Goal: Task Accomplishment & Management: Complete application form

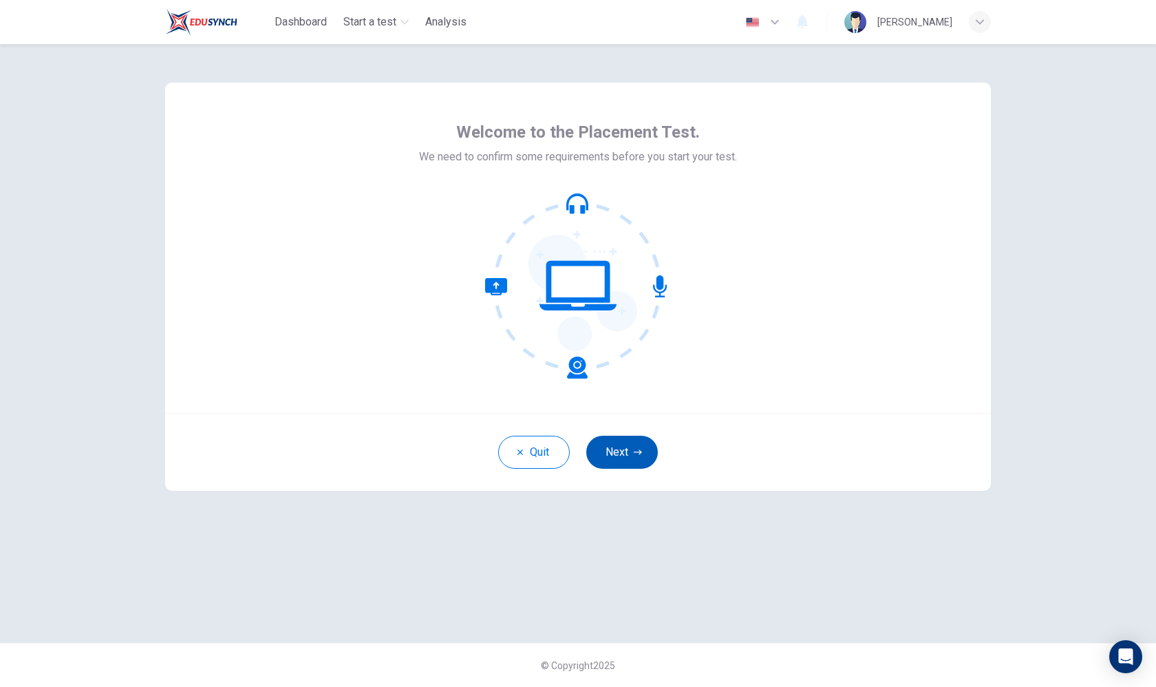
click at [649, 452] on button "Next" at bounding box center [622, 452] width 72 height 33
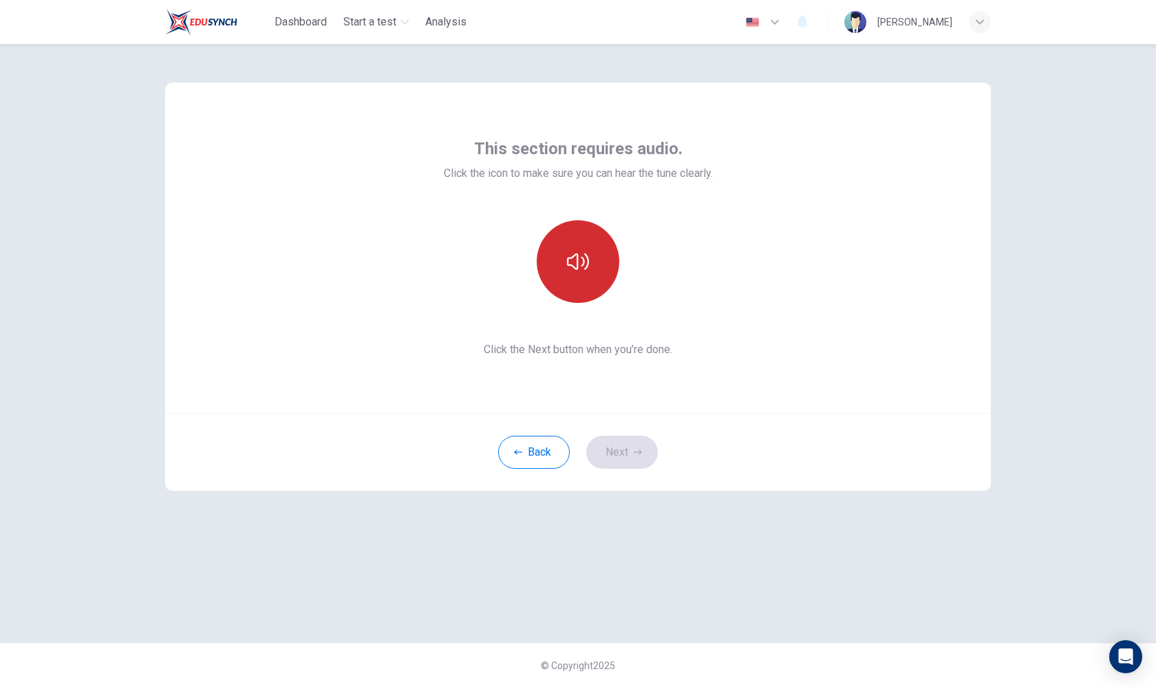
click at [585, 275] on button "button" at bounding box center [578, 261] width 83 height 83
click at [600, 243] on button "button" at bounding box center [578, 261] width 83 height 83
click at [632, 458] on button "Next" at bounding box center [622, 452] width 72 height 33
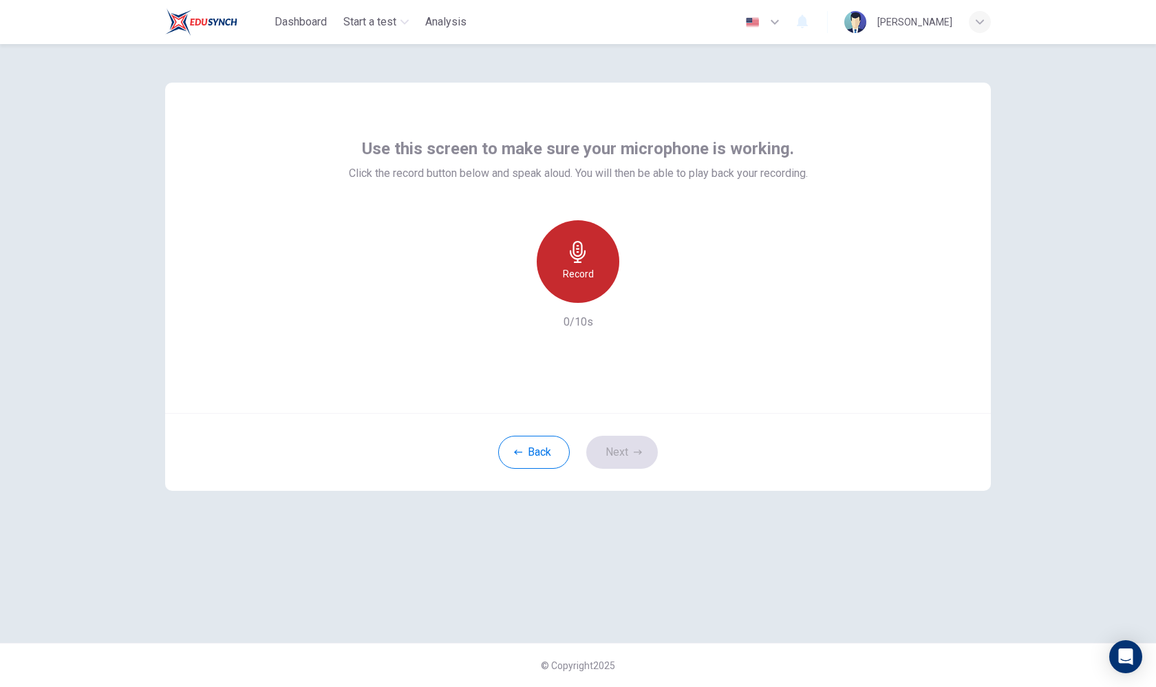
click at [591, 266] on h6 "Record" at bounding box center [578, 274] width 31 height 17
click at [642, 292] on icon "button" at bounding box center [642, 292] width 6 height 8
click at [585, 253] on icon "button" at bounding box center [578, 252] width 16 height 22
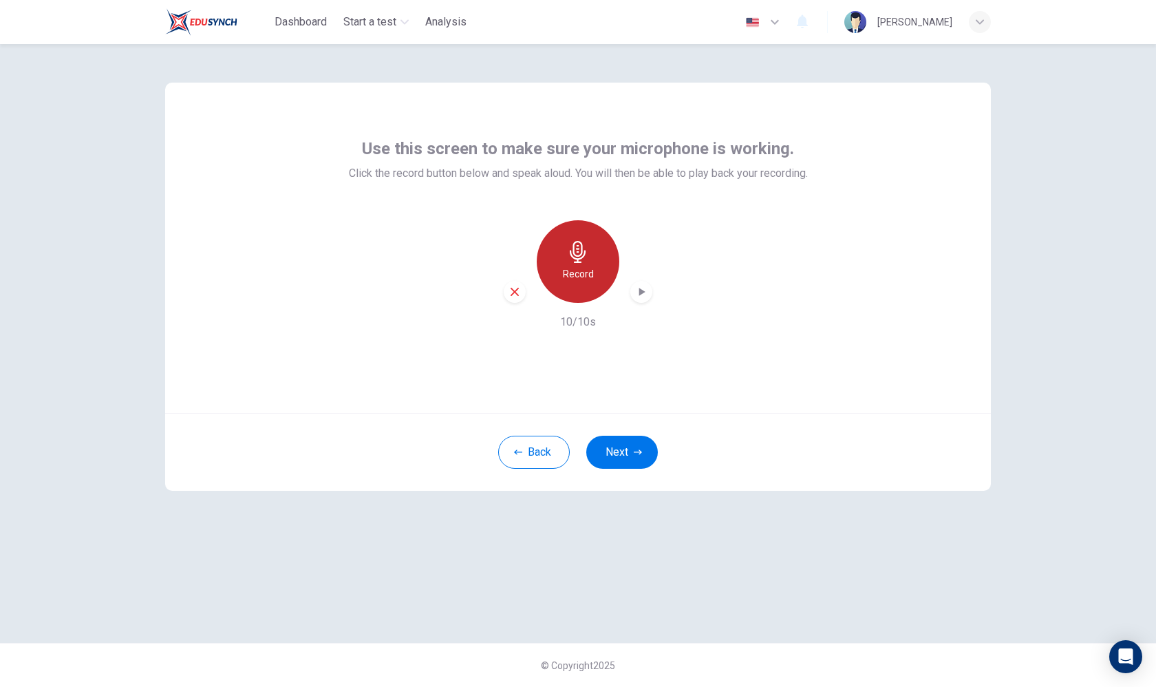
click at [585, 253] on icon "button" at bounding box center [578, 252] width 16 height 22
click at [641, 297] on icon "button" at bounding box center [642, 292] width 14 height 14
click at [520, 288] on icon "button" at bounding box center [515, 292] width 12 height 12
click at [584, 235] on div "Record" at bounding box center [578, 261] width 83 height 83
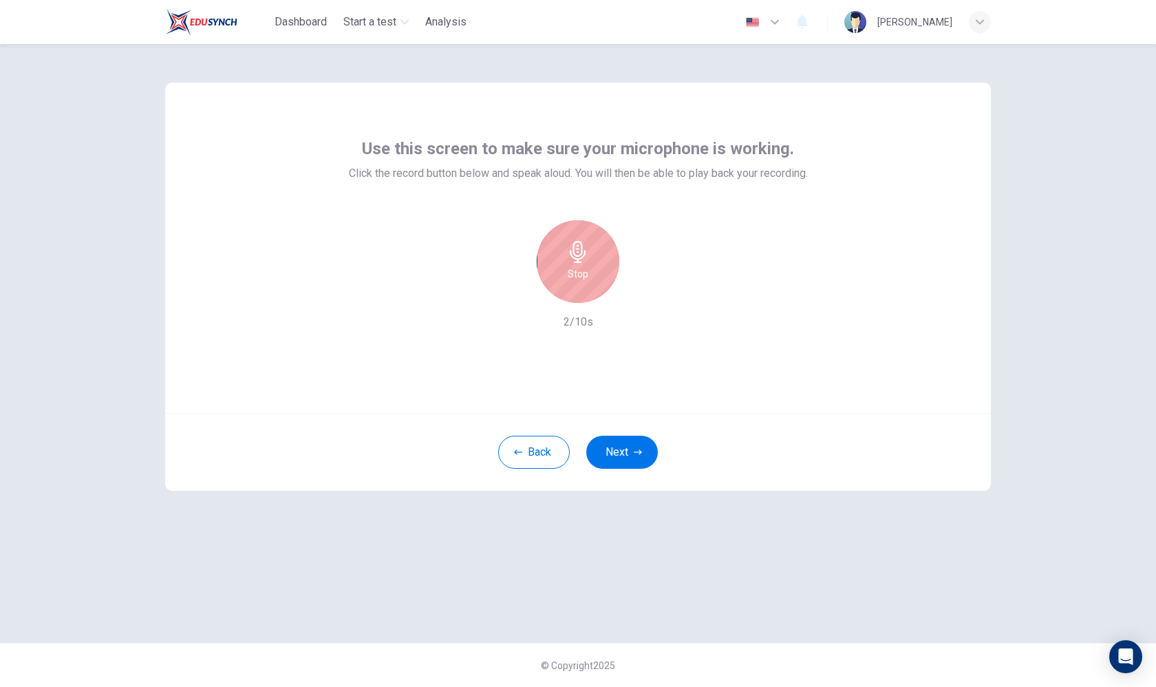
click at [584, 236] on div "Stop" at bounding box center [578, 261] width 83 height 83
click at [643, 297] on icon "button" at bounding box center [642, 292] width 14 height 14
click at [630, 451] on button "Next" at bounding box center [622, 452] width 72 height 33
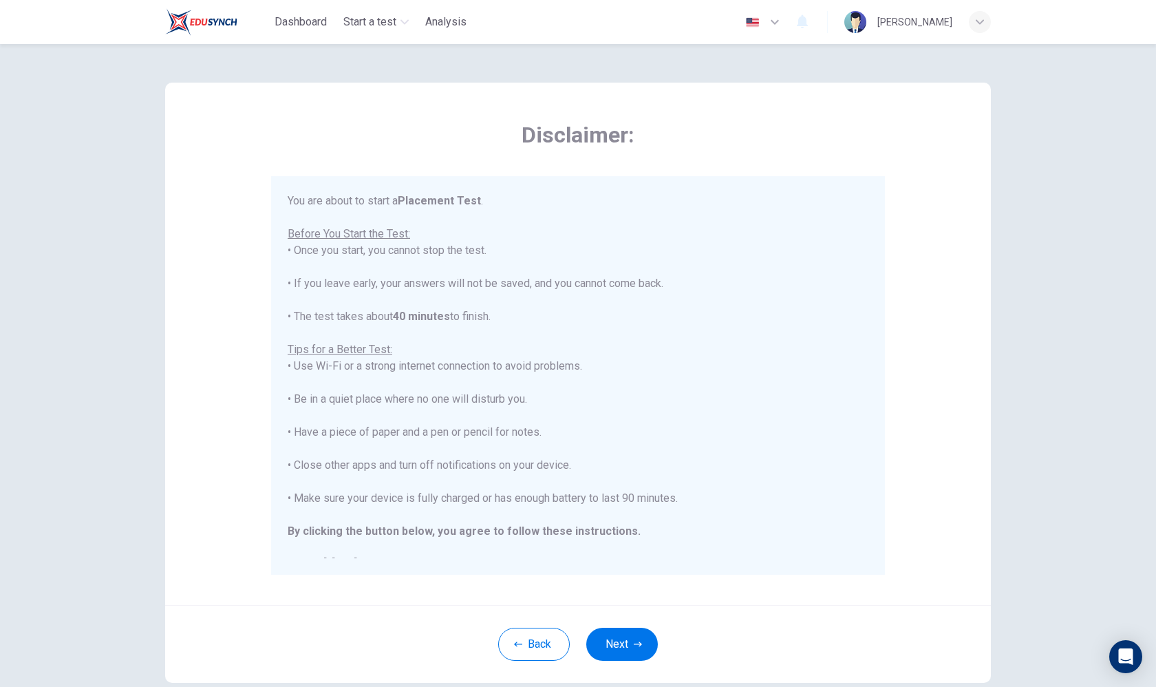
click at [783, 19] on icon "button" at bounding box center [775, 22] width 17 height 17
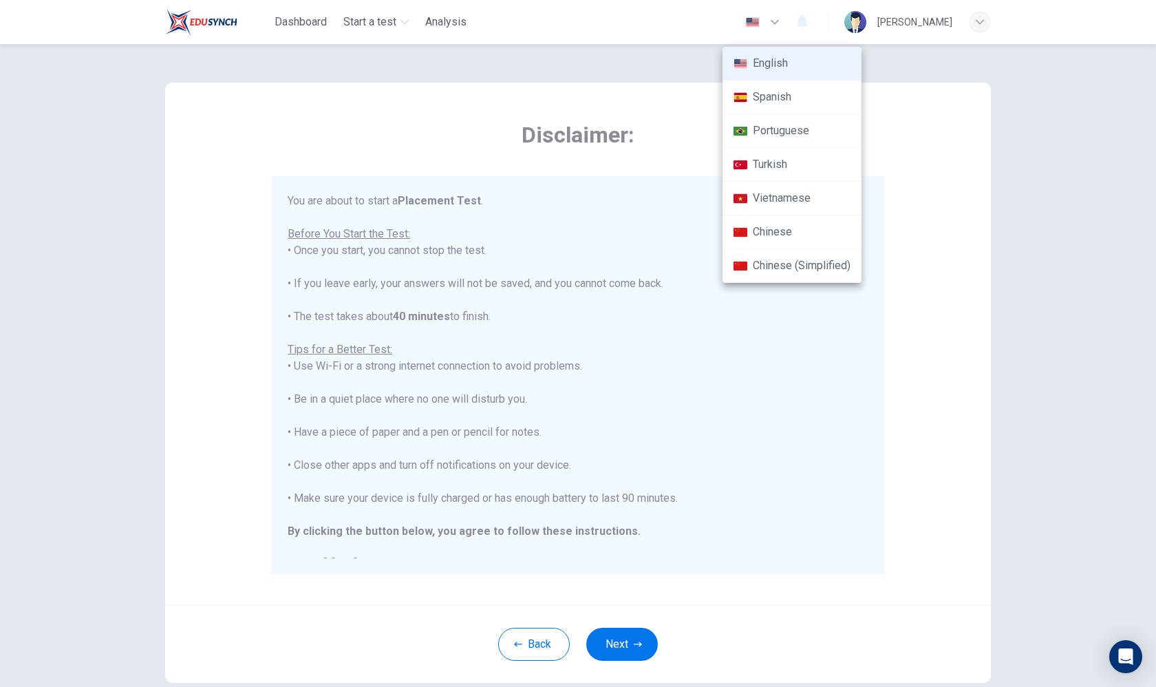
click at [833, 267] on li "Chinese (Simplified)" at bounding box center [792, 266] width 139 height 34
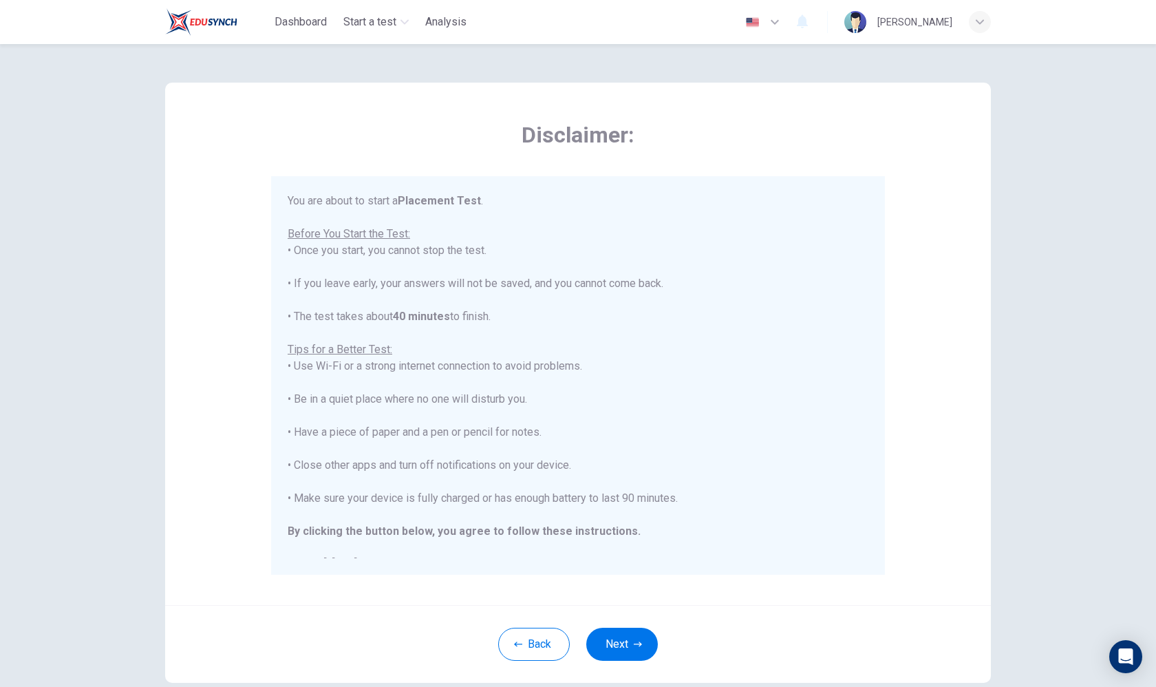
type input "zh-CN"
click at [641, 648] on button "下一页" at bounding box center [622, 644] width 77 height 33
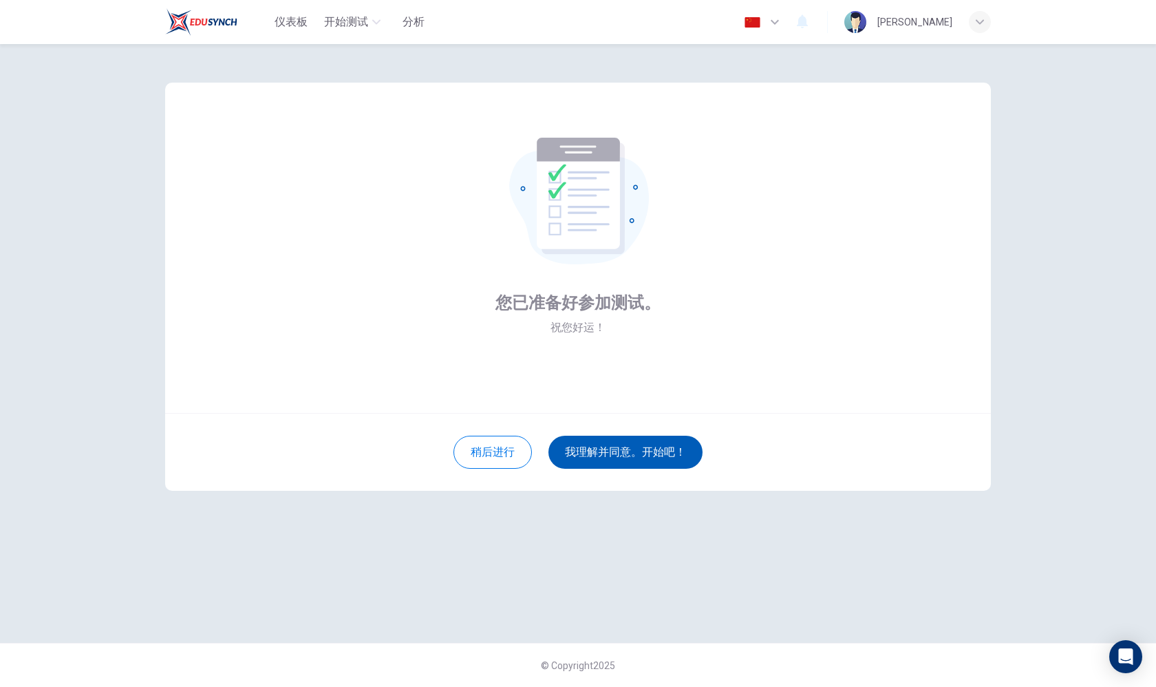
click at [641, 455] on button "我理解并同意。开始吧！" at bounding box center [626, 452] width 154 height 33
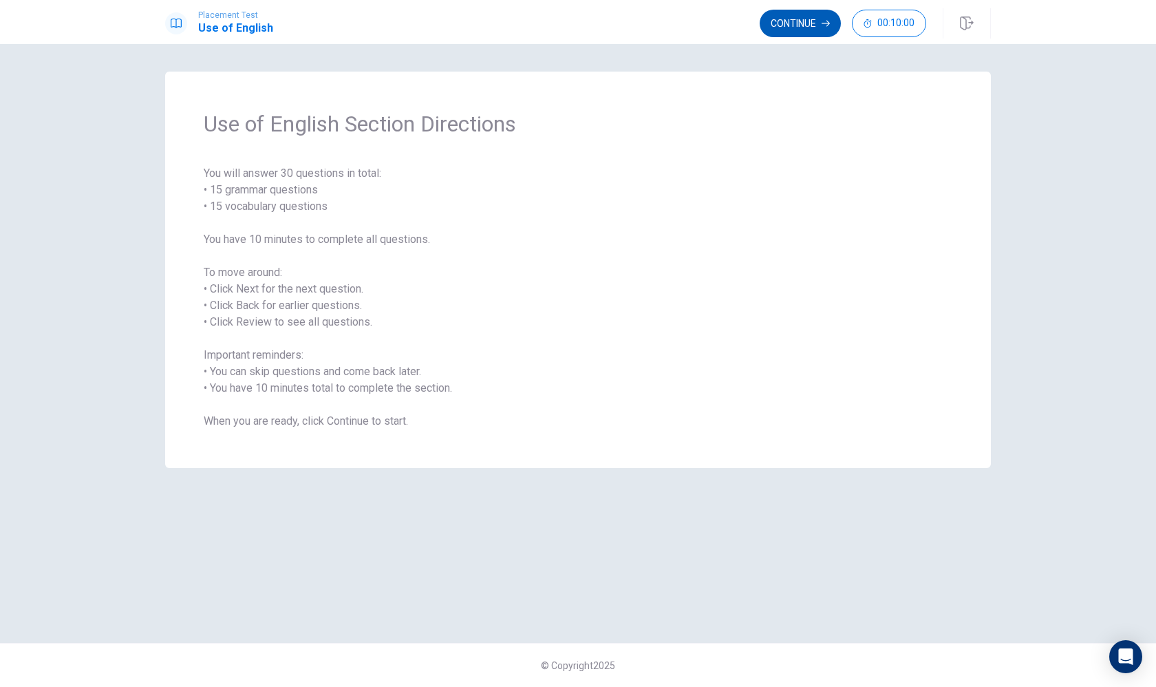
click at [817, 26] on button "Continue" at bounding box center [800, 24] width 81 height 28
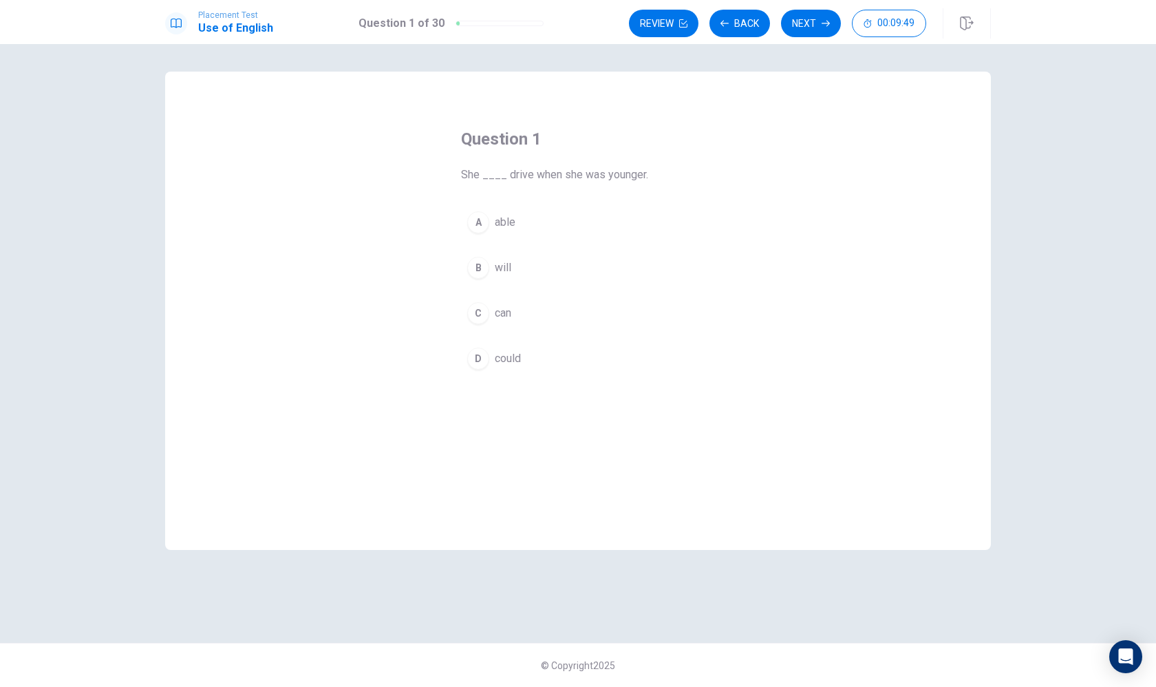
click at [478, 354] on div "D" at bounding box center [478, 359] width 22 height 22
click at [795, 28] on button "Next" at bounding box center [811, 24] width 60 height 28
click at [485, 310] on div "C" at bounding box center [478, 313] width 22 height 22
click at [588, 285] on div "A be staying B will stay C will stays D do stay" at bounding box center [578, 290] width 234 height 171
click at [571, 263] on button "B will stay" at bounding box center [578, 268] width 234 height 34
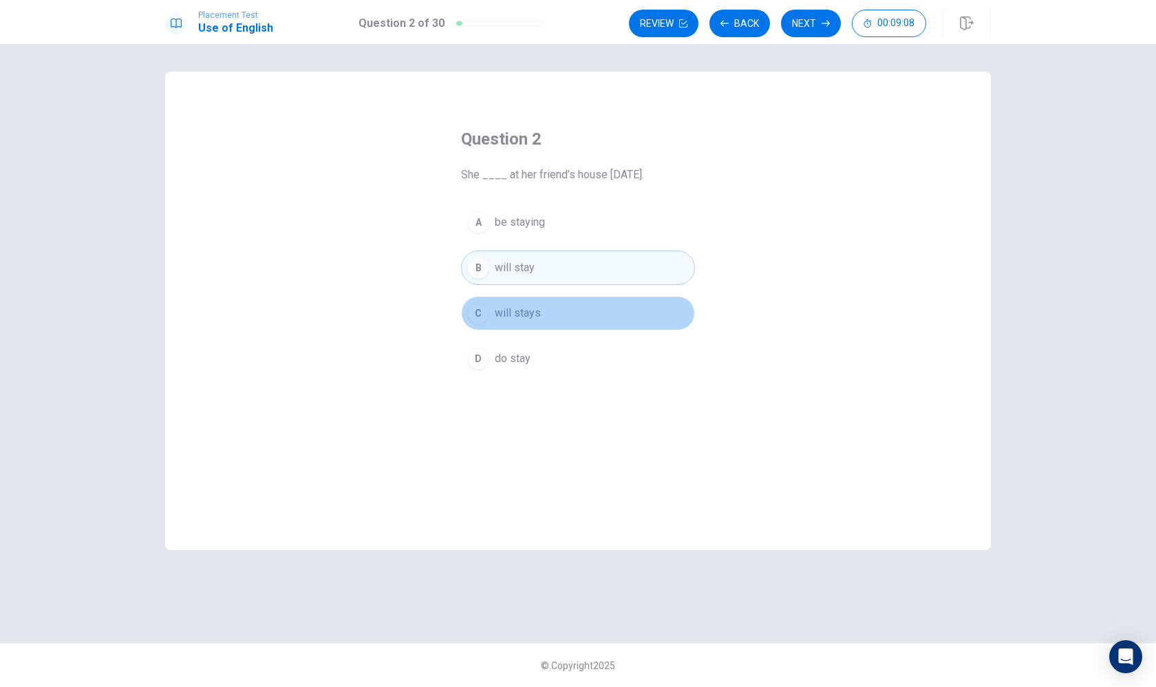
click at [549, 310] on button "C will stays" at bounding box center [578, 313] width 234 height 34
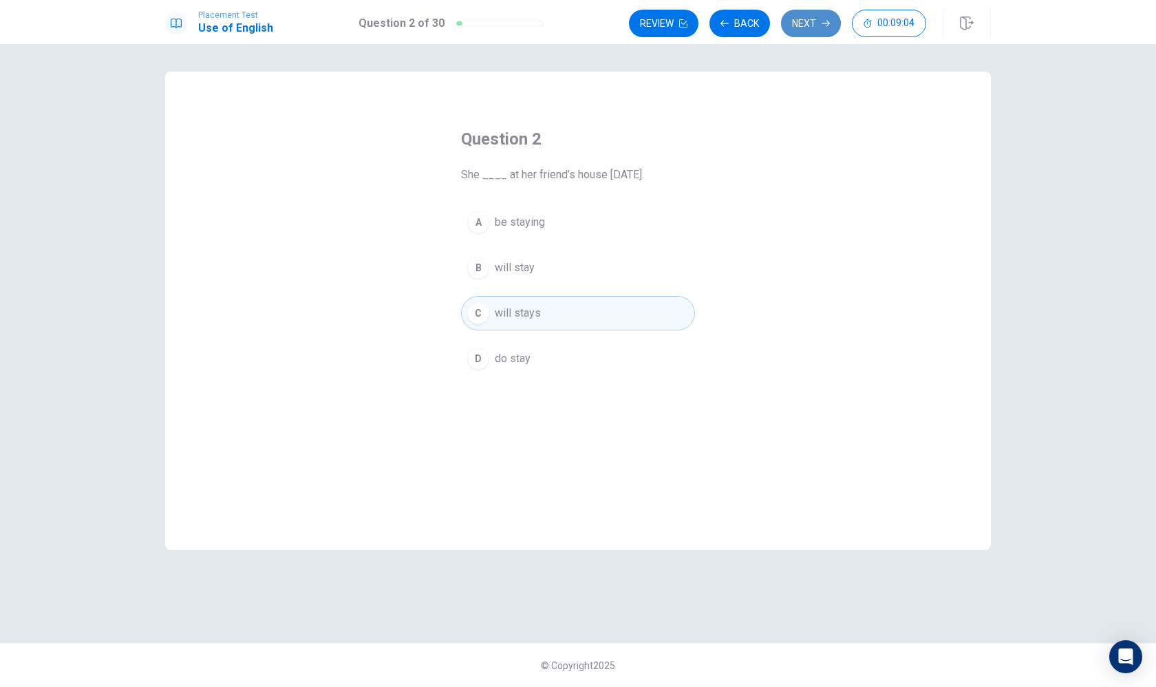
click at [820, 25] on button "Next" at bounding box center [811, 24] width 60 height 28
click at [482, 219] on div "A" at bounding box center [478, 222] width 22 height 22
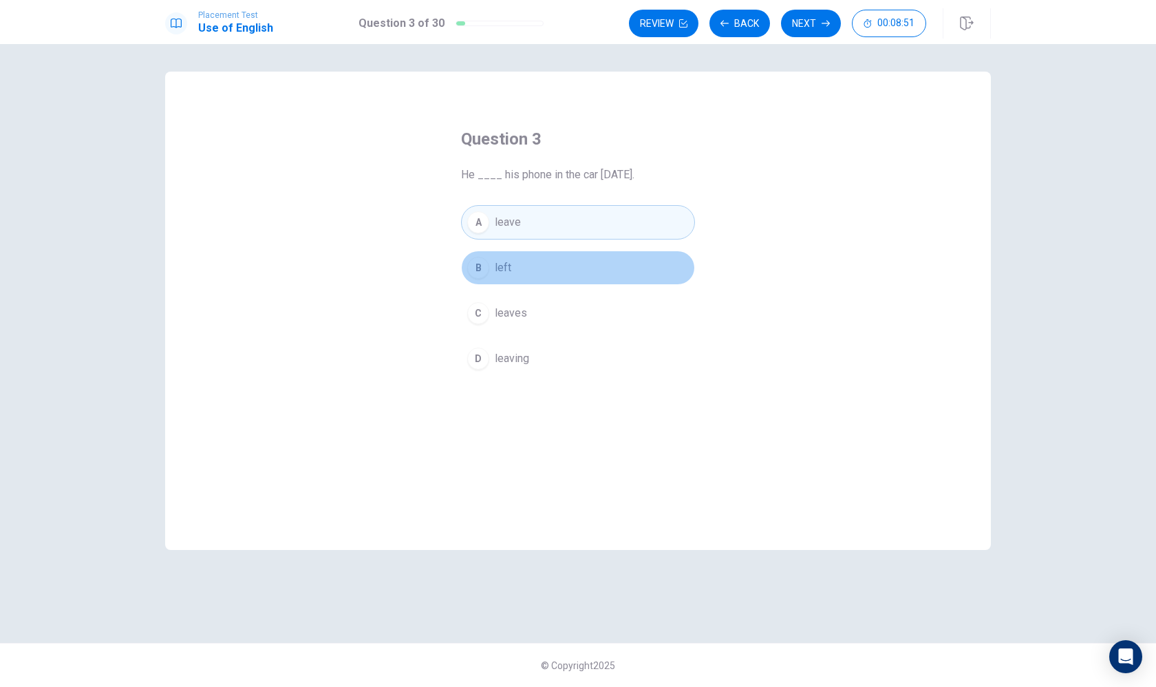
click at [506, 269] on span "left" at bounding box center [503, 267] width 17 height 17
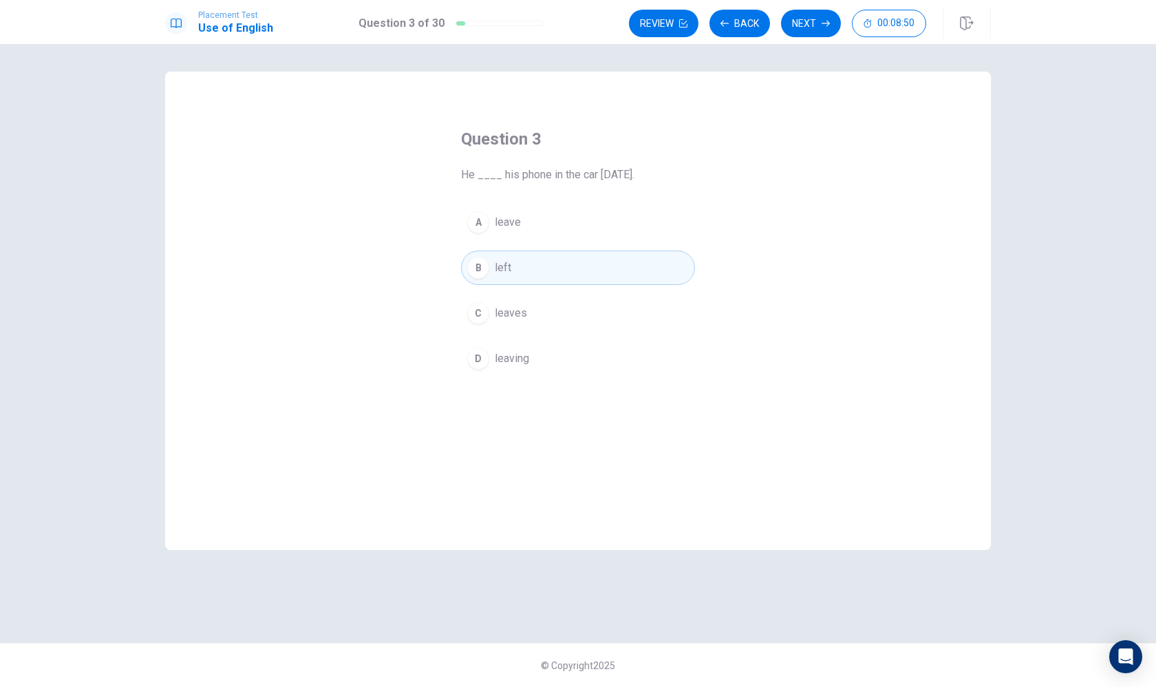
click at [534, 231] on button "A leave" at bounding box center [578, 222] width 234 height 34
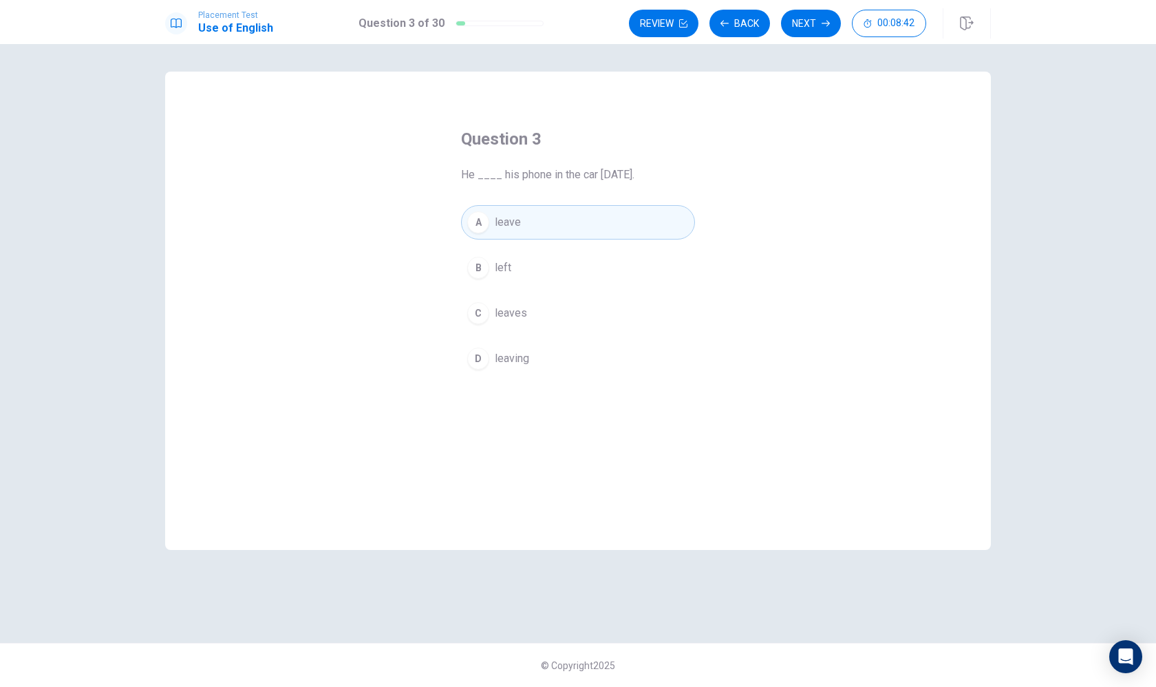
click at [554, 321] on button "C leaves" at bounding box center [578, 313] width 234 height 34
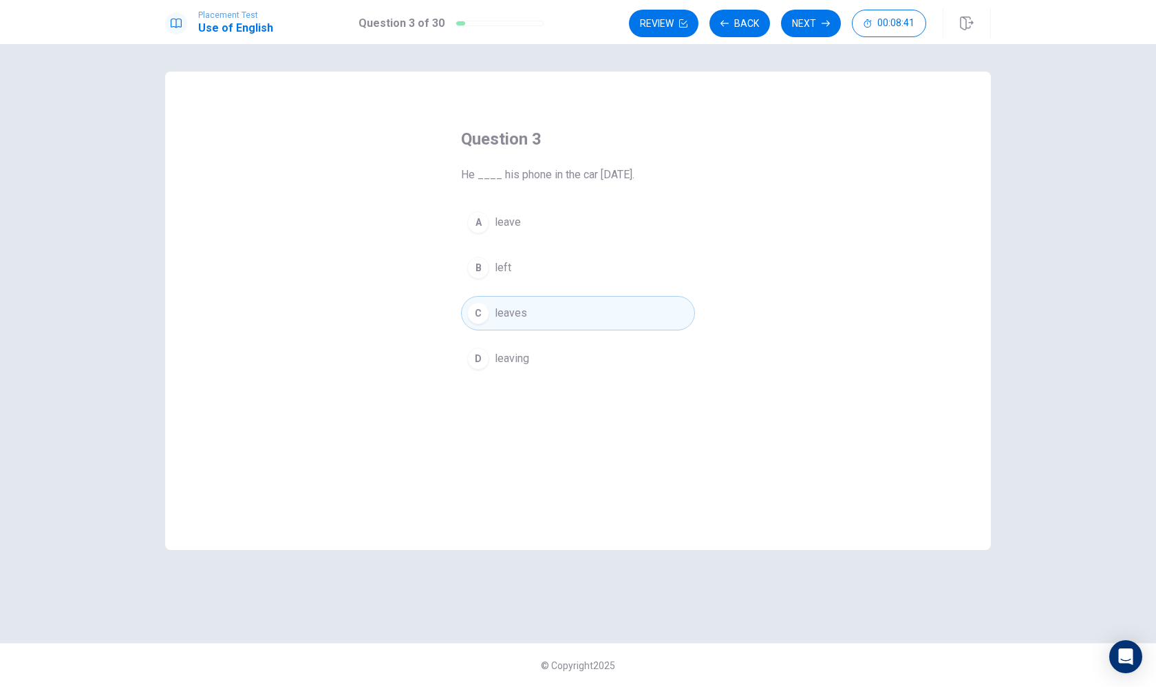
click at [617, 213] on button "A leave" at bounding box center [578, 222] width 234 height 34
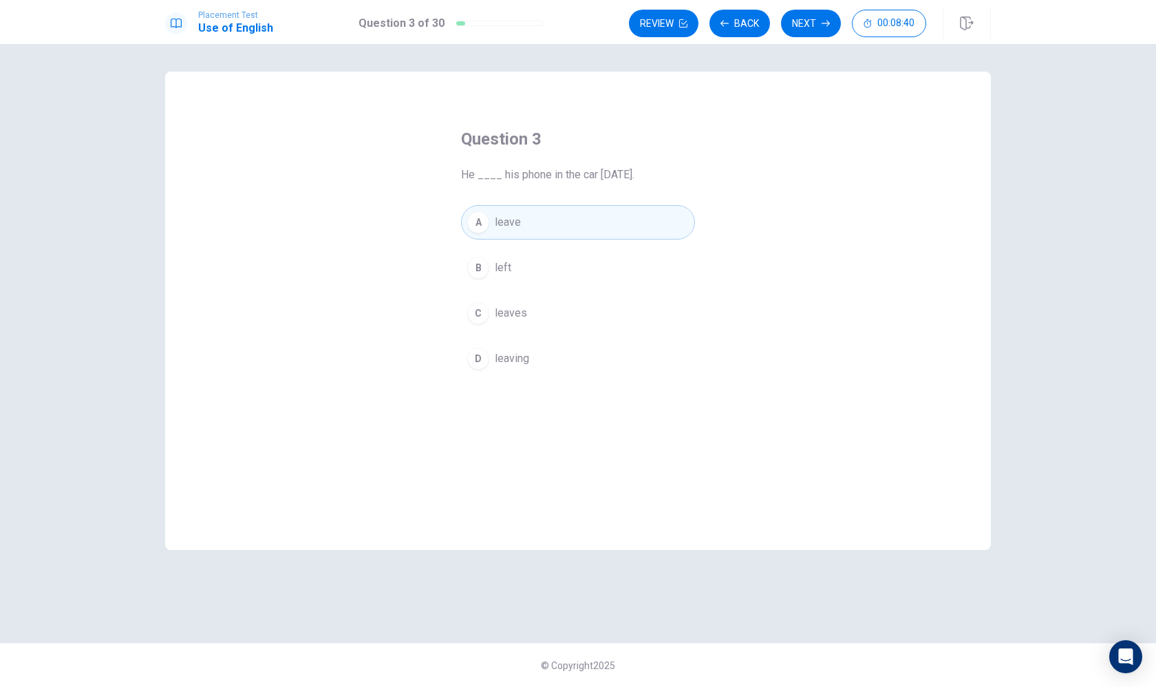
click at [609, 301] on button "C leaves" at bounding box center [578, 313] width 234 height 34
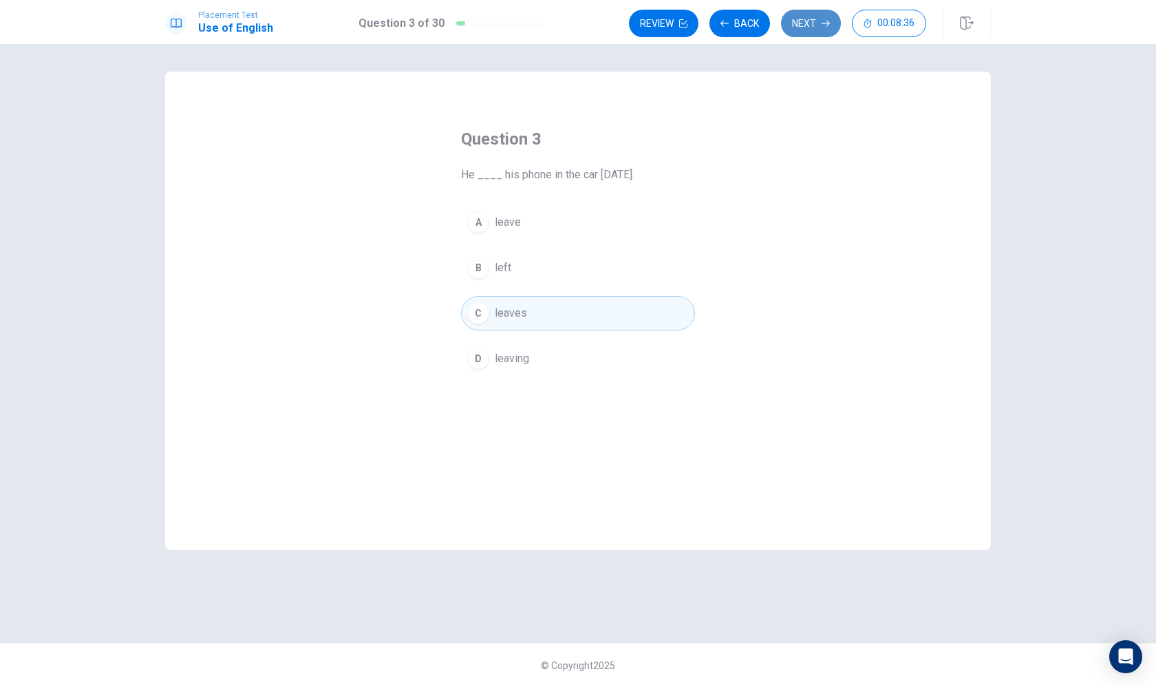
click at [815, 24] on button "Next" at bounding box center [811, 24] width 60 height 28
click at [481, 354] on div "D" at bounding box center [478, 359] width 22 height 22
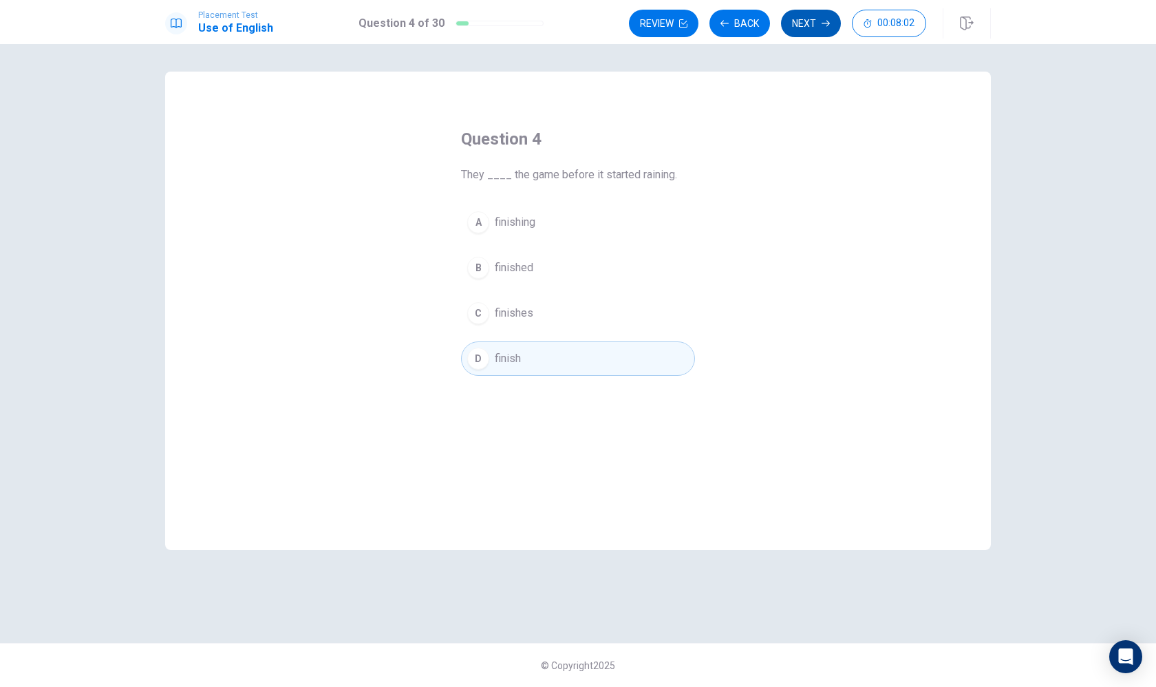
click at [816, 17] on button "Next" at bounding box center [811, 24] width 60 height 28
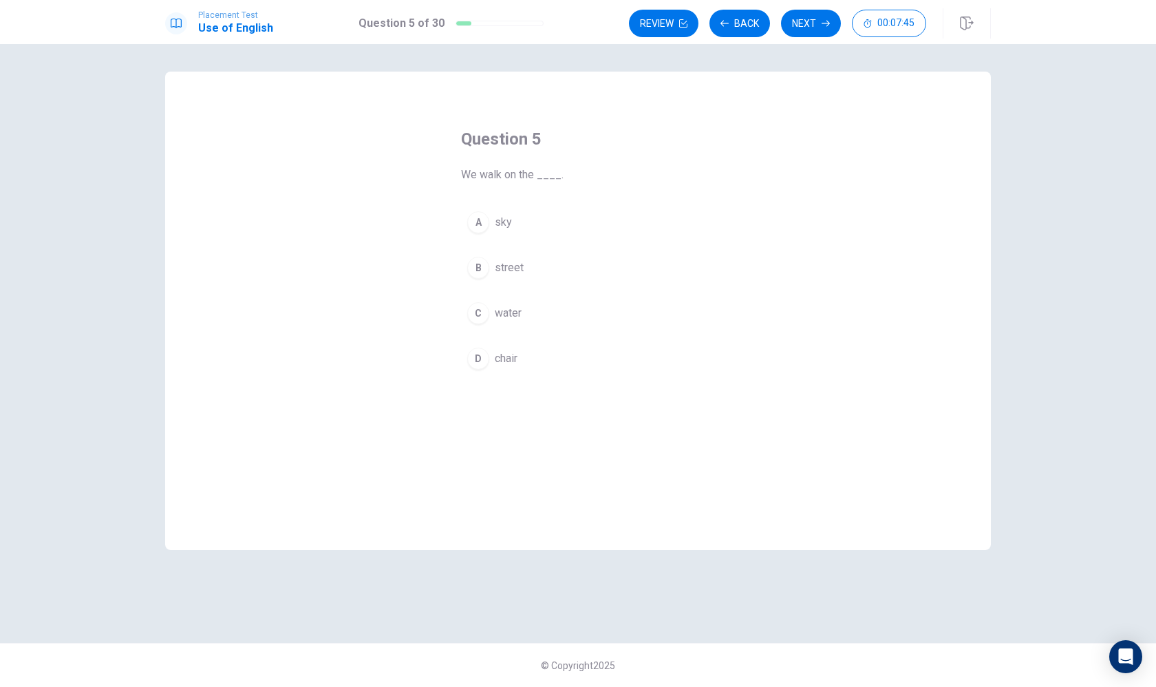
click at [478, 266] on div "B" at bounding box center [478, 268] width 22 height 22
click at [815, 26] on button "Next" at bounding box center [811, 24] width 60 height 28
click at [482, 264] on div "B" at bounding box center [478, 268] width 22 height 22
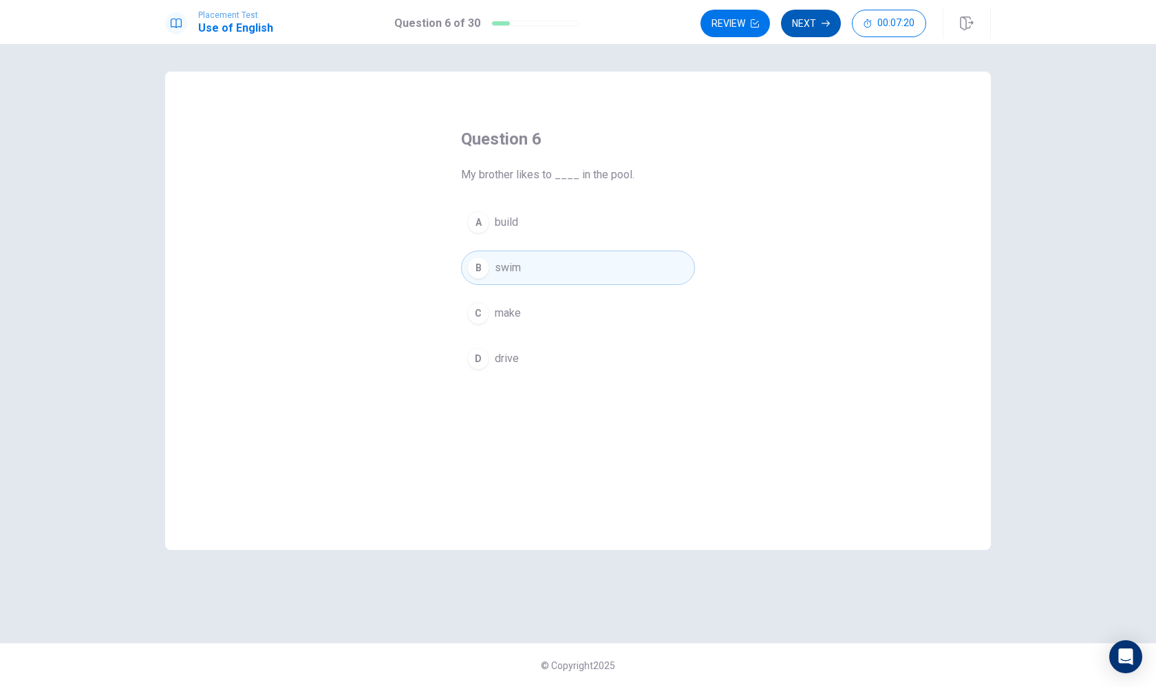
click at [799, 14] on button "Next" at bounding box center [811, 24] width 60 height 28
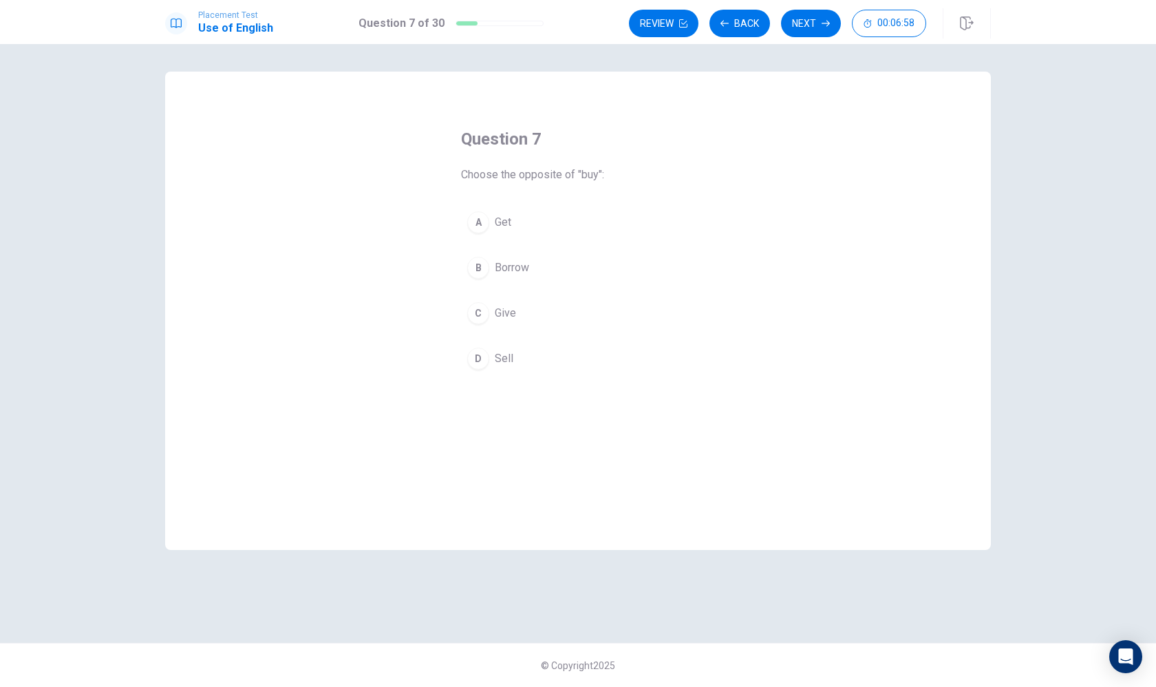
click at [481, 357] on div "D" at bounding box center [478, 359] width 22 height 22
click at [577, 266] on button "B Borrow" at bounding box center [578, 268] width 234 height 34
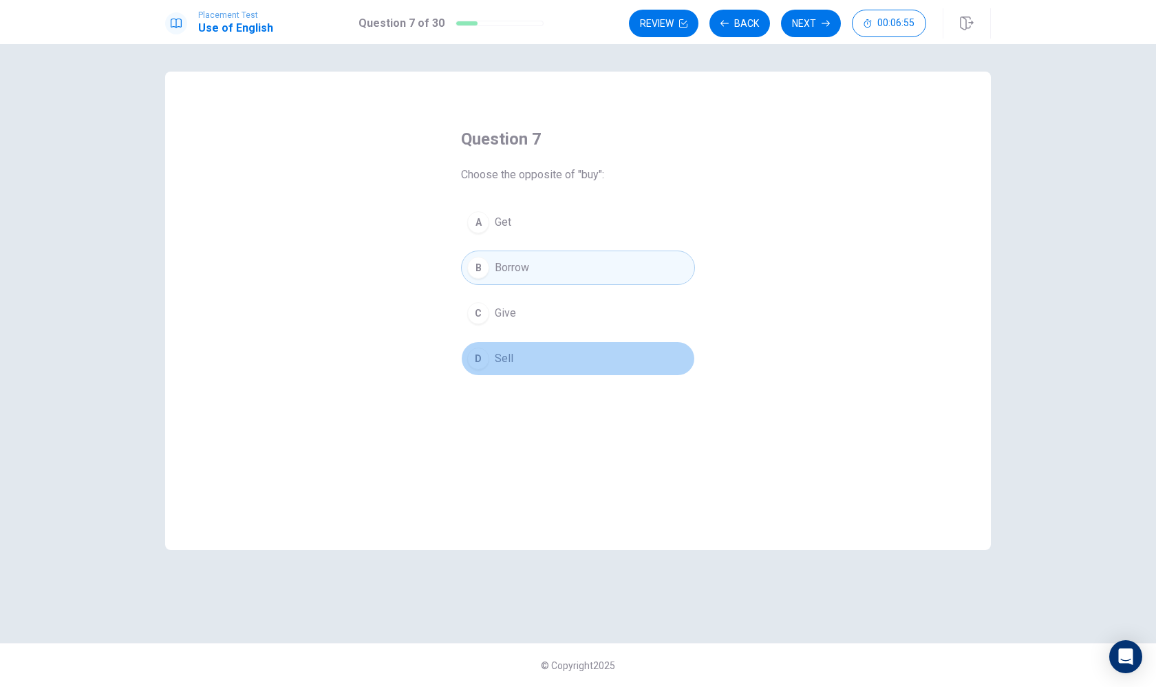
click at [557, 344] on button "D Sell" at bounding box center [578, 358] width 234 height 34
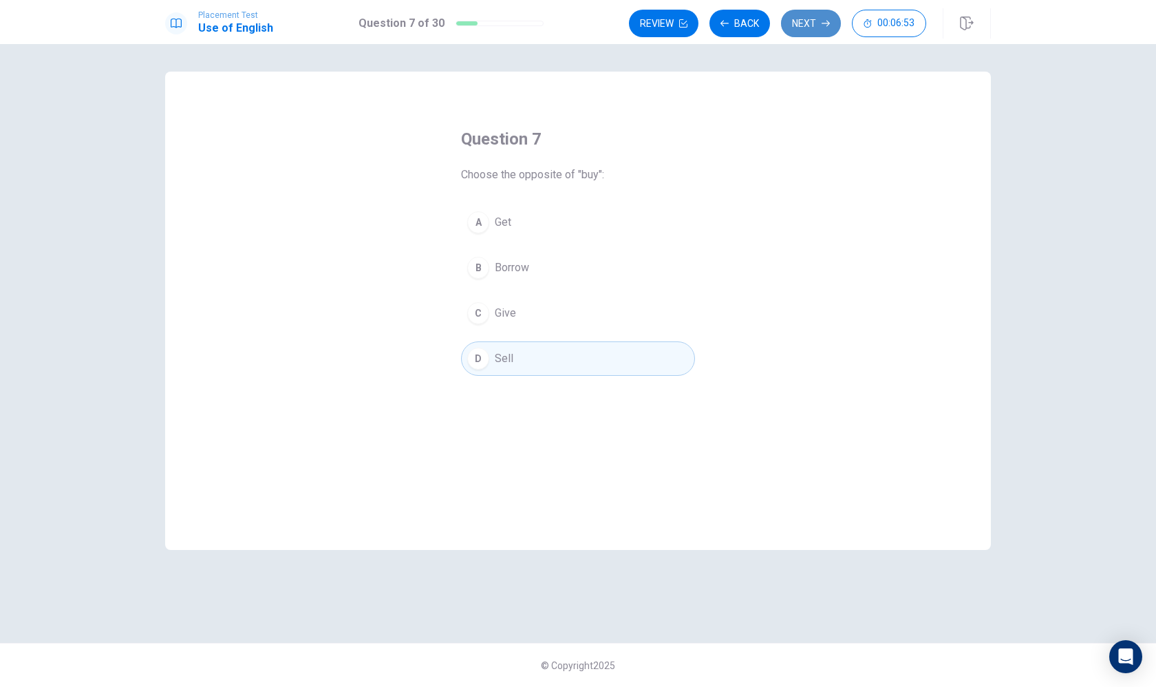
click at [820, 26] on button "Next" at bounding box center [811, 24] width 60 height 28
click at [487, 361] on div "D" at bounding box center [478, 359] width 22 height 22
click at [822, 22] on icon "button" at bounding box center [826, 23] width 8 height 8
click at [485, 270] on div "B" at bounding box center [478, 268] width 22 height 22
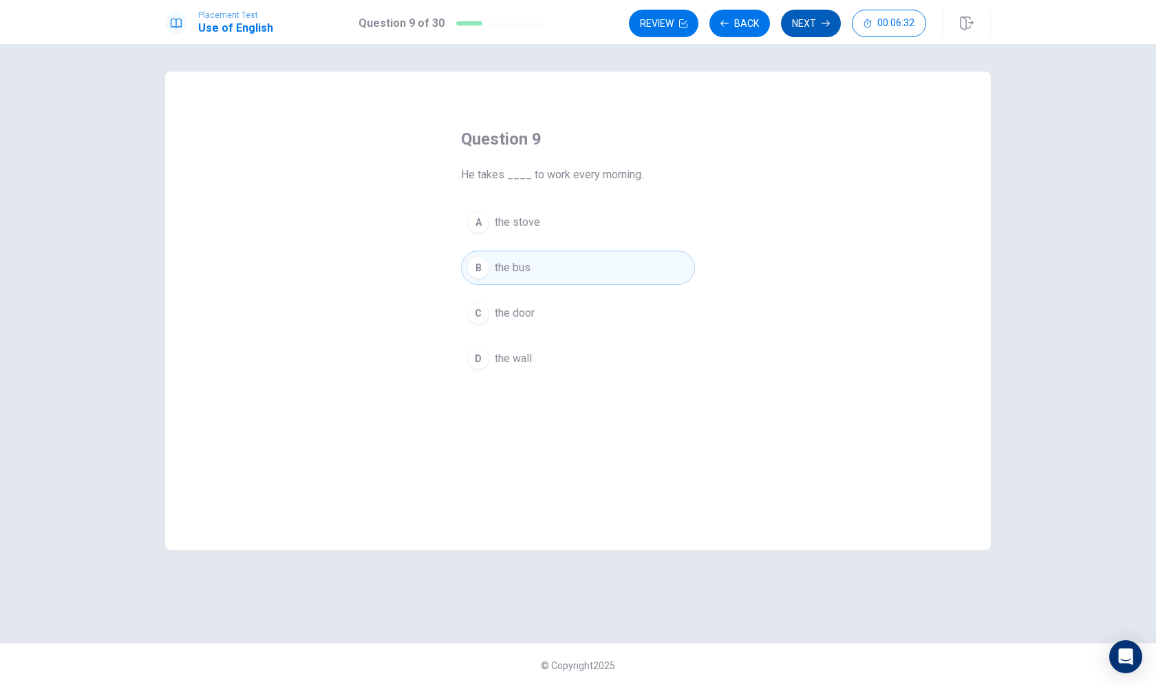
click at [830, 16] on button "Next" at bounding box center [811, 24] width 60 height 28
click at [474, 222] on div "A" at bounding box center [478, 222] width 22 height 22
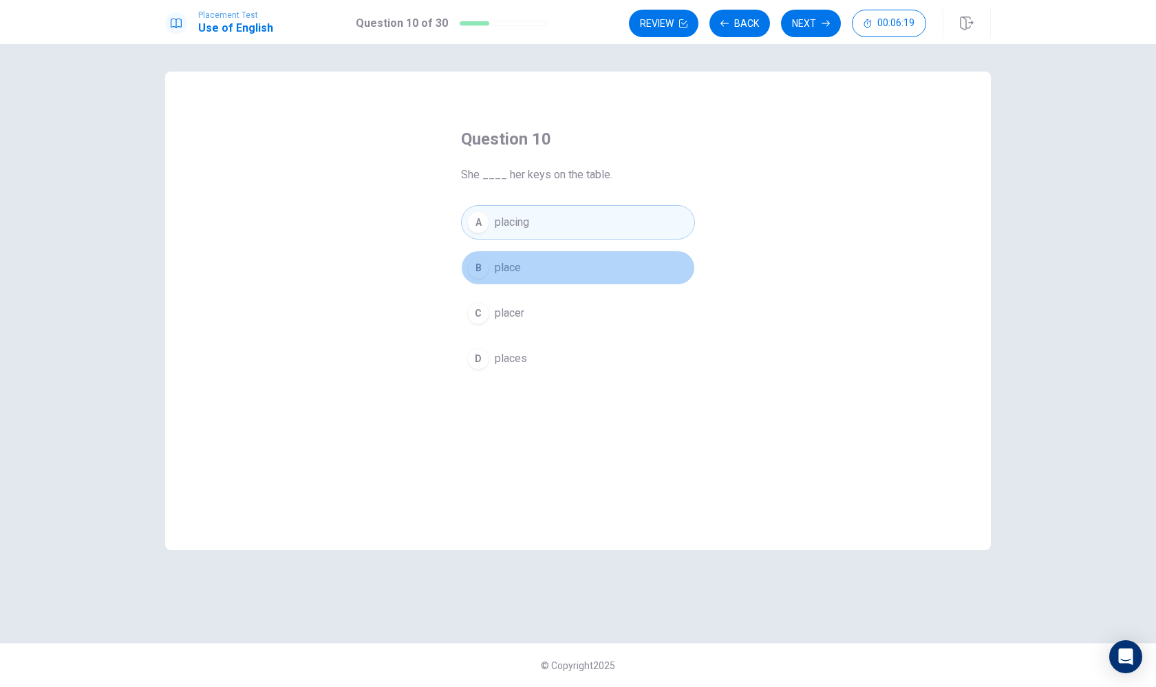
click at [490, 279] on button "B place" at bounding box center [578, 268] width 234 height 34
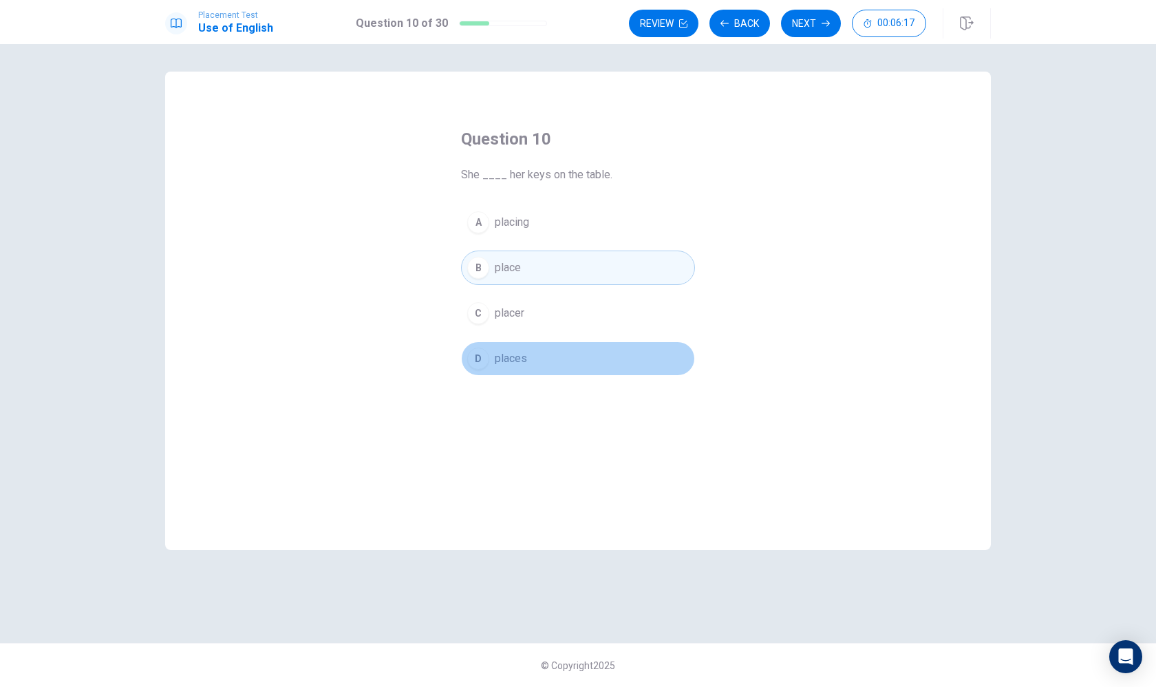
click at [486, 359] on div "D" at bounding box center [478, 359] width 22 height 22
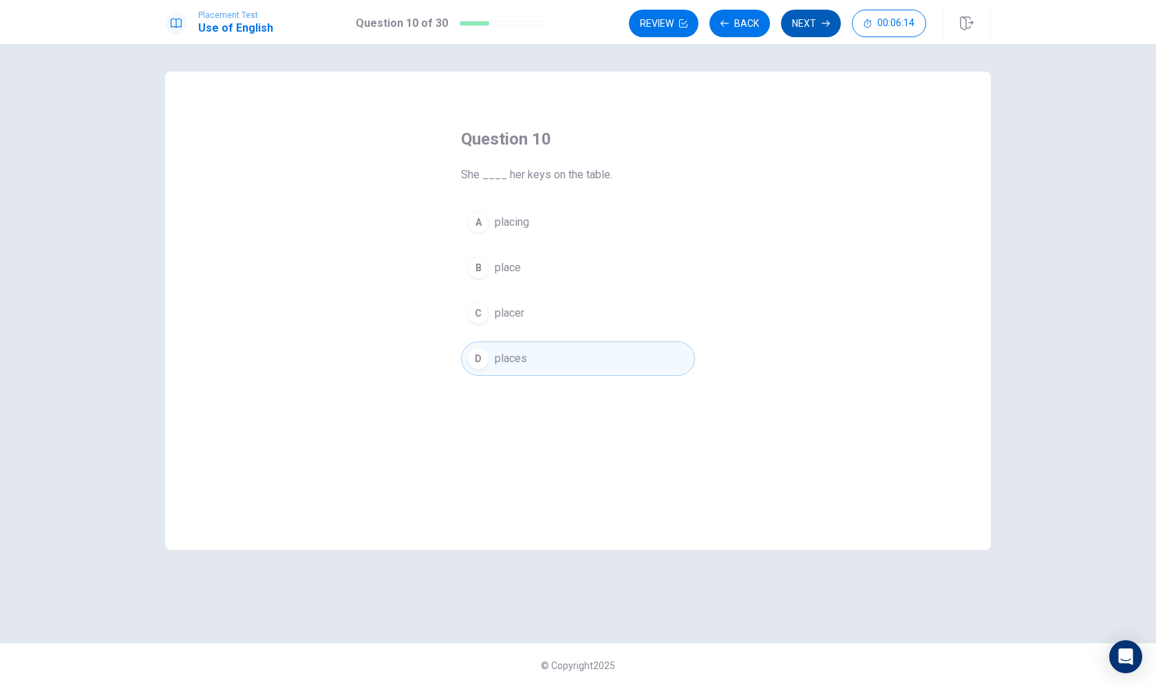
click at [807, 31] on button "Next" at bounding box center [811, 24] width 60 height 28
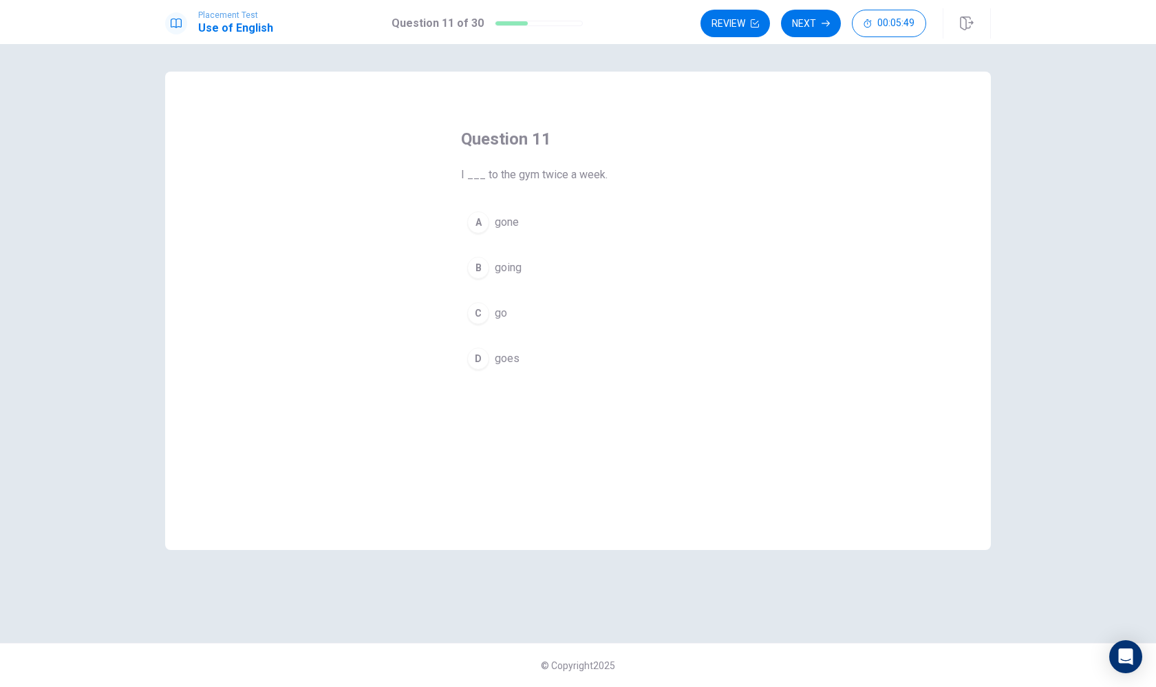
click at [481, 270] on div "B" at bounding box center [478, 268] width 22 height 22
click at [819, 20] on button "Next" at bounding box center [811, 24] width 60 height 28
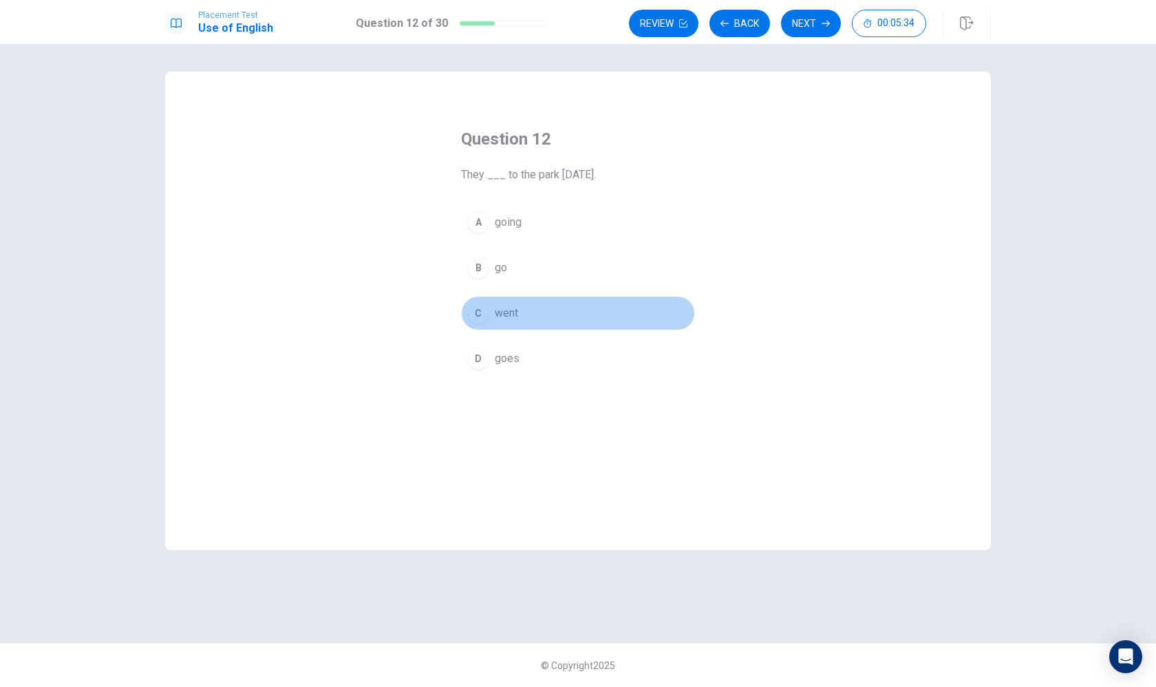
click at [488, 310] on div "C" at bounding box center [478, 313] width 22 height 22
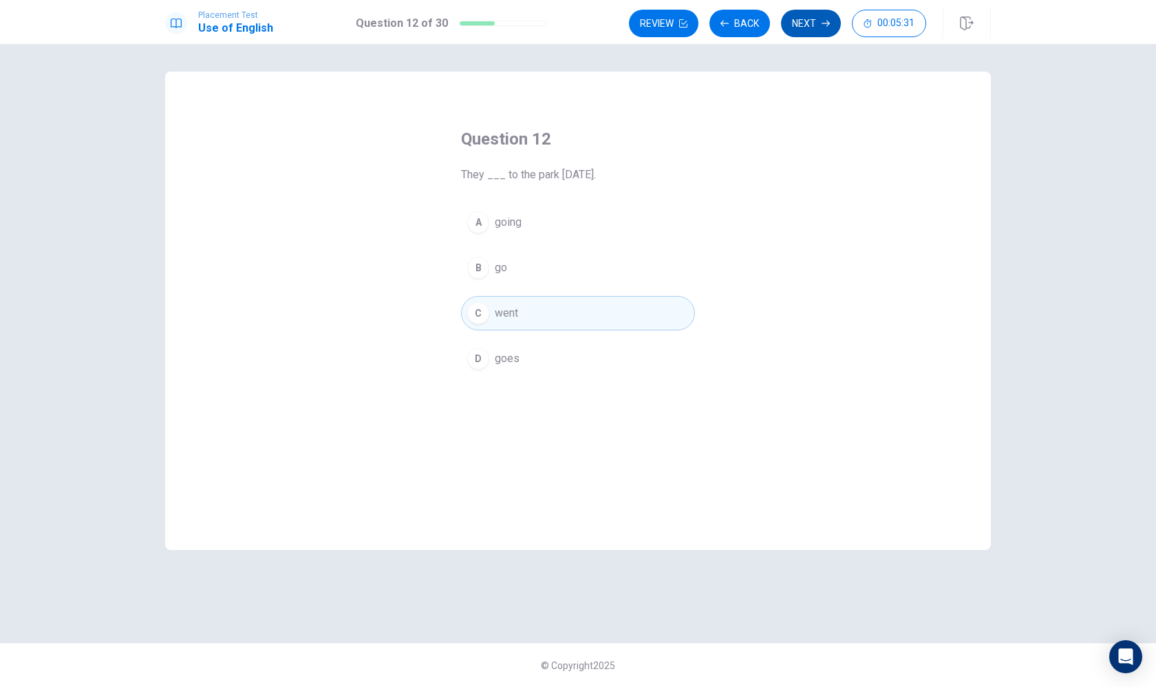
click at [830, 22] on button "Next" at bounding box center [811, 24] width 60 height 28
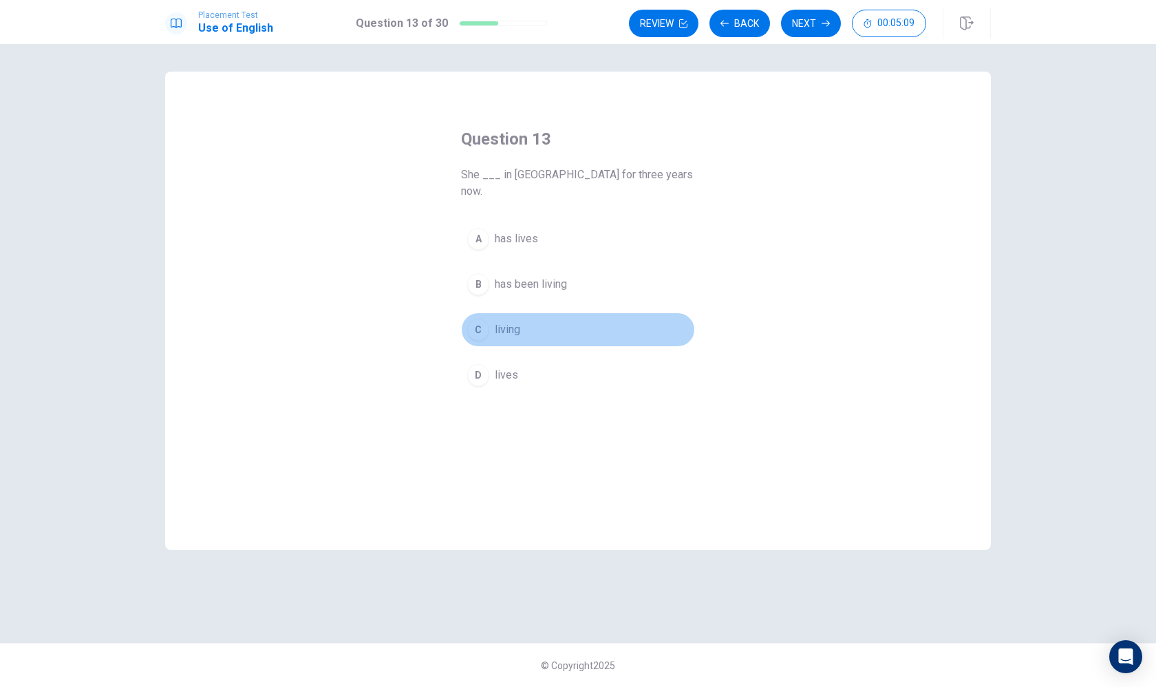
click at [482, 319] on div "C" at bounding box center [478, 330] width 22 height 22
click at [807, 23] on button "Next" at bounding box center [811, 24] width 60 height 28
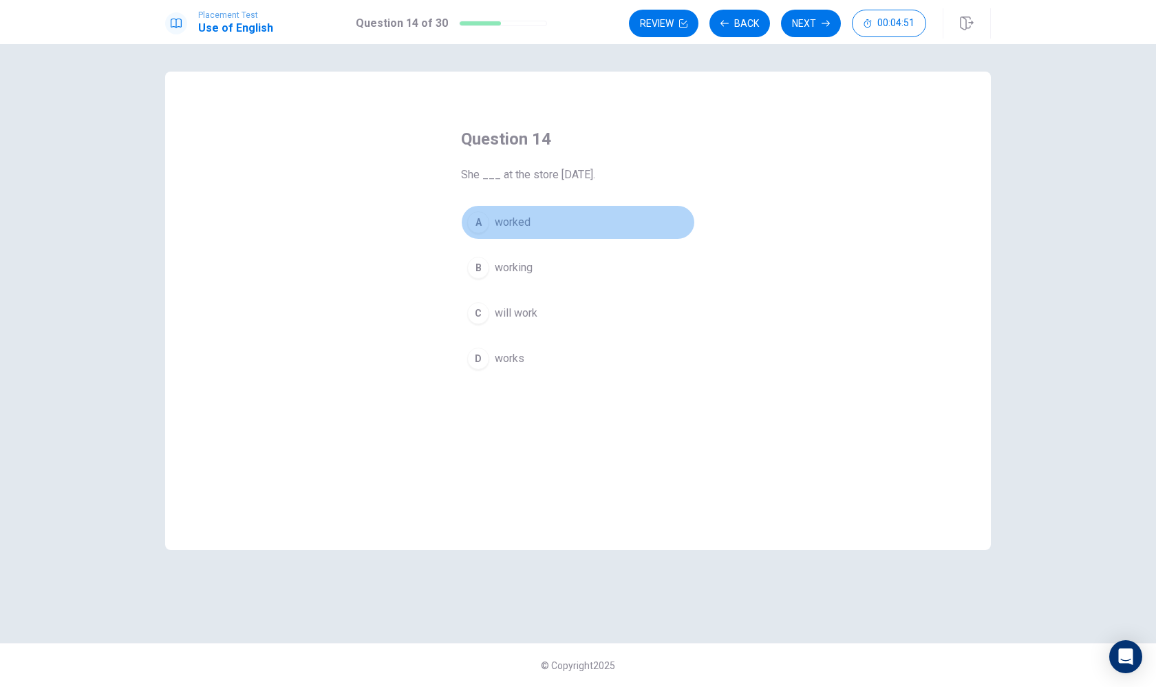
click at [491, 224] on button "A worked" at bounding box center [578, 222] width 234 height 34
click at [811, 30] on button "Next" at bounding box center [811, 24] width 60 height 28
click at [480, 309] on div "C" at bounding box center [478, 313] width 22 height 22
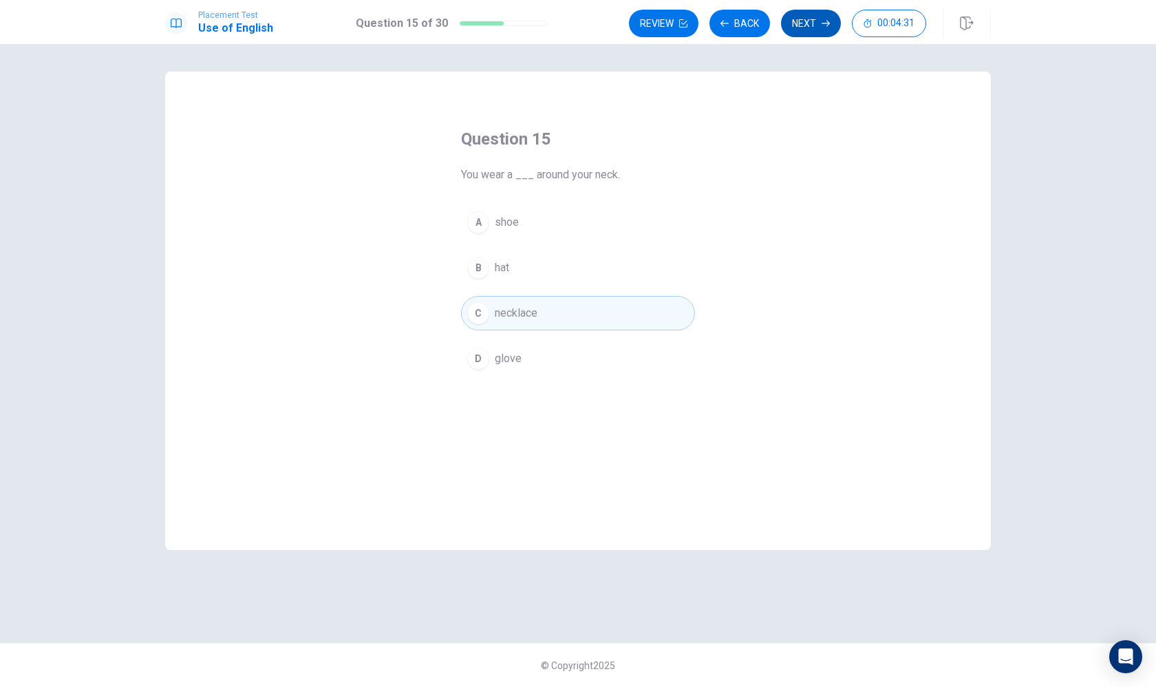
click at [803, 18] on button "Next" at bounding box center [811, 24] width 60 height 28
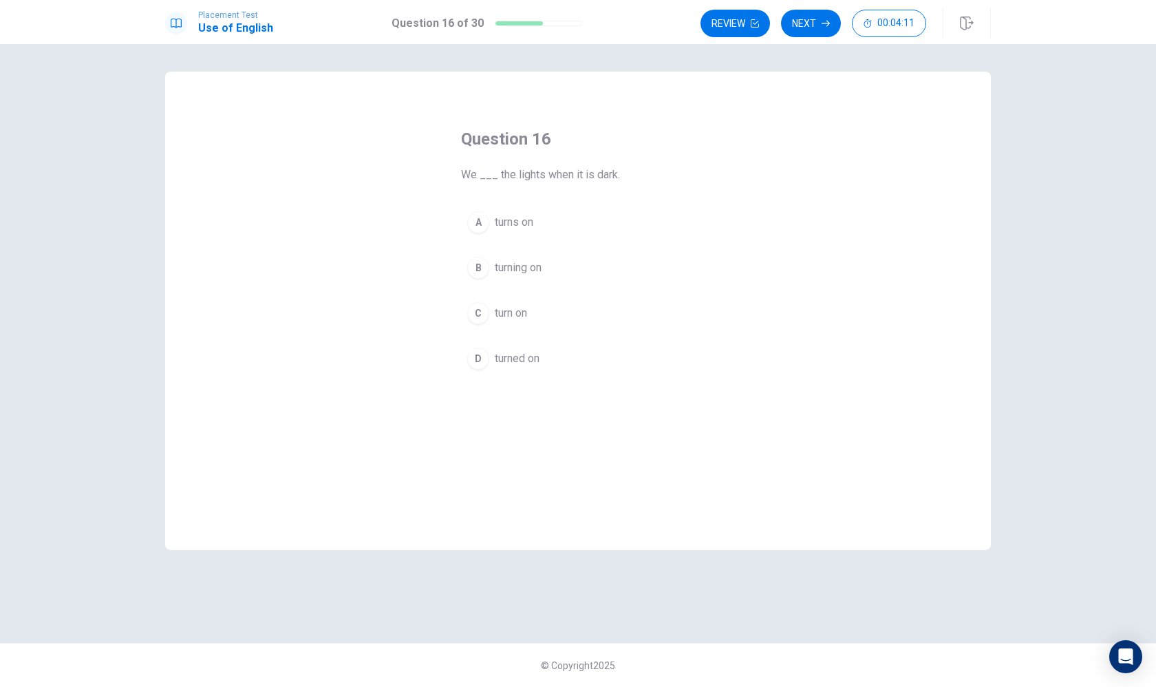
click at [484, 329] on button "C turn on" at bounding box center [578, 313] width 234 height 34
click at [805, 21] on button "Next" at bounding box center [811, 24] width 60 height 28
click at [489, 218] on div "A" at bounding box center [478, 222] width 22 height 22
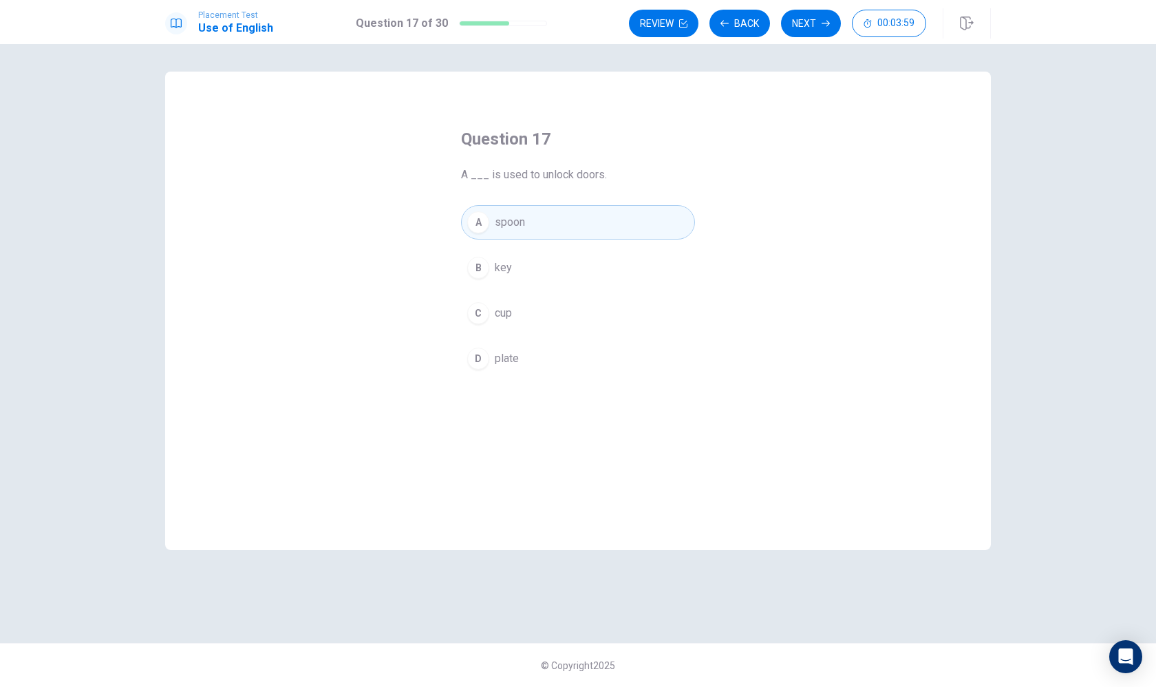
click at [488, 265] on div "B" at bounding box center [478, 268] width 22 height 22
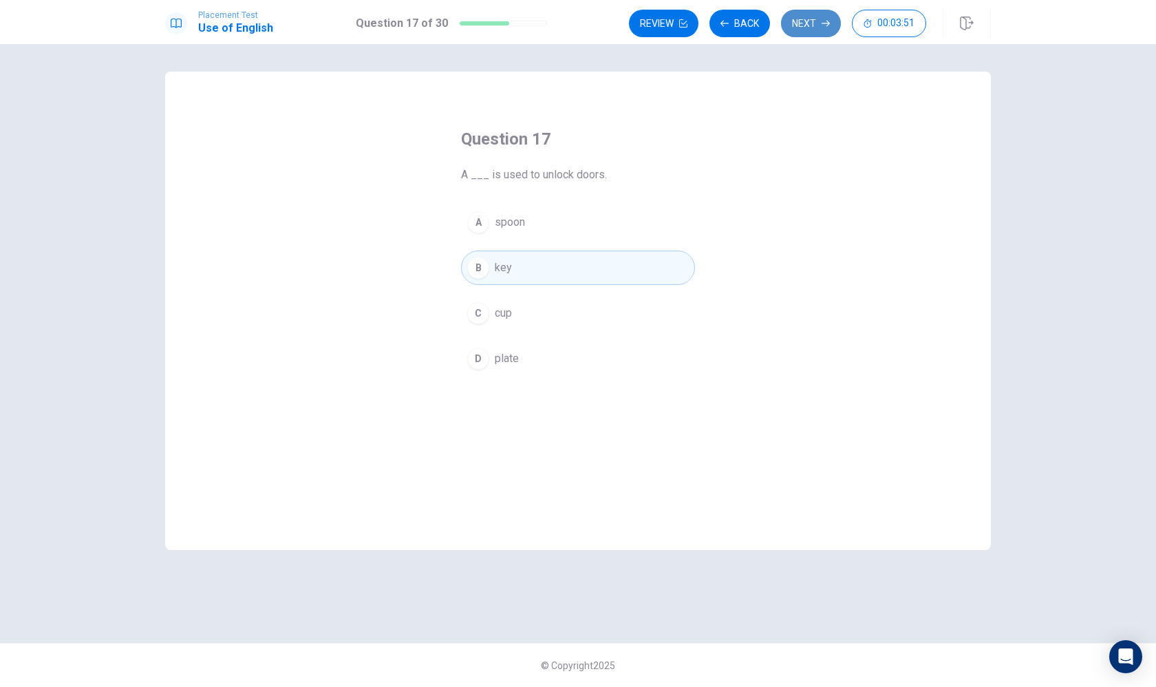
click at [825, 26] on icon "button" at bounding box center [826, 23] width 8 height 8
click at [476, 222] on div "A" at bounding box center [478, 222] width 22 height 22
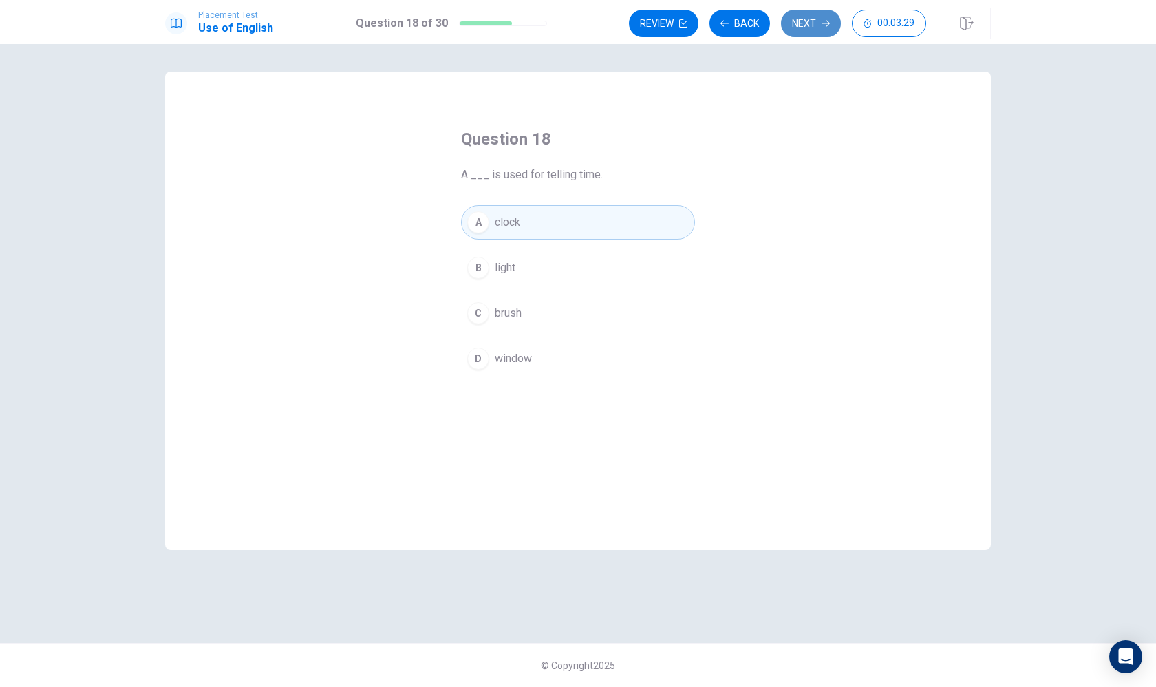
click at [813, 29] on button "Next" at bounding box center [811, 24] width 60 height 28
click at [479, 272] on div "B" at bounding box center [478, 268] width 22 height 22
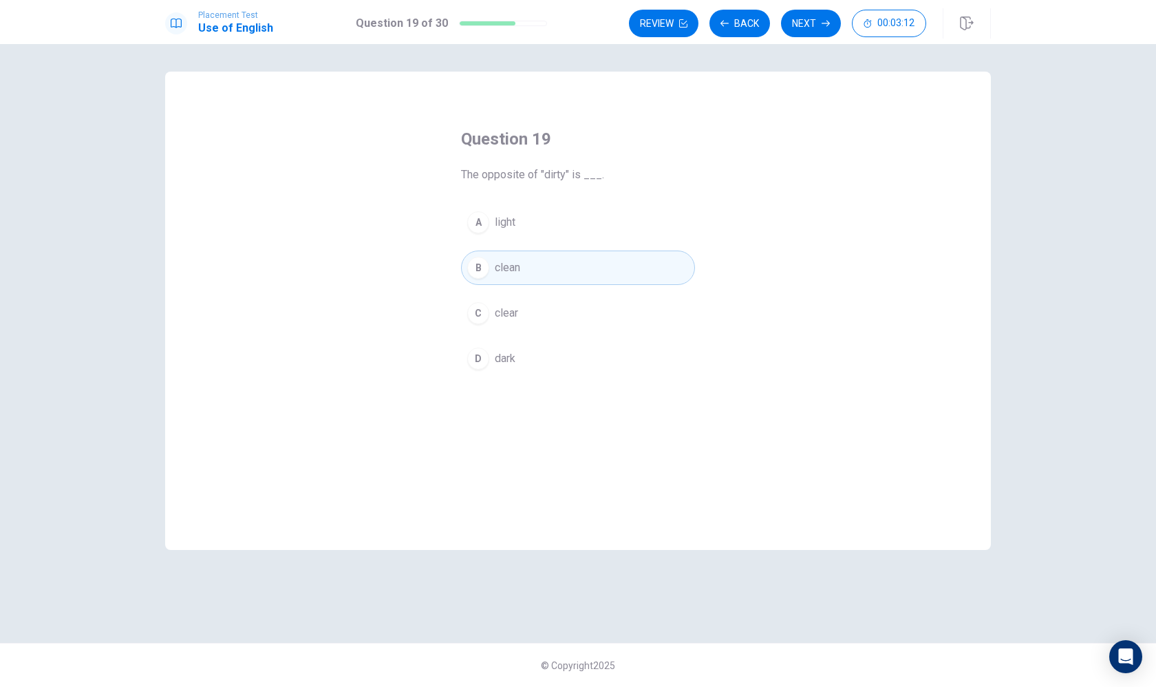
drag, startPoint x: 466, startPoint y: 172, endPoint x: 545, endPoint y: 169, distance: 79.2
click at [548, 170] on span "The opposite of "dirty" is ___." at bounding box center [578, 175] width 234 height 17
click at [817, 20] on button "Next" at bounding box center [811, 24] width 60 height 28
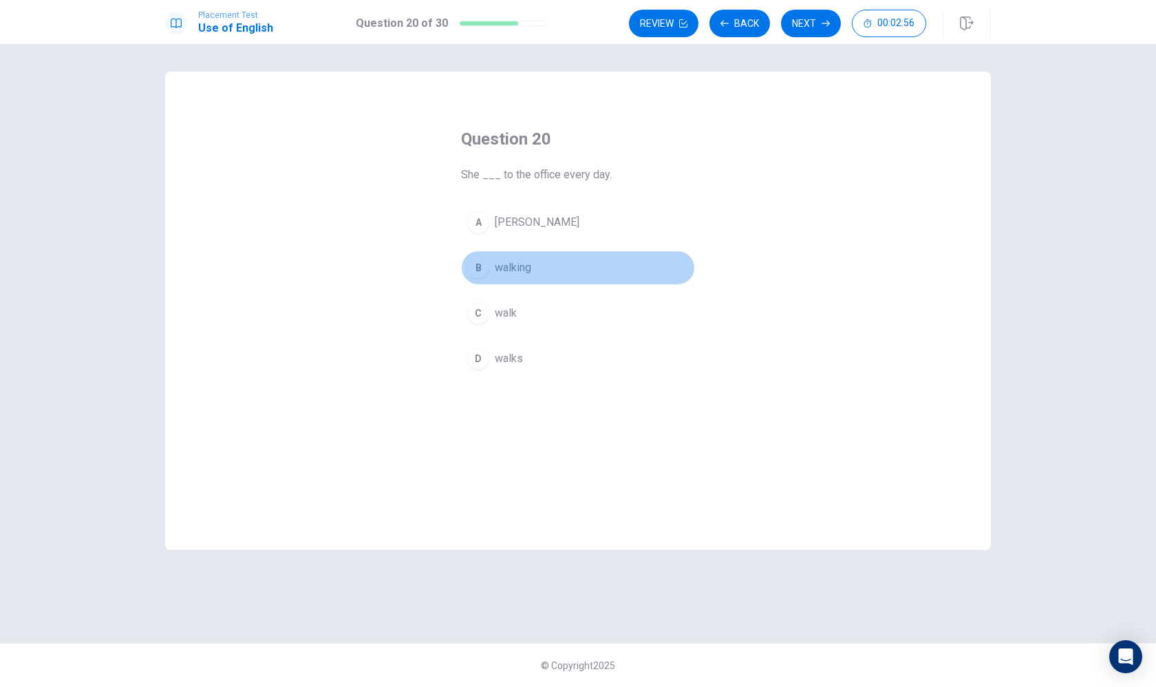
click at [484, 259] on div "B" at bounding box center [478, 268] width 22 height 22
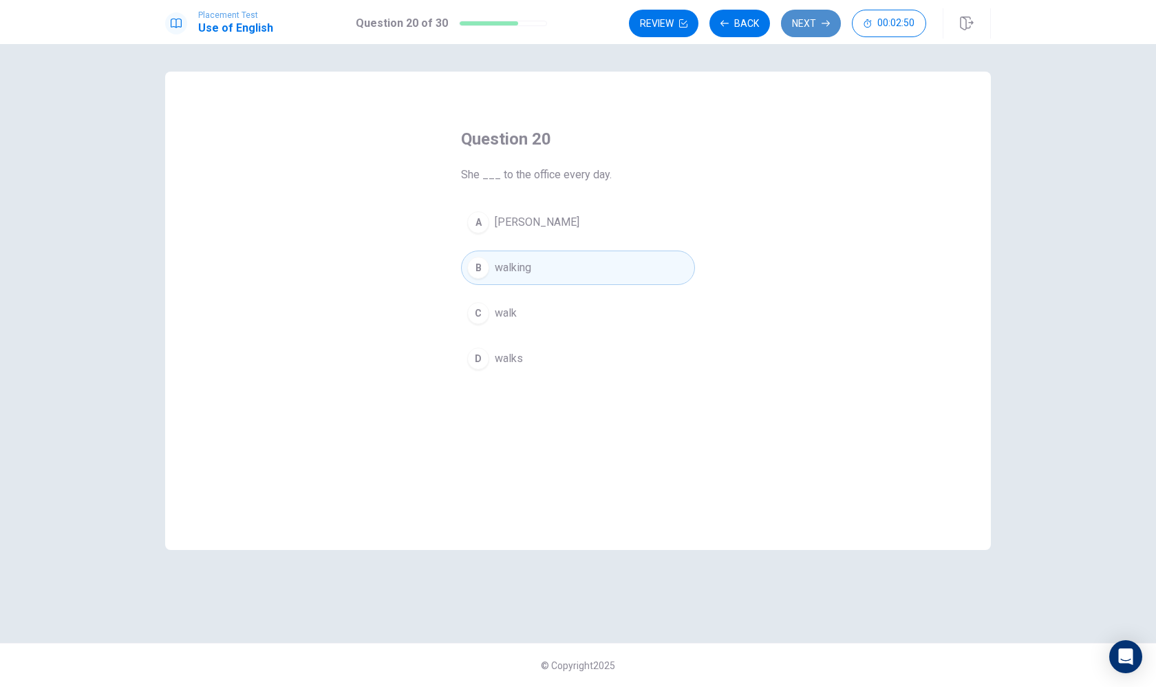
click at [816, 20] on button "Next" at bounding box center [811, 24] width 60 height 28
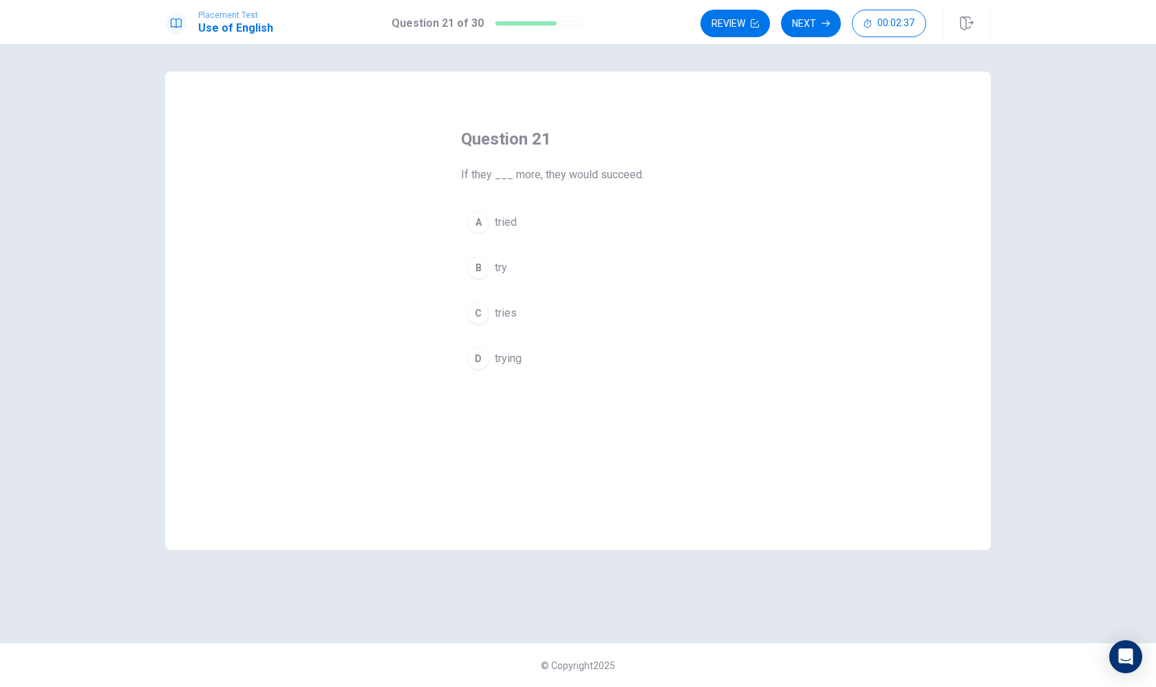
click at [486, 273] on div "B" at bounding box center [478, 268] width 22 height 22
click at [822, 27] on icon "button" at bounding box center [826, 23] width 8 height 8
click at [489, 220] on div "A" at bounding box center [478, 222] width 22 height 22
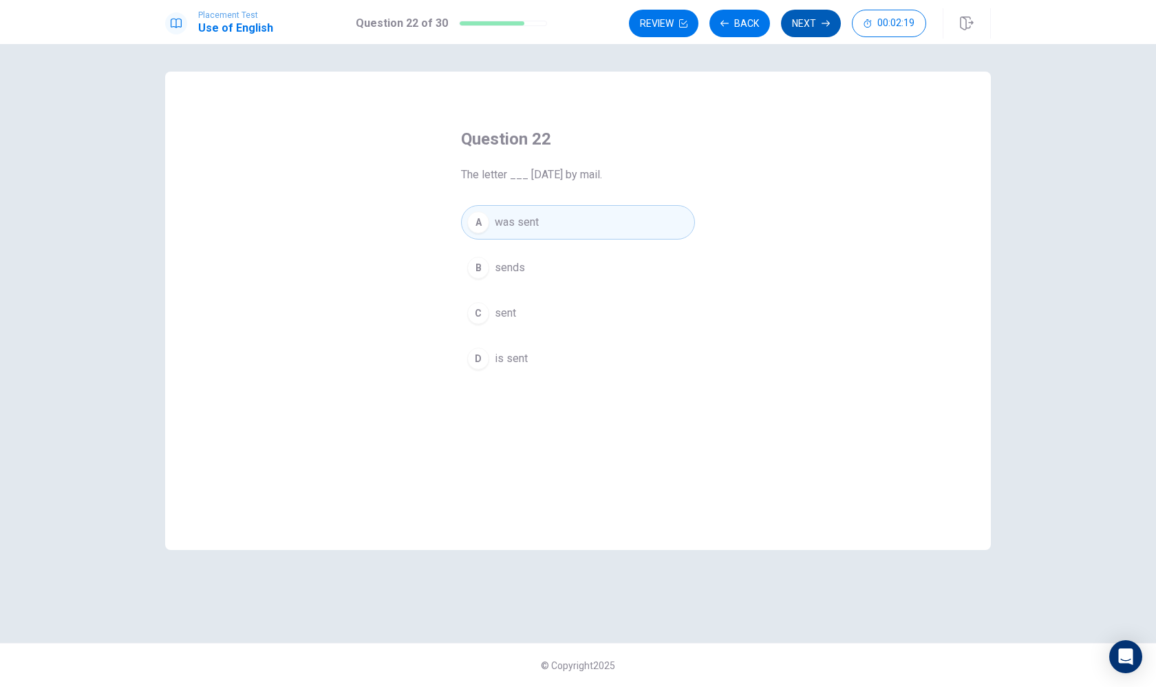
click at [798, 17] on button "Next" at bounding box center [811, 24] width 60 height 28
click at [475, 315] on div "C" at bounding box center [478, 313] width 22 height 22
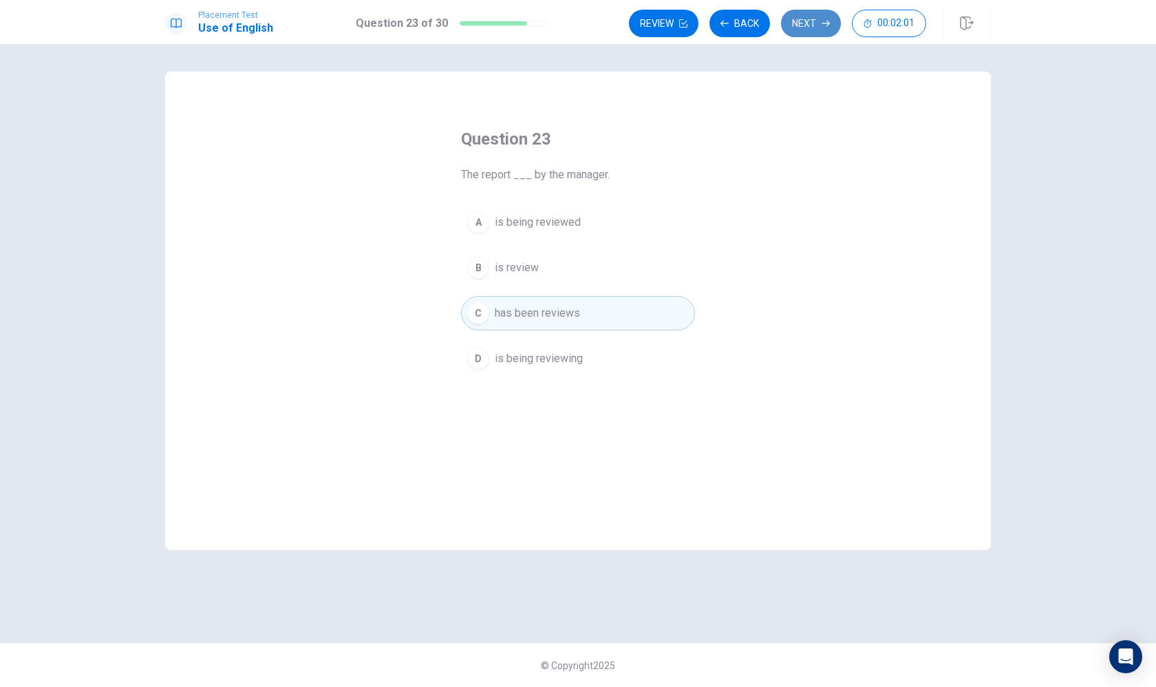
click at [822, 22] on icon "button" at bounding box center [826, 23] width 8 height 8
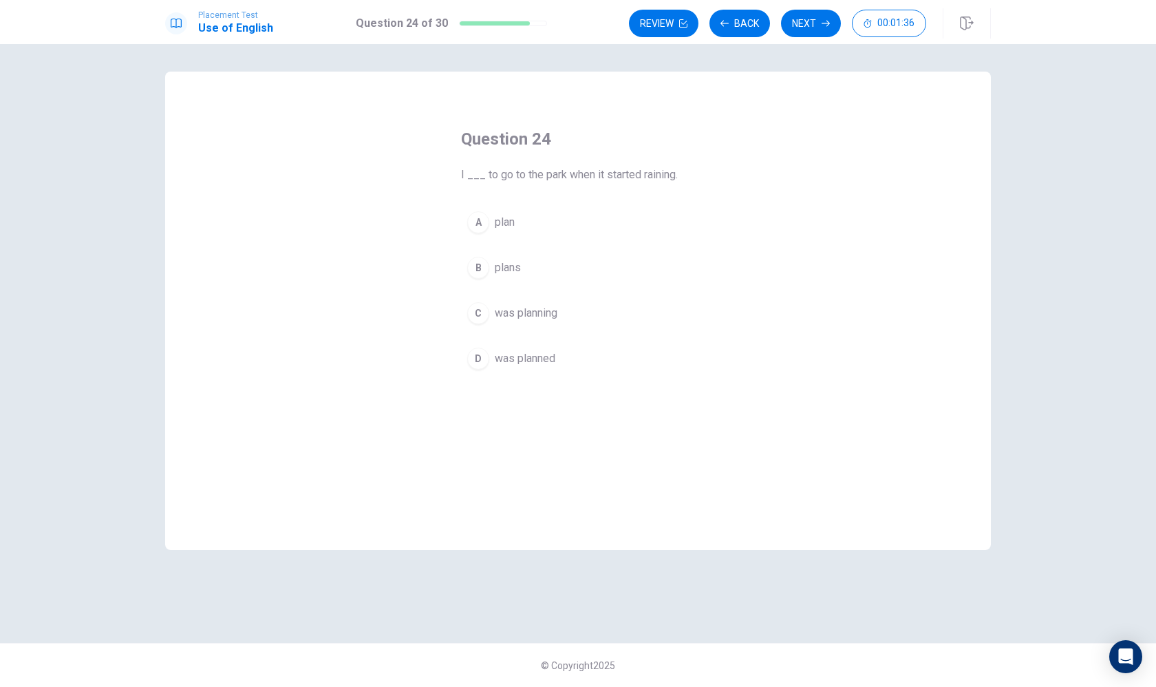
click at [479, 213] on div "A" at bounding box center [478, 222] width 22 height 22
click at [801, 17] on button "Next" at bounding box center [811, 24] width 60 height 28
click at [487, 220] on div "A" at bounding box center [478, 222] width 22 height 22
click at [561, 265] on span "agree with them" at bounding box center [533, 267] width 77 height 17
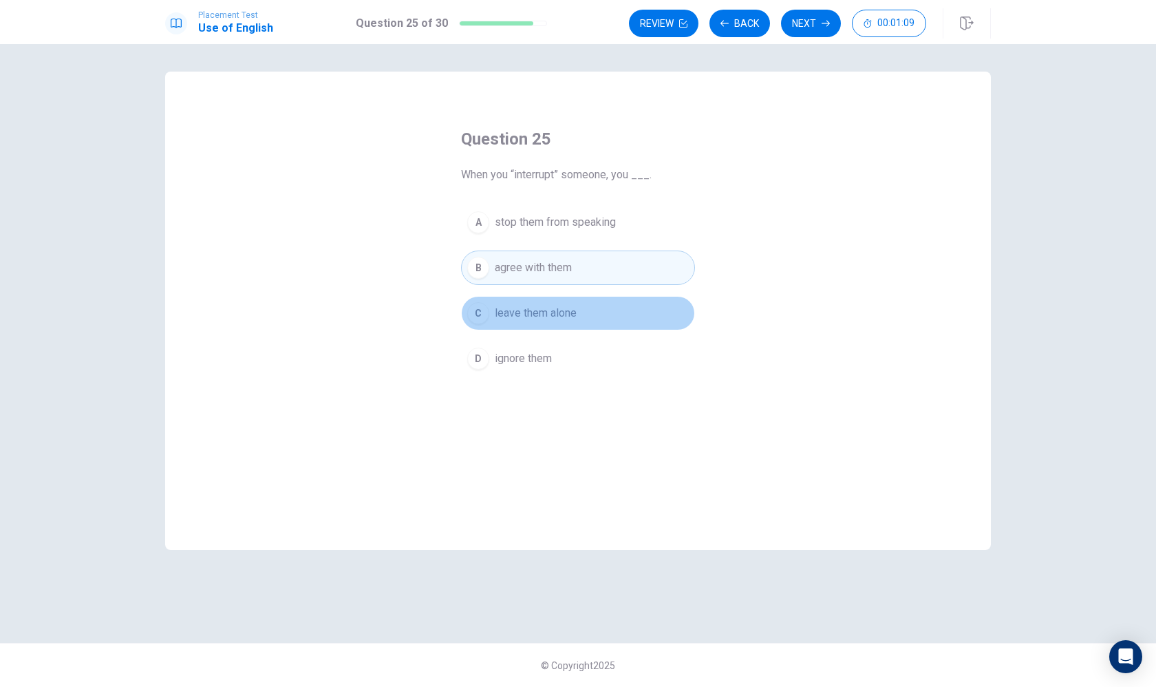
click at [575, 317] on span "leave them alone" at bounding box center [536, 313] width 82 height 17
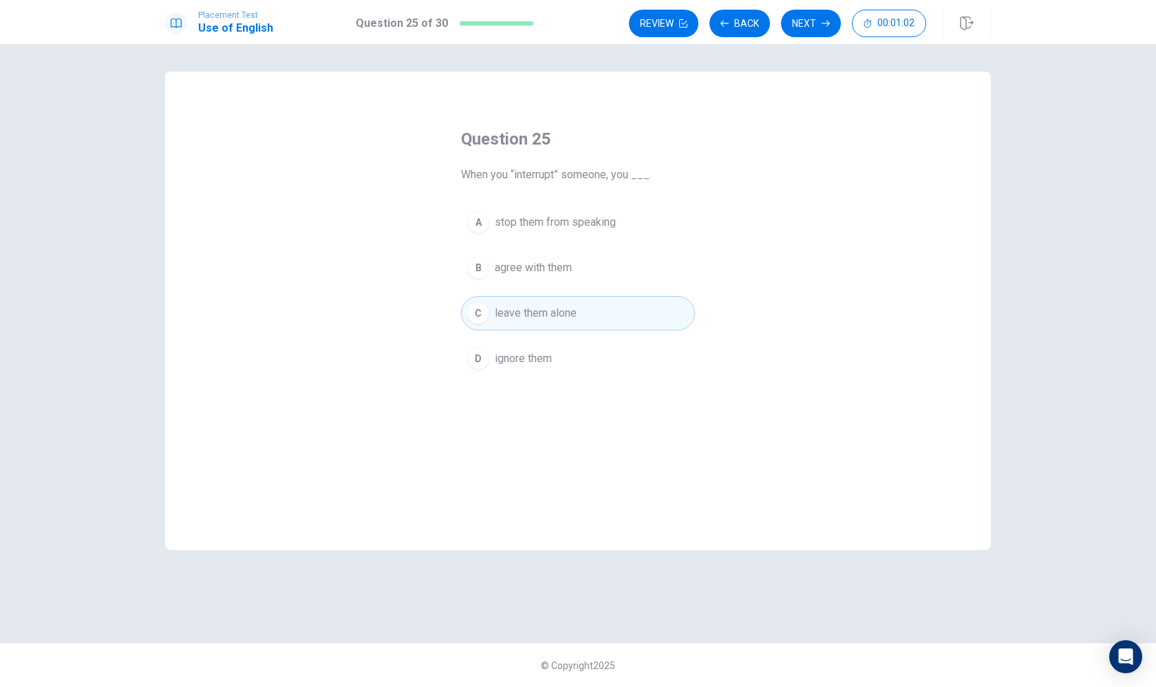
click at [615, 202] on div "Question 25 When you “interrupt” someone, you ___. A stop them from speaking B …" at bounding box center [578, 252] width 289 height 292
click at [595, 226] on span "stop them from speaking" at bounding box center [555, 222] width 121 height 17
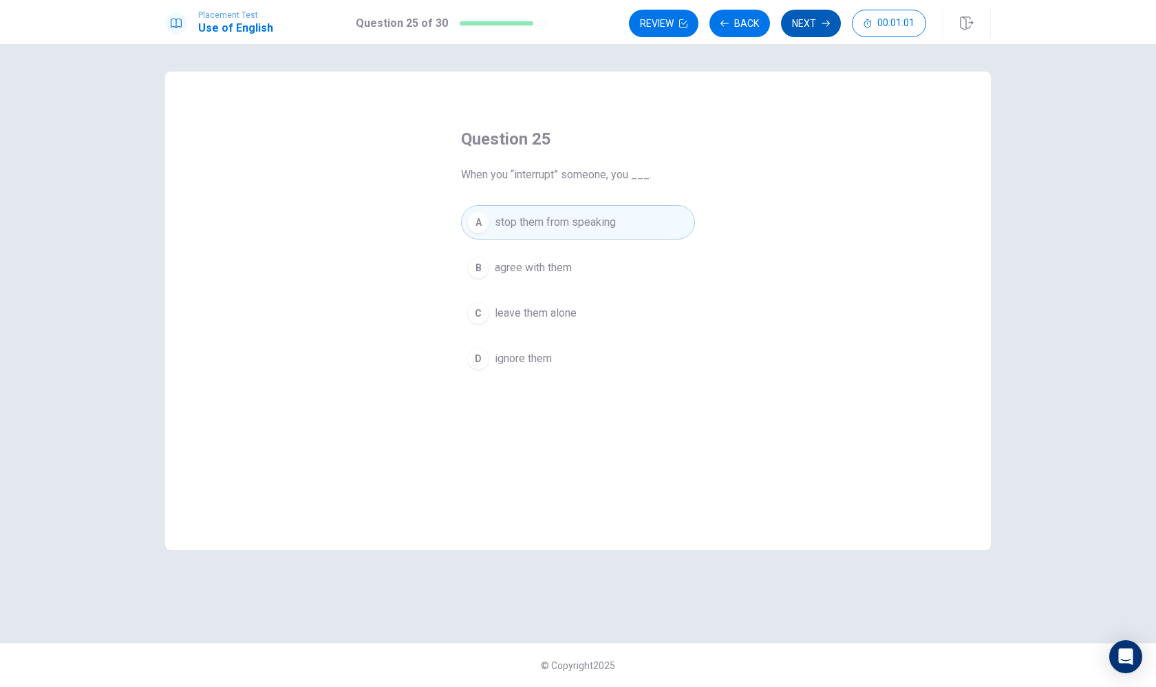
click at [794, 12] on button "Next" at bounding box center [811, 24] width 60 height 28
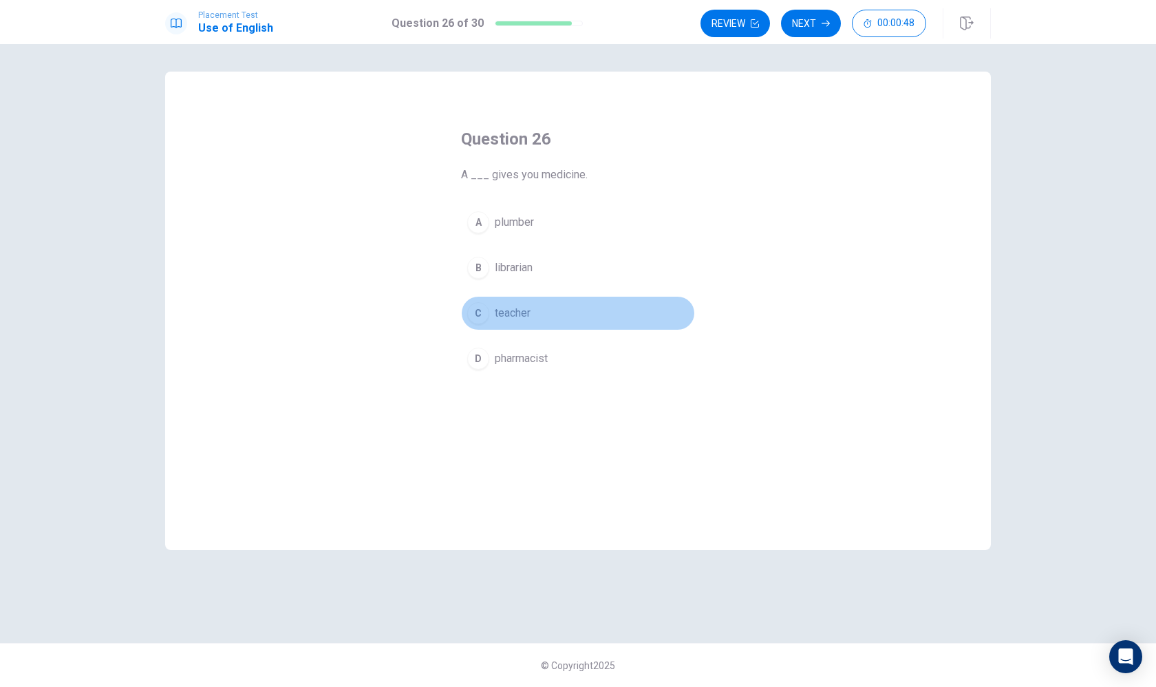
click at [485, 319] on div "C" at bounding box center [478, 313] width 22 height 22
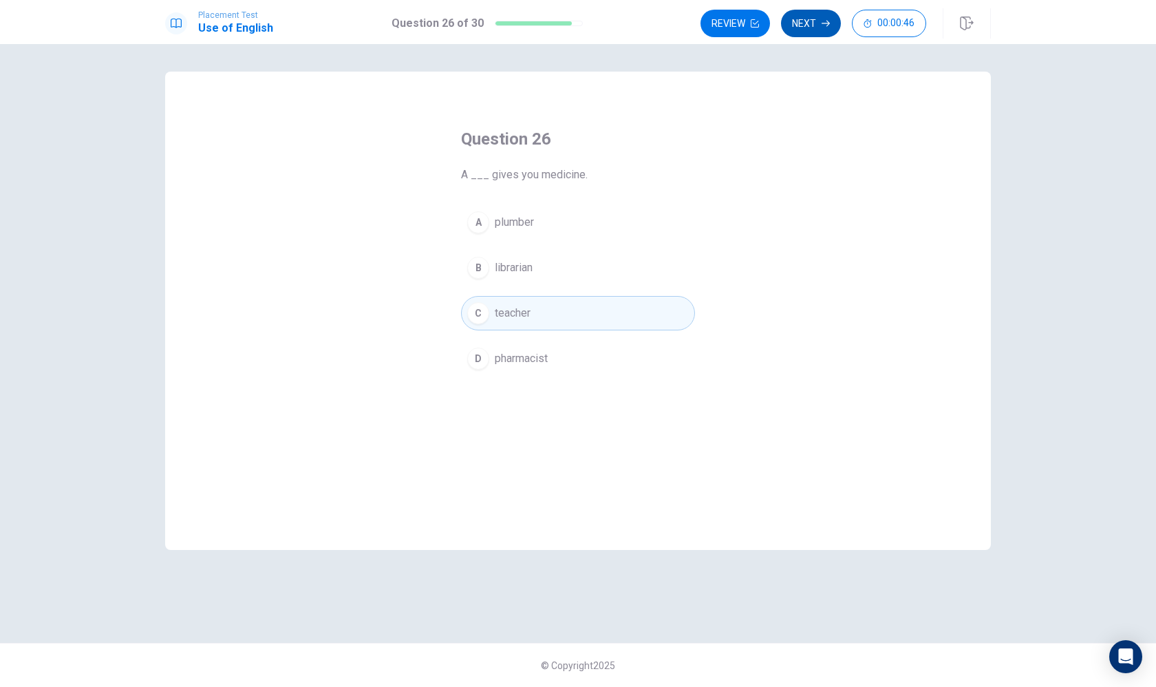
click at [820, 28] on button "Next" at bounding box center [811, 24] width 60 height 28
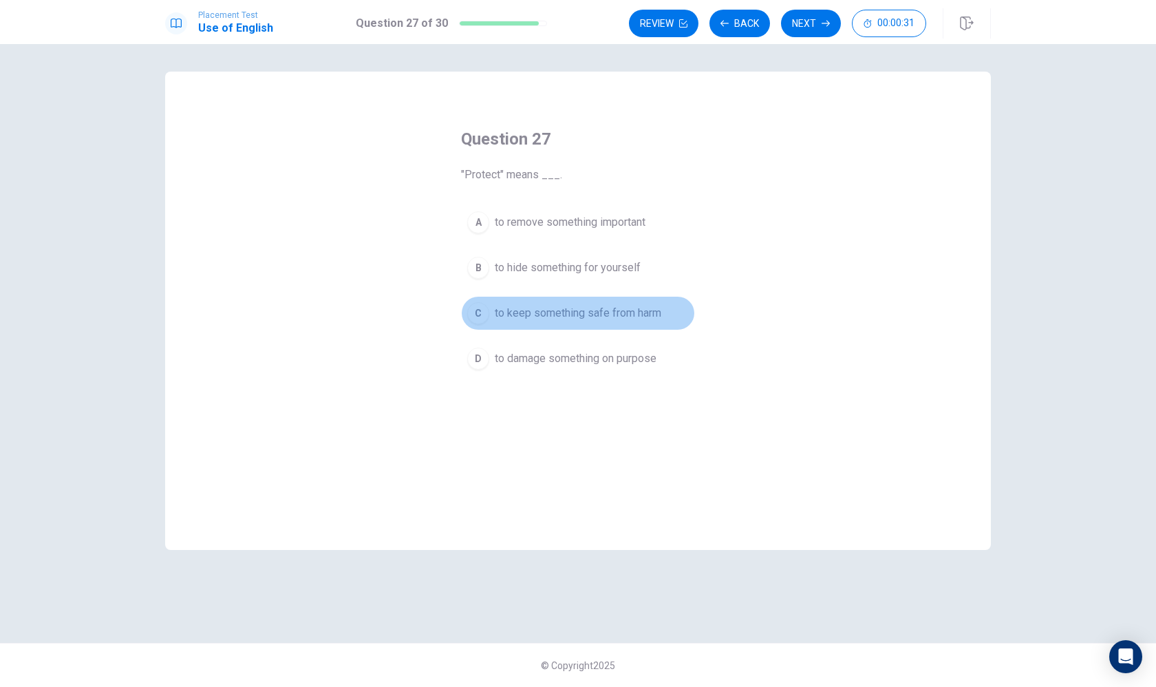
click at [485, 314] on div "C" at bounding box center [478, 313] width 22 height 22
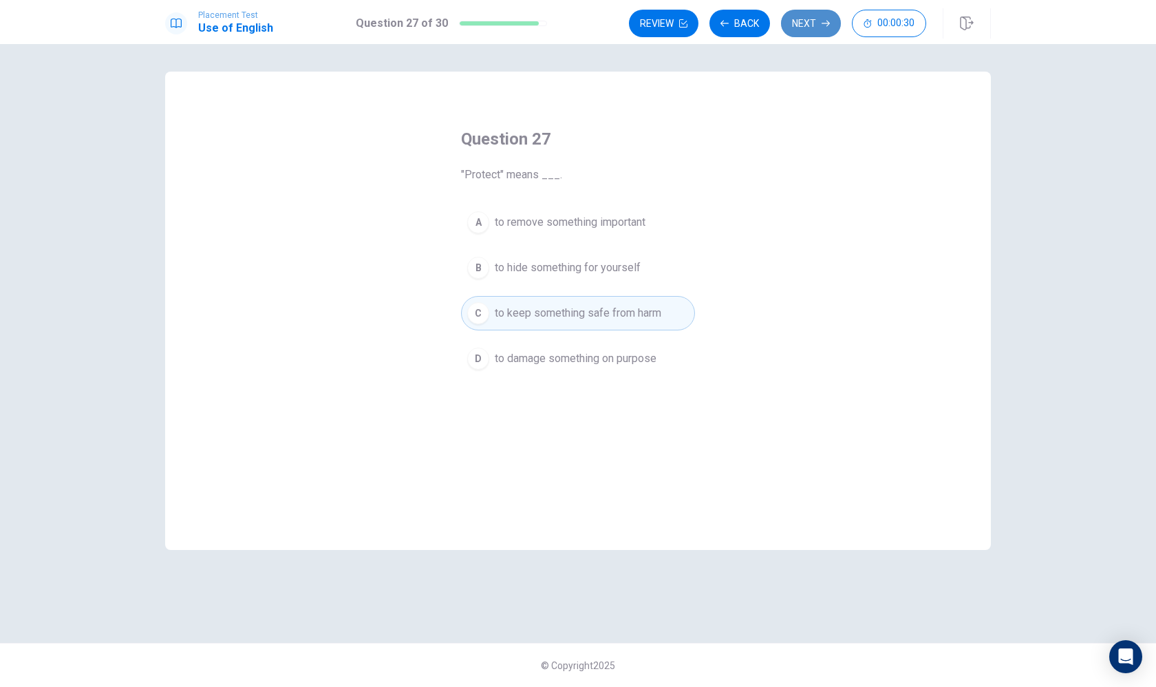
click at [797, 29] on button "Next" at bounding box center [811, 24] width 60 height 28
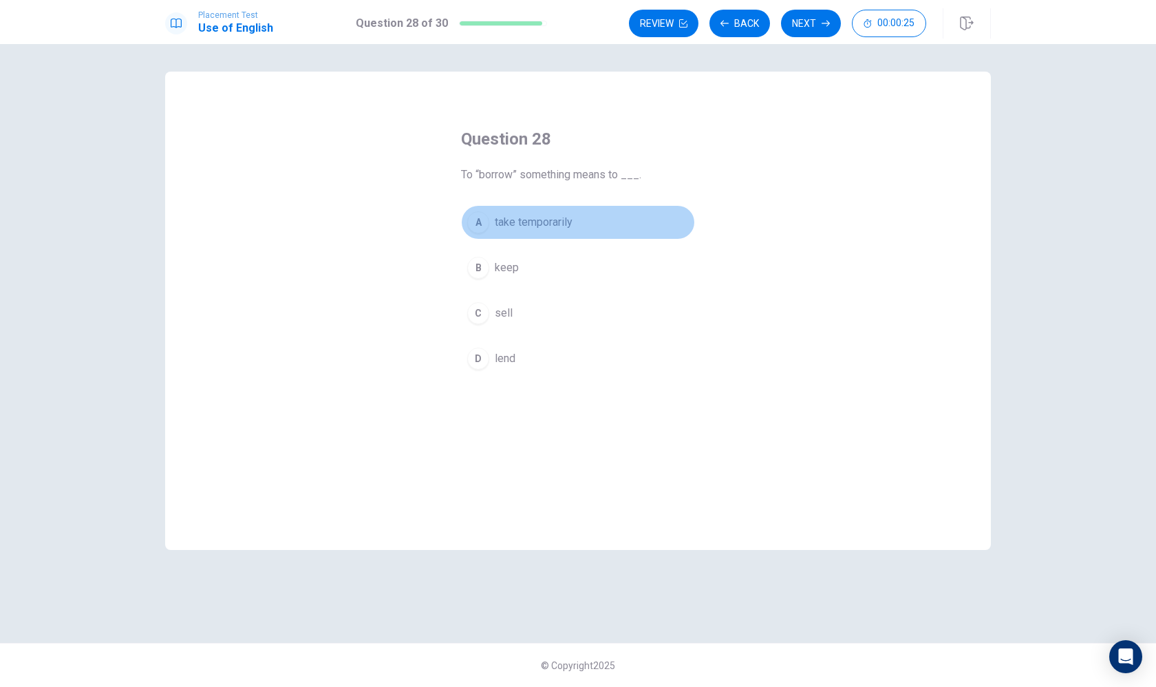
click at [482, 214] on div "A" at bounding box center [478, 222] width 22 height 22
click at [798, 33] on button "Next" at bounding box center [811, 24] width 60 height 28
click at [486, 225] on div "A" at bounding box center [478, 222] width 22 height 22
click at [815, 8] on div "Review Back Next 00:00:06" at bounding box center [810, 23] width 362 height 30
click at [809, 21] on button "Next" at bounding box center [811, 24] width 60 height 28
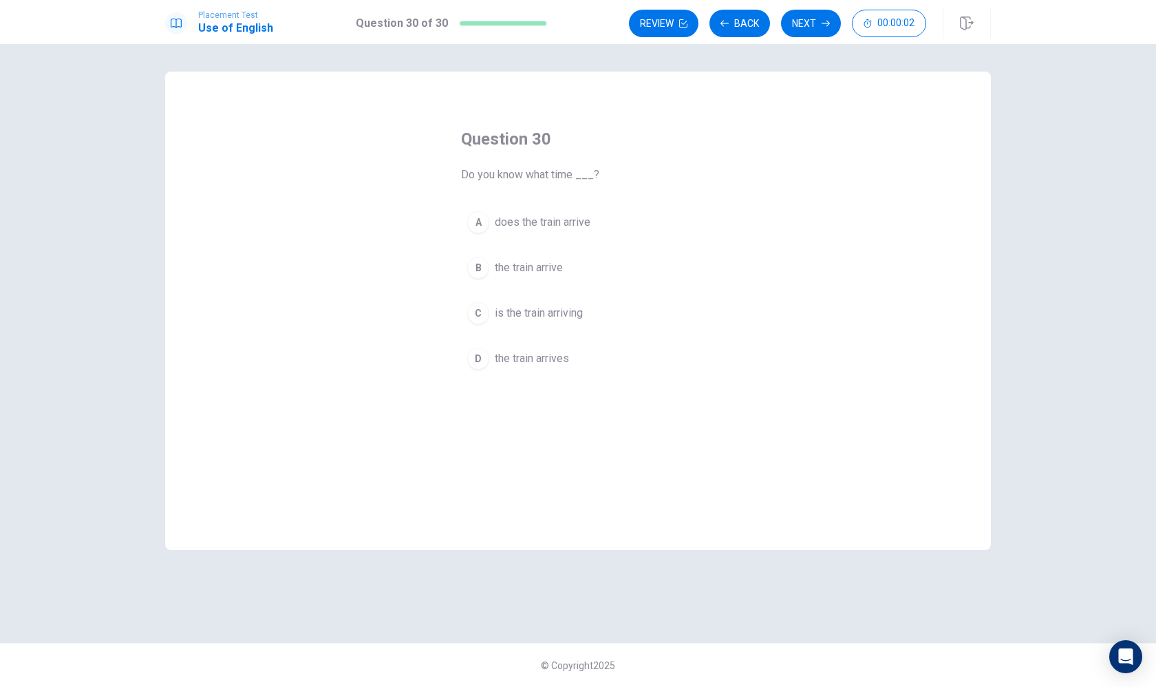
click at [480, 226] on div "A" at bounding box center [478, 222] width 22 height 22
click at [479, 281] on button "B the train arrive" at bounding box center [578, 268] width 234 height 34
click at [489, 312] on button "C is the train arriving" at bounding box center [578, 313] width 234 height 34
click at [499, 237] on button "A does the train arrive" at bounding box center [578, 222] width 234 height 34
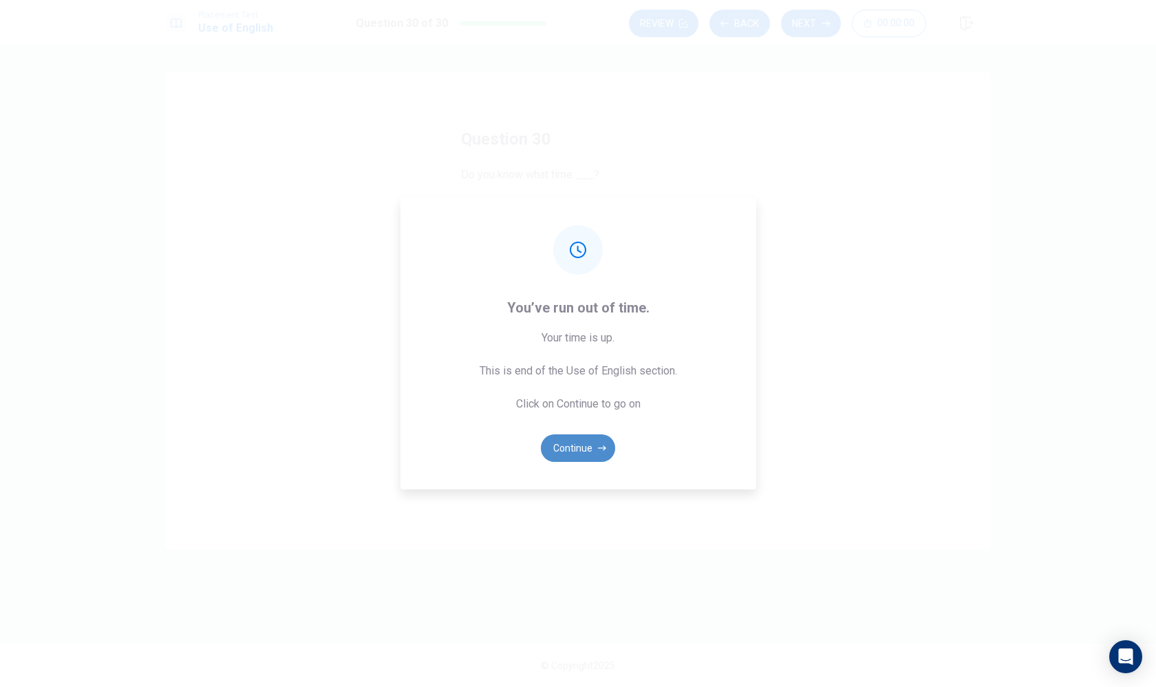
click at [586, 449] on button "Continue" at bounding box center [578, 448] width 74 height 28
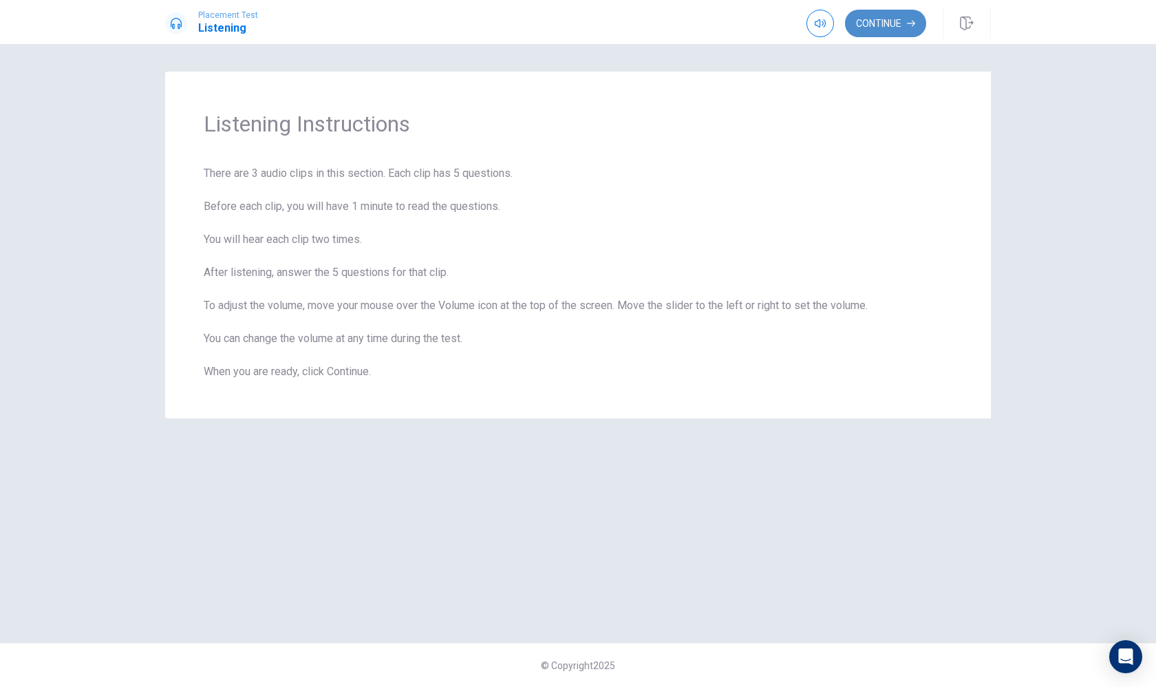
click at [873, 25] on button "Continue" at bounding box center [885, 24] width 81 height 28
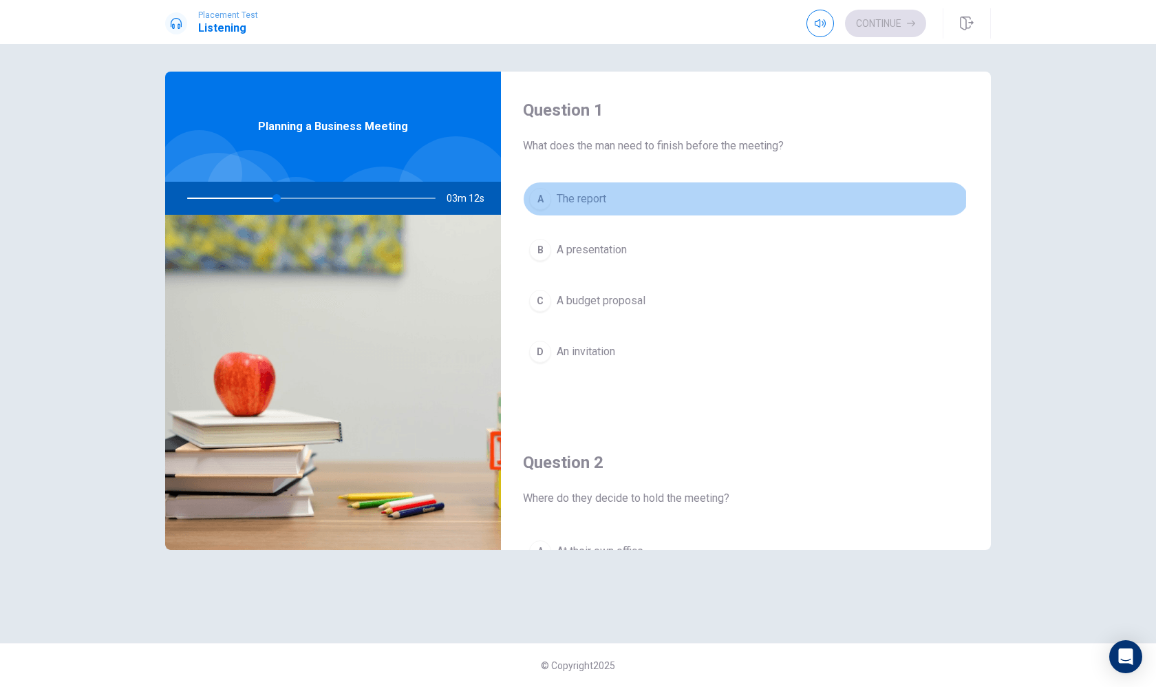
click at [571, 198] on span "The report" at bounding box center [582, 199] width 50 height 17
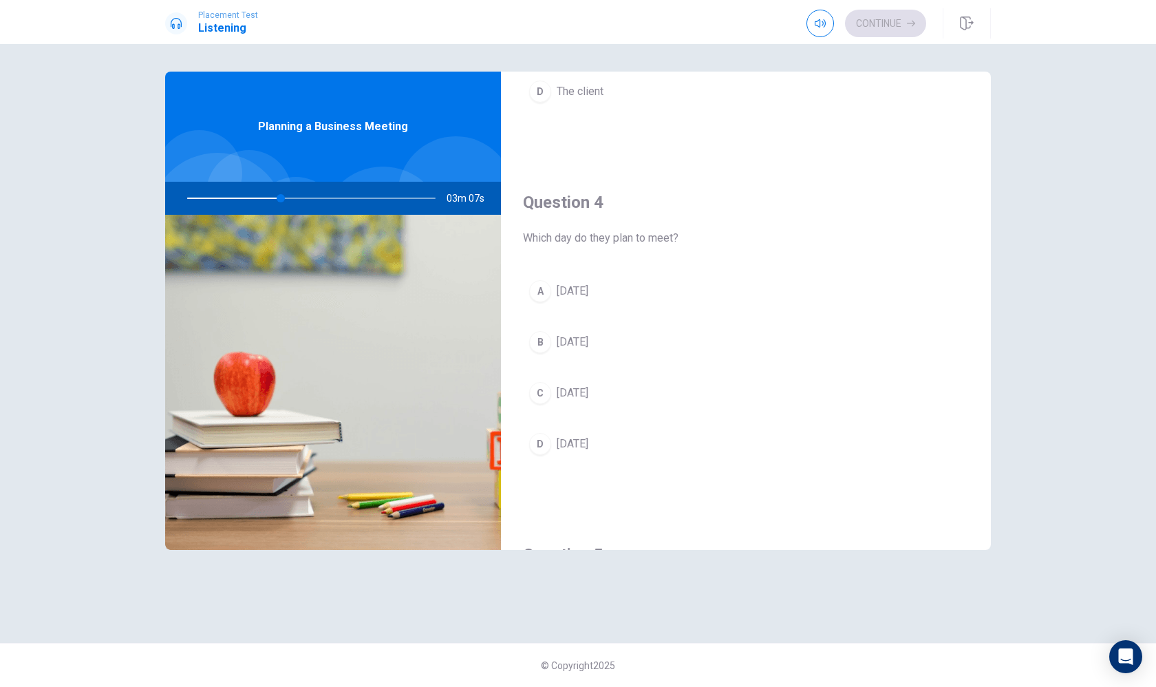
scroll to position [1018, 0]
click at [547, 352] on button "C [DATE]" at bounding box center [746, 340] width 446 height 34
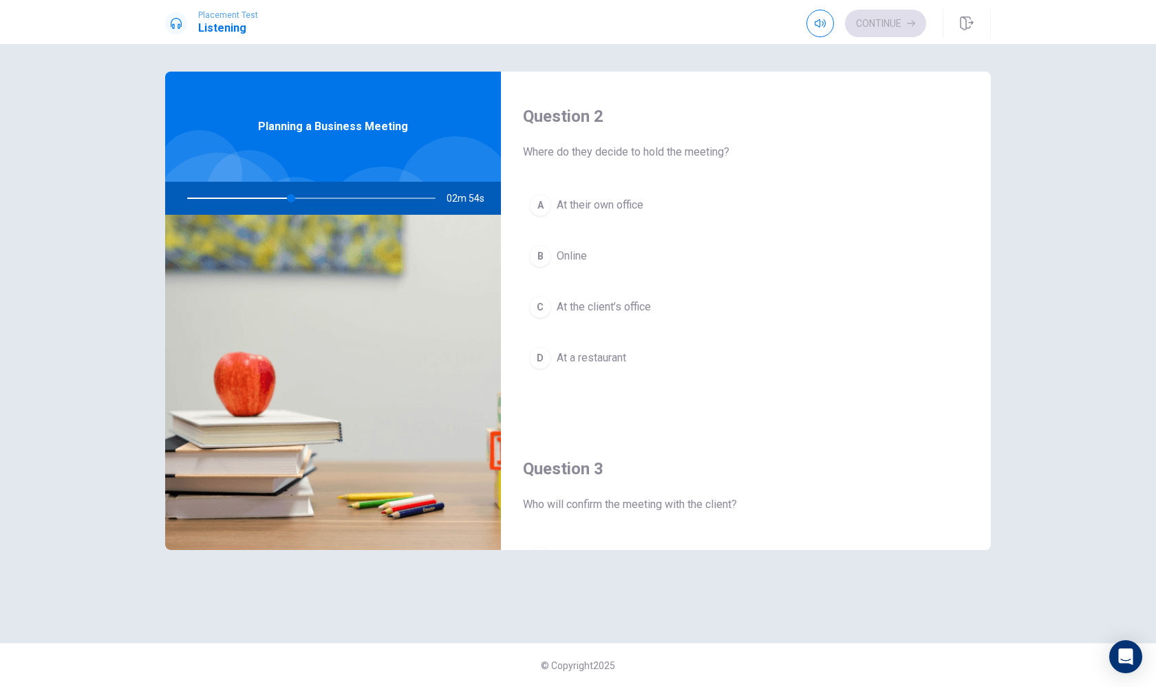
scroll to position [337, 0]
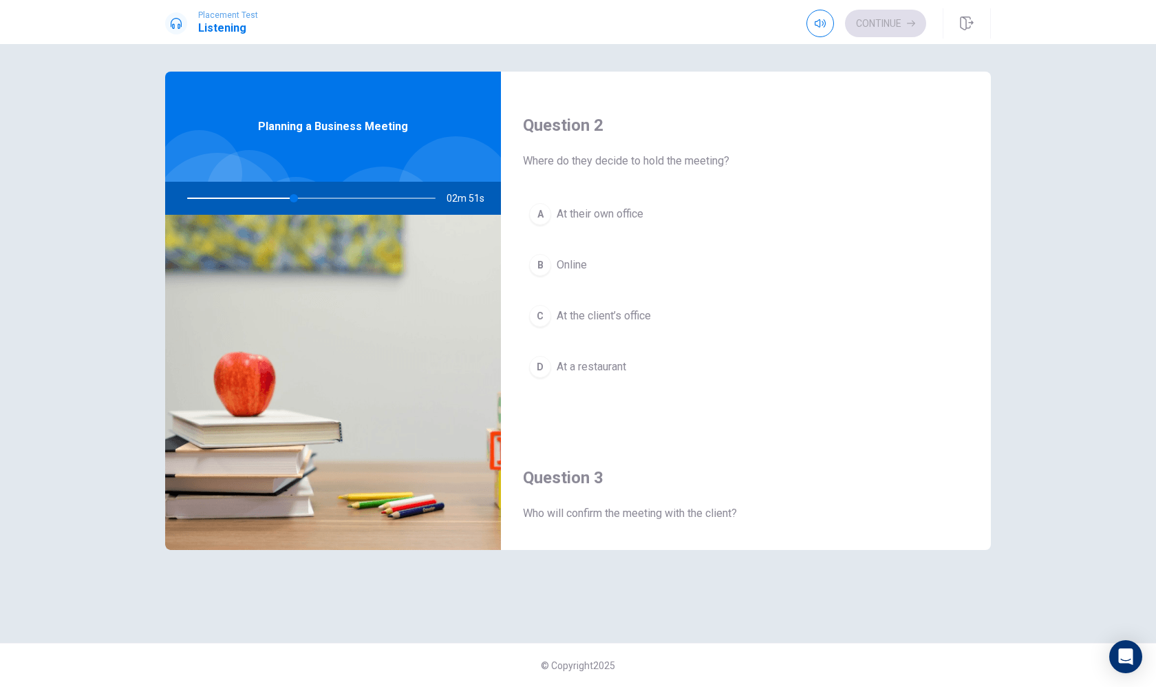
click at [549, 213] on div "A" at bounding box center [540, 214] width 22 height 22
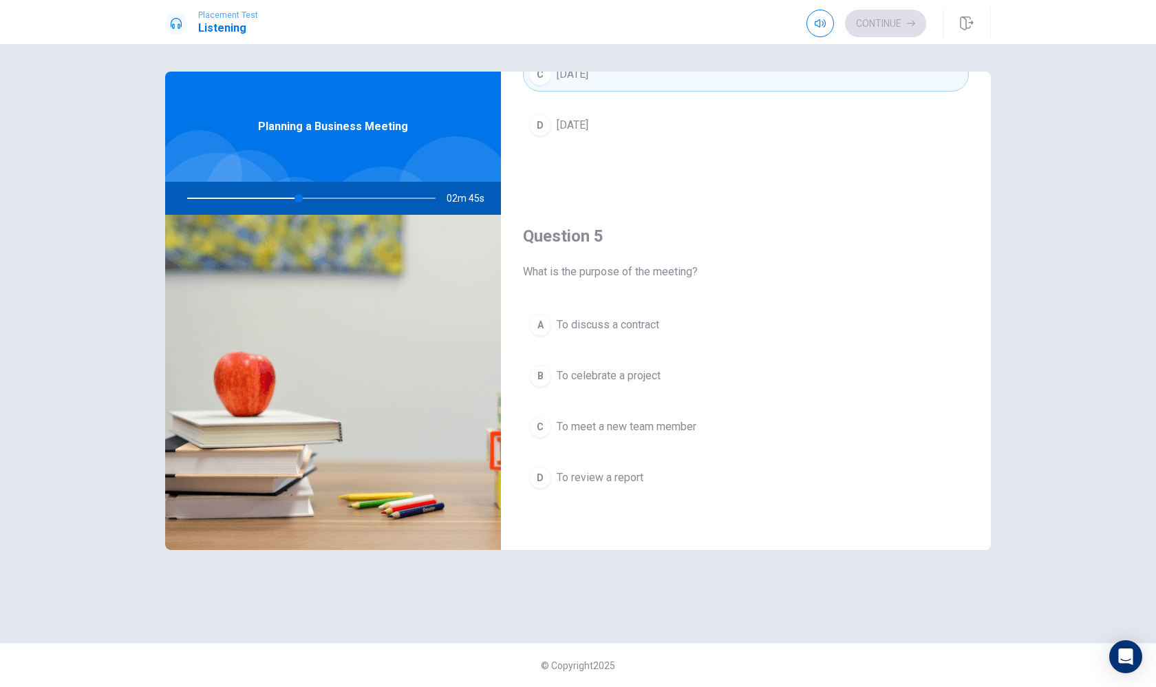
scroll to position [1284, 0]
click at [549, 472] on div "D" at bounding box center [540, 478] width 22 height 22
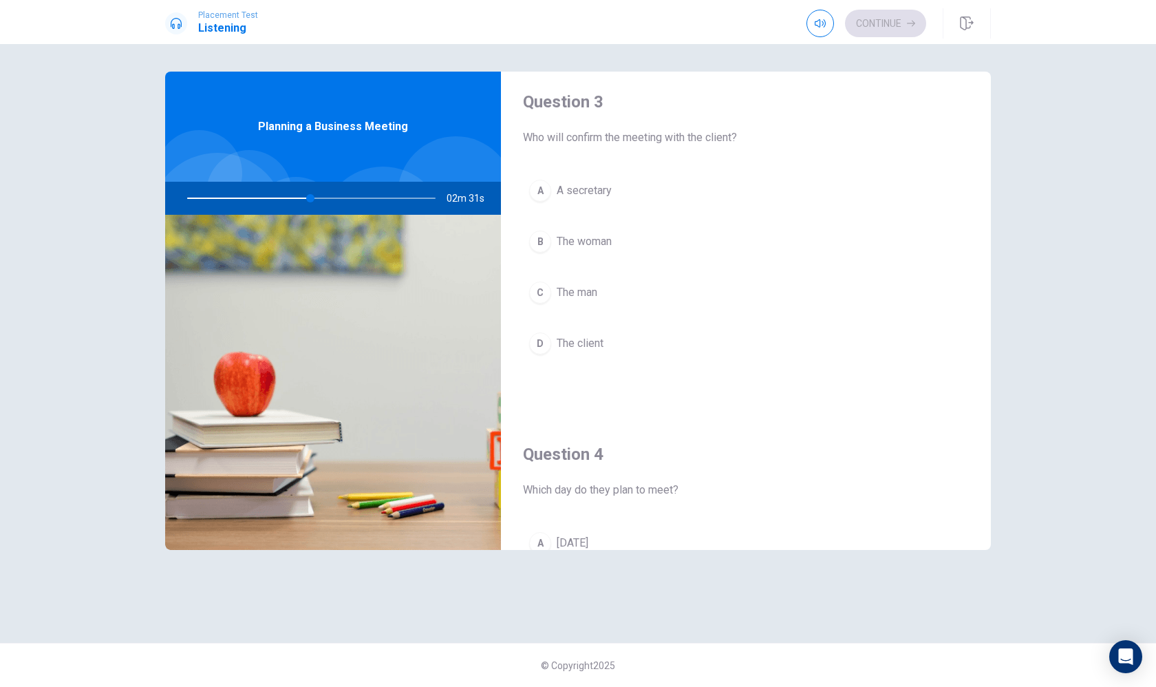
scroll to position [635, 0]
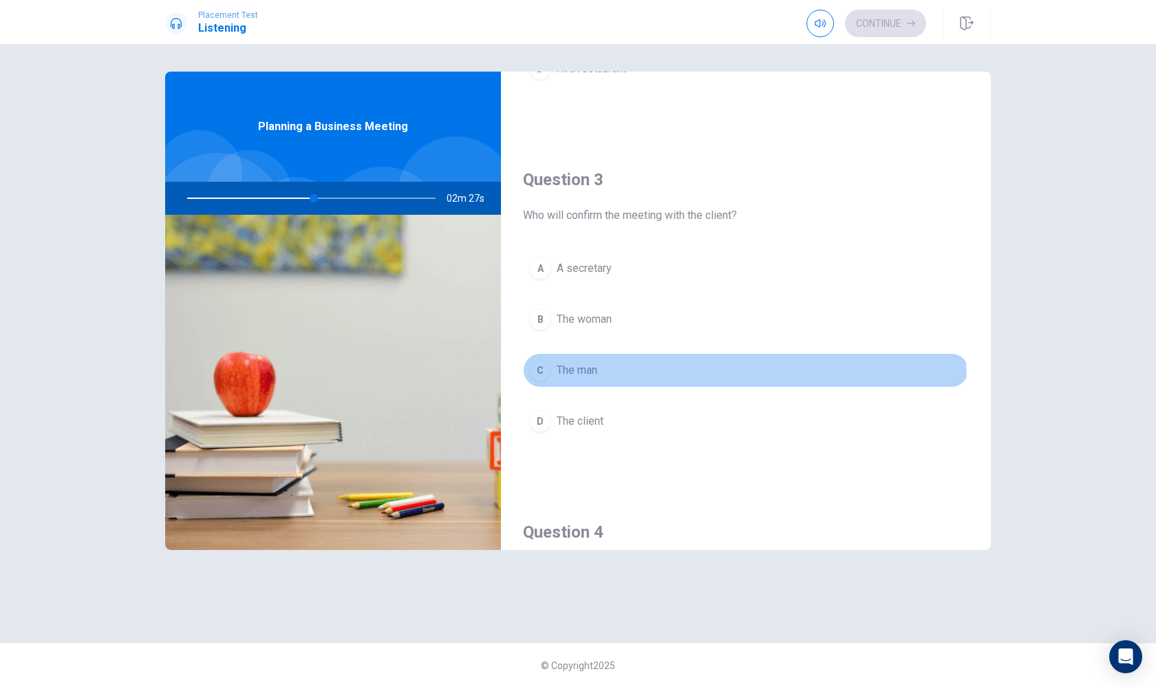
click at [582, 385] on button "C The man" at bounding box center [746, 370] width 446 height 34
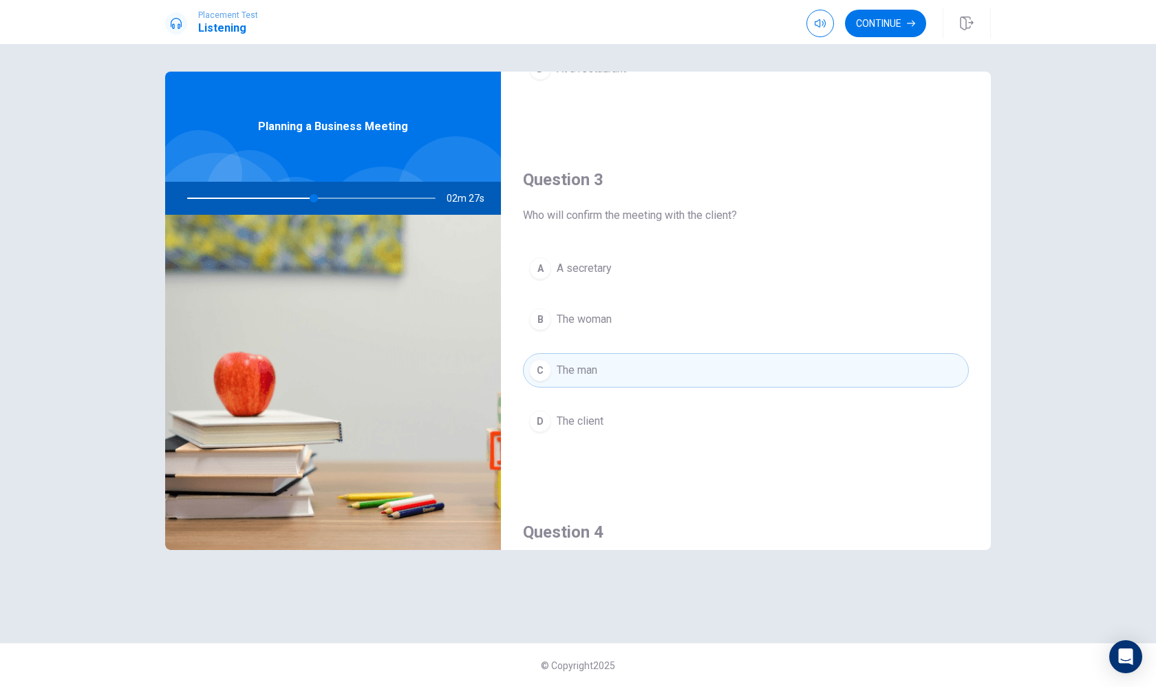
click at [594, 324] on span "The woman" at bounding box center [584, 319] width 55 height 17
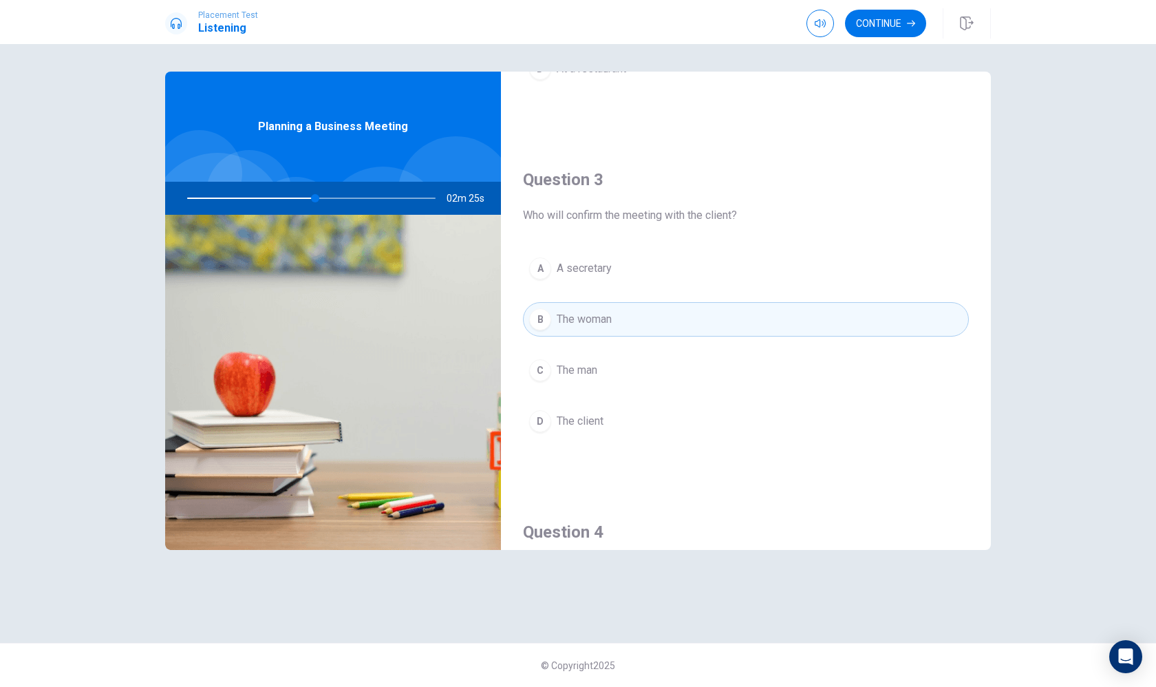
click at [637, 266] on button "A A secretary" at bounding box center [746, 268] width 446 height 34
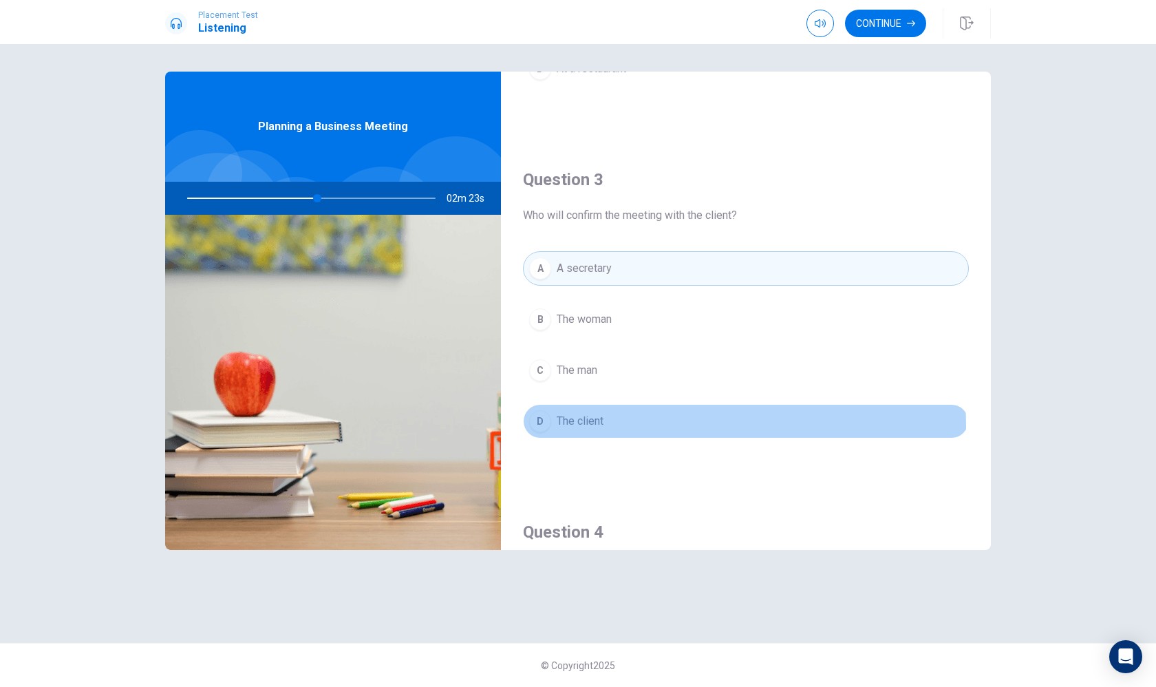
click at [613, 426] on button "D The client" at bounding box center [746, 421] width 446 height 34
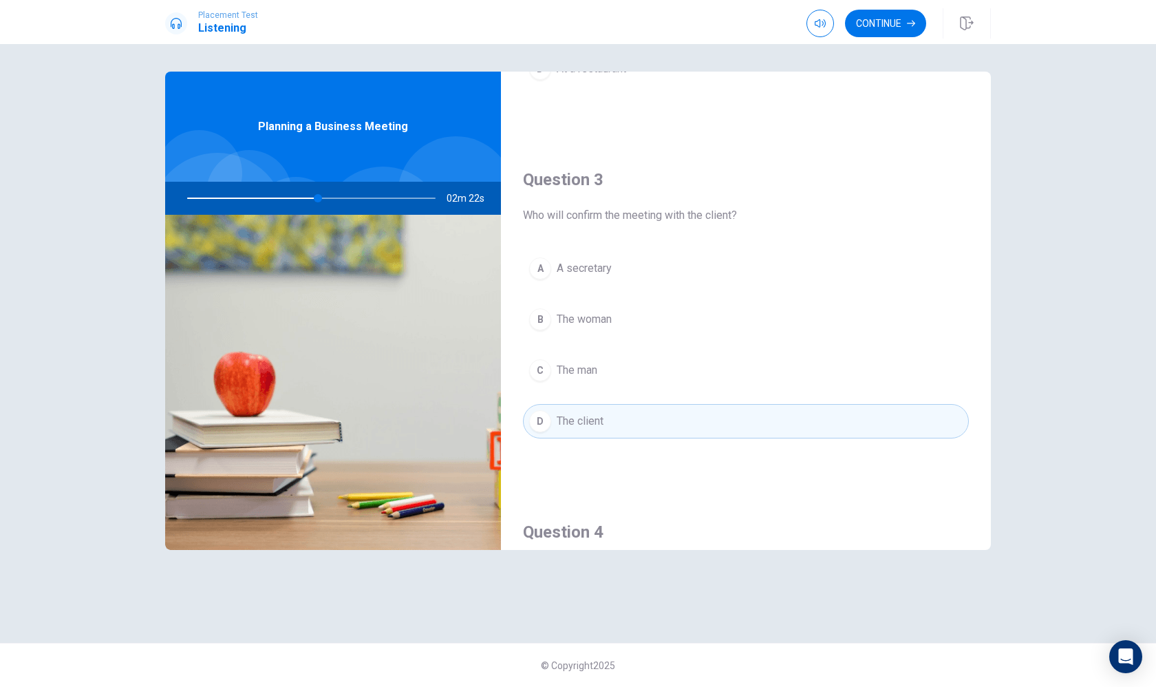
click at [651, 258] on button "A A secretary" at bounding box center [746, 268] width 446 height 34
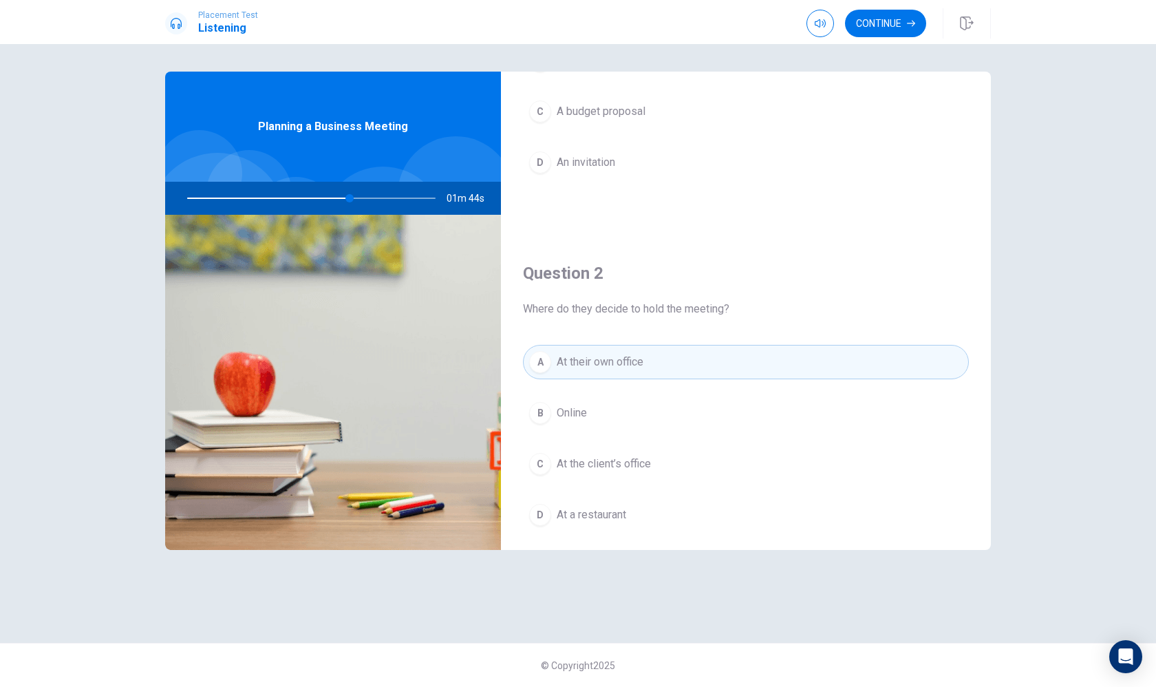
scroll to position [251, 0]
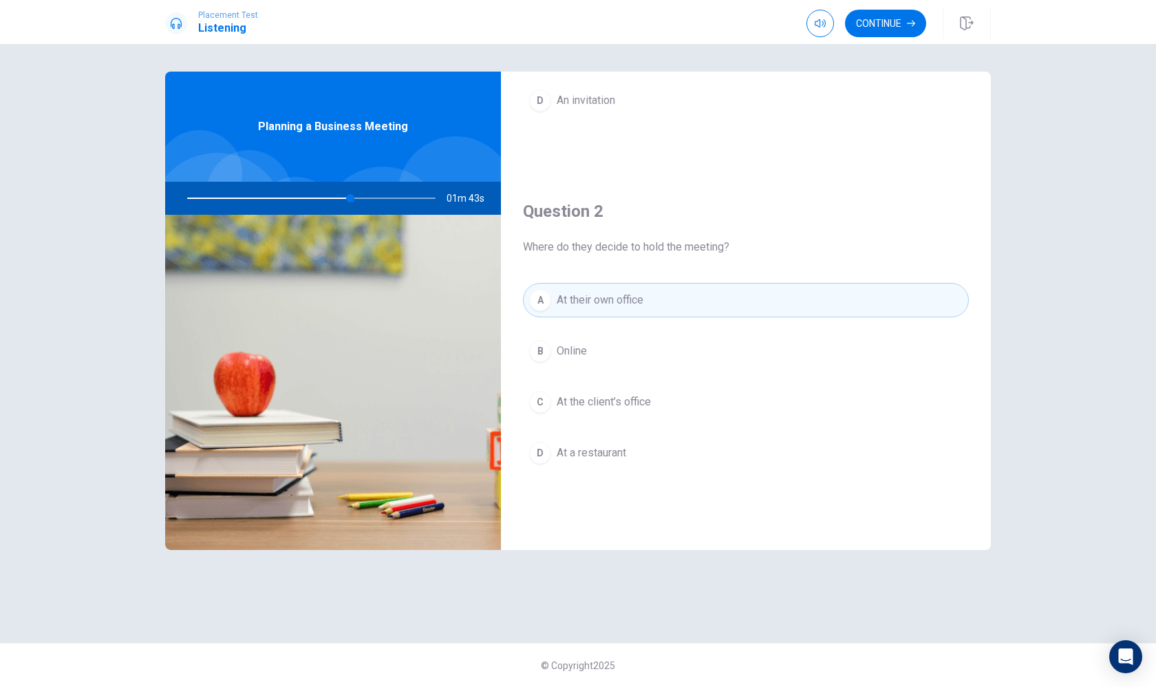
click at [289, 195] on div at bounding box center [309, 198] width 276 height 33
click at [281, 198] on div at bounding box center [309, 198] width 276 height 33
drag, startPoint x: 354, startPoint y: 199, endPoint x: 259, endPoint y: 209, distance: 94.8
click at [258, 208] on div at bounding box center [309, 198] width 276 height 33
drag, startPoint x: 350, startPoint y: 198, endPoint x: 409, endPoint y: 198, distance: 59.2
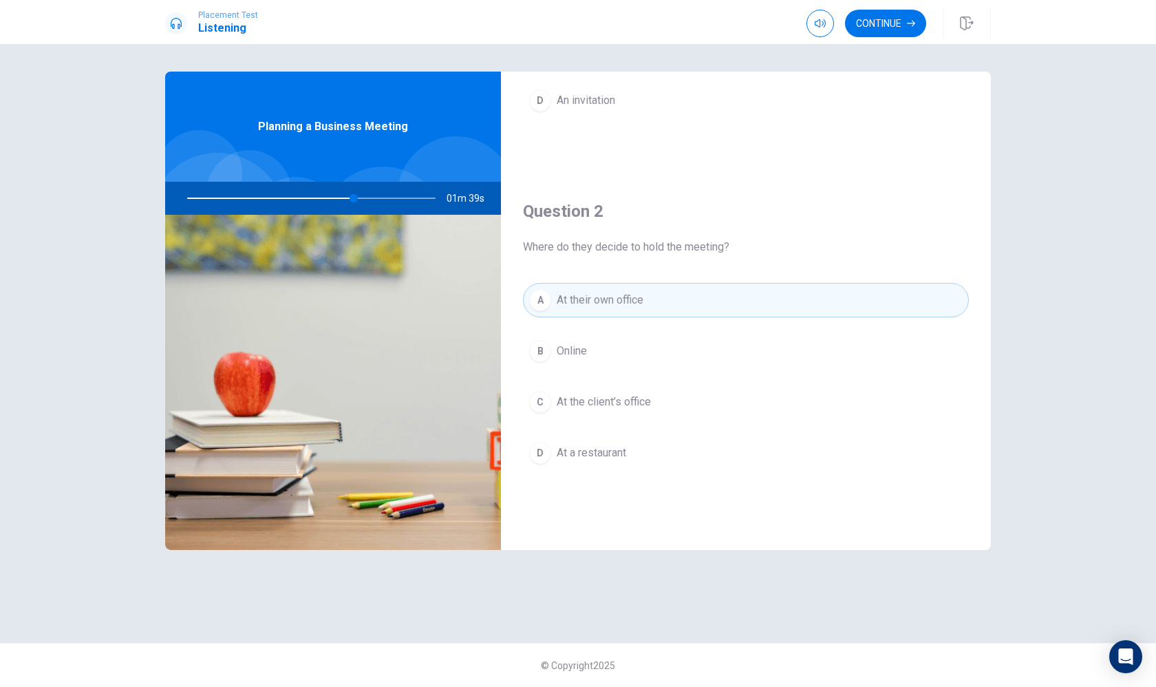
click at [409, 198] on div at bounding box center [309, 198] width 276 height 33
click at [385, 200] on div at bounding box center [309, 198] width 276 height 33
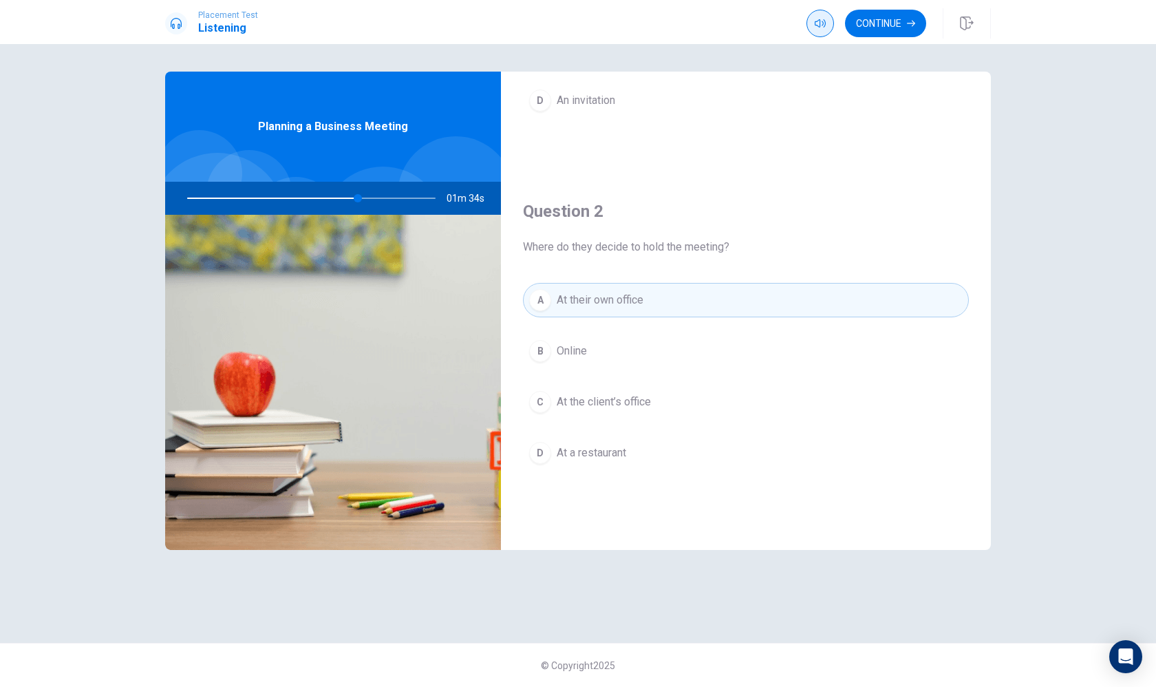
click at [823, 23] on icon "button" at bounding box center [820, 23] width 11 height 11
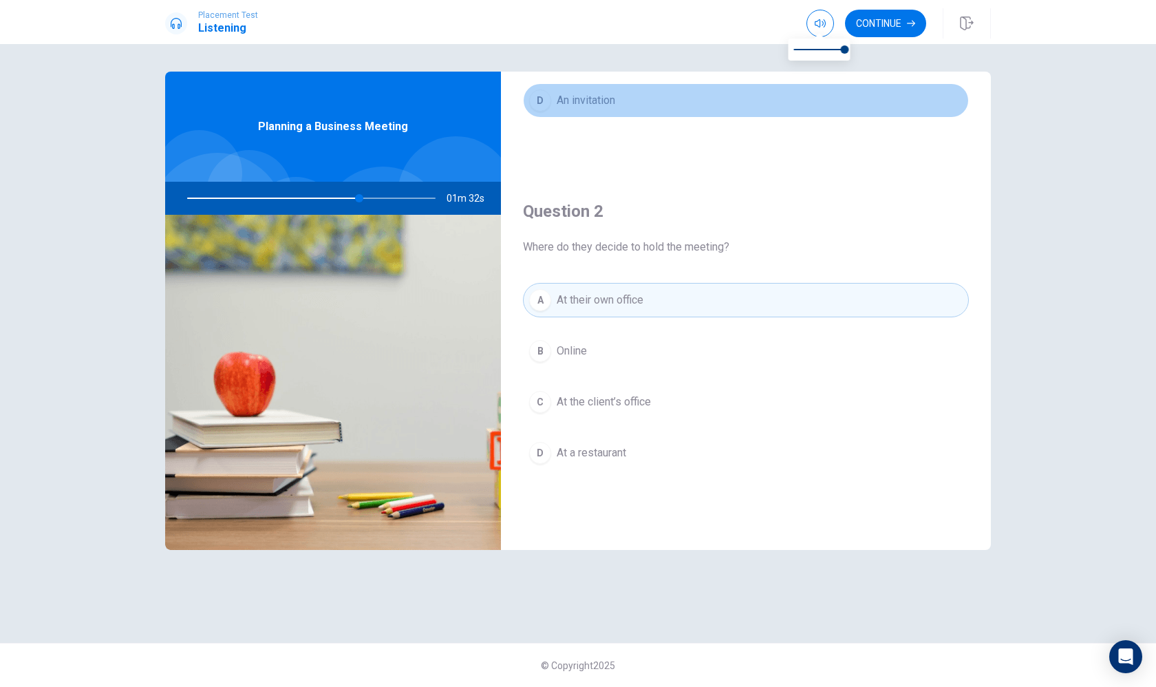
click at [804, 88] on button "D An invitation" at bounding box center [746, 100] width 446 height 34
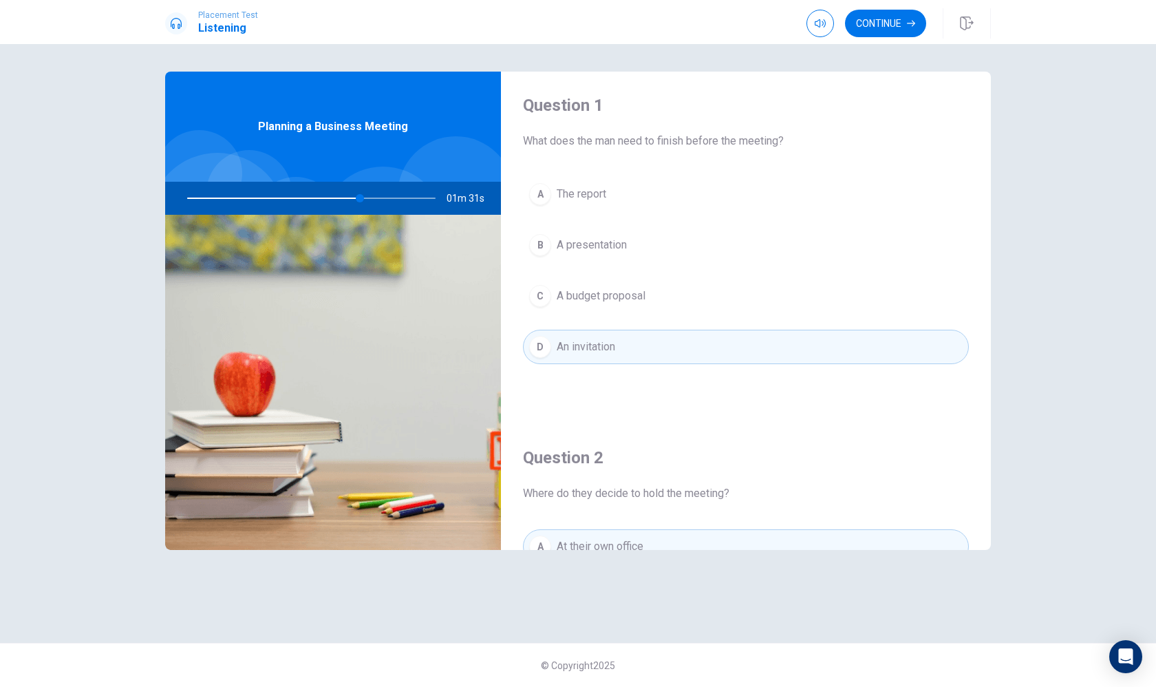
scroll to position [2, 0]
click at [649, 202] on button "A The report" at bounding box center [746, 197] width 446 height 34
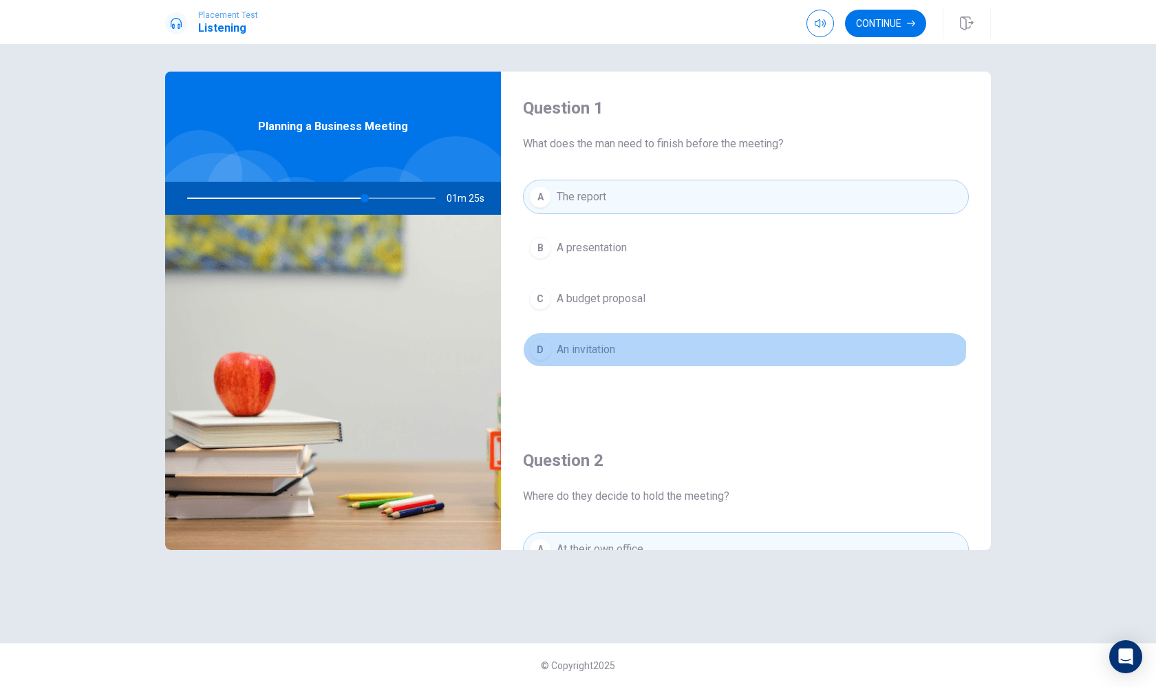
click at [666, 345] on button "D An invitation" at bounding box center [746, 349] width 446 height 34
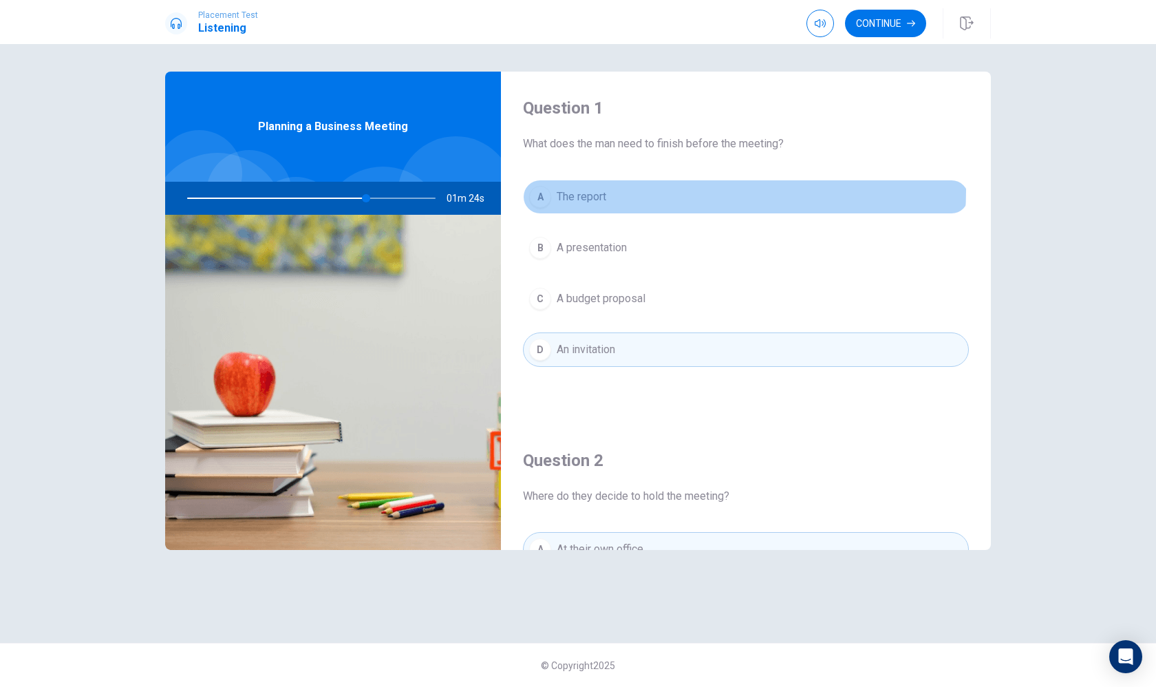
click at [661, 190] on button "A The report" at bounding box center [746, 197] width 446 height 34
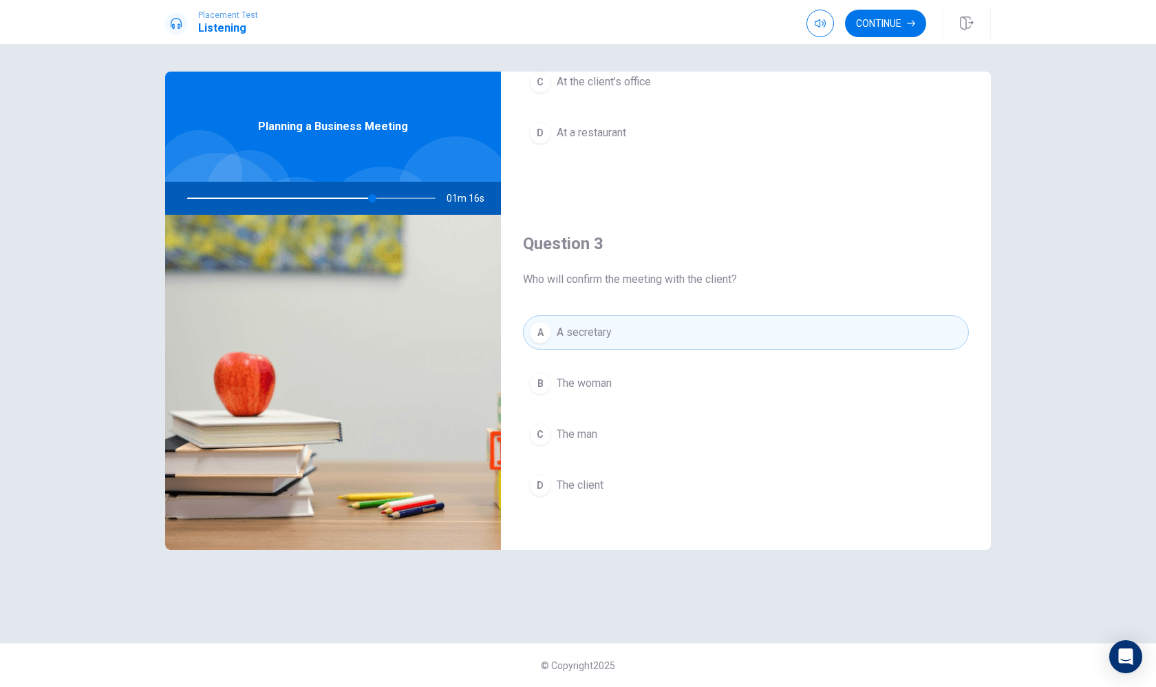
scroll to position [607, 0]
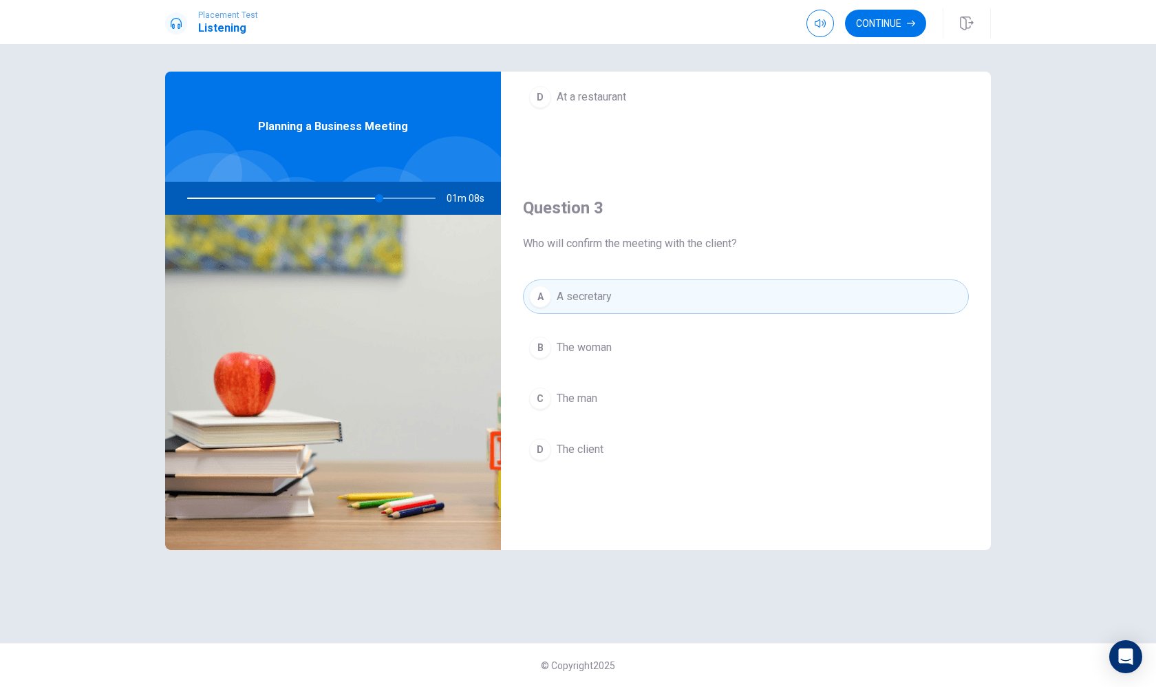
click at [706, 341] on button "B The woman" at bounding box center [746, 347] width 446 height 34
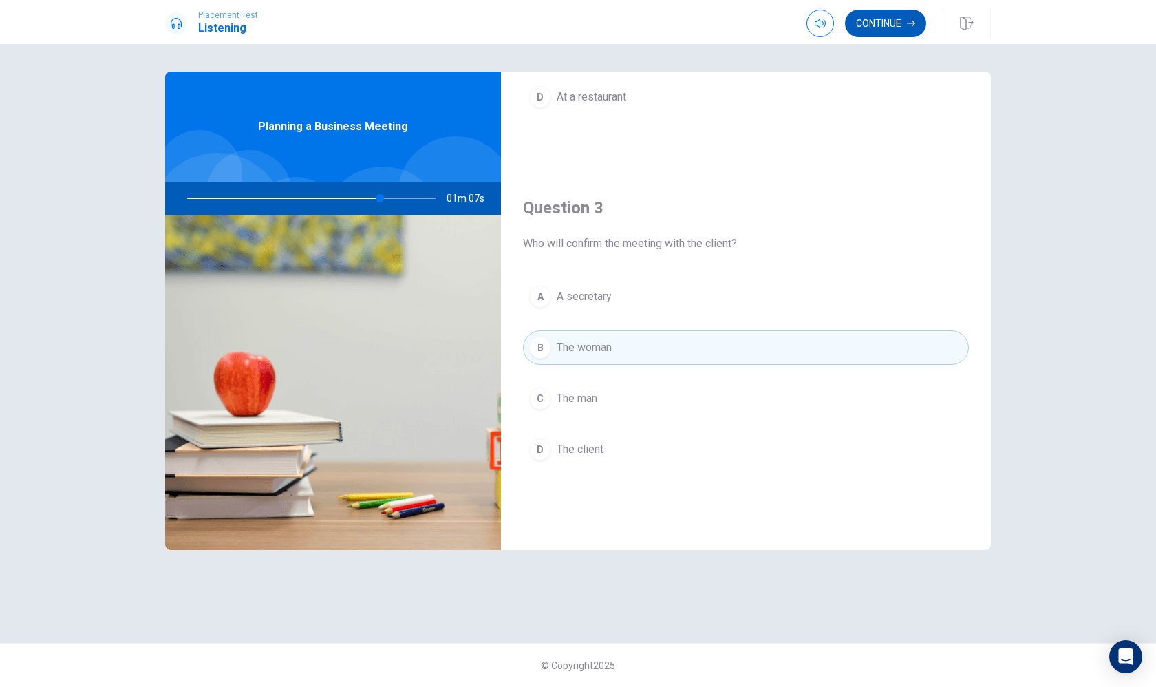
click at [902, 25] on button "Continue" at bounding box center [885, 24] width 81 height 28
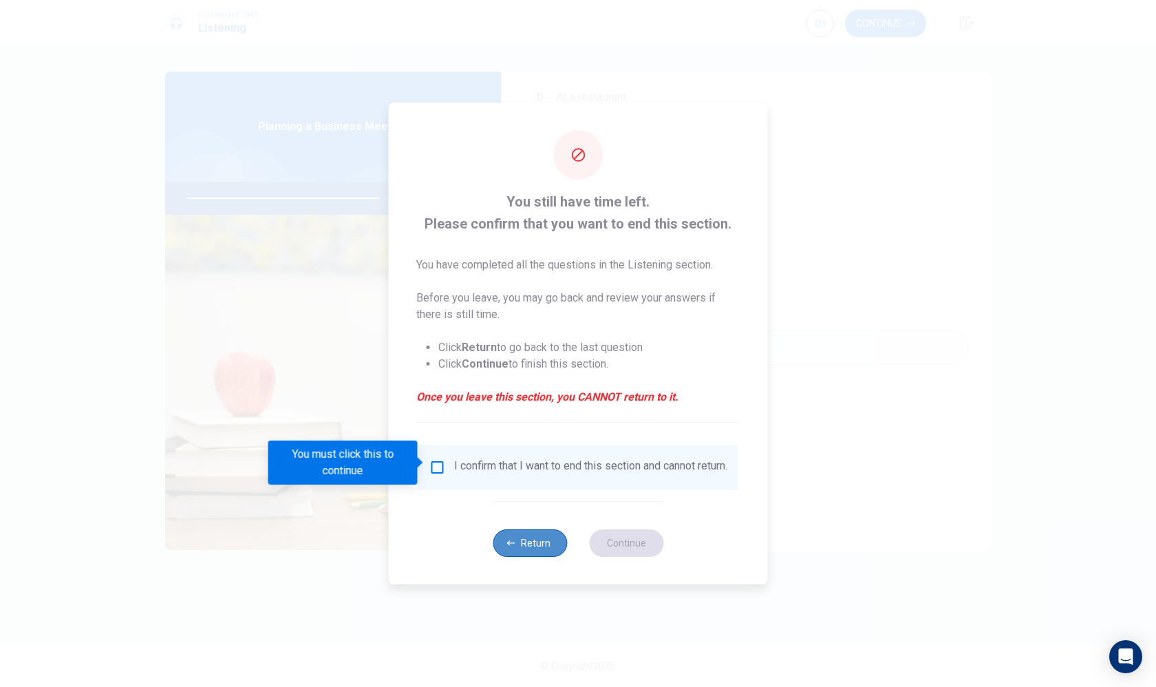
click at [522, 543] on button "Return" at bounding box center [530, 543] width 74 height 28
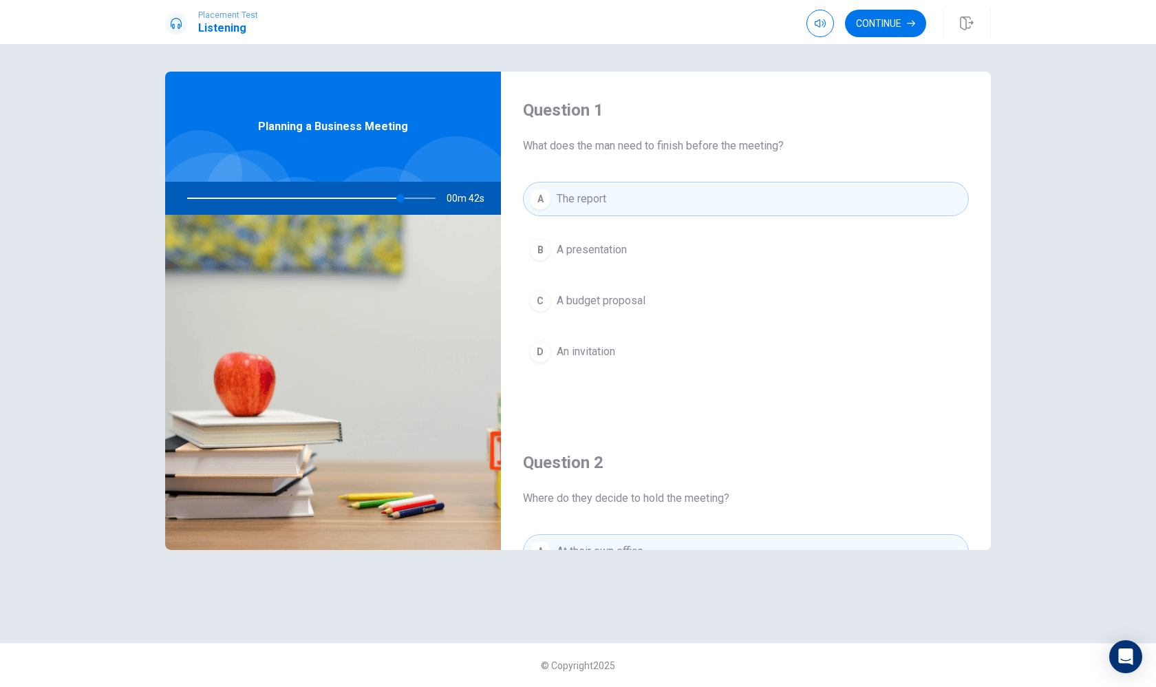
scroll to position [0, 0]
click at [879, 28] on button "Continue" at bounding box center [885, 24] width 81 height 28
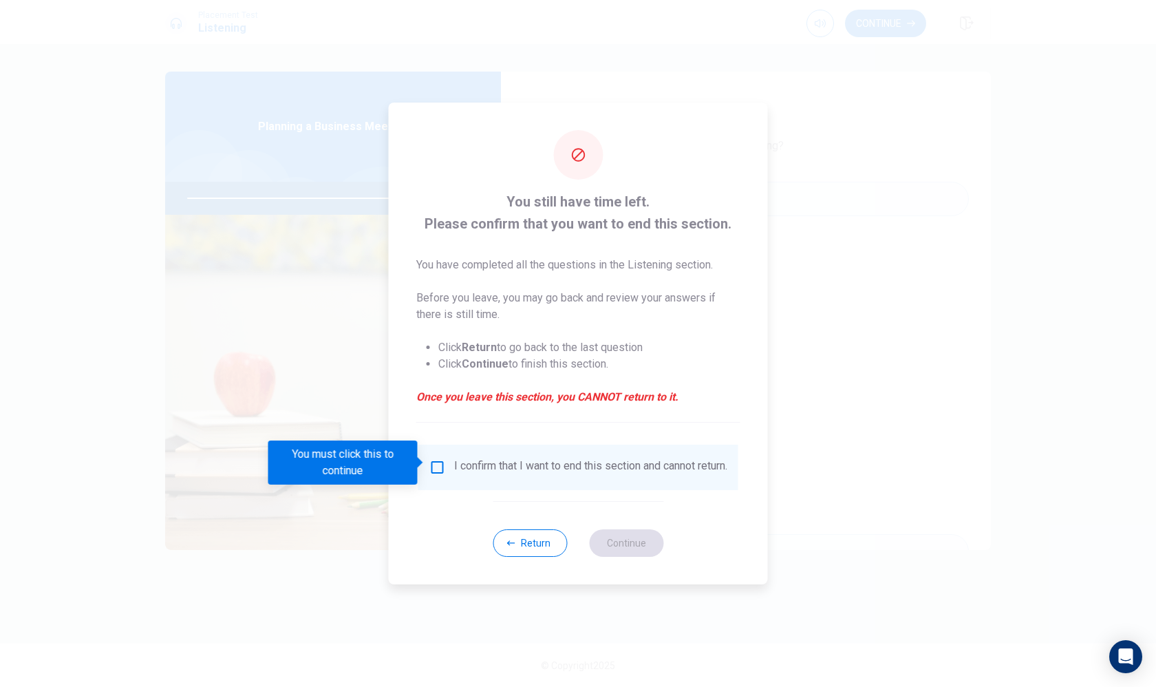
click at [431, 471] on div "I confirm that I want to end this section and cannot return." at bounding box center [578, 467] width 298 height 17
click at [430, 461] on input "You must click this to continue" at bounding box center [437, 467] width 17 height 17
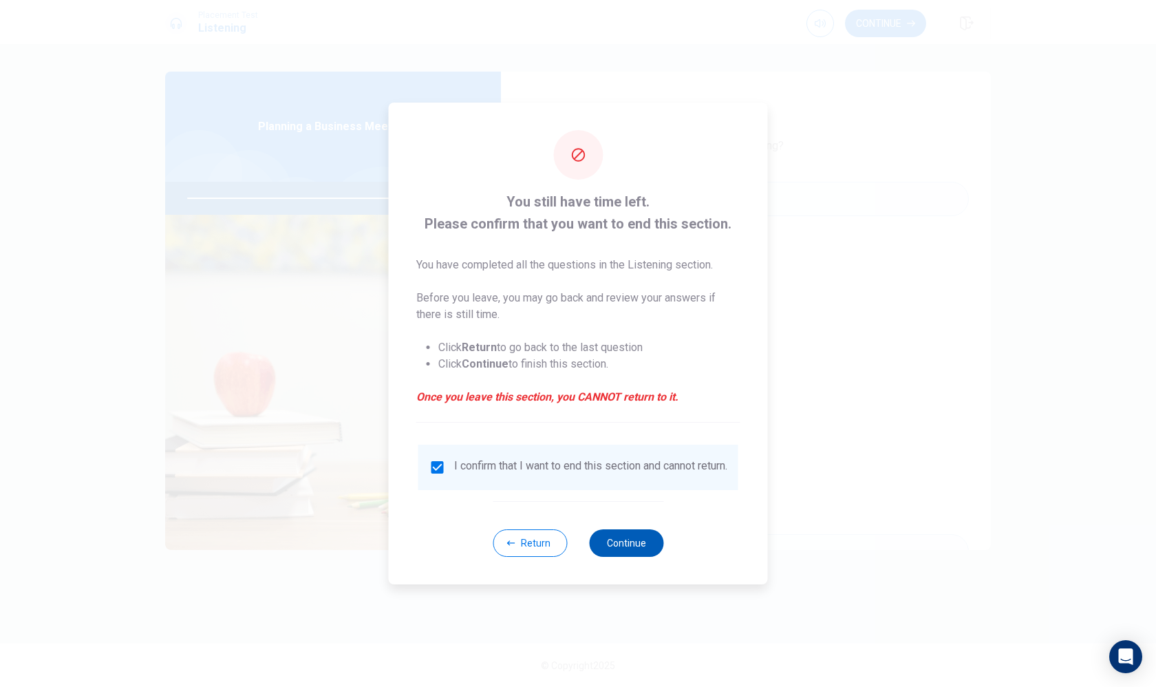
click at [628, 536] on button "Continue" at bounding box center [626, 543] width 74 height 28
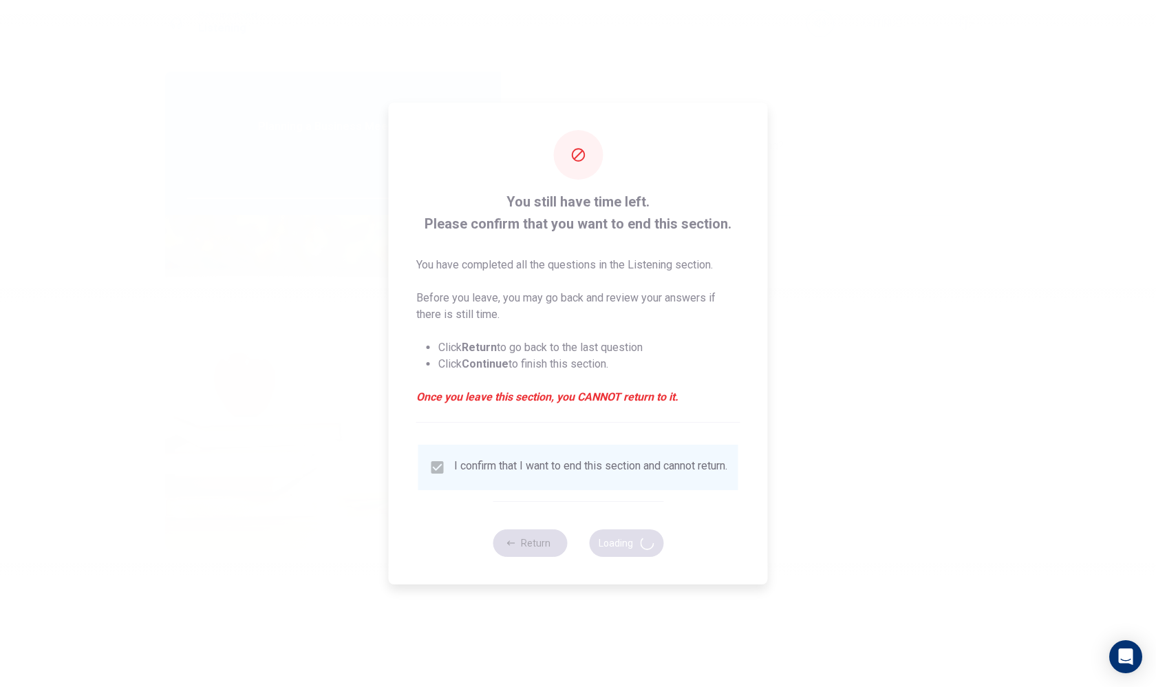
type input "93"
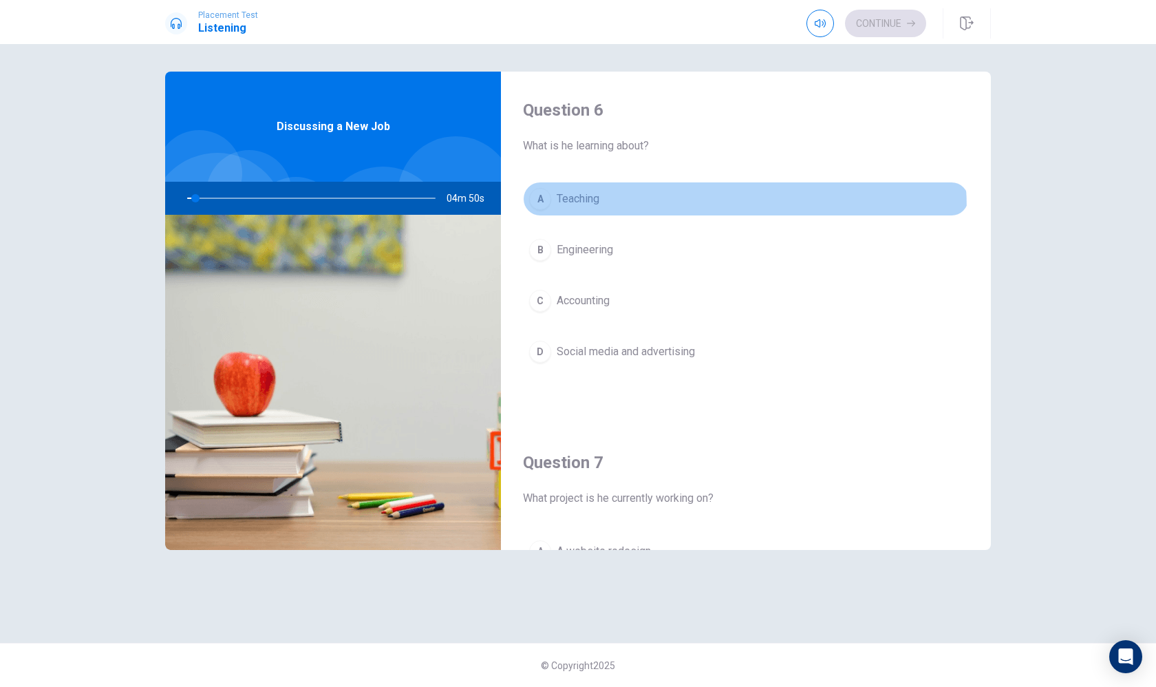
click at [579, 211] on button "A Teaching" at bounding box center [746, 199] width 446 height 34
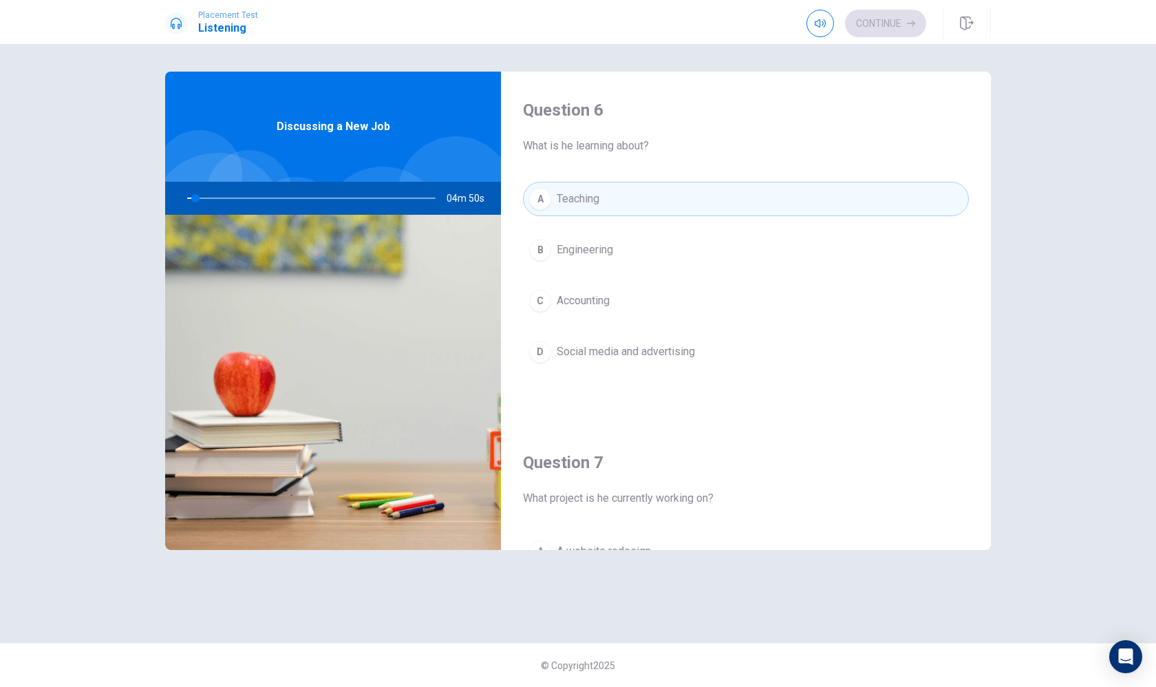
click at [610, 212] on button "A Teaching" at bounding box center [746, 199] width 446 height 34
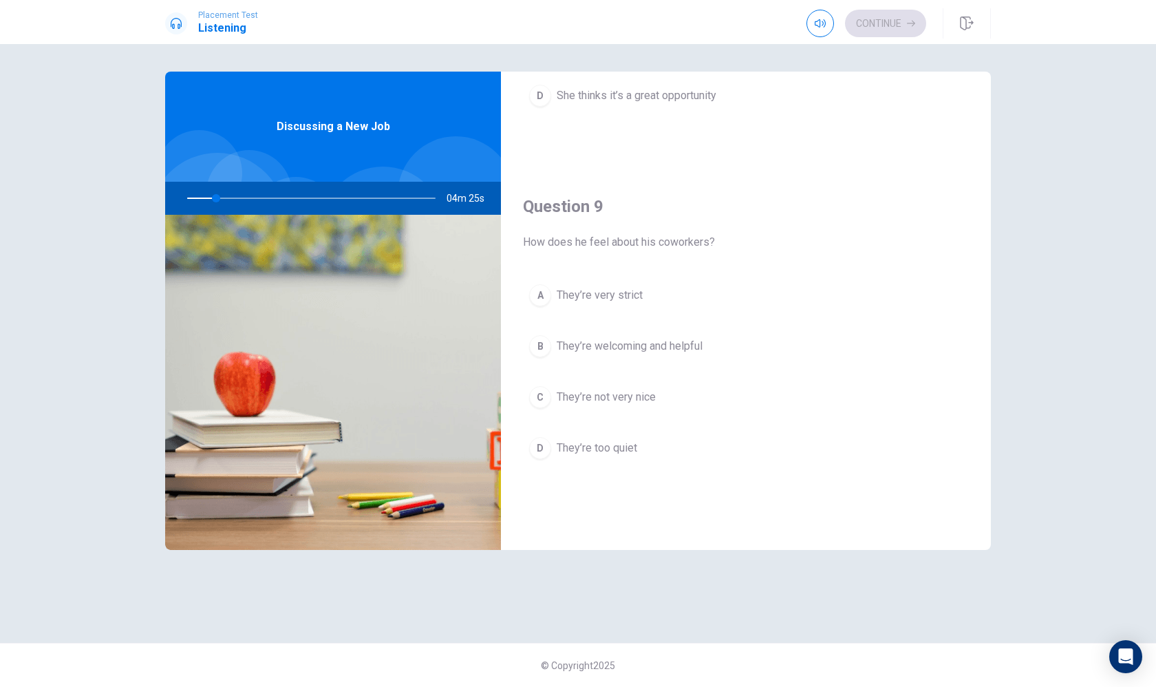
scroll to position [945, 0]
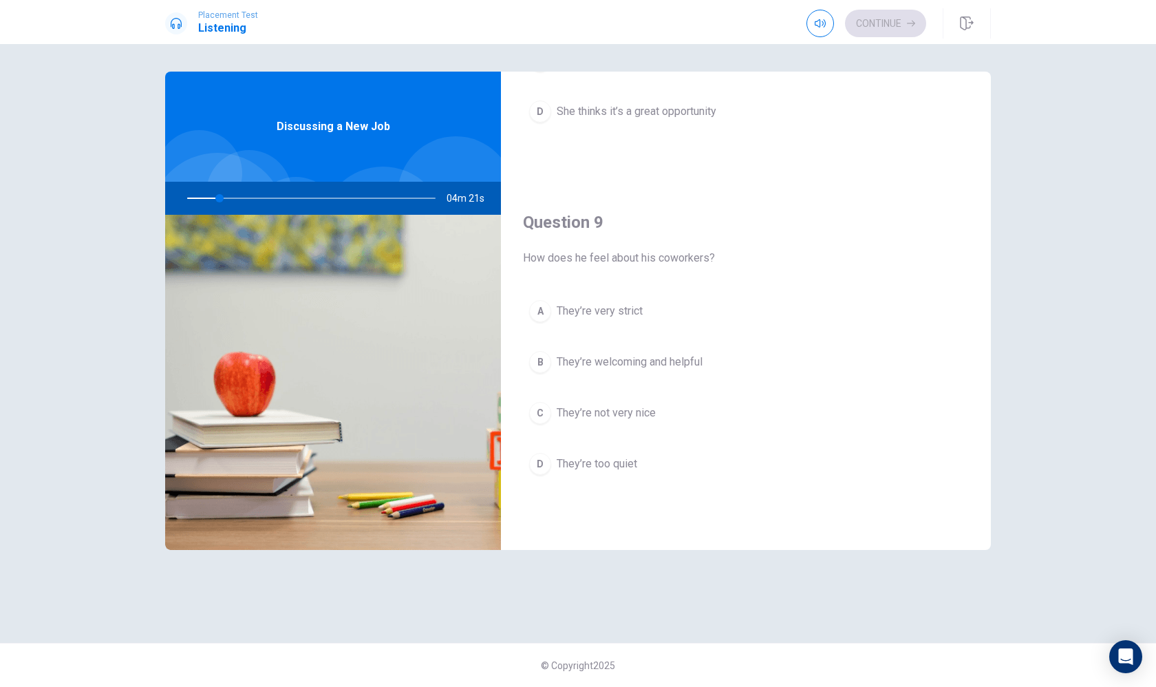
drag, startPoint x: 681, startPoint y: 253, endPoint x: 601, endPoint y: 264, distance: 80.7
click at [603, 266] on div "Question 9 How does he feel about his coworkers? A They’re very strict B They’r…" at bounding box center [746, 360] width 490 height 352
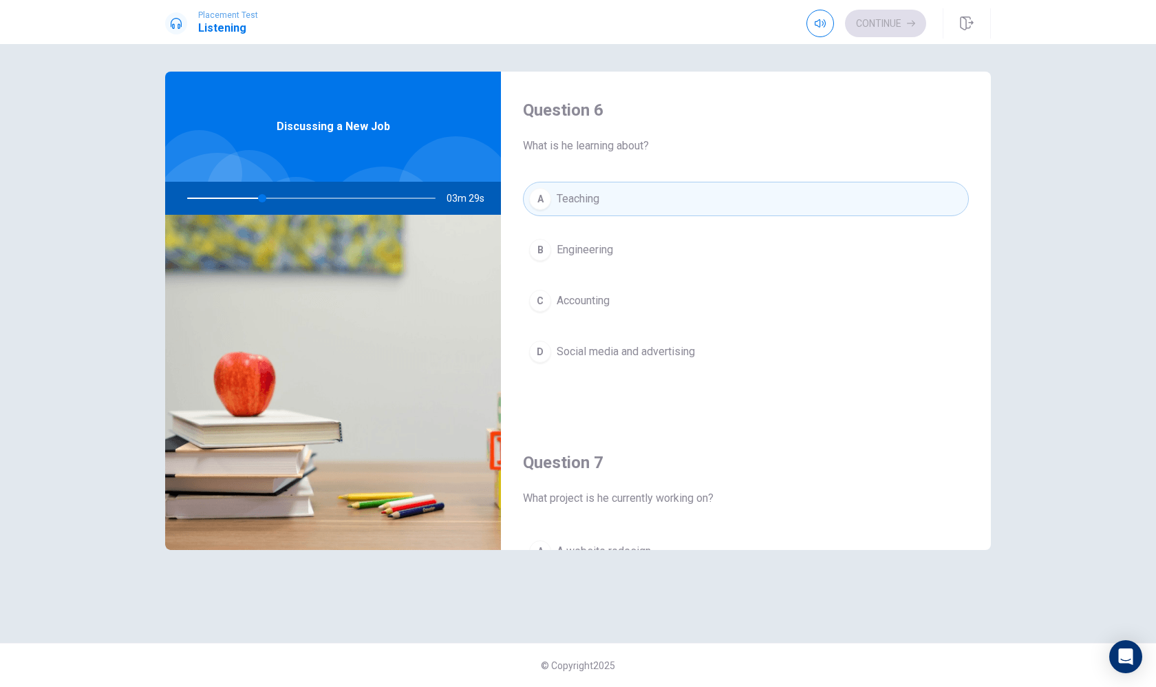
scroll to position [0, 0]
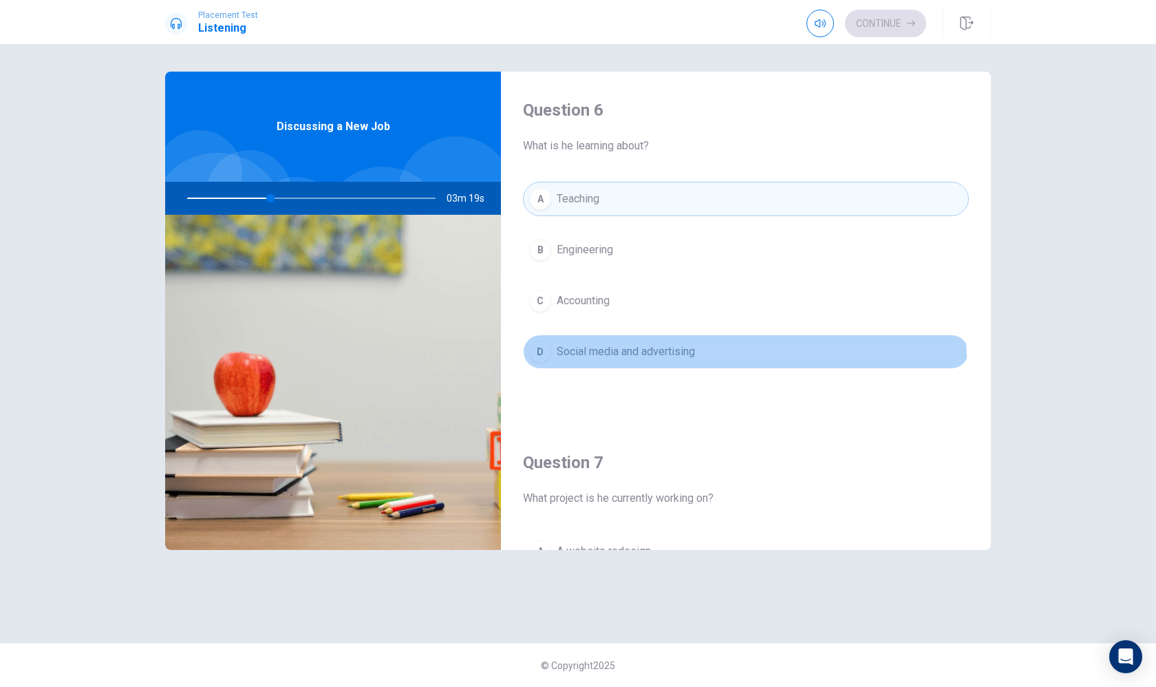
click at [672, 361] on button "D Social media and advertising" at bounding box center [746, 351] width 446 height 34
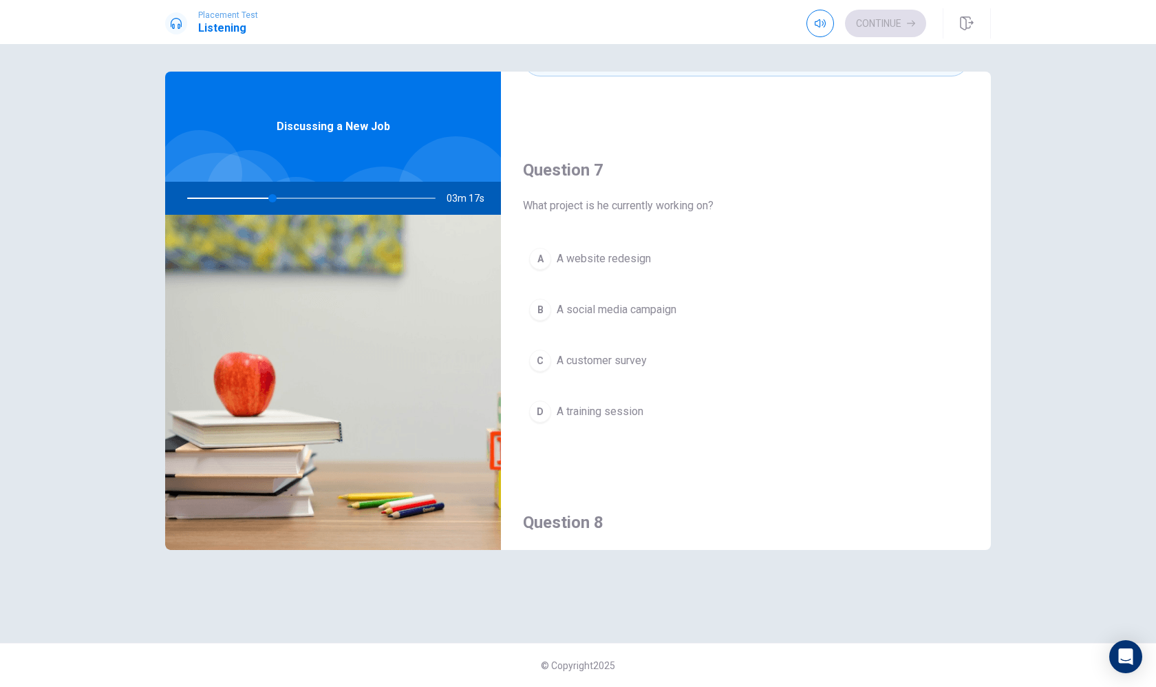
scroll to position [378, 0]
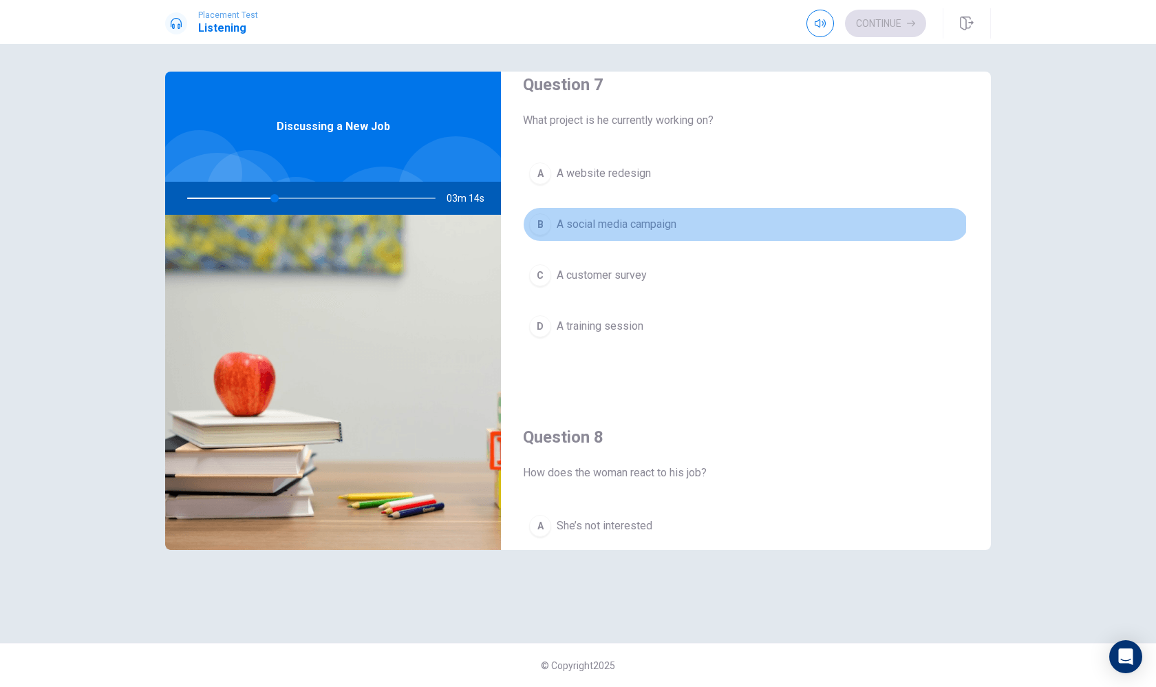
click at [572, 224] on span "A social media campaign" at bounding box center [617, 224] width 120 height 17
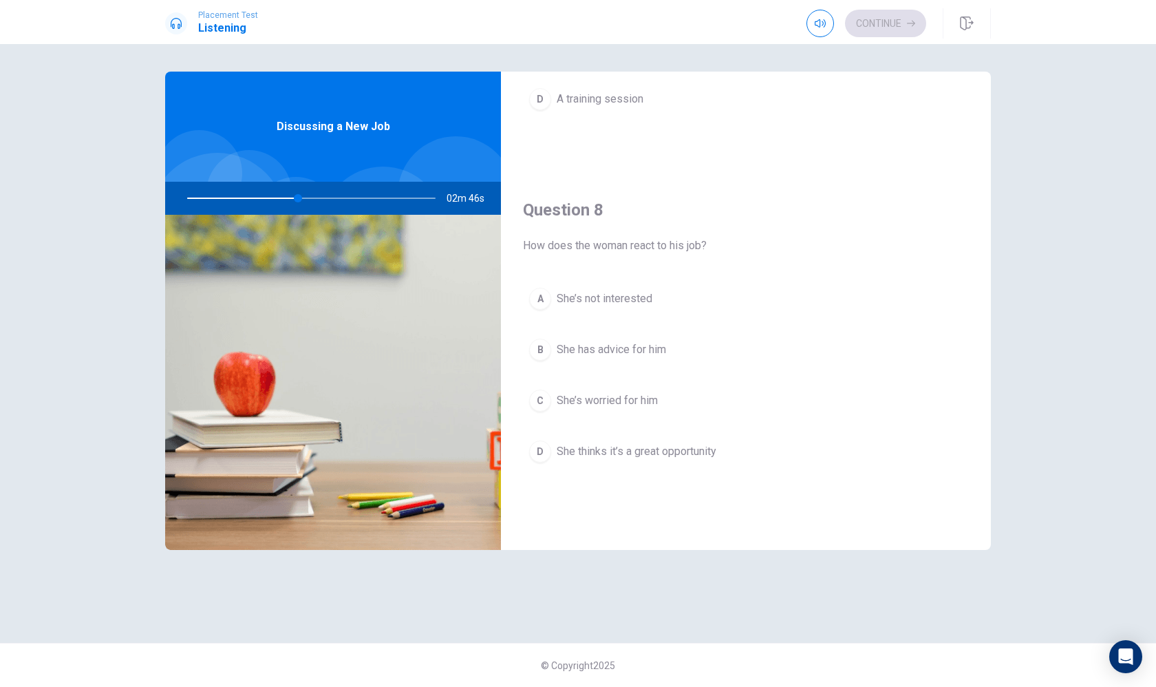
scroll to position [606, 0]
click at [606, 354] on span "She has advice for him" at bounding box center [611, 349] width 109 height 17
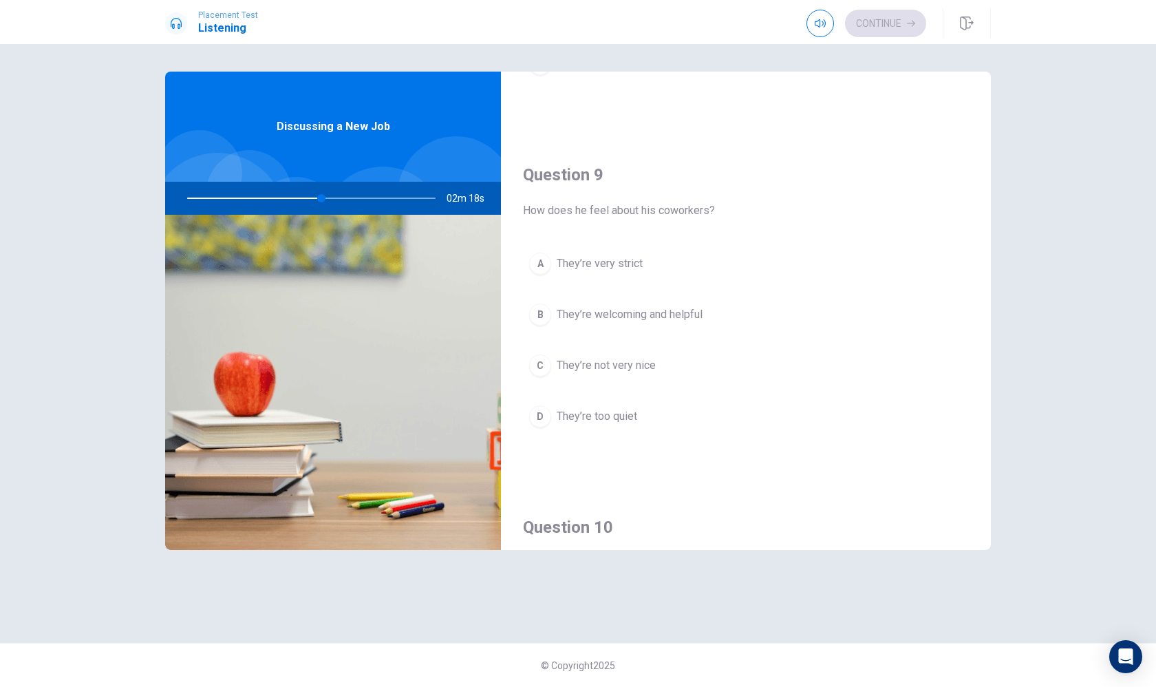
scroll to position [996, 0]
click at [674, 317] on span "They’re welcoming and helpful" at bounding box center [630, 311] width 146 height 17
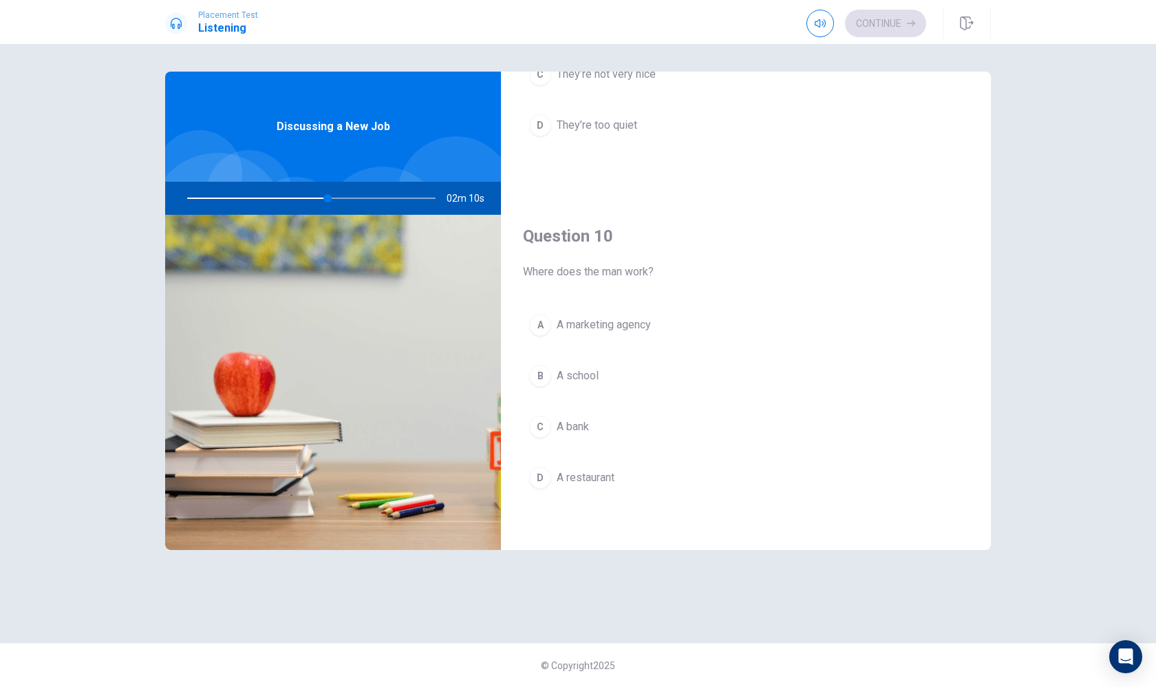
scroll to position [1284, 0]
click at [628, 326] on span "A marketing agency" at bounding box center [604, 325] width 94 height 17
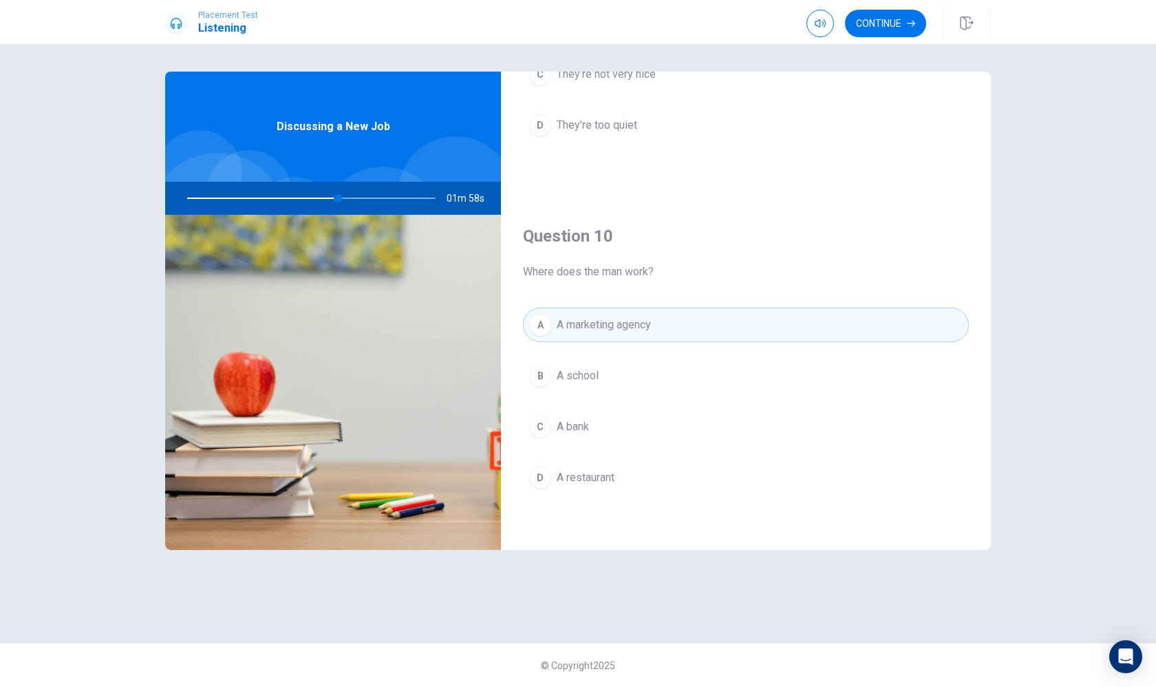
click at [606, 383] on button "B A school" at bounding box center [746, 376] width 446 height 34
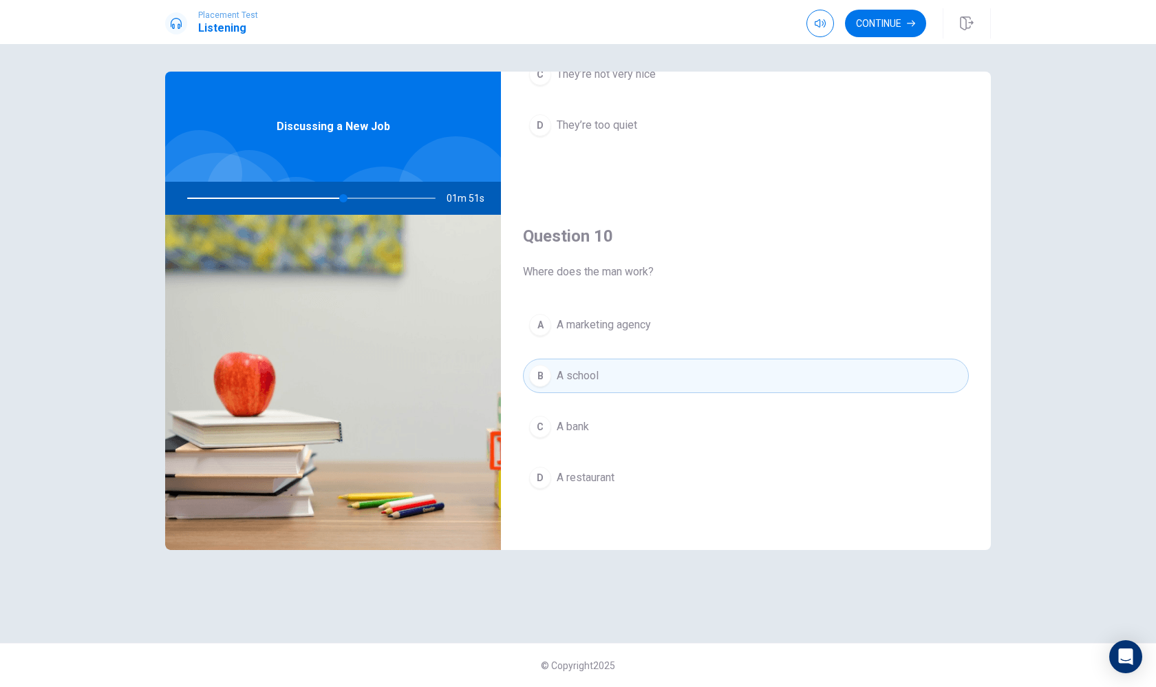
click at [624, 317] on span "A marketing agency" at bounding box center [604, 325] width 94 height 17
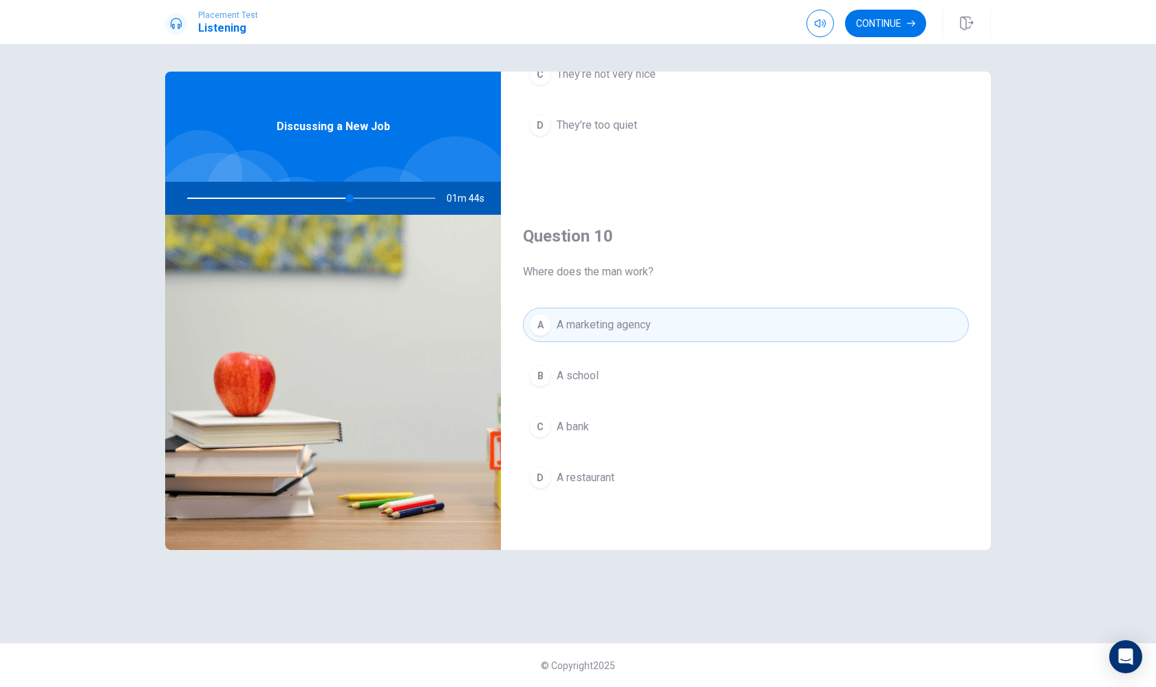
click at [595, 488] on button "D A restaurant" at bounding box center [746, 477] width 446 height 34
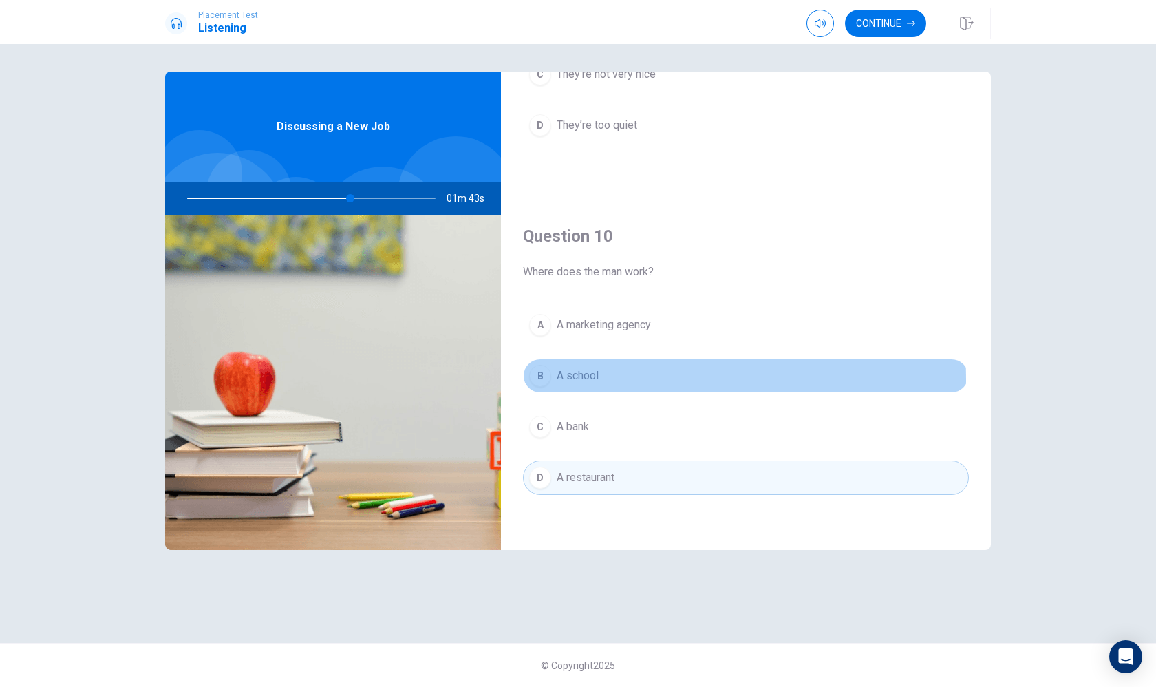
click at [571, 379] on span "A school" at bounding box center [578, 376] width 42 height 17
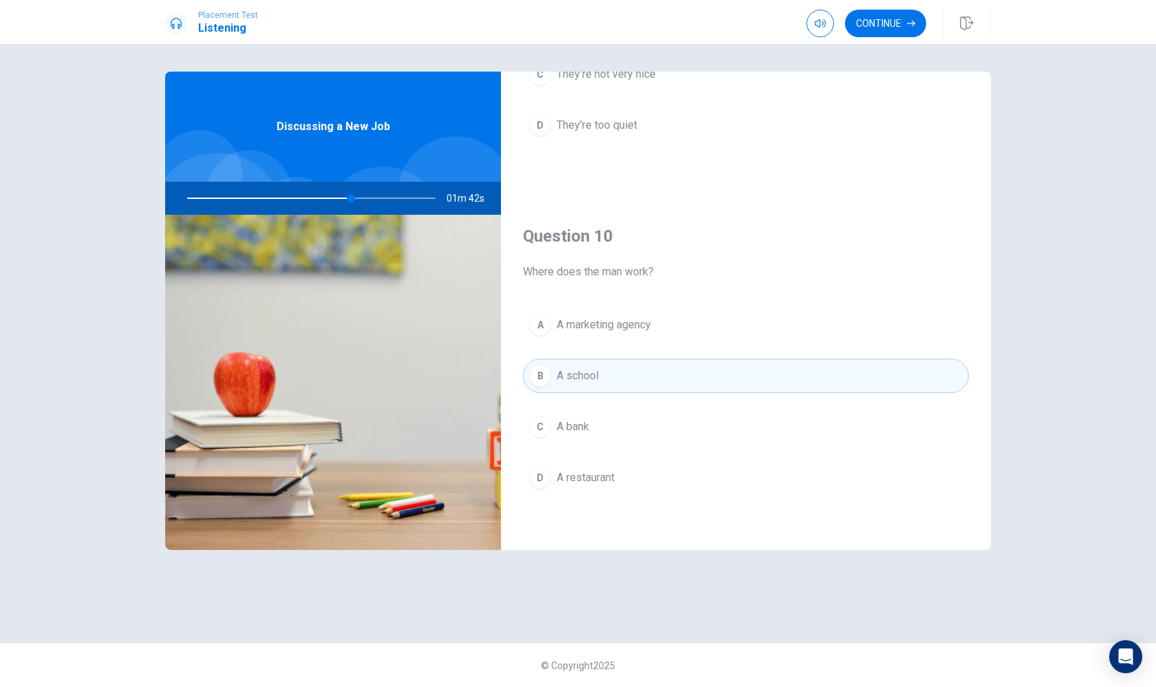
click at [582, 414] on button "C A bank" at bounding box center [746, 426] width 446 height 34
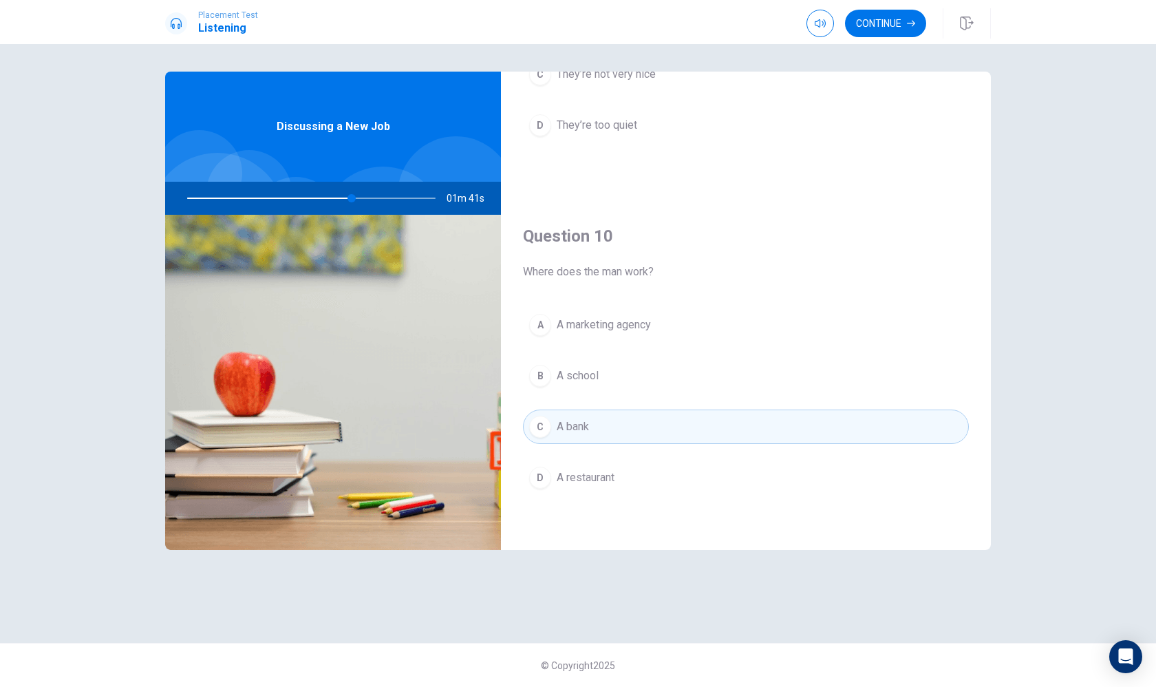
click at [561, 321] on span "A marketing agency" at bounding box center [604, 325] width 94 height 17
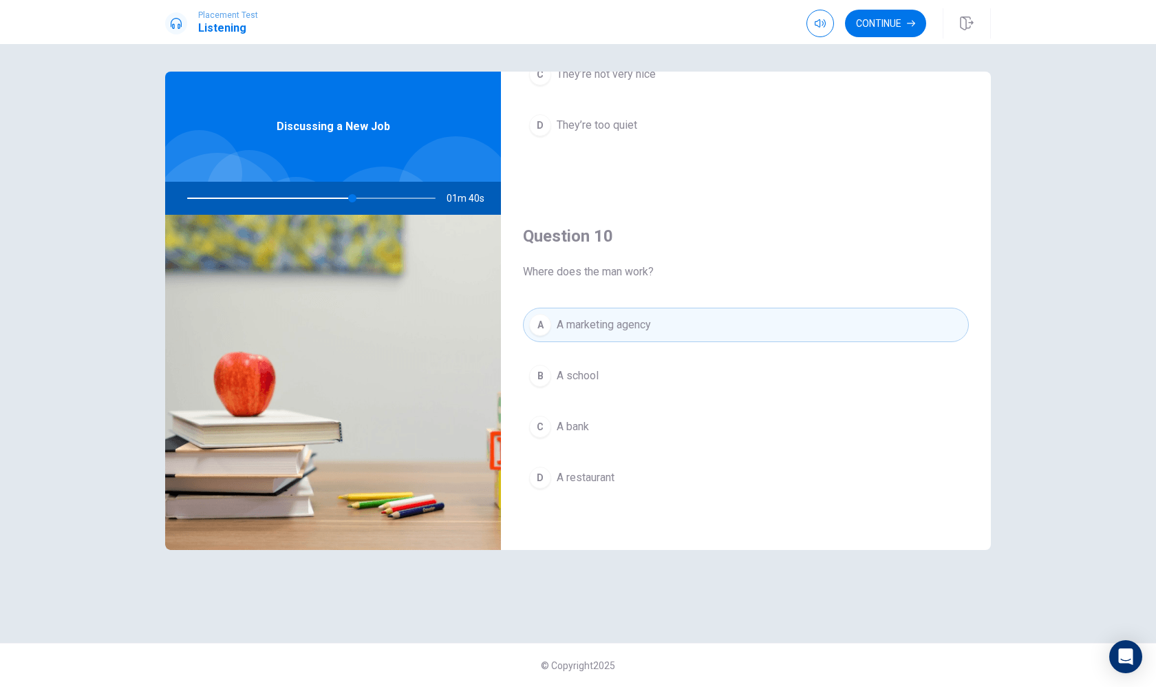
click at [619, 423] on button "C A bank" at bounding box center [746, 426] width 446 height 34
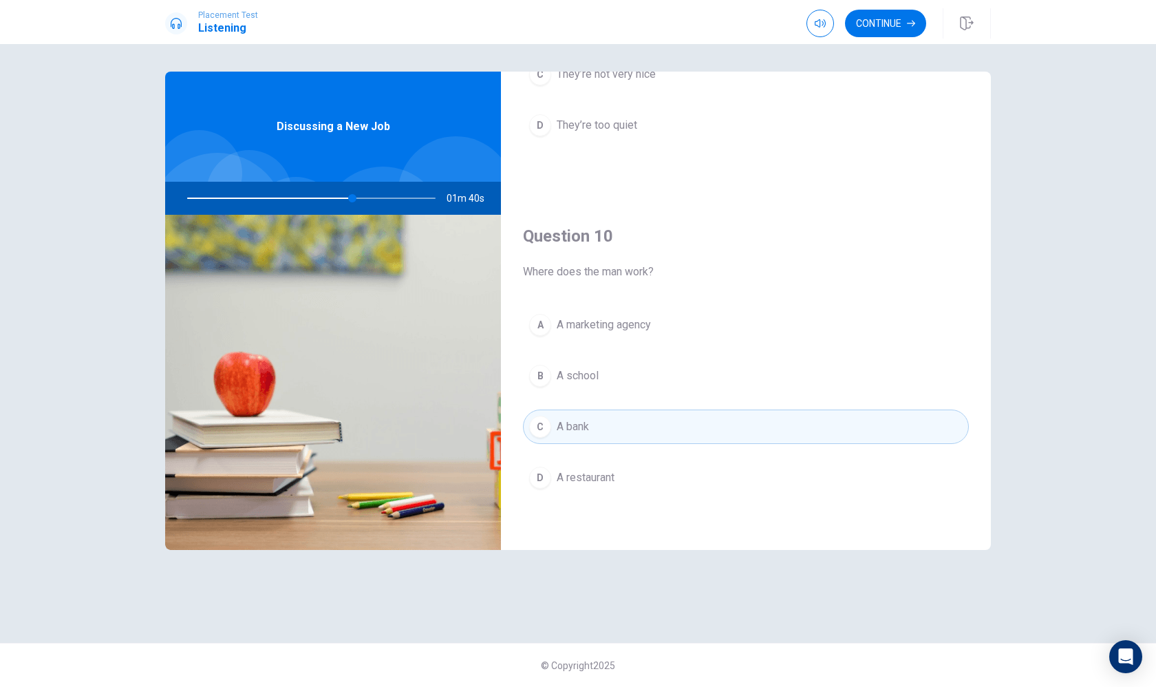
click at [628, 478] on button "D A restaurant" at bounding box center [746, 477] width 446 height 34
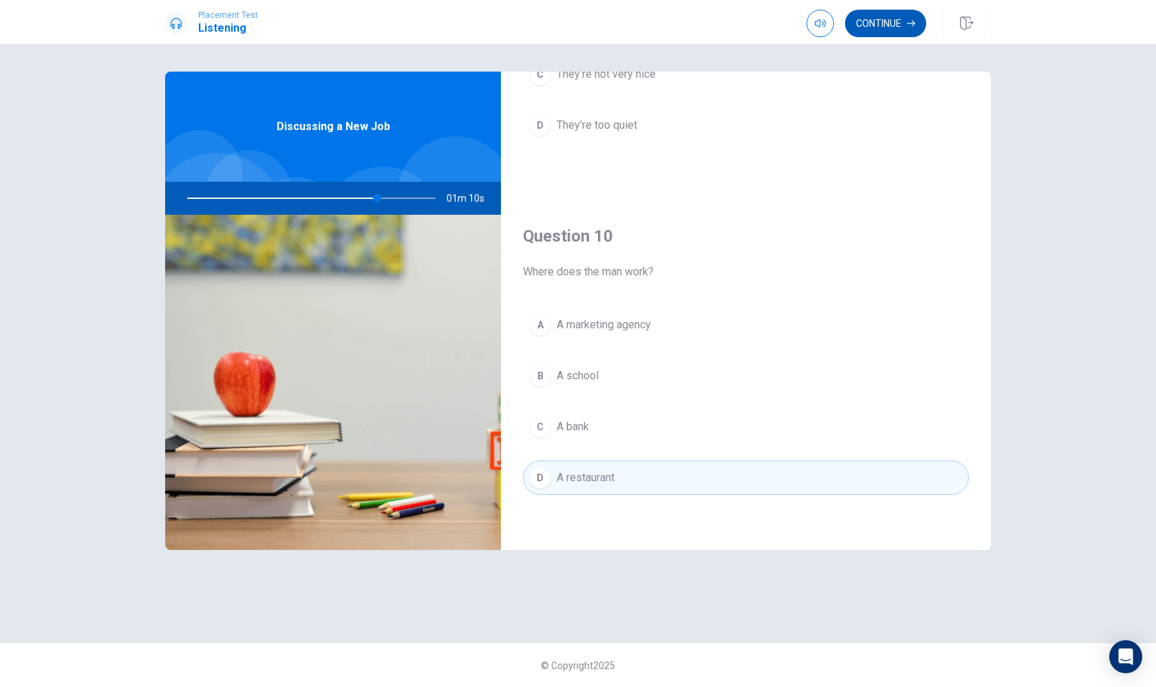
click at [895, 22] on button "Continue" at bounding box center [885, 24] width 81 height 28
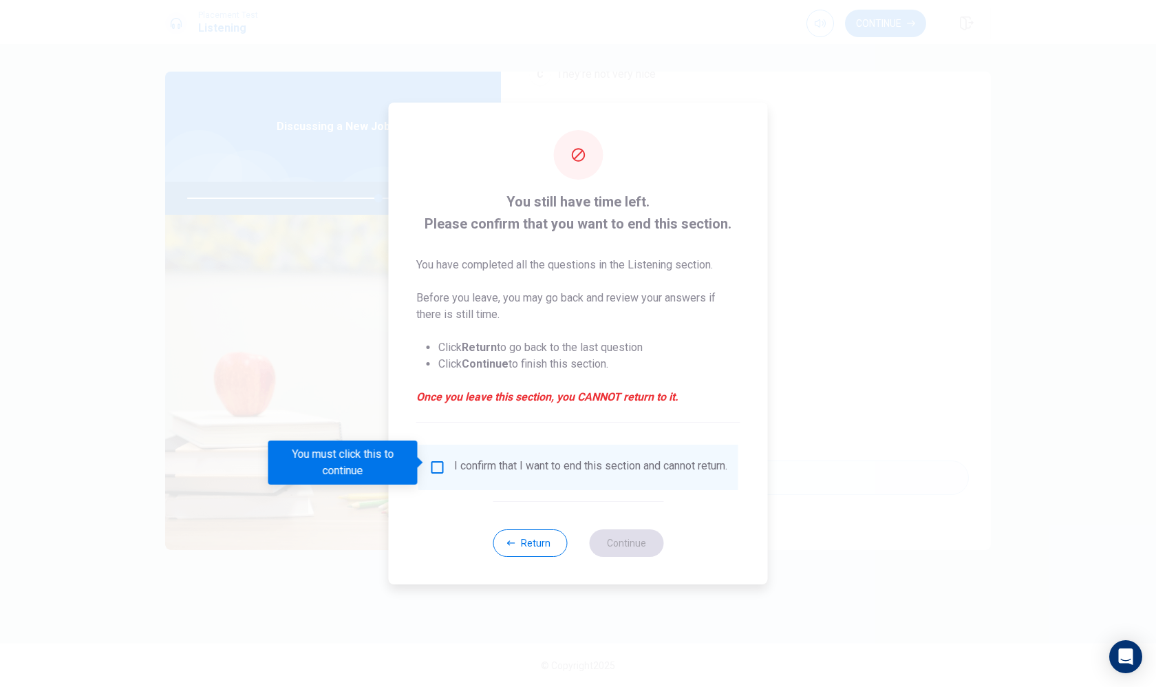
click at [434, 460] on input "You must click this to continue" at bounding box center [437, 467] width 17 height 17
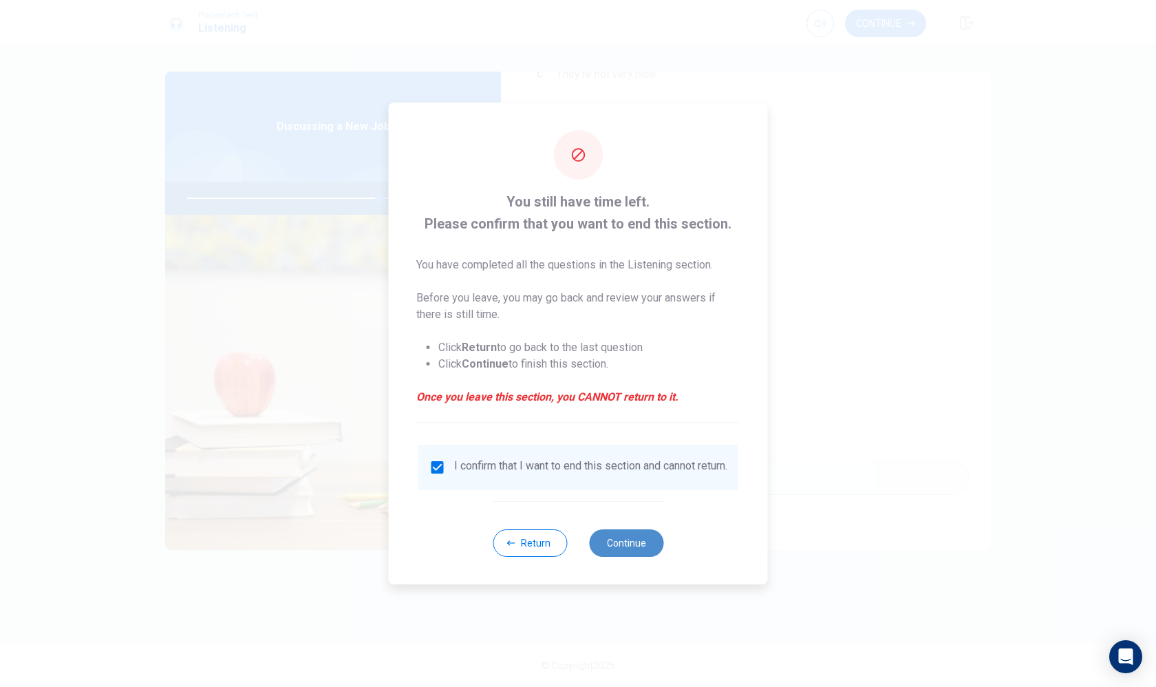
click at [630, 539] on button "Continue" at bounding box center [626, 543] width 74 height 28
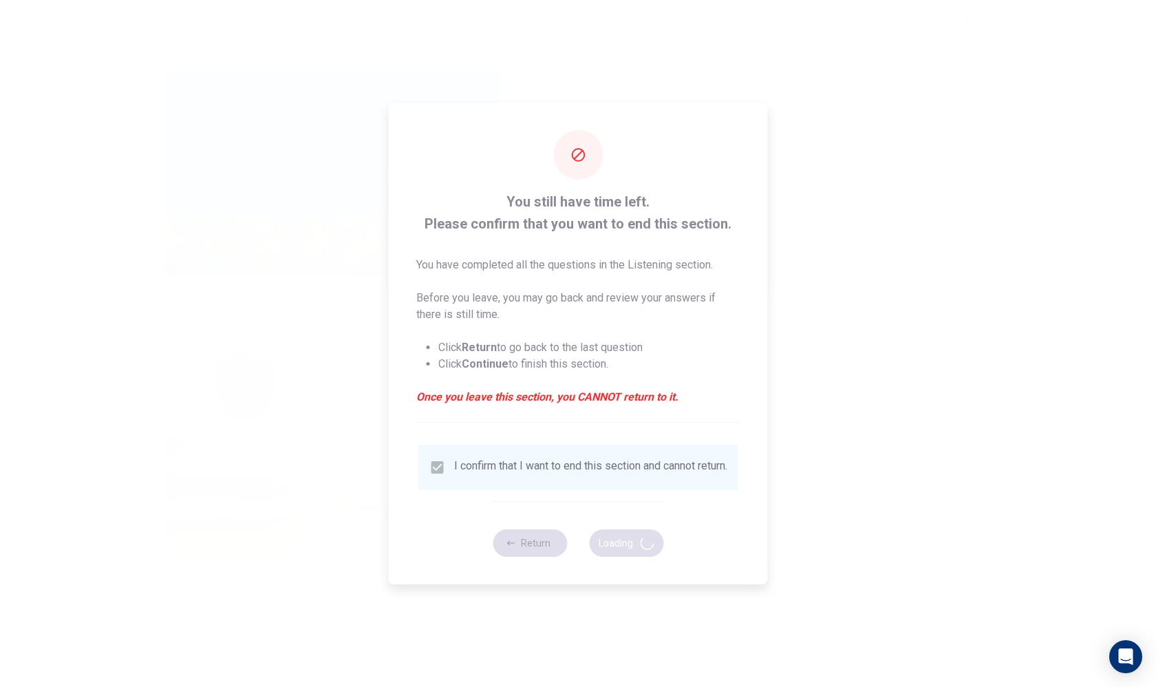
type input "78"
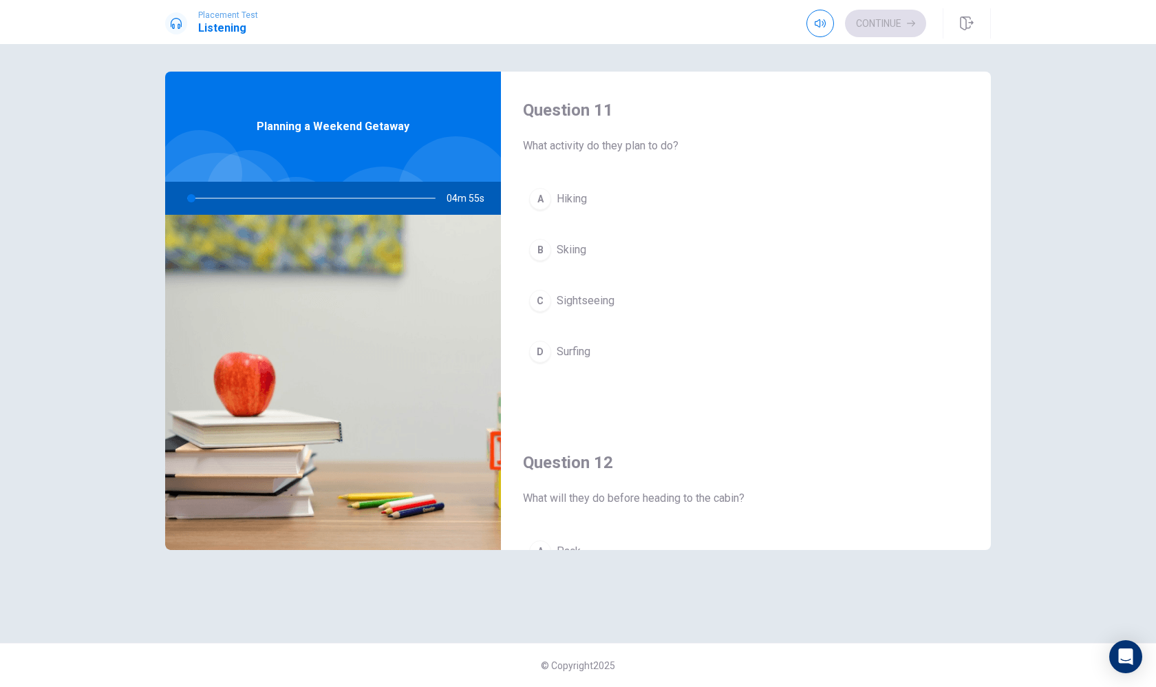
scroll to position [0, 0]
click at [211, 197] on div at bounding box center [309, 198] width 276 height 33
drag, startPoint x: 195, startPoint y: 199, endPoint x: 258, endPoint y: 199, distance: 63.3
click at [259, 199] on div at bounding box center [309, 198] width 276 height 33
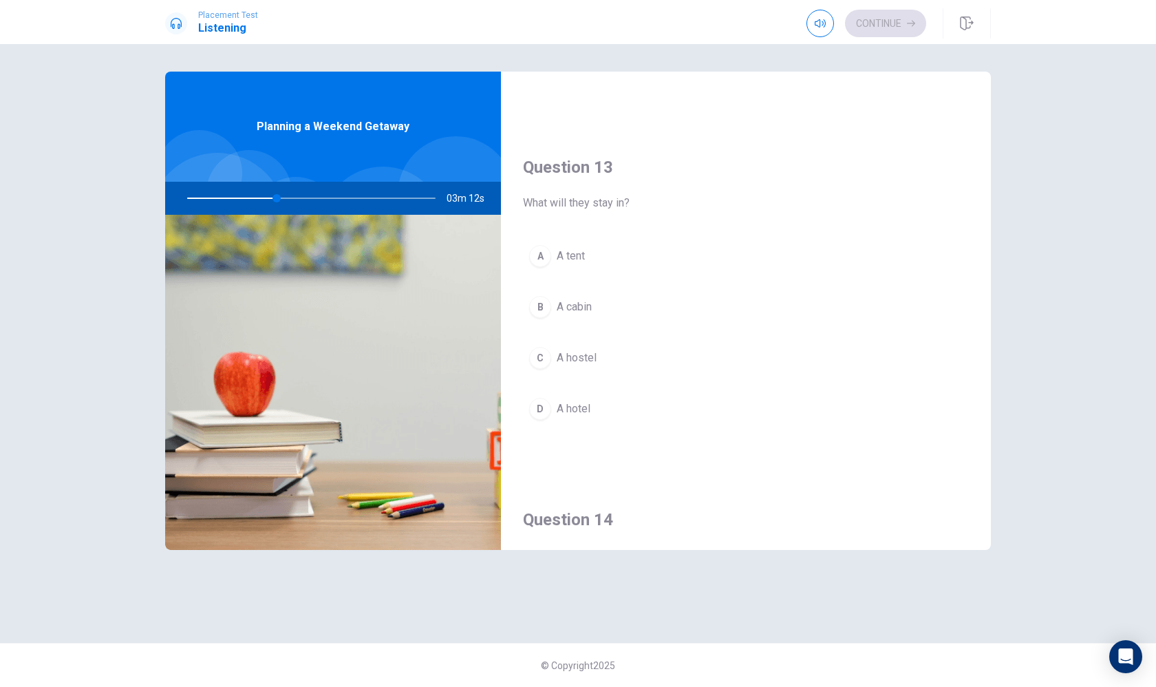
scroll to position [729, 0]
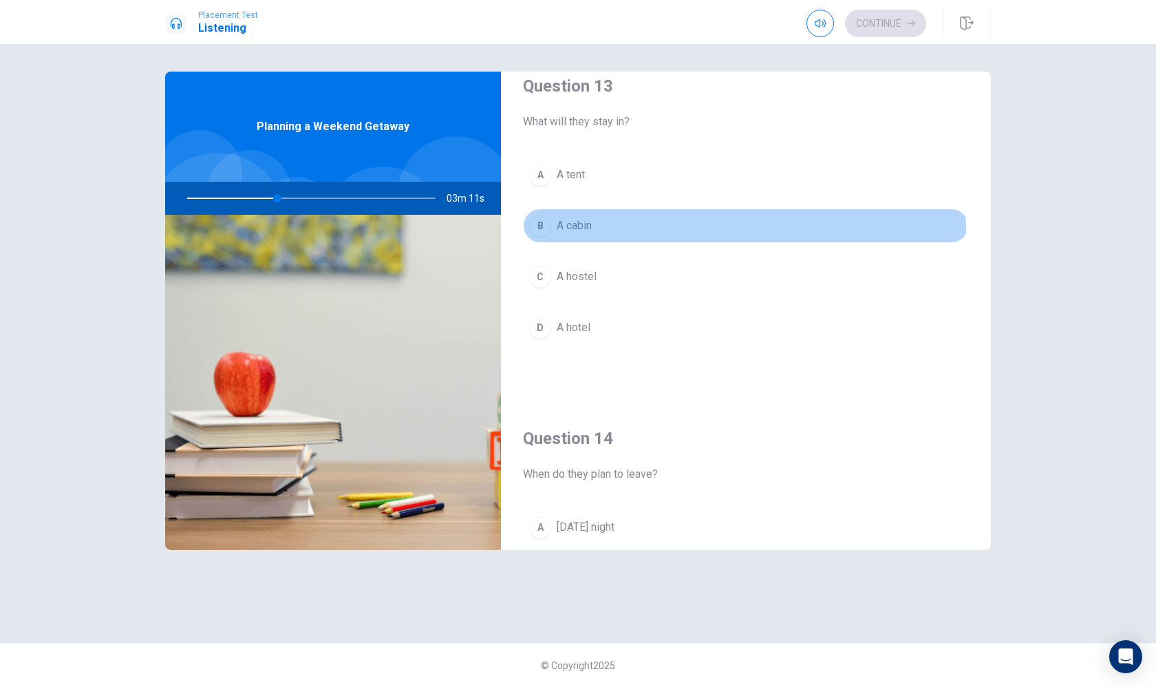
click at [542, 232] on div "B" at bounding box center [540, 226] width 22 height 22
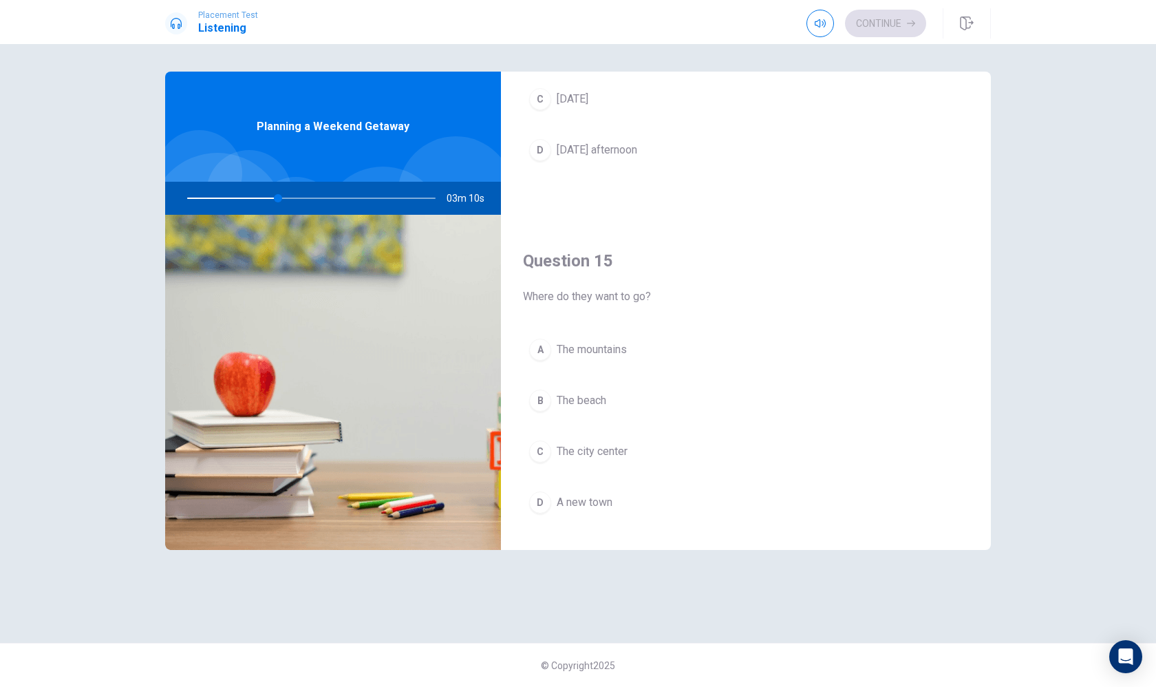
scroll to position [1274, 0]
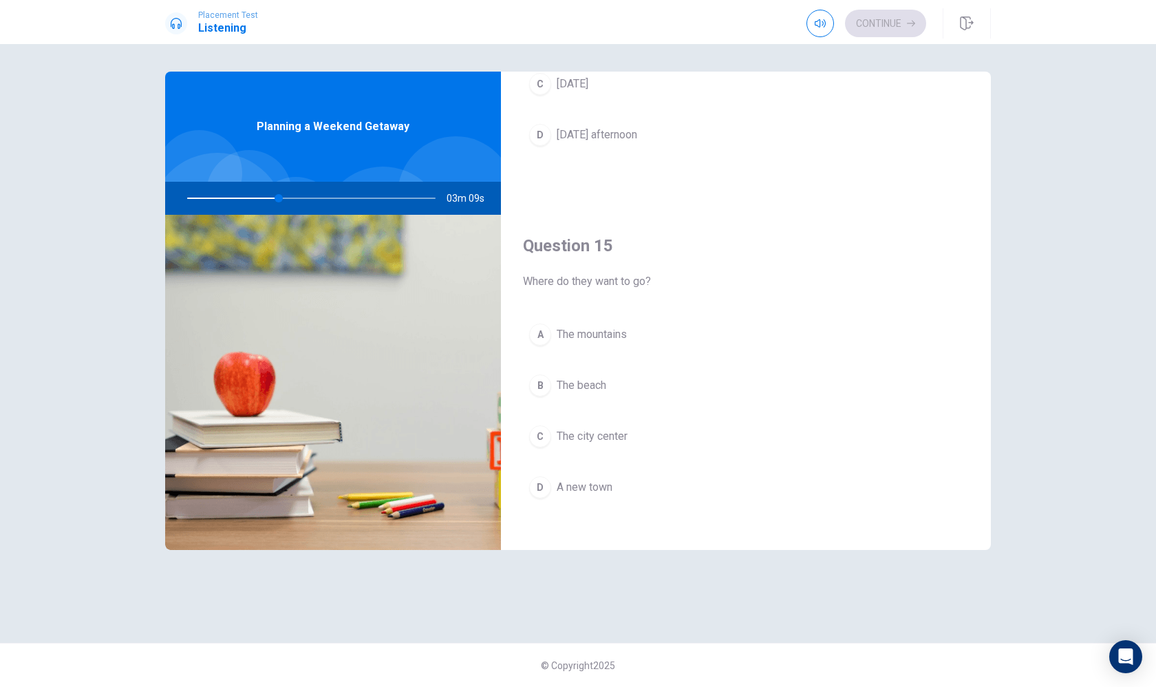
click at [542, 334] on div "A" at bounding box center [540, 334] width 22 height 22
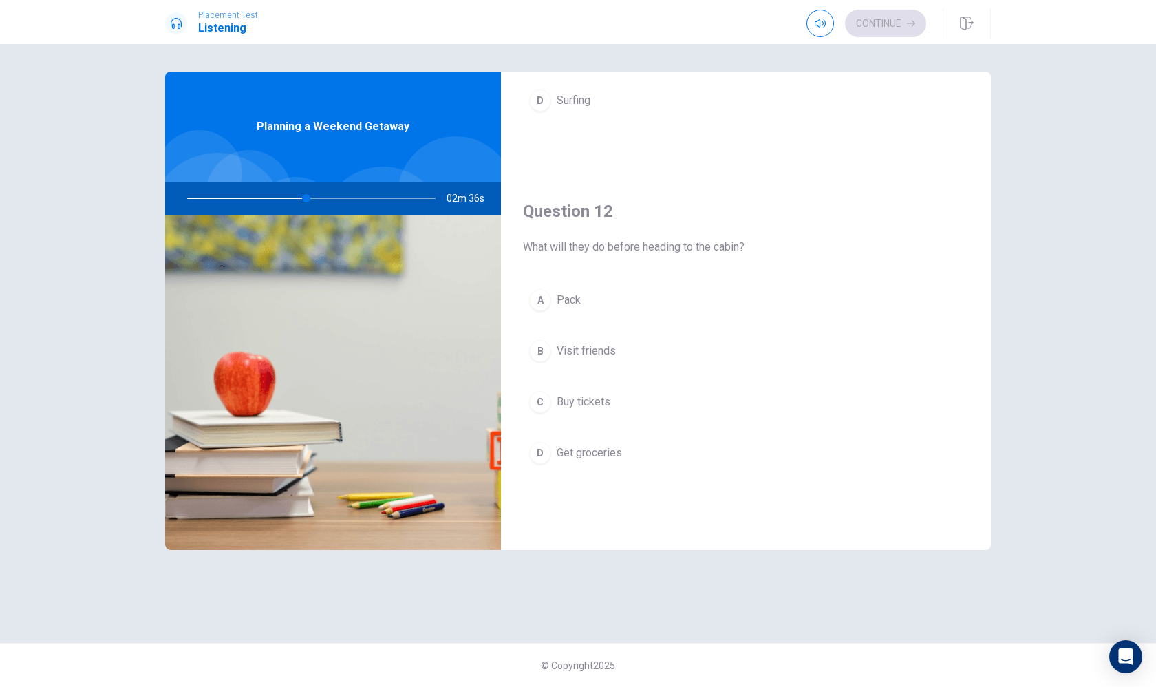
scroll to position [252, 0]
click at [549, 295] on div "A" at bounding box center [540, 299] width 22 height 22
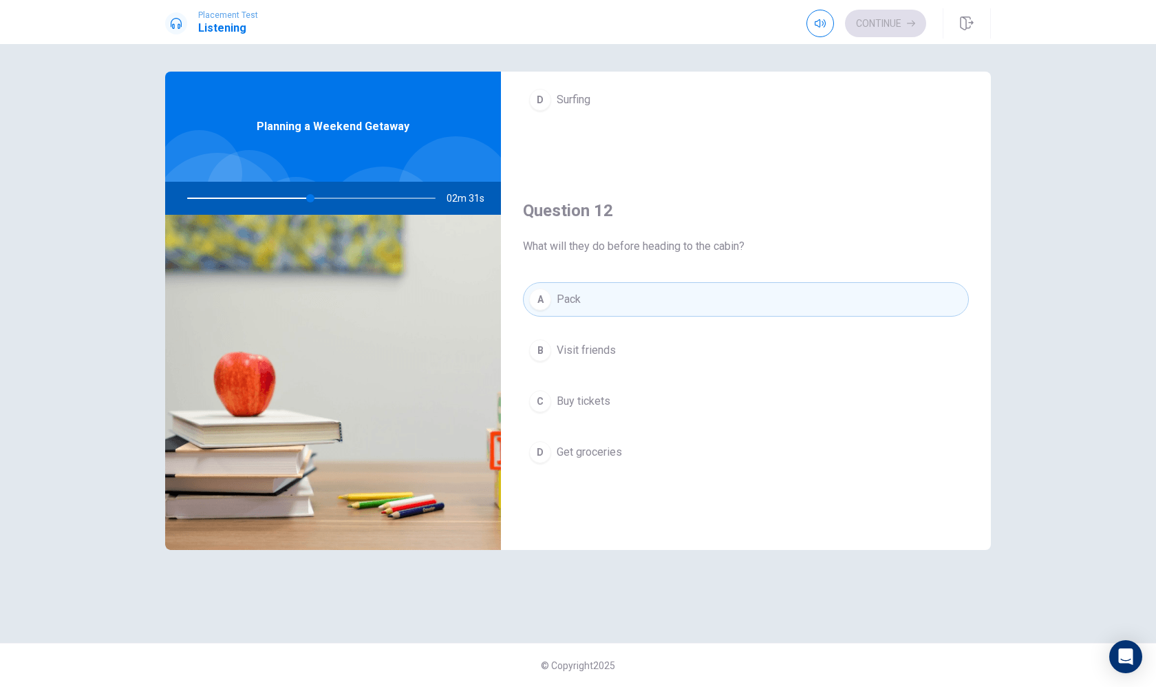
click at [628, 352] on button "B Visit friends" at bounding box center [746, 350] width 446 height 34
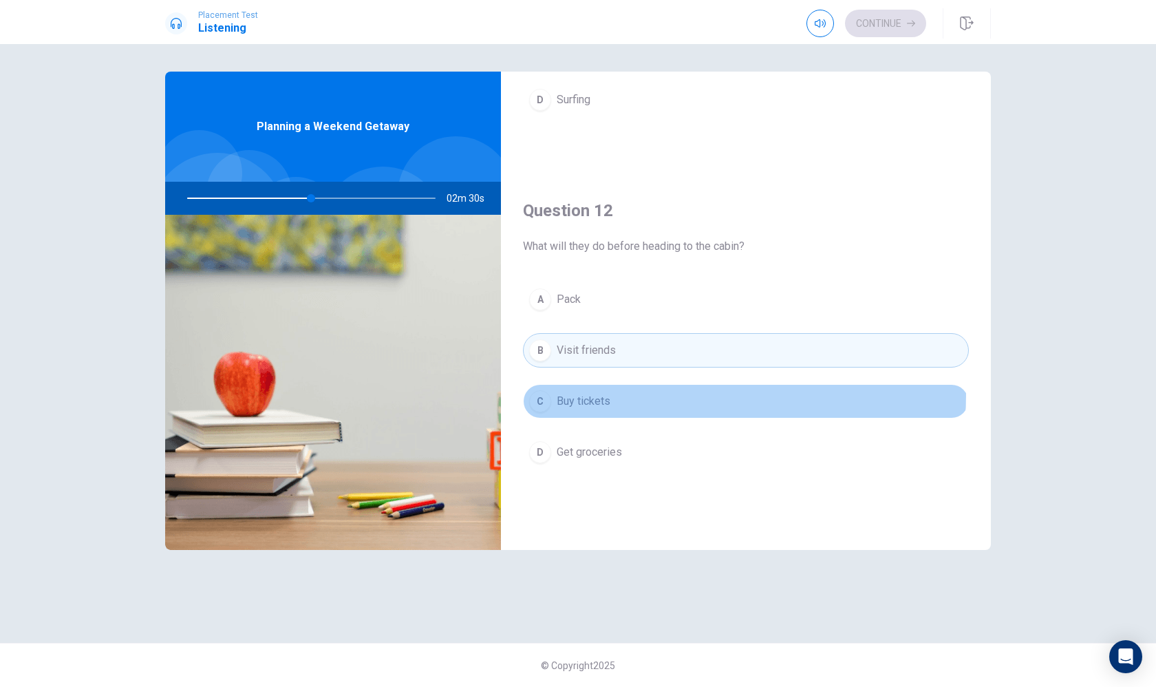
click at [630, 394] on button "C Buy tickets" at bounding box center [746, 401] width 446 height 34
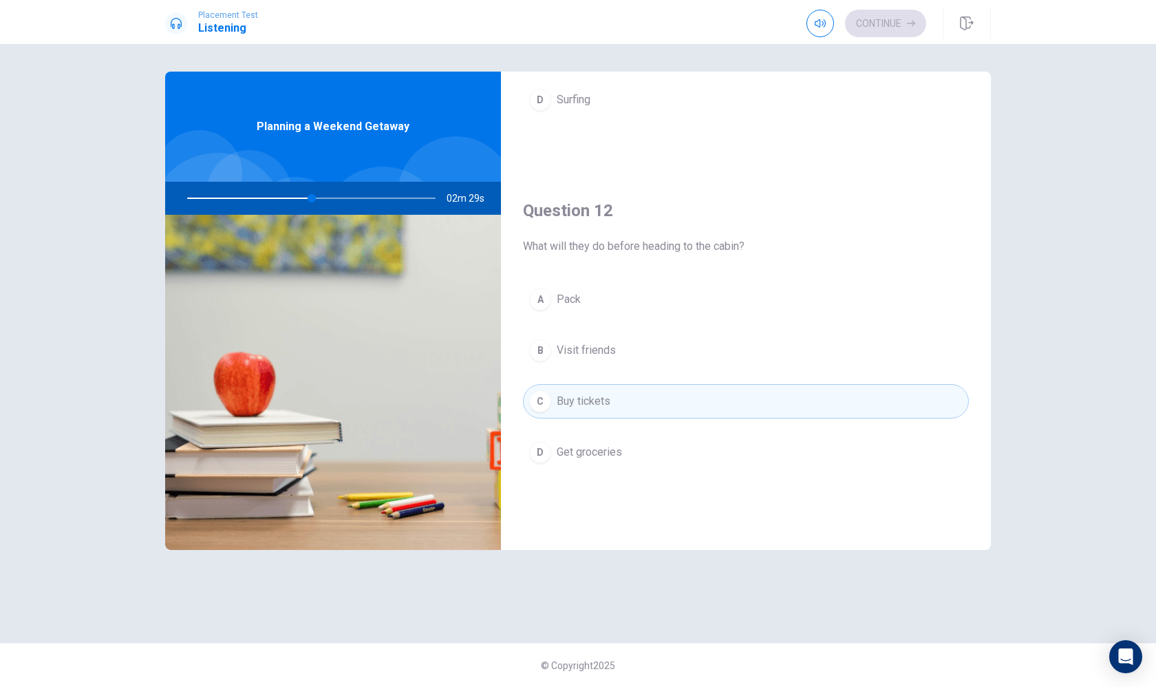
click at [633, 445] on button "D Get groceries" at bounding box center [746, 452] width 446 height 34
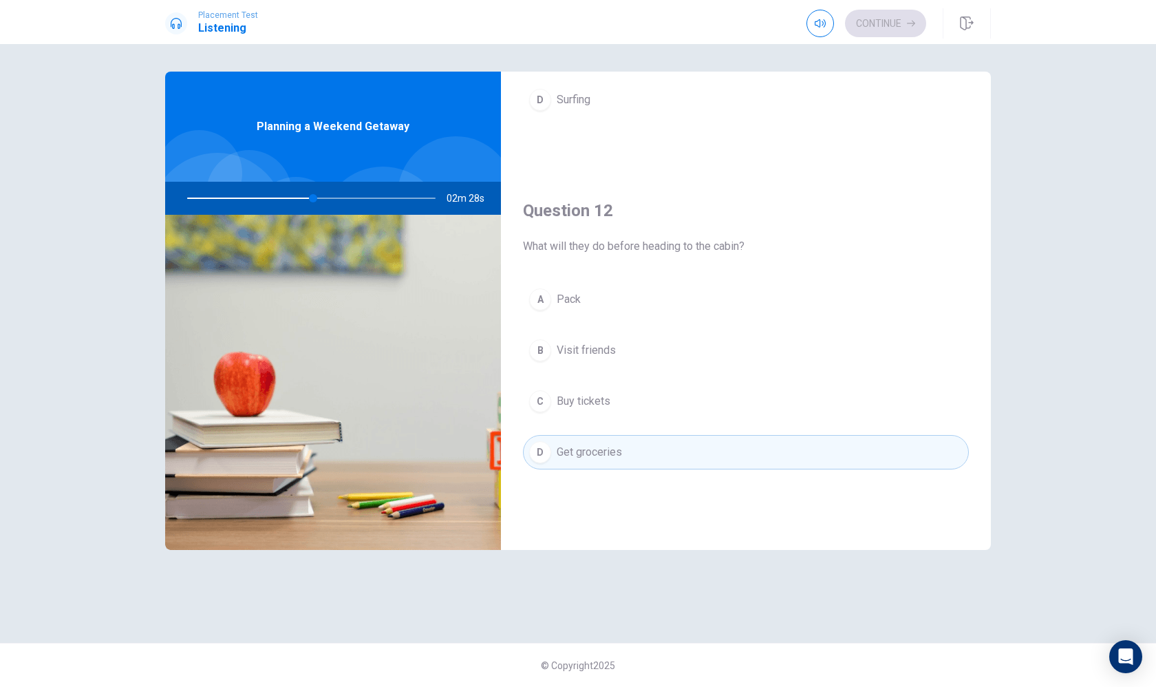
click at [668, 344] on button "B Visit friends" at bounding box center [746, 350] width 446 height 34
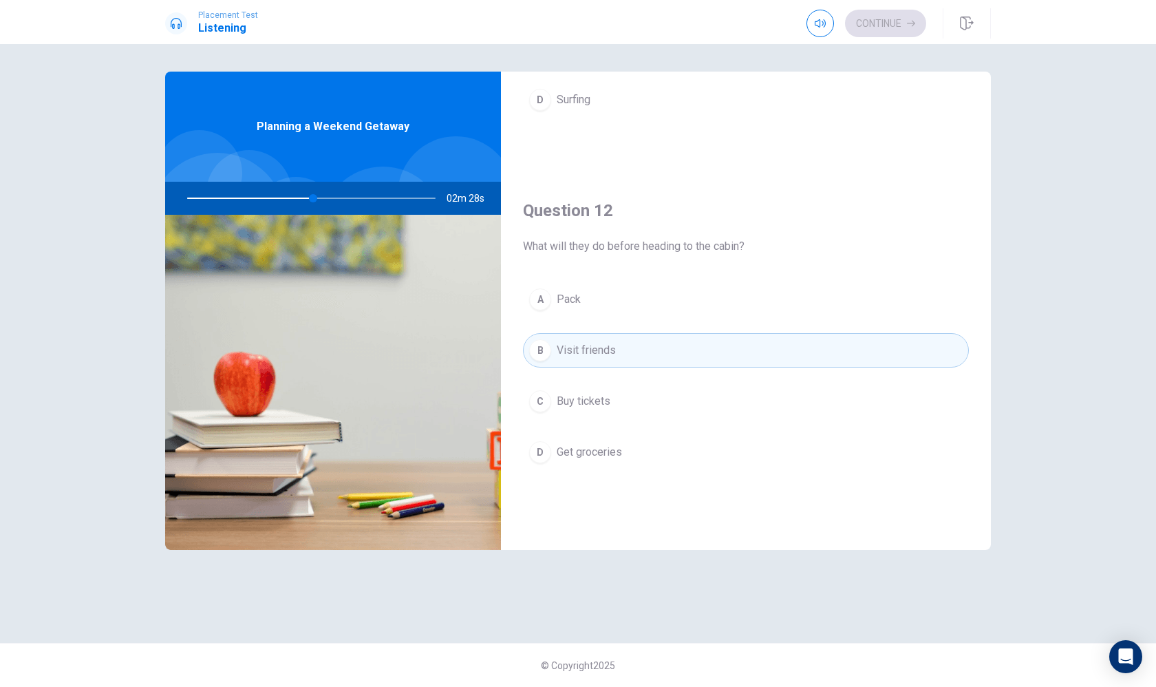
click at [661, 297] on button "A Pack" at bounding box center [746, 299] width 446 height 34
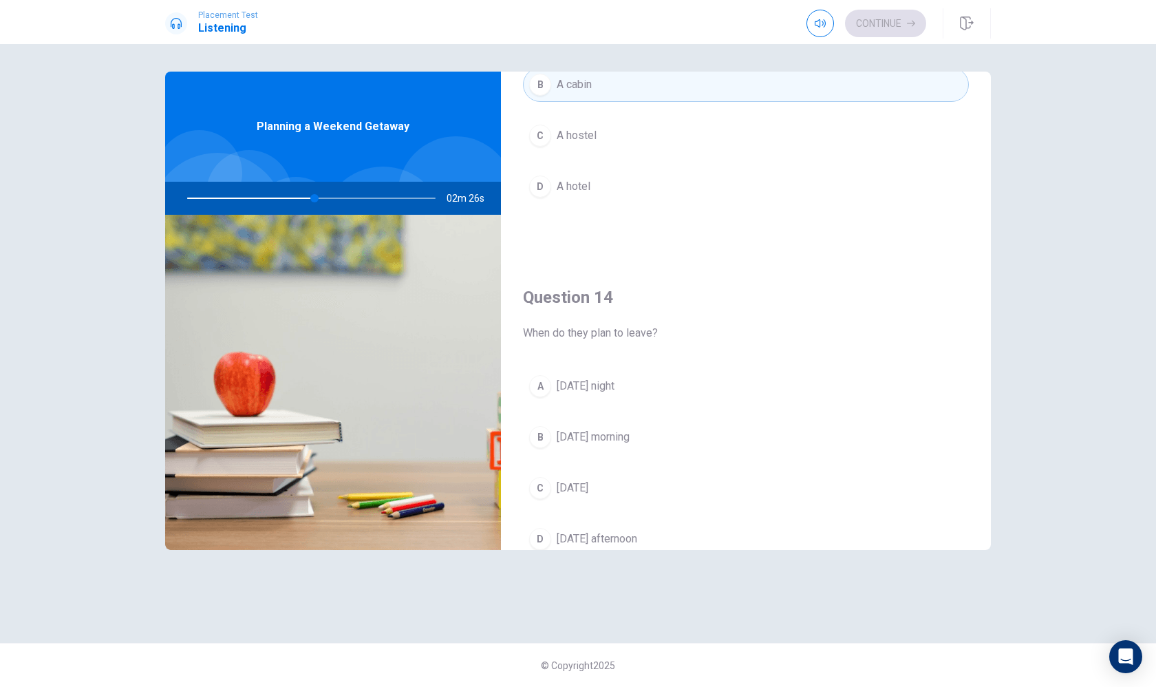
scroll to position [984, 0]
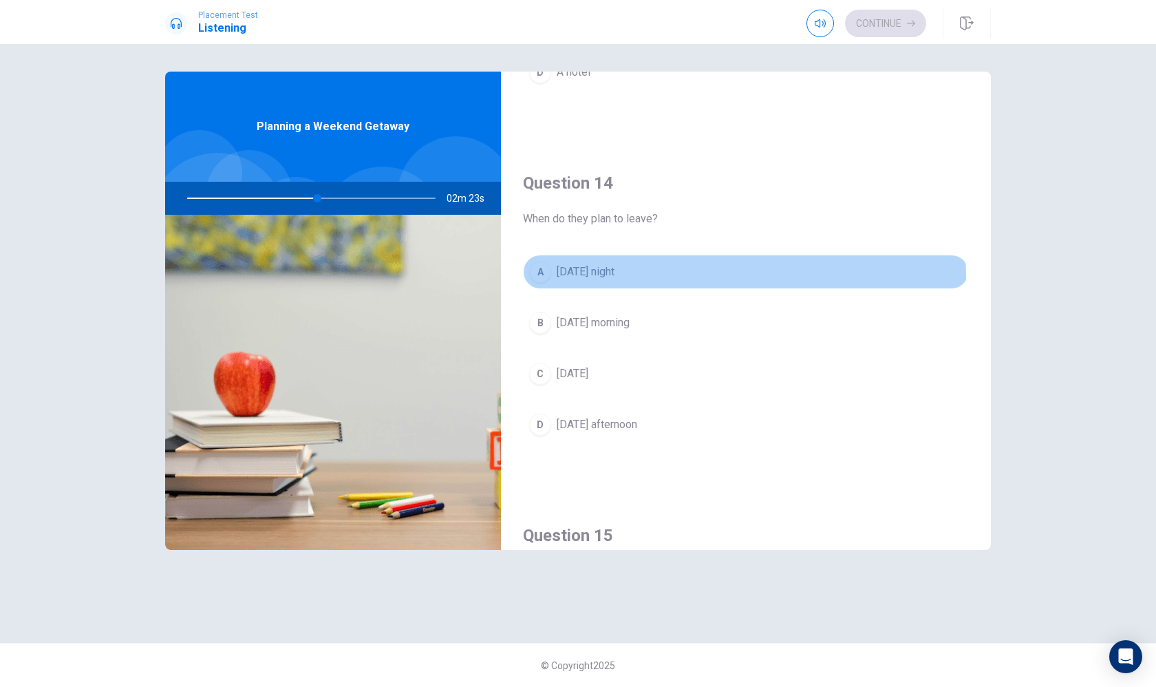
click at [632, 278] on button "A [DATE] night" at bounding box center [746, 272] width 446 height 34
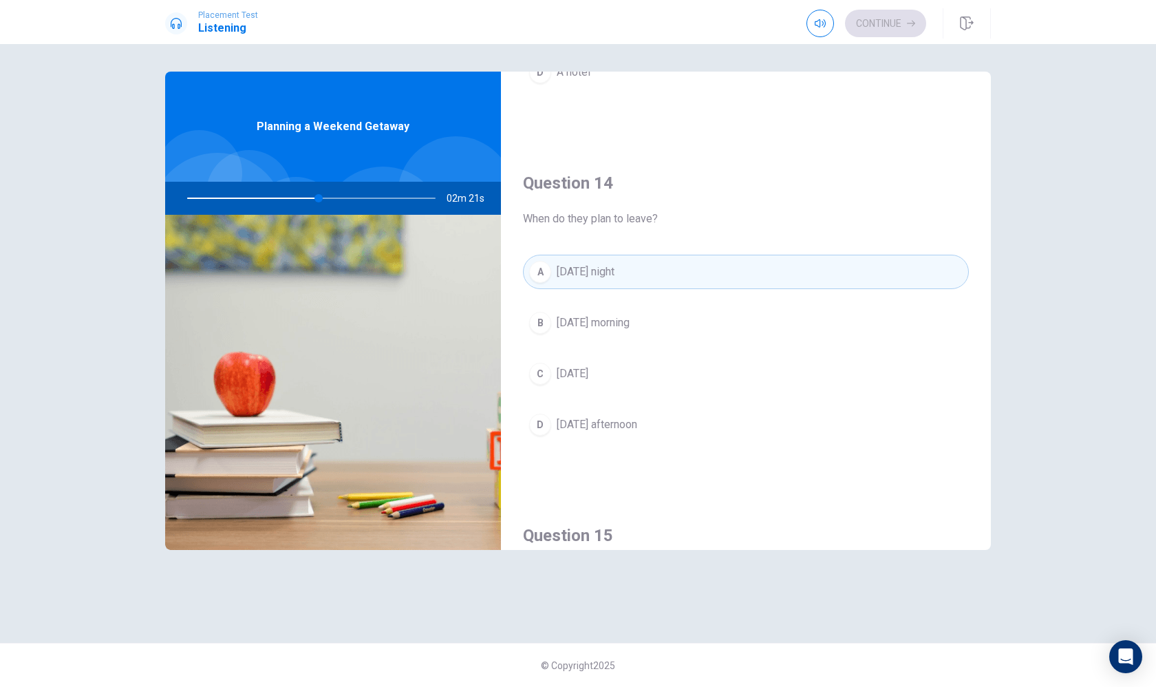
click at [681, 304] on div "A [DATE] night B [DATE] morning C [DATE] D [DATE] afternoon" at bounding box center [746, 362] width 446 height 215
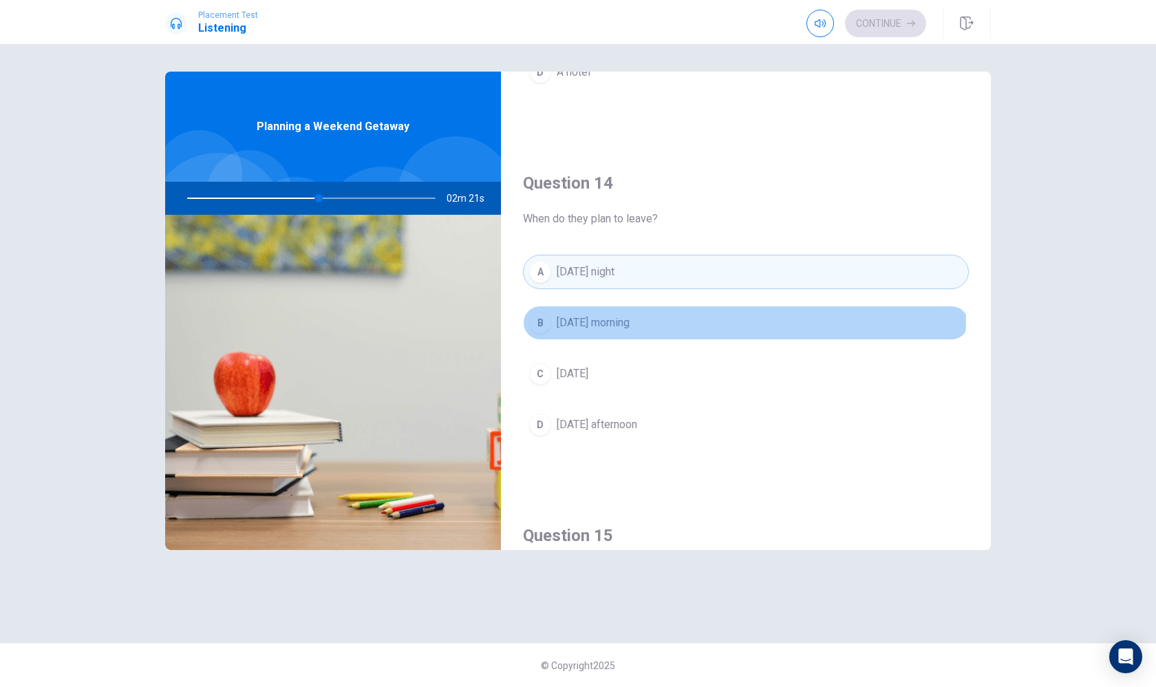
click at [677, 317] on button "B [DATE] morning" at bounding box center [746, 323] width 446 height 34
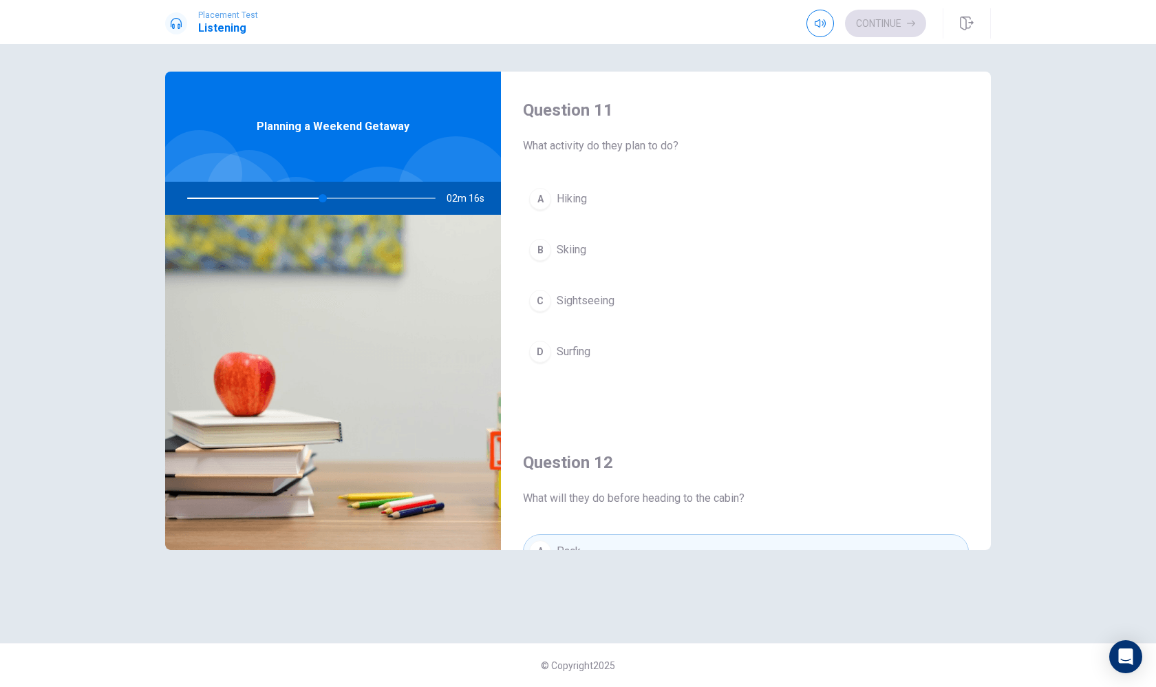
scroll to position [0, 0]
click at [558, 193] on span "Hiking" at bounding box center [572, 199] width 30 height 17
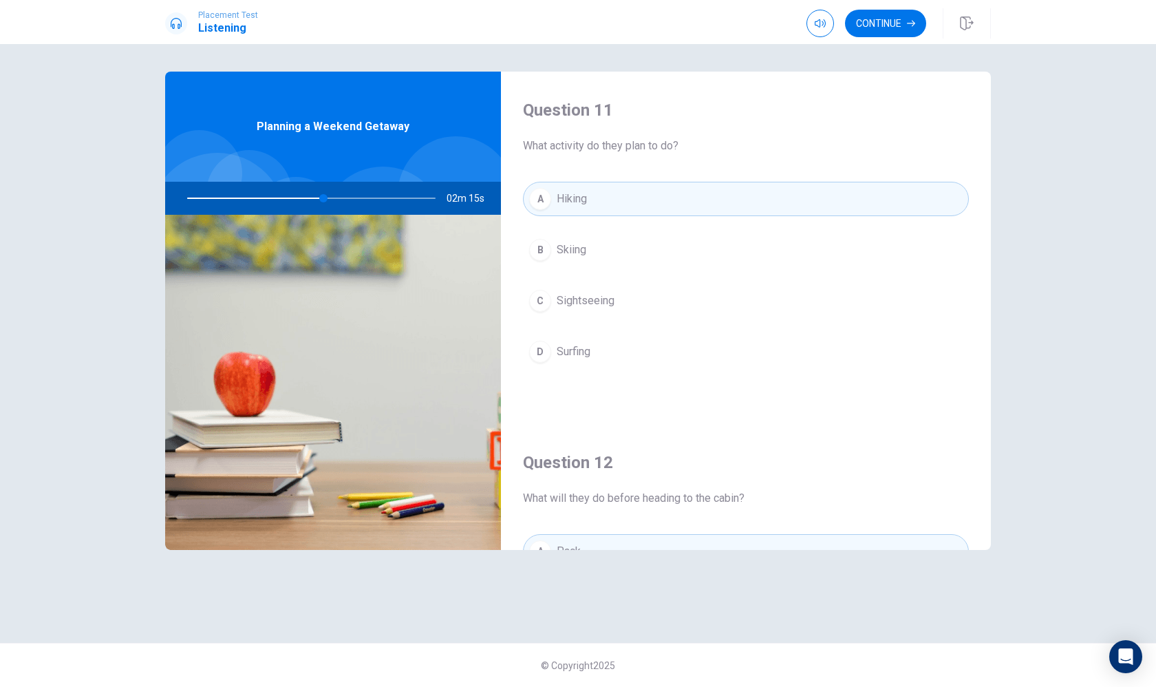
click at [564, 248] on span "Skiing" at bounding box center [572, 250] width 30 height 17
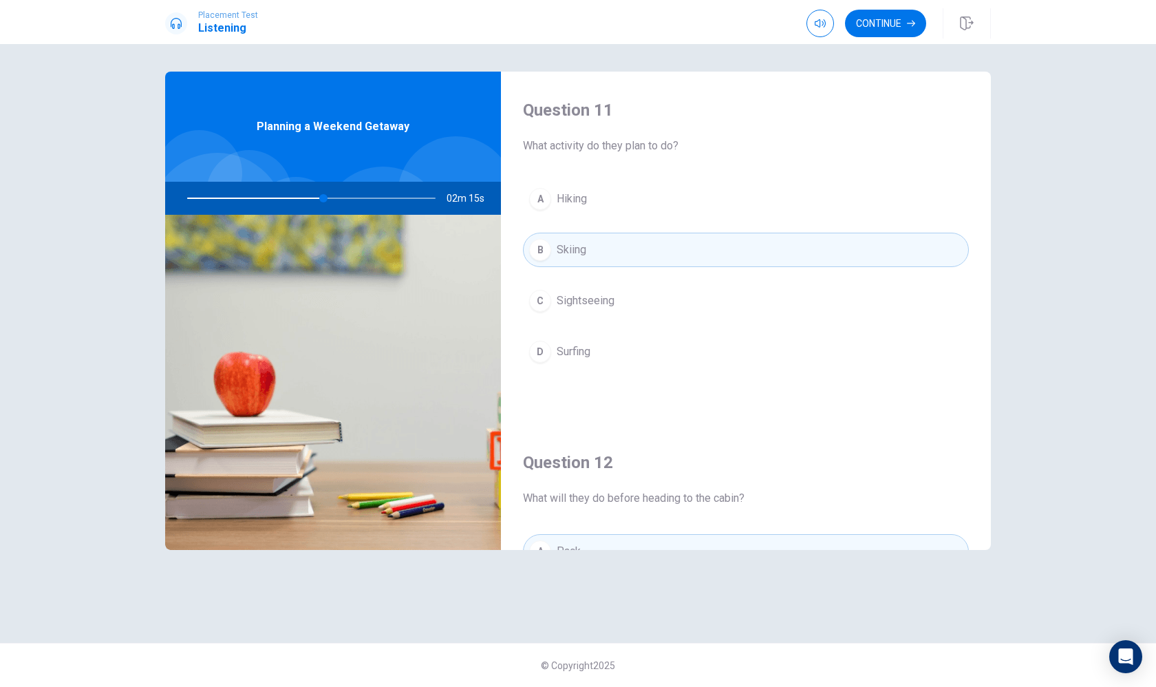
click at [582, 301] on span "Sightseeing" at bounding box center [586, 300] width 58 height 17
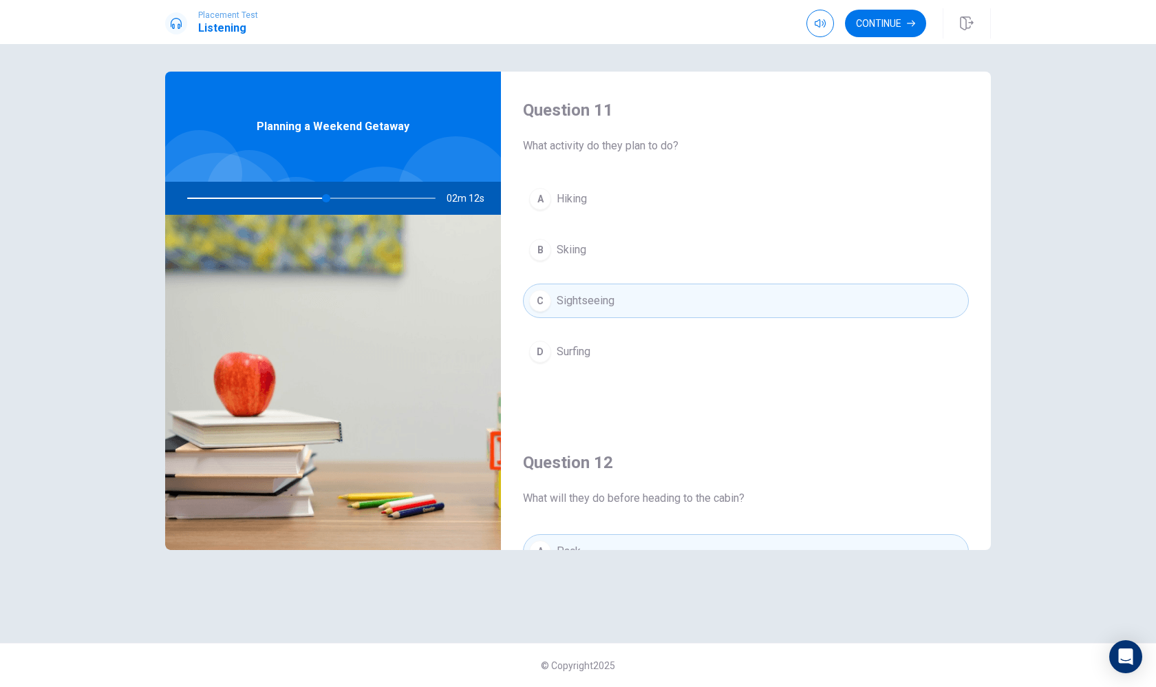
click at [896, 8] on div "Placement Test Listening Continue" at bounding box center [578, 22] width 1156 height 44
click at [893, 21] on button "Continue" at bounding box center [885, 24] width 81 height 28
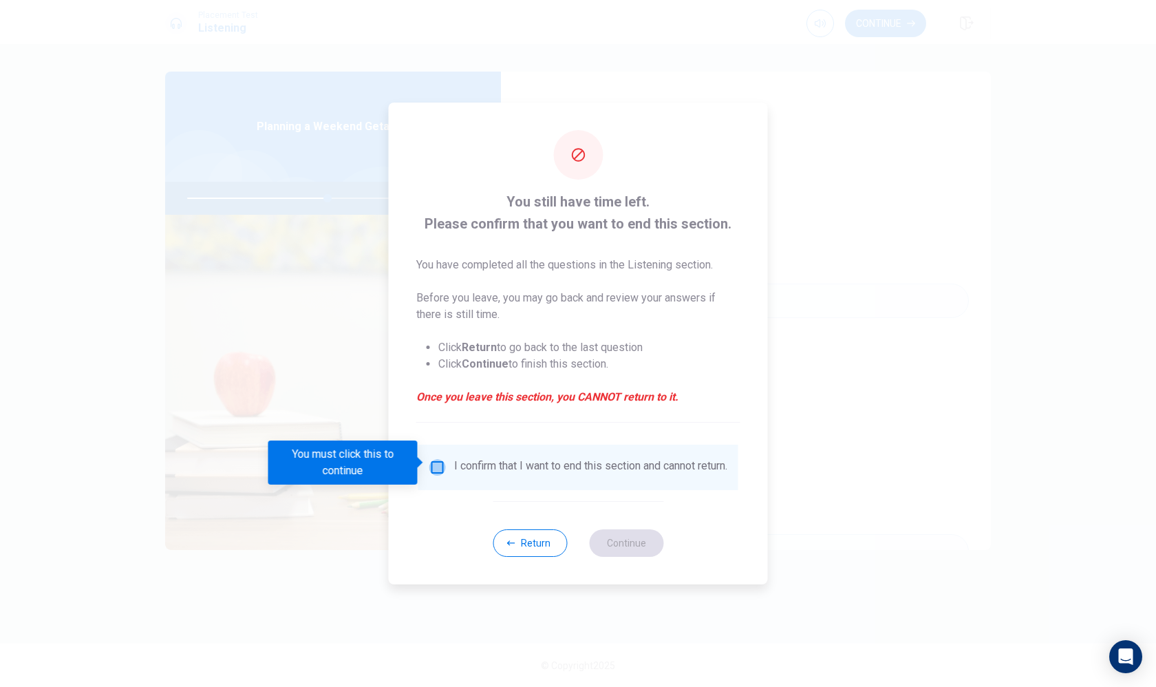
click at [430, 465] on input "You must click this to continue" at bounding box center [437, 467] width 17 height 17
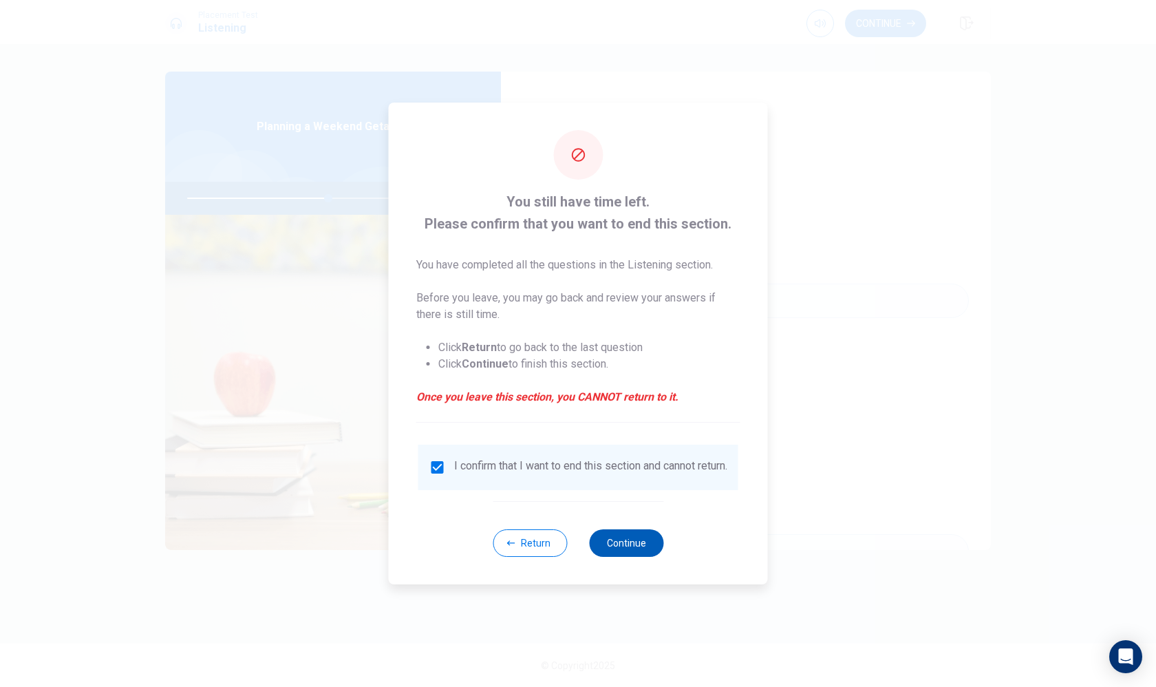
click at [628, 545] on button "Continue" at bounding box center [626, 543] width 74 height 28
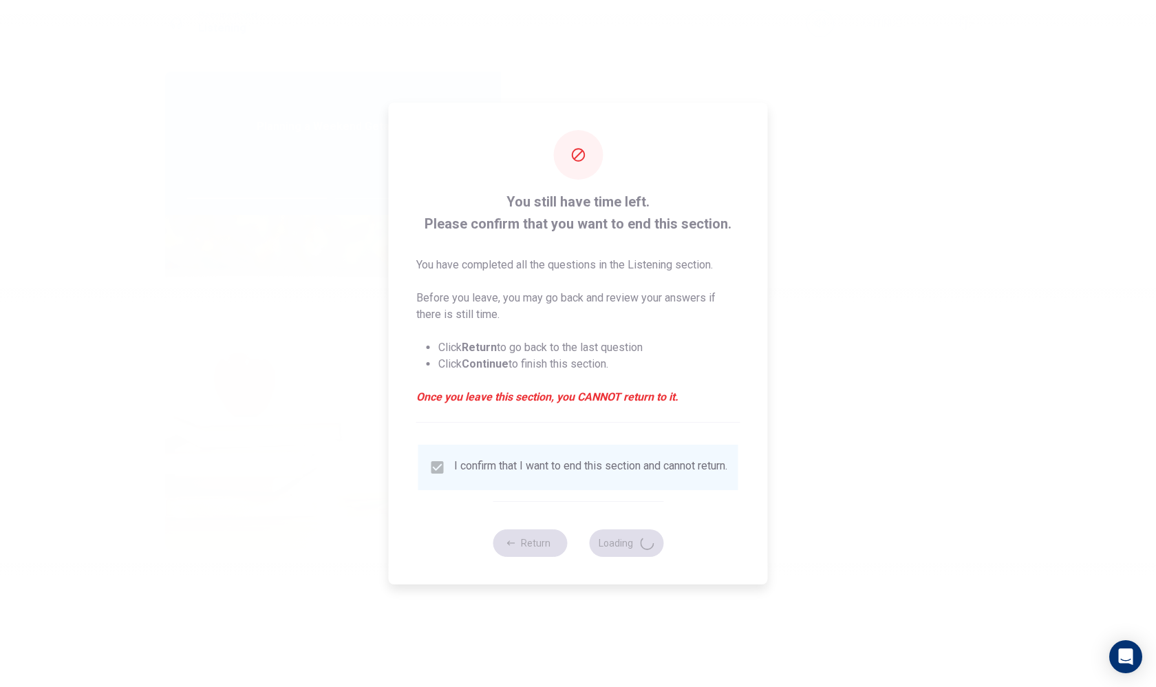
type input "58"
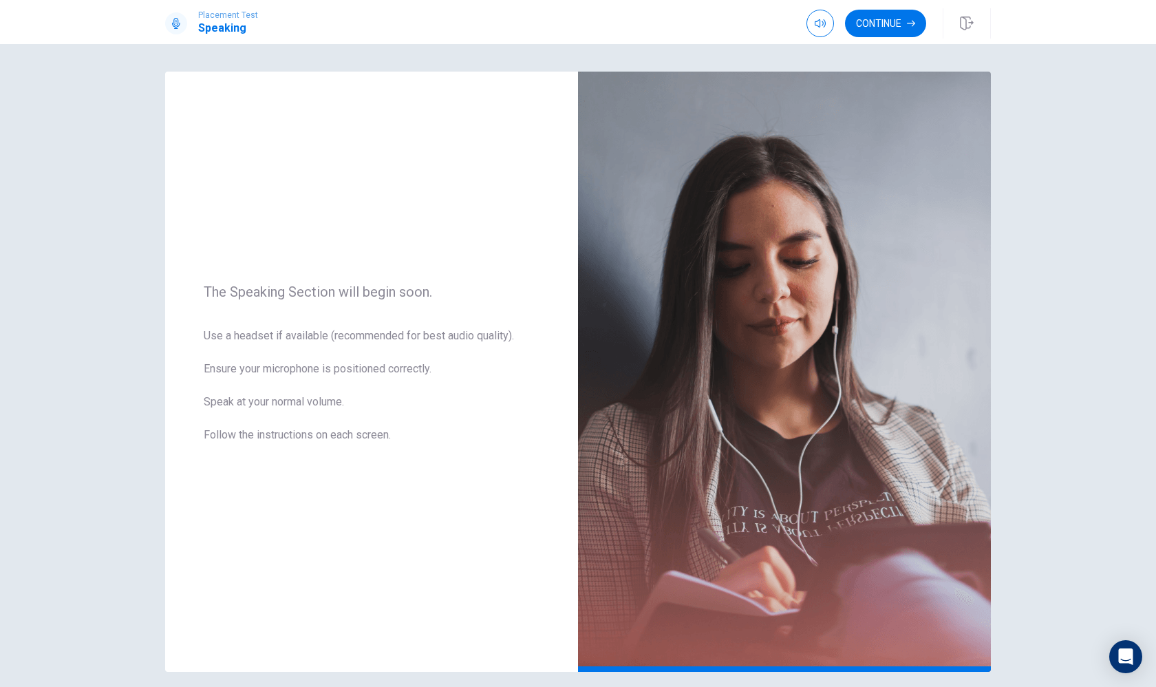
click at [882, 31] on button "Continue" at bounding box center [885, 24] width 81 height 28
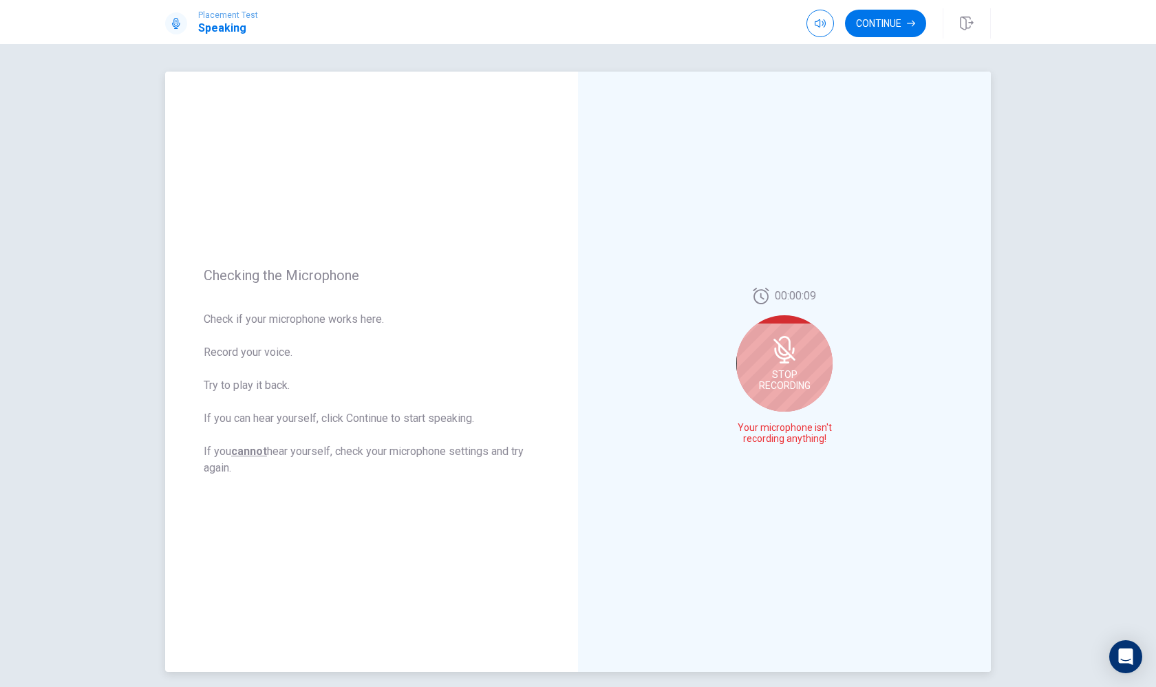
click at [787, 367] on div "Stop Recording" at bounding box center [784, 363] width 96 height 96
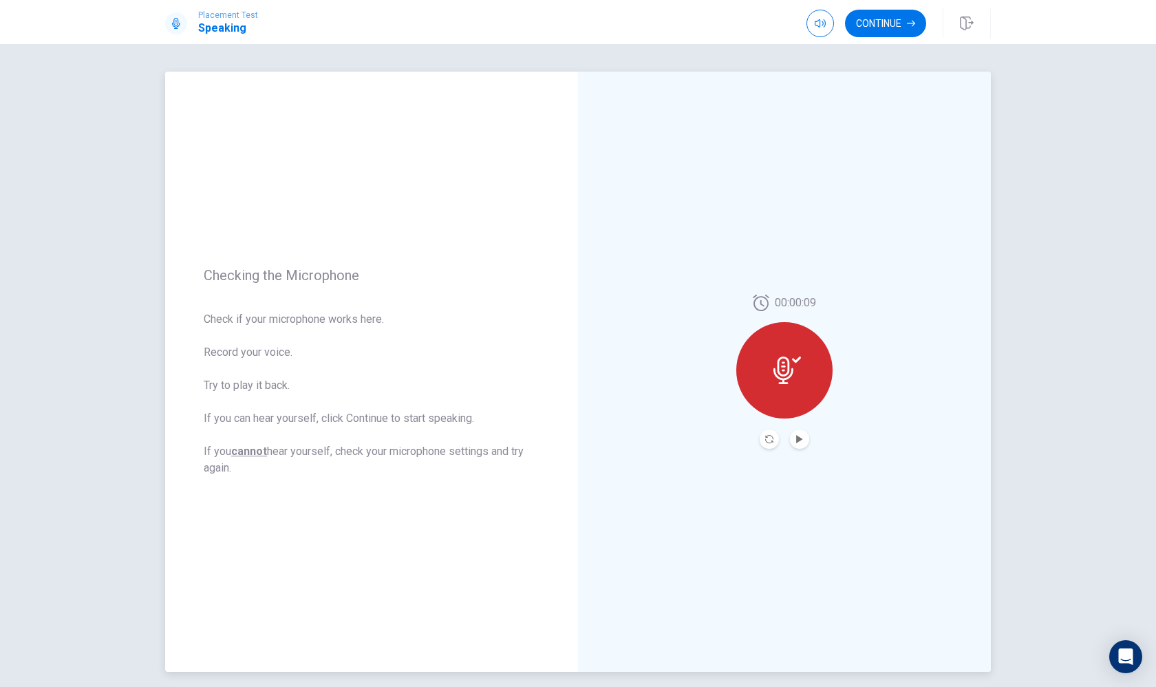
click at [791, 398] on div at bounding box center [784, 370] width 96 height 96
click at [804, 438] on button "Play Audio" at bounding box center [799, 438] width 19 height 19
click at [764, 445] on button "Record Again" at bounding box center [769, 438] width 19 height 19
click at [787, 388] on span "Stop Recording" at bounding box center [785, 396] width 52 height 22
click at [771, 441] on icon "Record Again" at bounding box center [769, 439] width 8 height 8
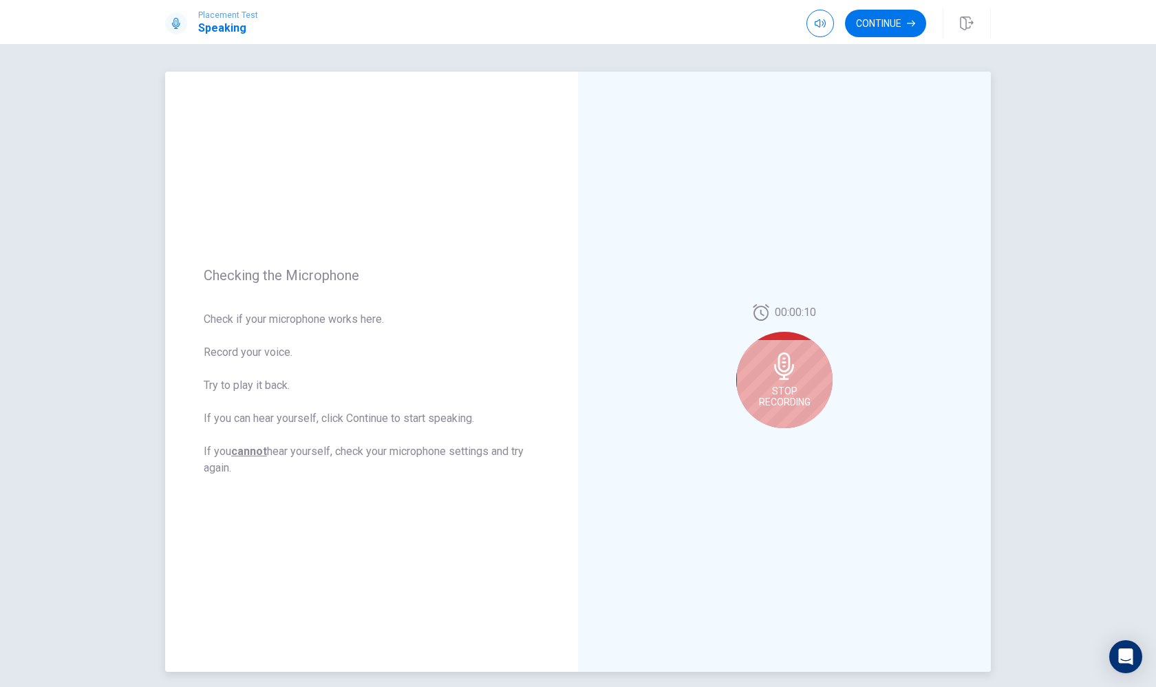
click at [802, 409] on div "Stop Recording" at bounding box center [784, 380] width 96 height 96
click at [796, 435] on icon "Play Audio" at bounding box center [800, 439] width 8 height 8
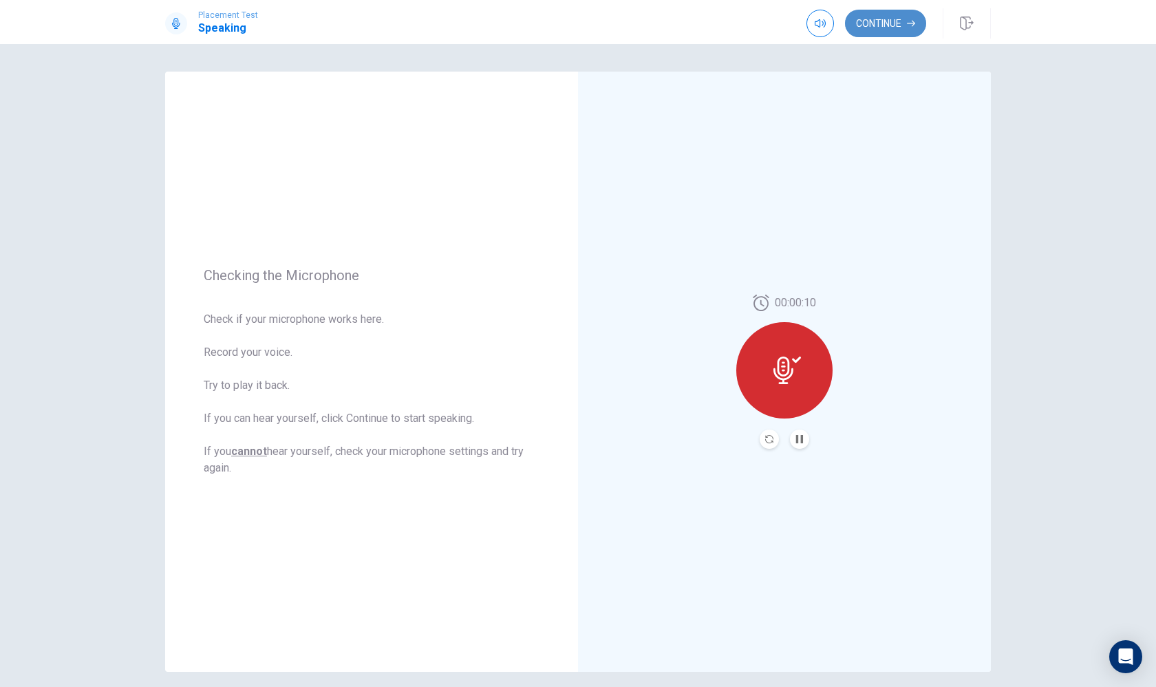
click at [901, 32] on button "Continue" at bounding box center [885, 24] width 81 height 28
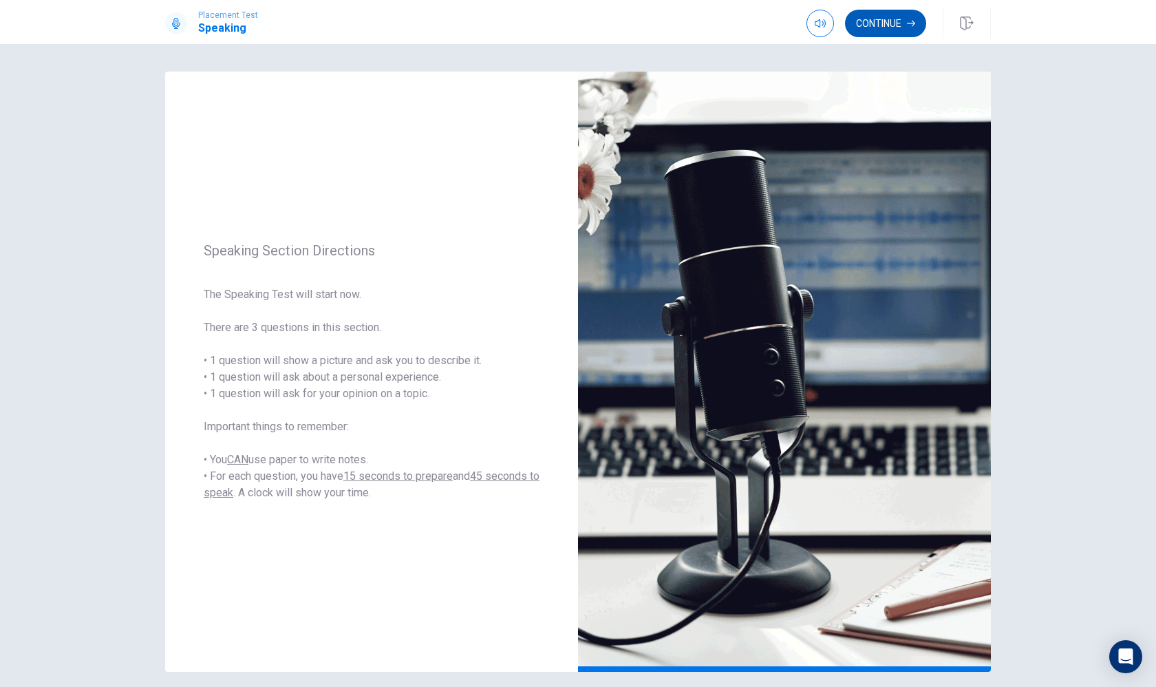
click at [857, 33] on button "Continue" at bounding box center [885, 24] width 81 height 28
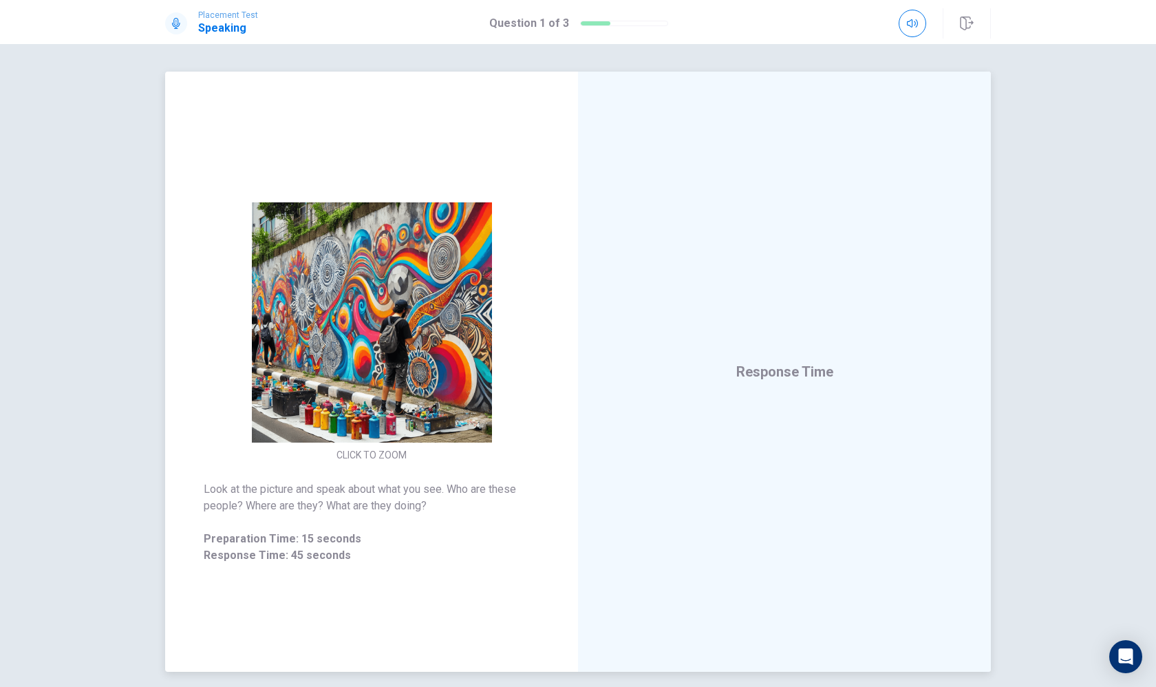
click at [767, 385] on div "Response Time" at bounding box center [784, 372] width 413 height 600
click at [458, 362] on img at bounding box center [372, 322] width 264 height 240
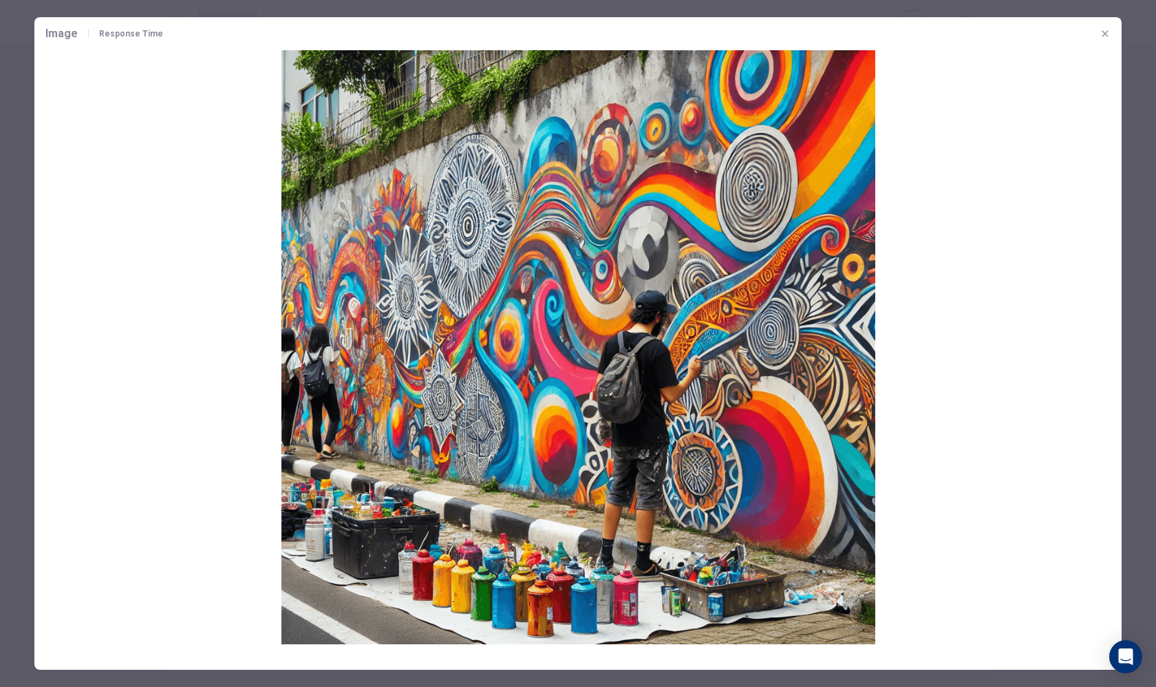
click at [458, 362] on img at bounding box center [577, 347] width 1087 height 594
click at [376, 215] on img at bounding box center [577, 347] width 1087 height 594
click at [1109, 34] on icon "button" at bounding box center [1105, 33] width 11 height 11
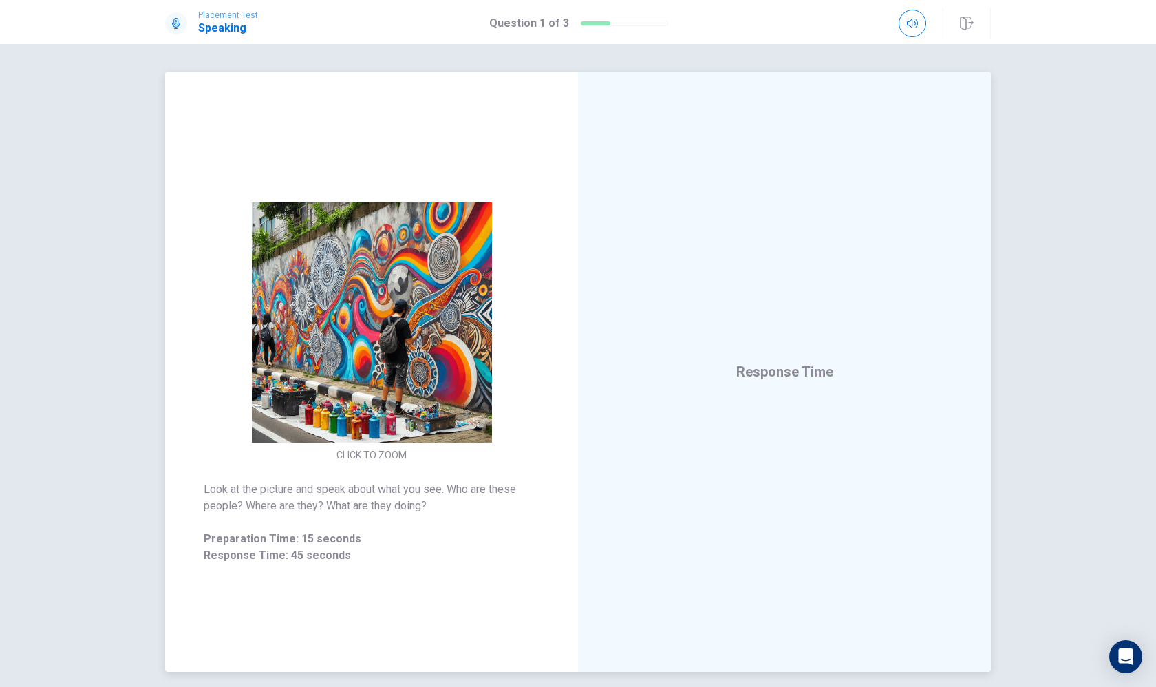
click at [776, 357] on div "Response Time" at bounding box center [784, 372] width 413 height 600
click at [778, 379] on span "Response Time" at bounding box center [784, 371] width 97 height 17
click at [764, 369] on span "Response Time" at bounding box center [784, 371] width 97 height 17
click at [395, 359] on img at bounding box center [372, 322] width 264 height 240
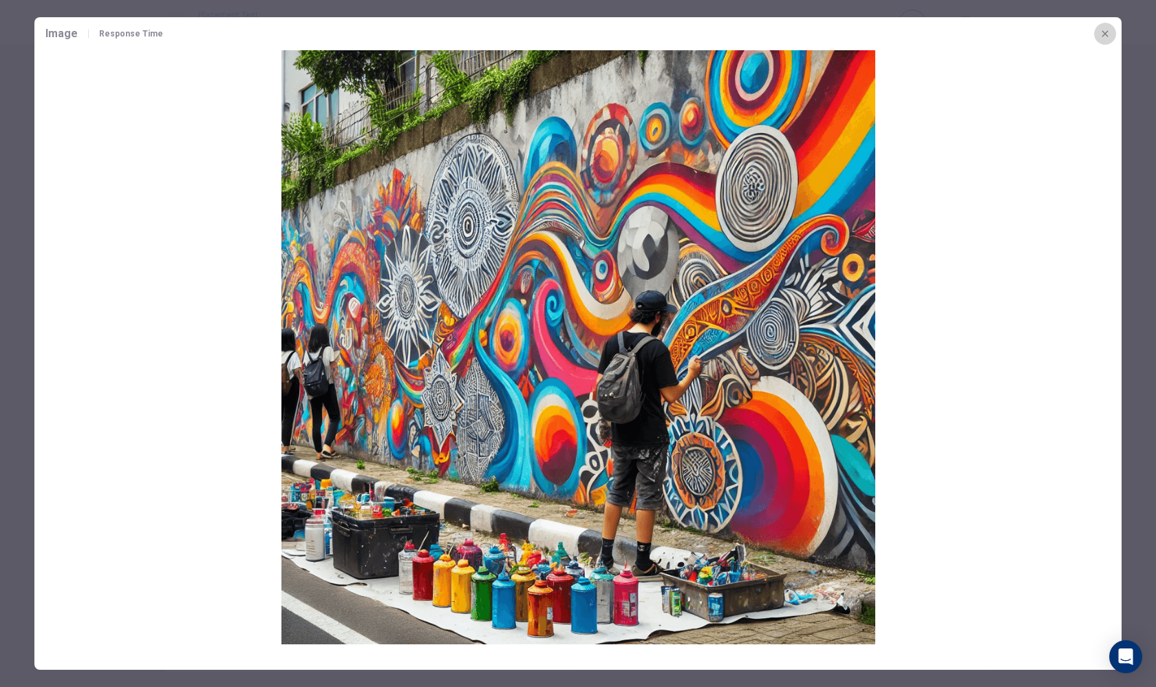
click at [1102, 32] on icon "button" at bounding box center [1105, 33] width 11 height 11
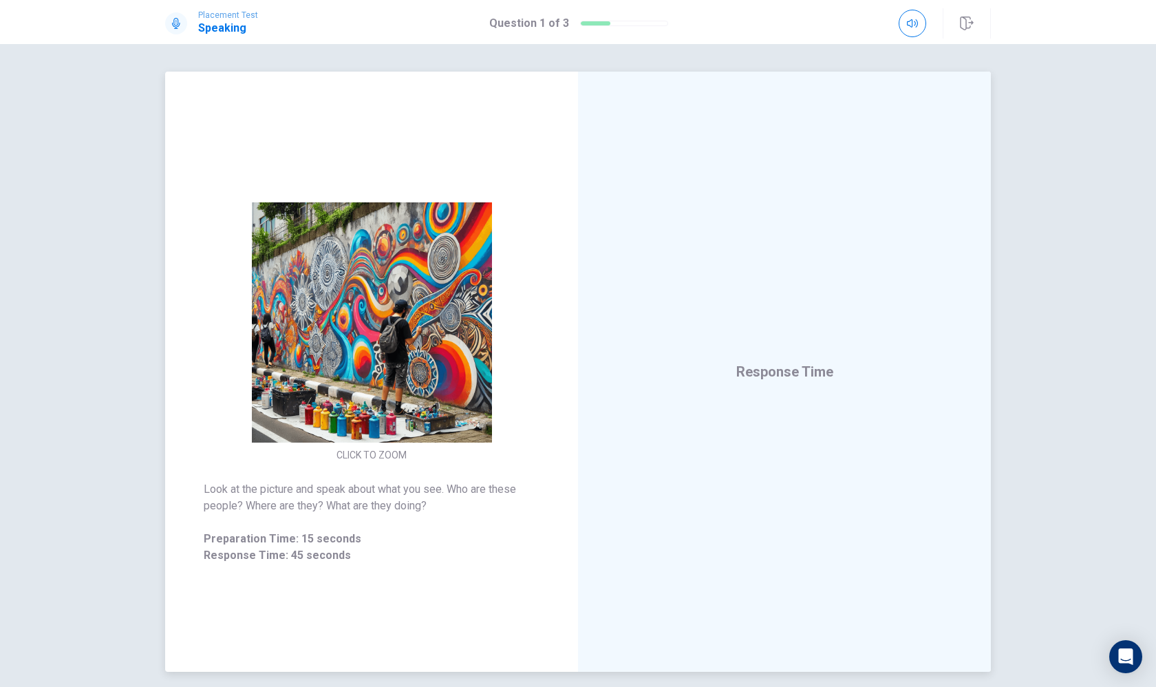
click at [451, 345] on img at bounding box center [372, 322] width 264 height 240
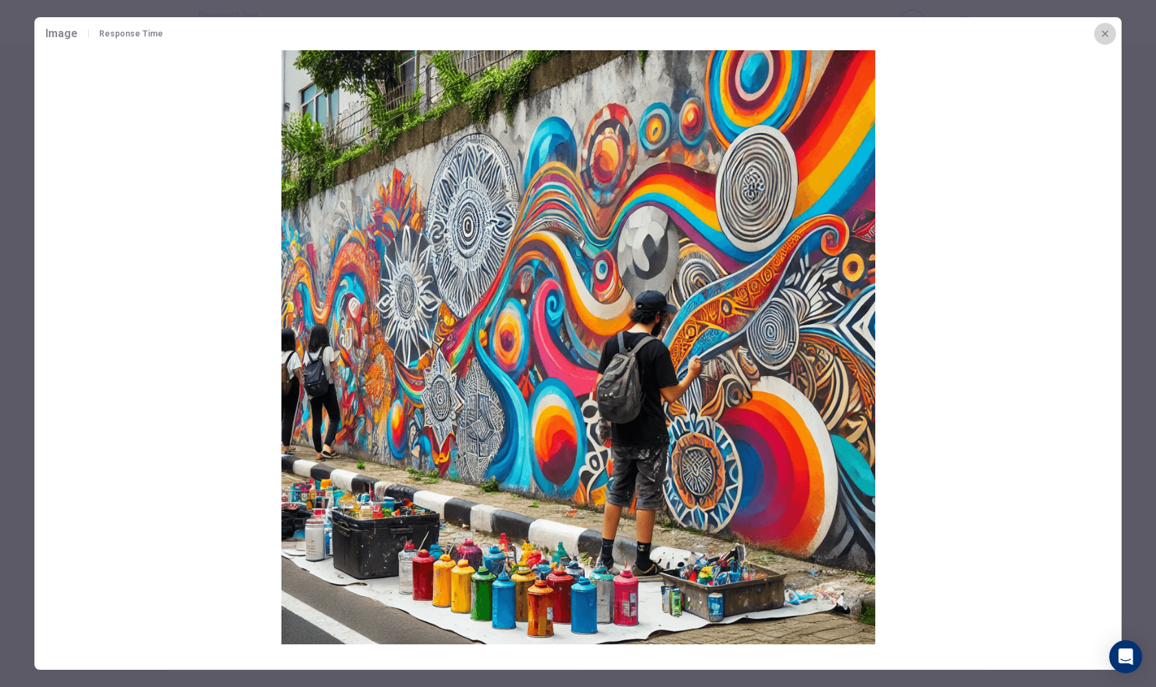
click at [1107, 36] on icon "button" at bounding box center [1105, 33] width 11 height 11
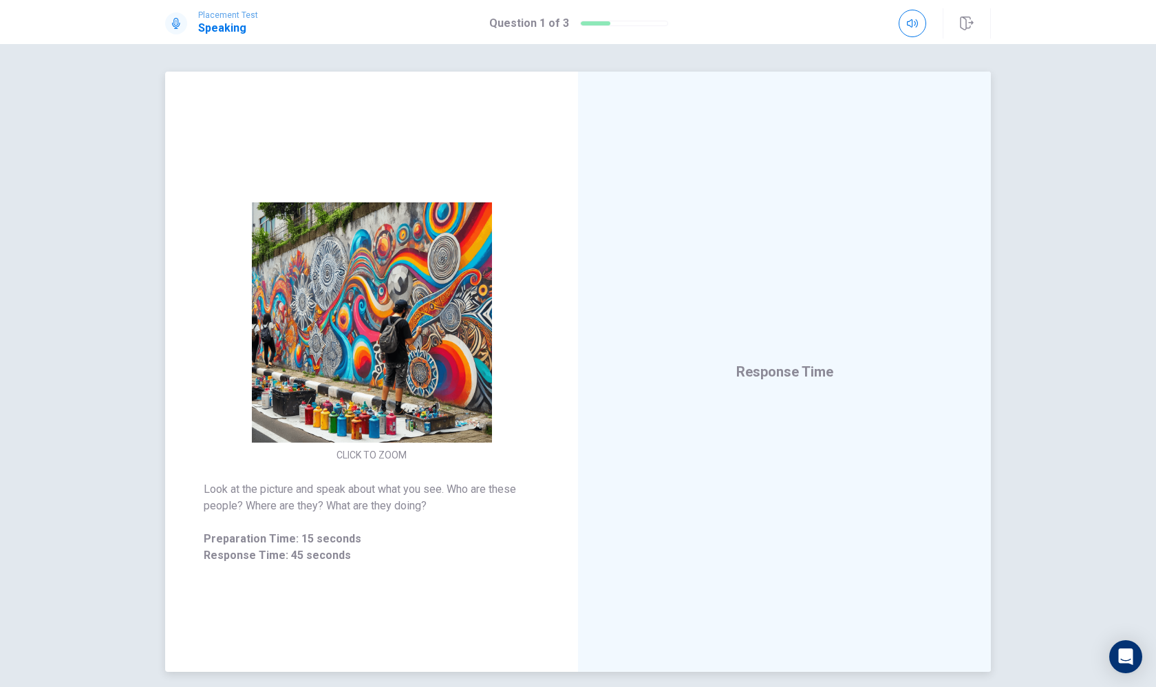
click at [489, 367] on img at bounding box center [372, 322] width 264 height 240
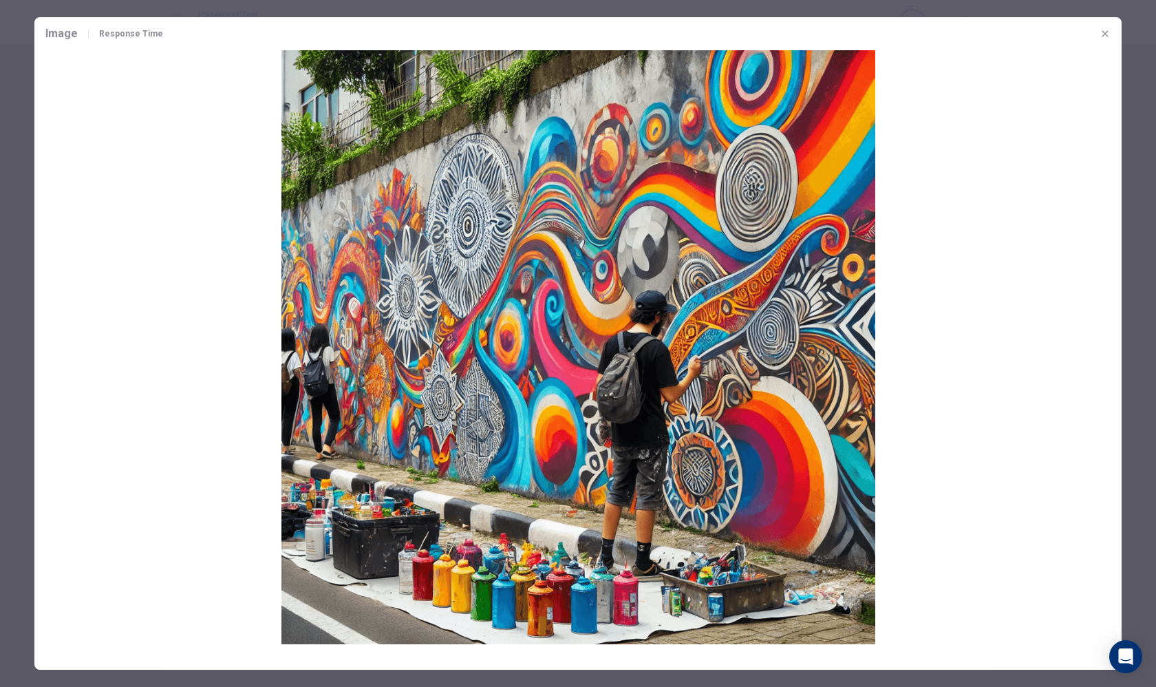
click at [1098, 30] on button "button" at bounding box center [1105, 34] width 22 height 22
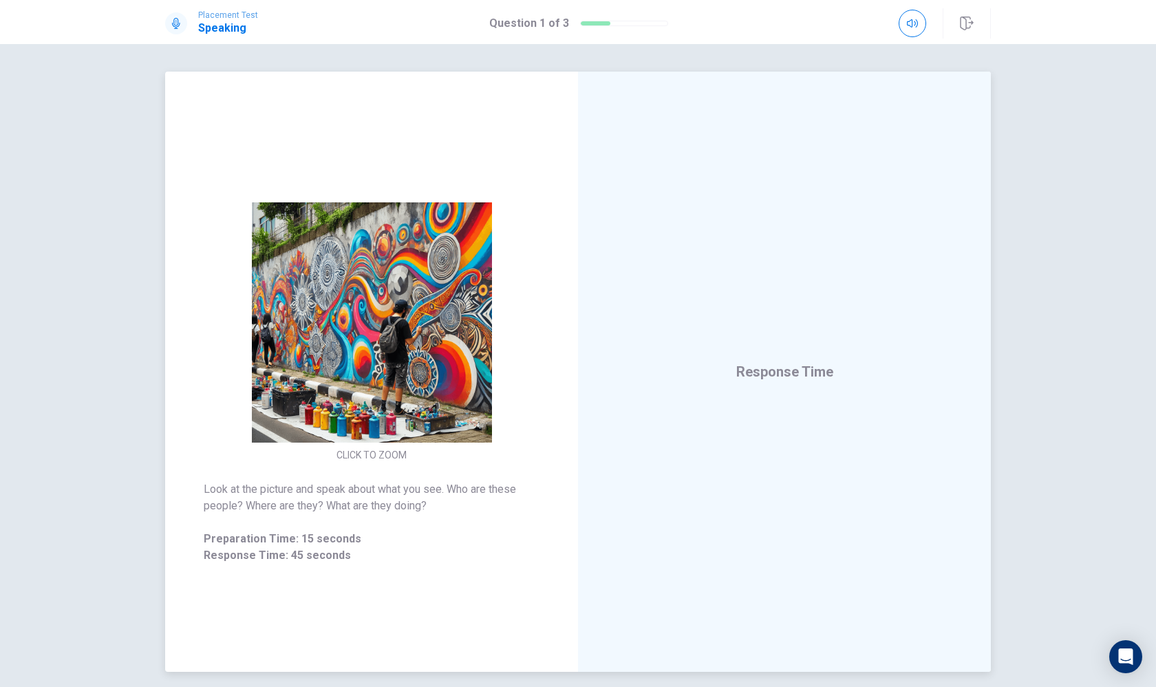
click at [783, 370] on span "Response Time" at bounding box center [784, 371] width 97 height 17
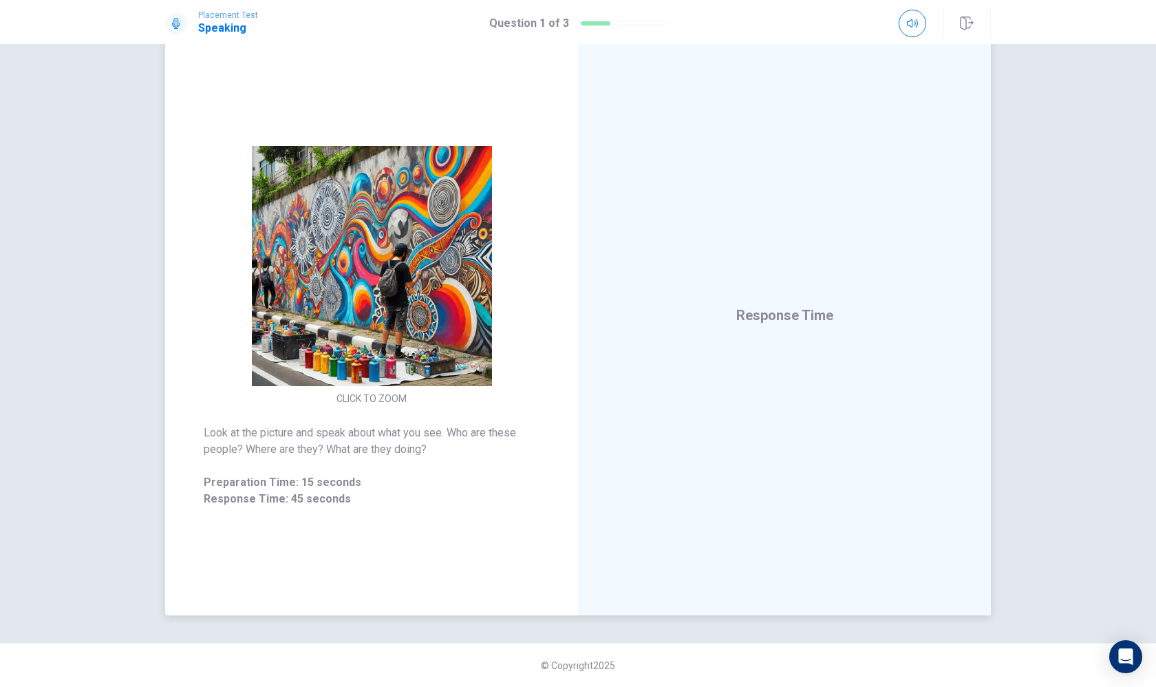
scroll to position [56, 0]
click at [772, 321] on span "Response Time" at bounding box center [784, 315] width 97 height 17
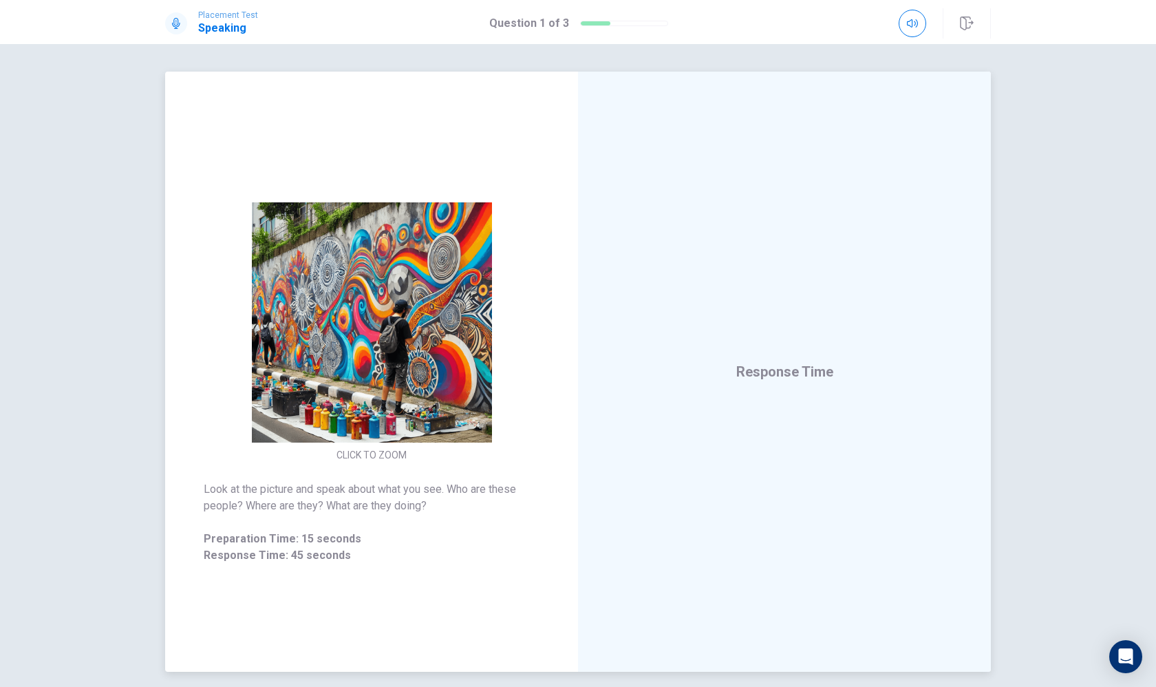
scroll to position [0, 0]
click at [754, 387] on div "Response Time" at bounding box center [784, 372] width 413 height 600
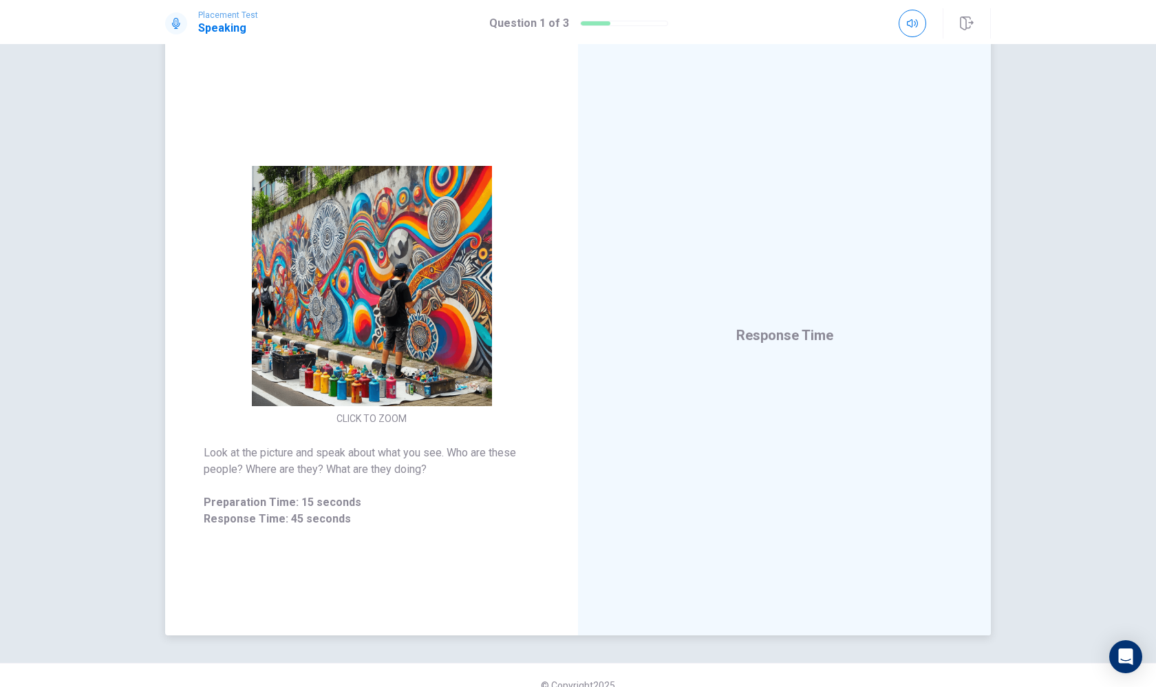
scroll to position [35, 0]
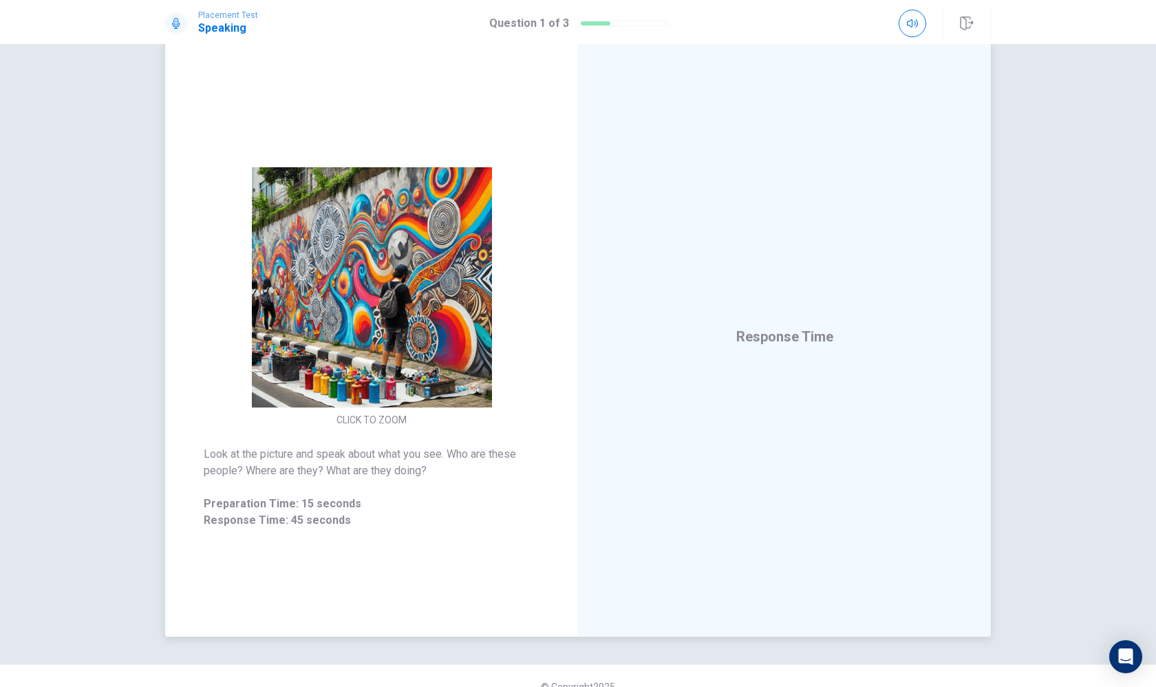
click at [786, 341] on span "Response Time" at bounding box center [784, 336] width 97 height 17
click at [255, 517] on span "Response Time: 45 seconds" at bounding box center [372, 520] width 336 height 17
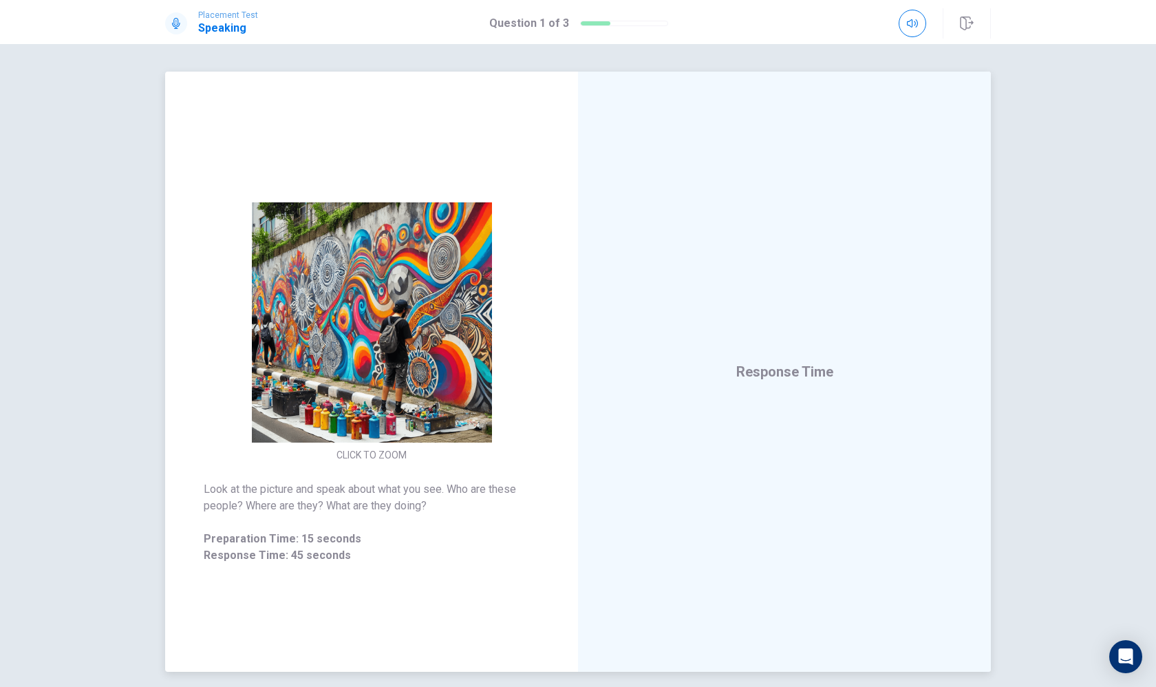
scroll to position [0, 0]
click at [913, 341] on div "Response Time" at bounding box center [784, 372] width 413 height 600
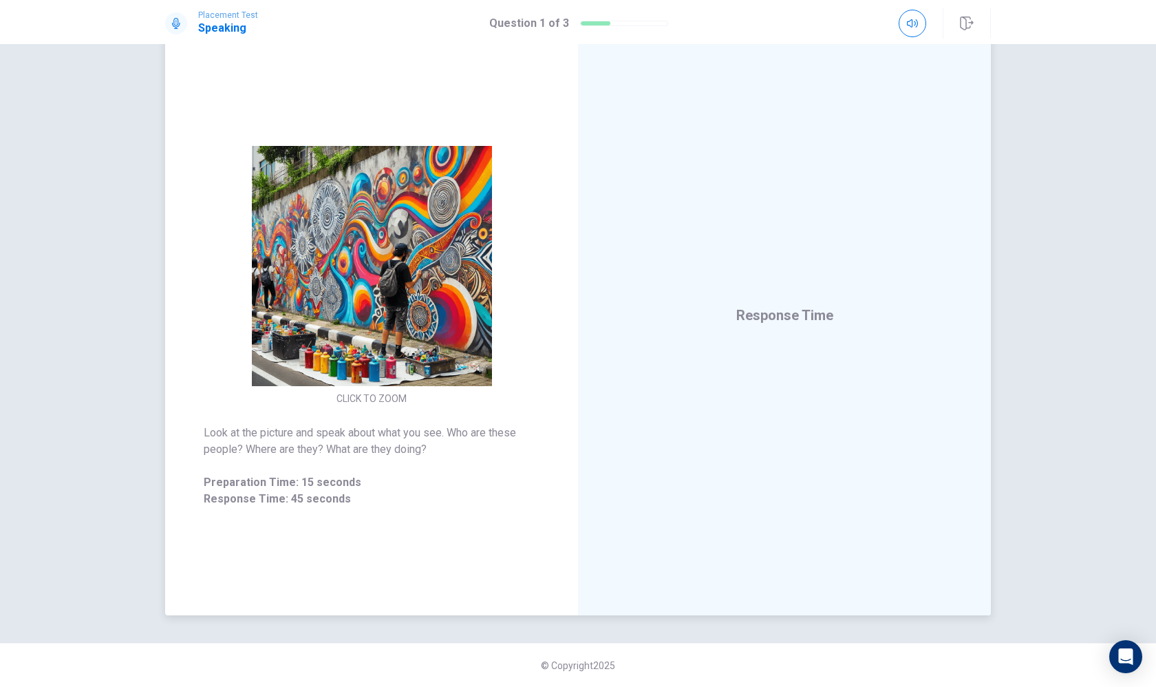
scroll to position [56, 0]
click at [385, 347] on img at bounding box center [372, 266] width 264 height 240
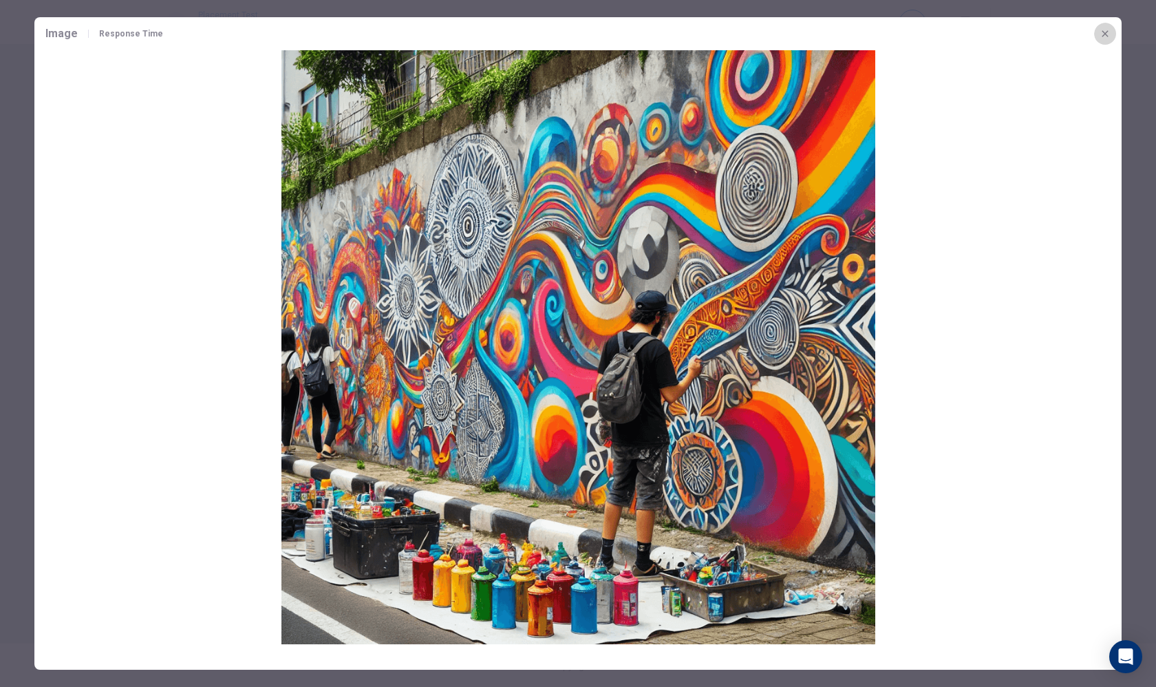
click at [1107, 40] on button "button" at bounding box center [1105, 34] width 22 height 22
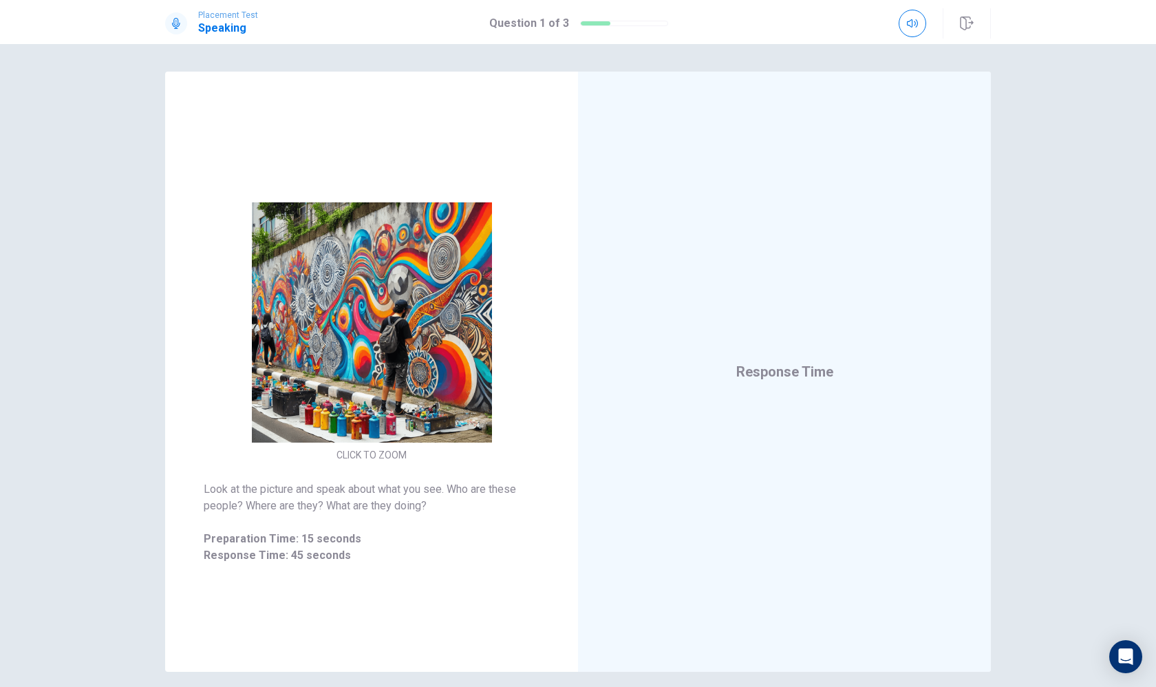
scroll to position [0, 0]
click at [765, 389] on div "Response Time" at bounding box center [784, 372] width 413 height 600
click at [297, 571] on div "Look at the picture and speak about what you see. Who are these people? Where a…" at bounding box center [371, 523] width 413 height 116
click at [340, 264] on img at bounding box center [372, 322] width 264 height 240
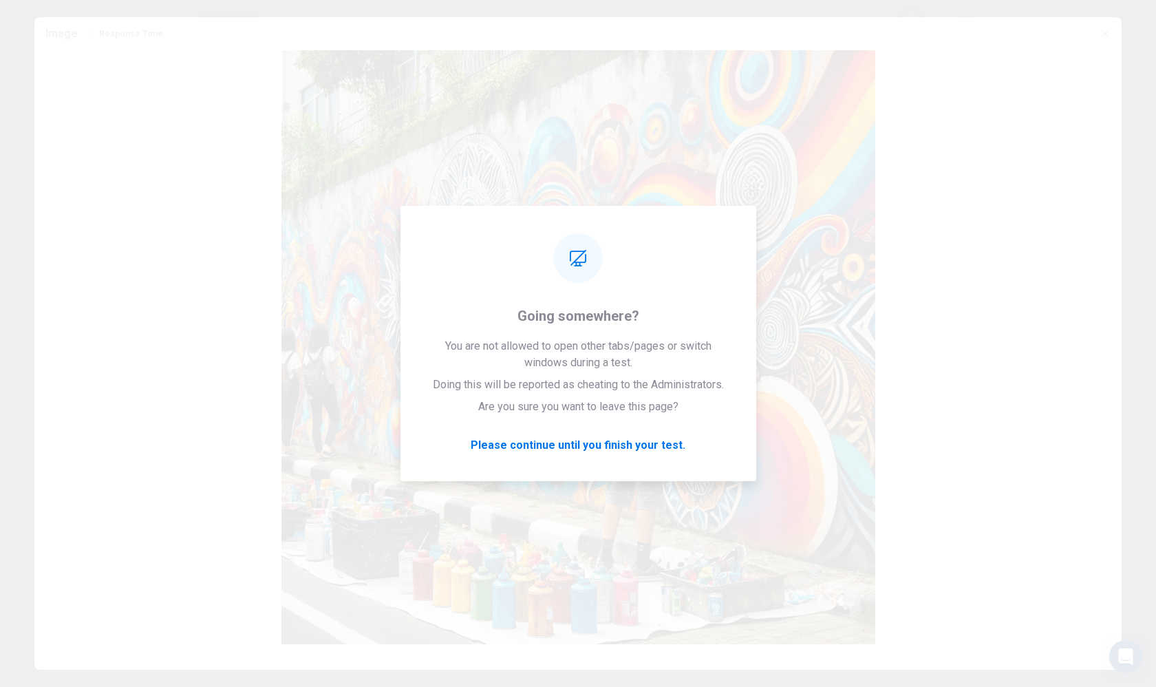
click at [138, 40] on div "Image Response Time" at bounding box center [104, 33] width 118 height 17
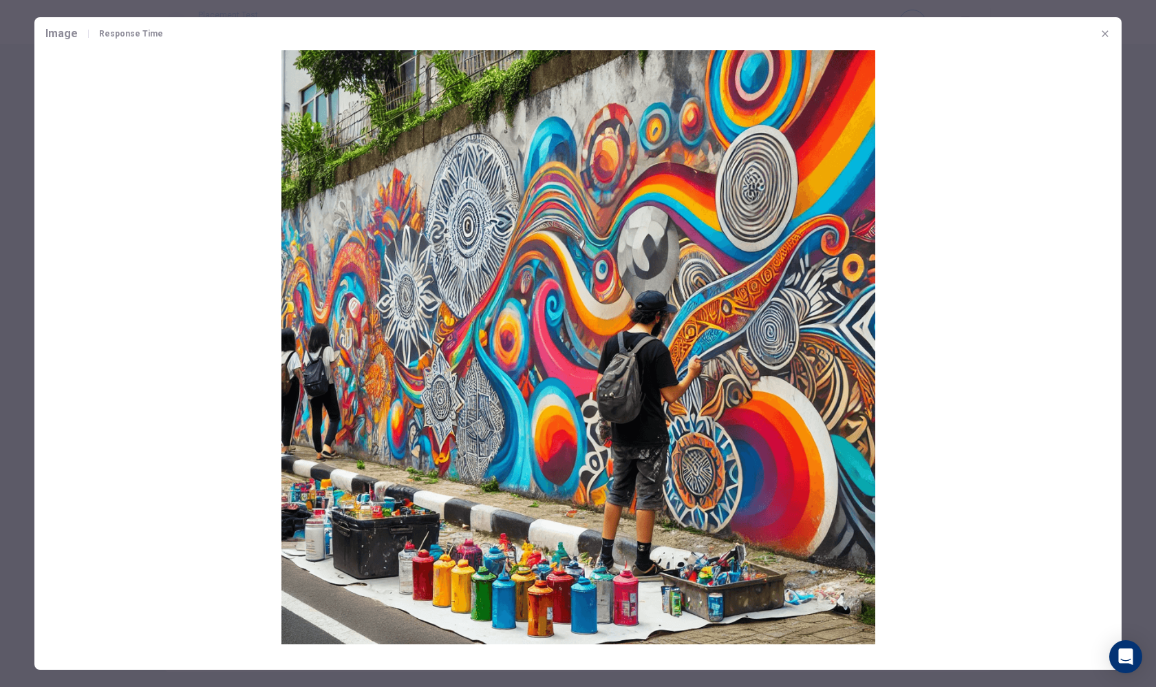
click at [1106, 34] on icon "button" at bounding box center [1105, 33] width 11 height 11
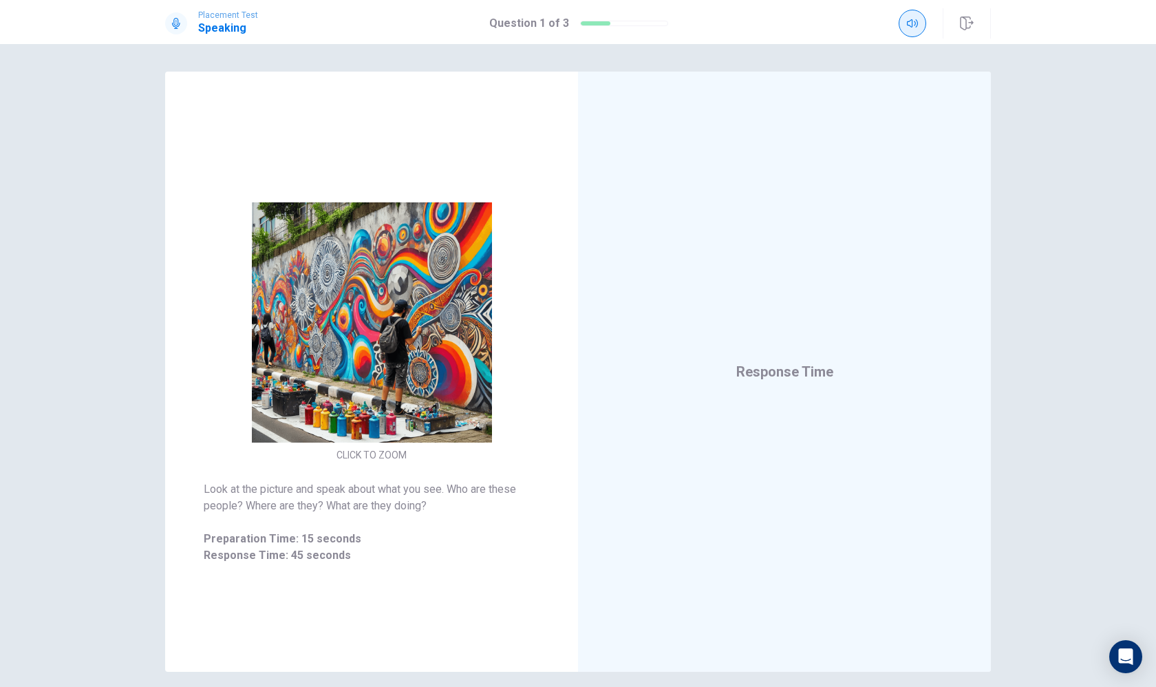
click at [916, 23] on icon "button" at bounding box center [912, 23] width 11 height 11
type input "1"
drag, startPoint x: 943, startPoint y: 47, endPoint x: 1055, endPoint y: 48, distance: 112.2
click at [1055, 48] on body "Placement Test Speaking Question 1 of 3 Question 1 of 3 CLICK TO ZOOM Look at t…" at bounding box center [578, 343] width 1156 height 687
click at [487, 493] on span "Look at the picture and speak about what you see. Who are these people? Where a…" at bounding box center [372, 497] width 336 height 33
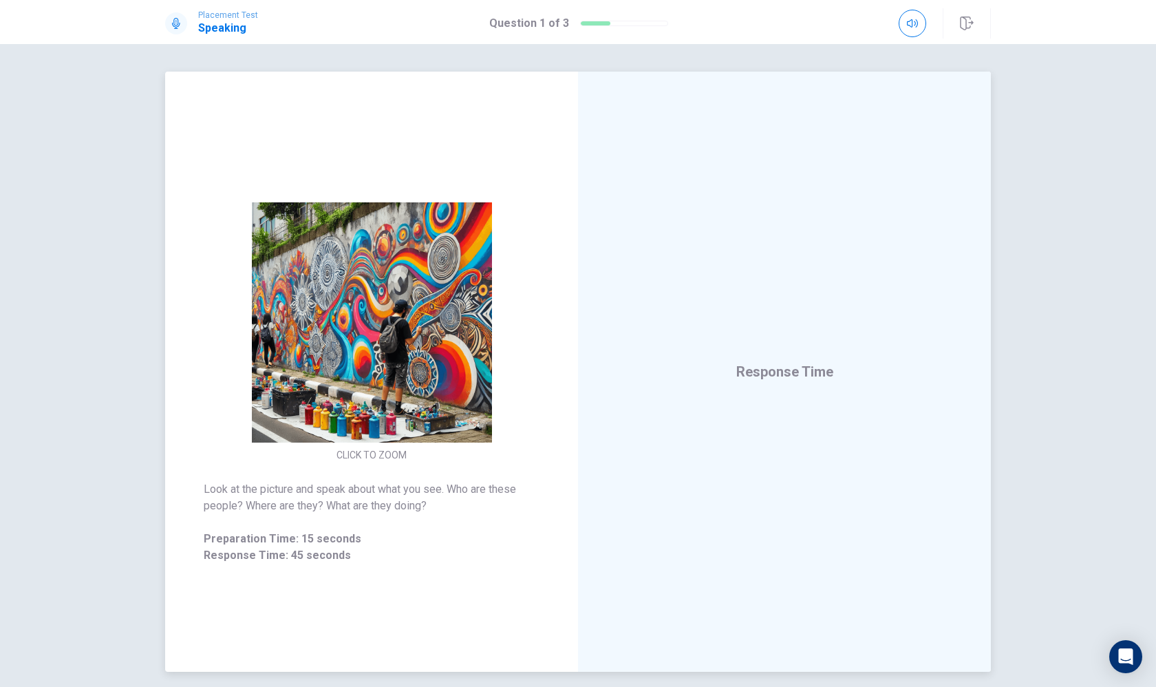
click at [838, 458] on div "Response Time" at bounding box center [784, 372] width 413 height 600
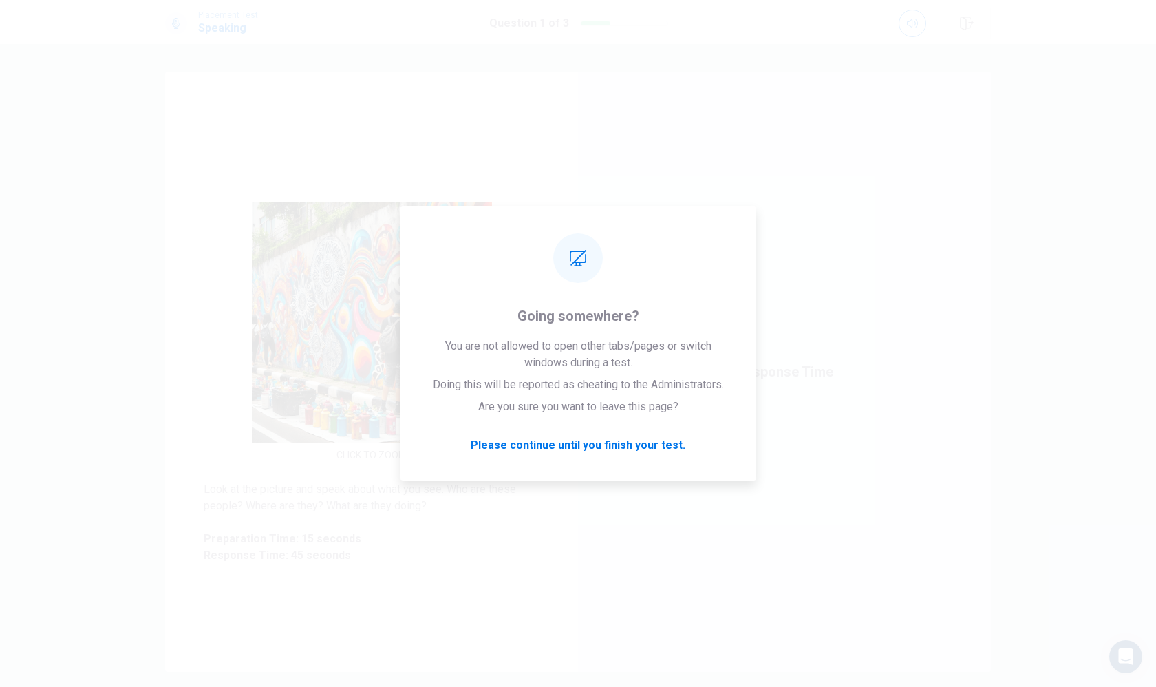
click at [806, 49] on div "CLICK TO ZOOM Look at the picture and speak about what you see. Who are these p…" at bounding box center [578, 365] width 1156 height 643
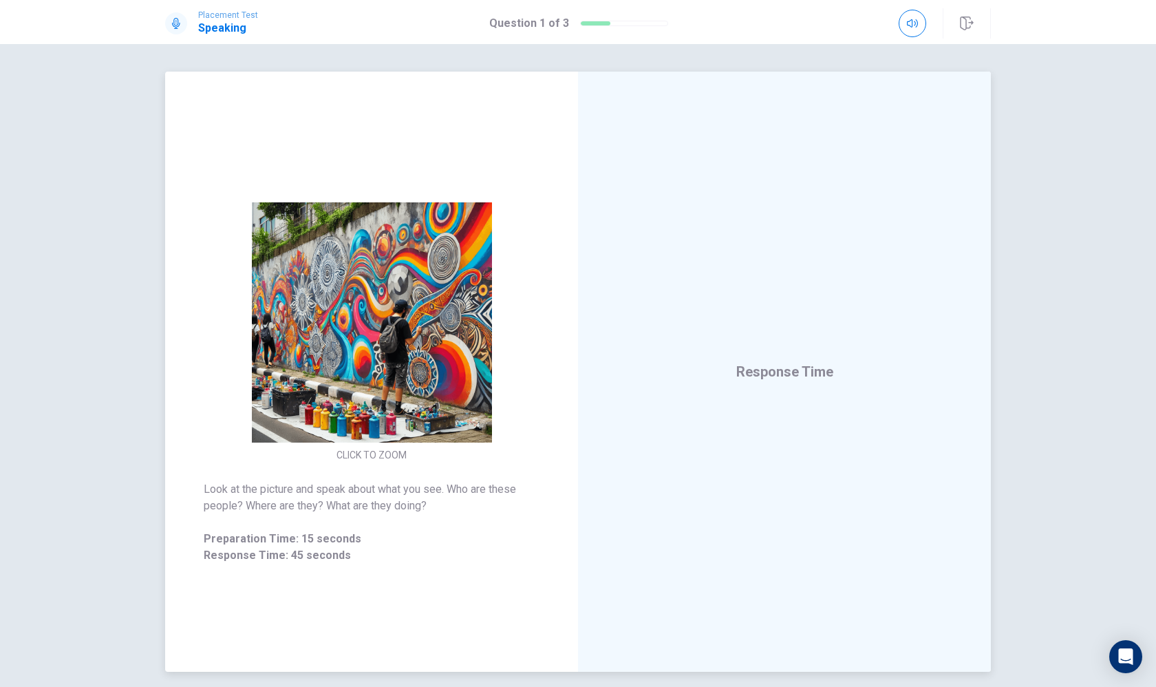
scroll to position [1, 0]
click at [443, 394] on img at bounding box center [372, 322] width 264 height 240
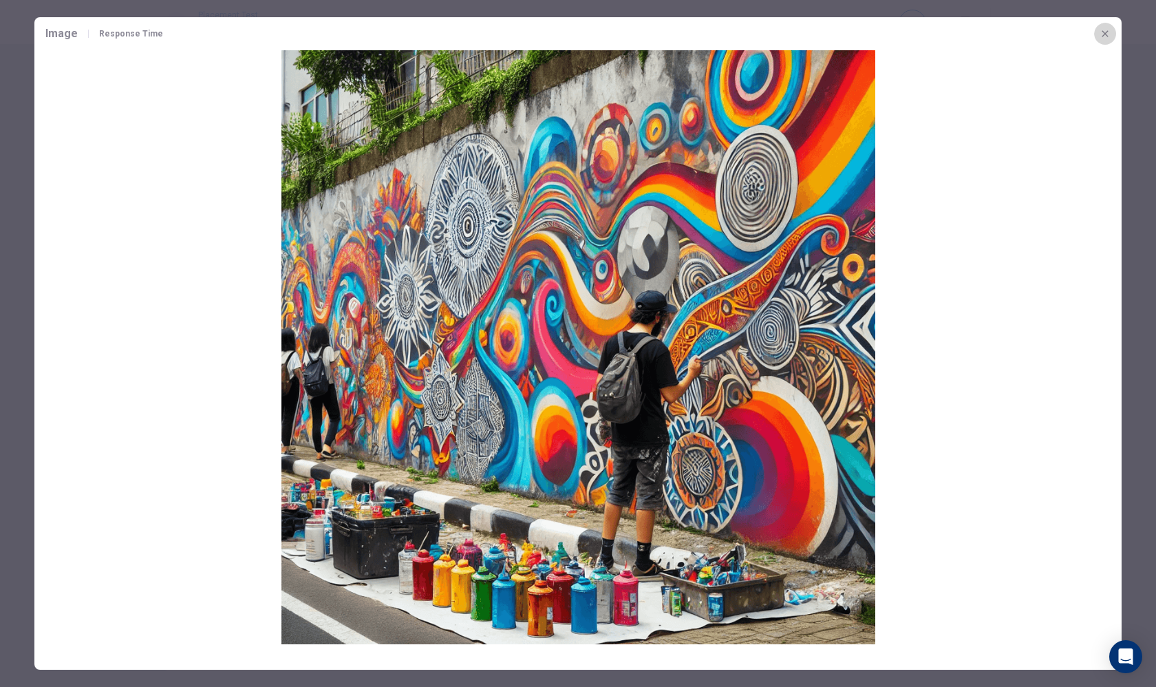
click at [1100, 37] on icon "button" at bounding box center [1105, 33] width 11 height 11
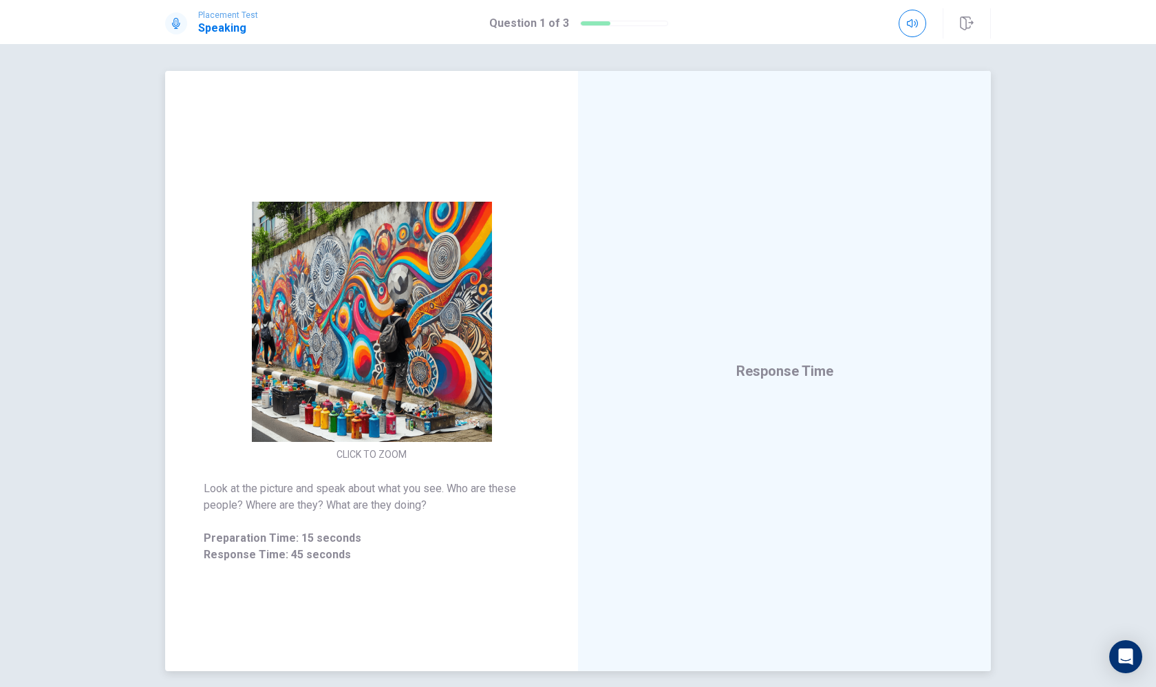
click at [816, 418] on div "Response Time" at bounding box center [784, 371] width 413 height 600
drag, startPoint x: 816, startPoint y: 418, endPoint x: 690, endPoint y: 418, distance: 125.3
click at [692, 418] on div "Response Time" at bounding box center [784, 371] width 413 height 600
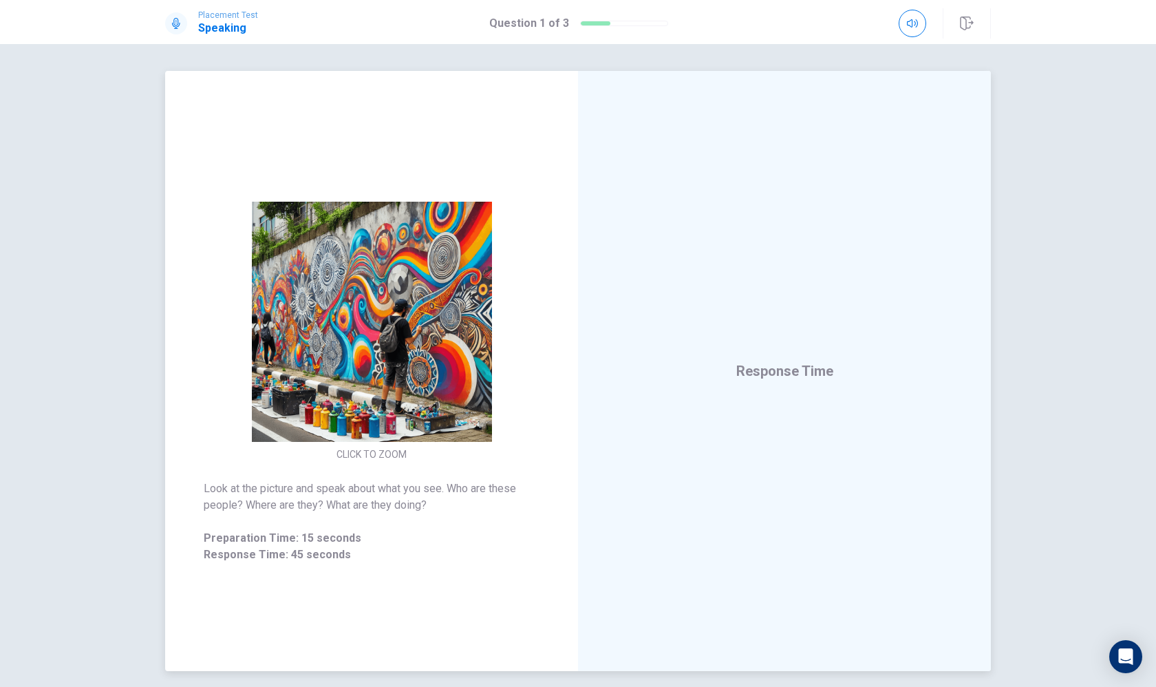
click at [778, 363] on span "Response Time" at bounding box center [784, 371] width 97 height 17
click at [776, 363] on span "Response Time" at bounding box center [784, 371] width 97 height 17
click at [780, 363] on span "Response Time" at bounding box center [784, 371] width 97 height 17
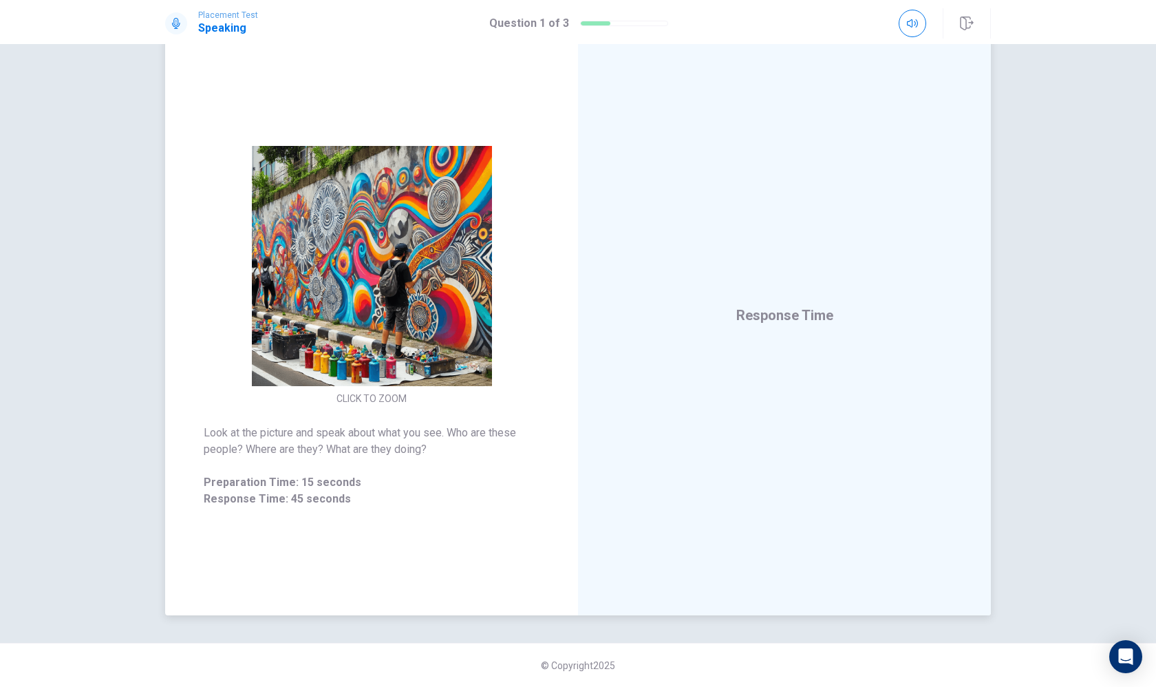
click at [394, 392] on button "CLICK TO ZOOM" at bounding box center [371, 398] width 81 height 19
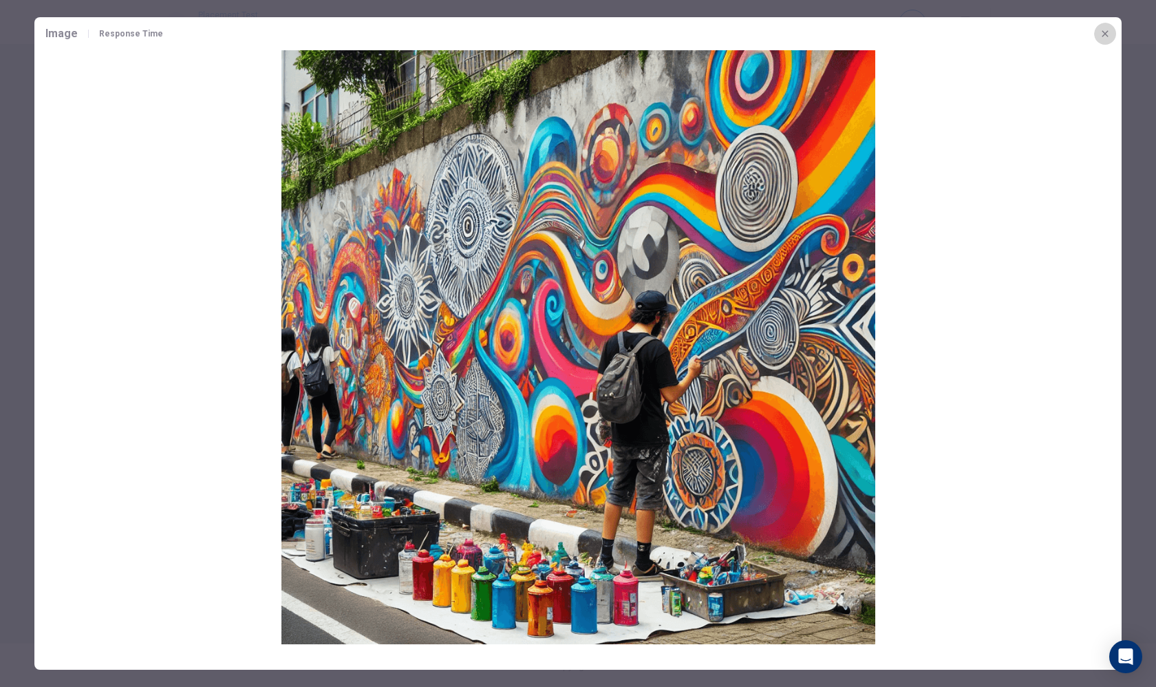
click at [1112, 34] on button "button" at bounding box center [1105, 34] width 22 height 22
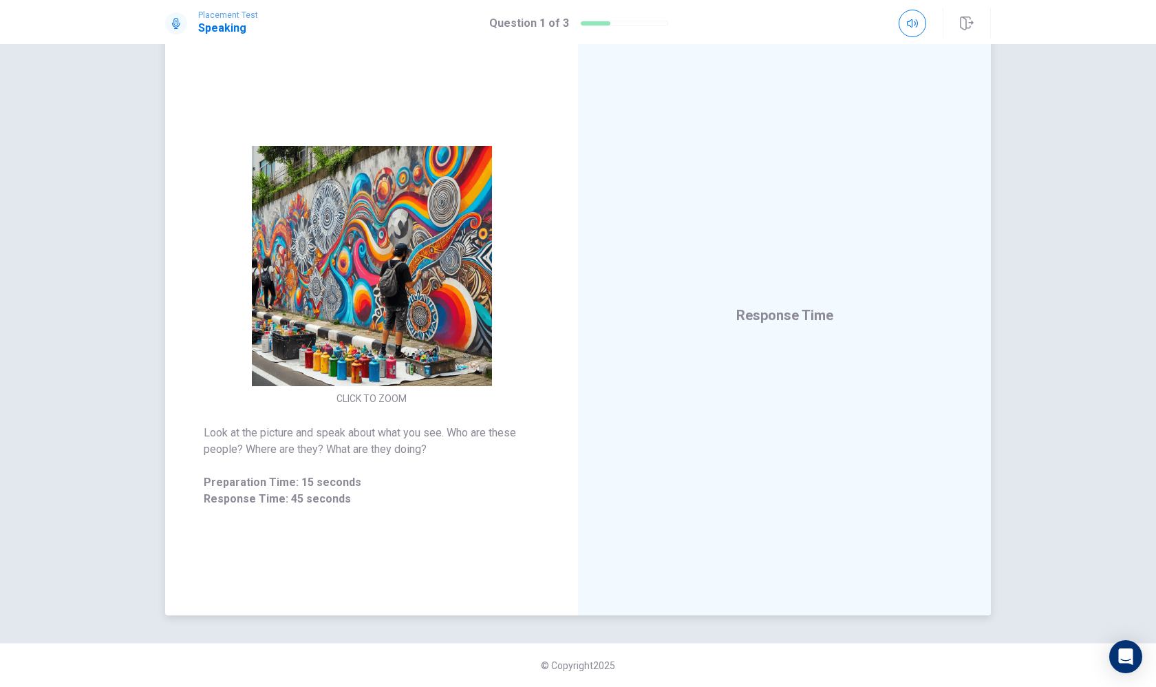
click at [389, 203] on img at bounding box center [372, 266] width 264 height 240
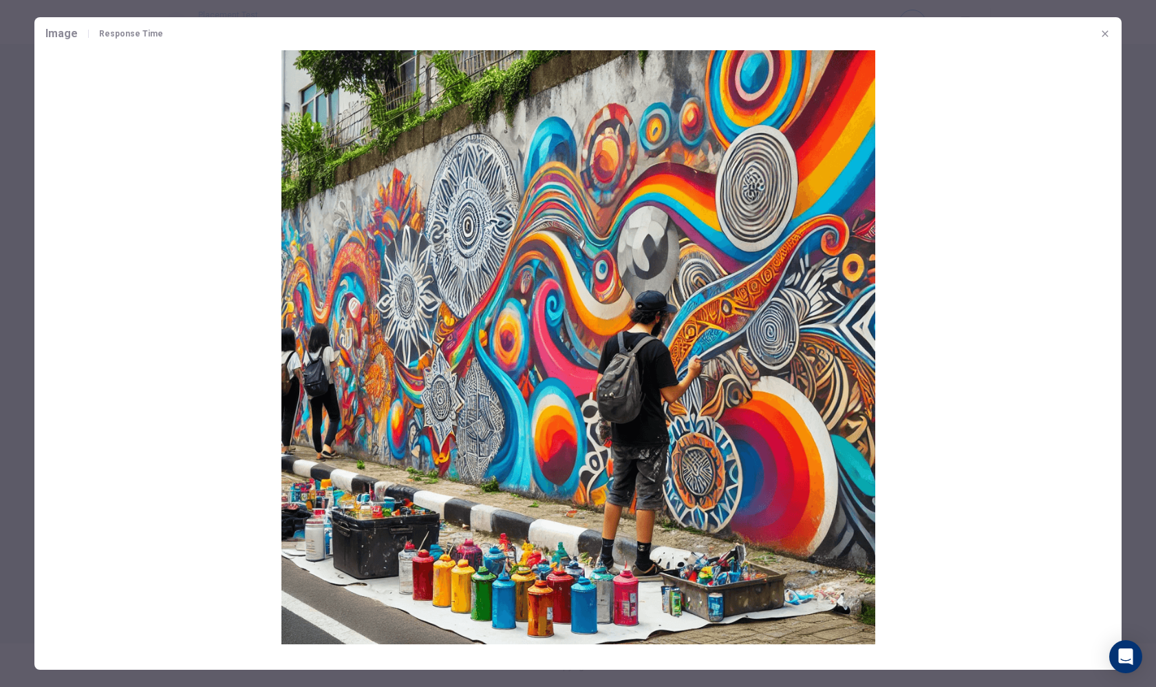
click at [1108, 34] on icon "button" at bounding box center [1105, 33] width 11 height 11
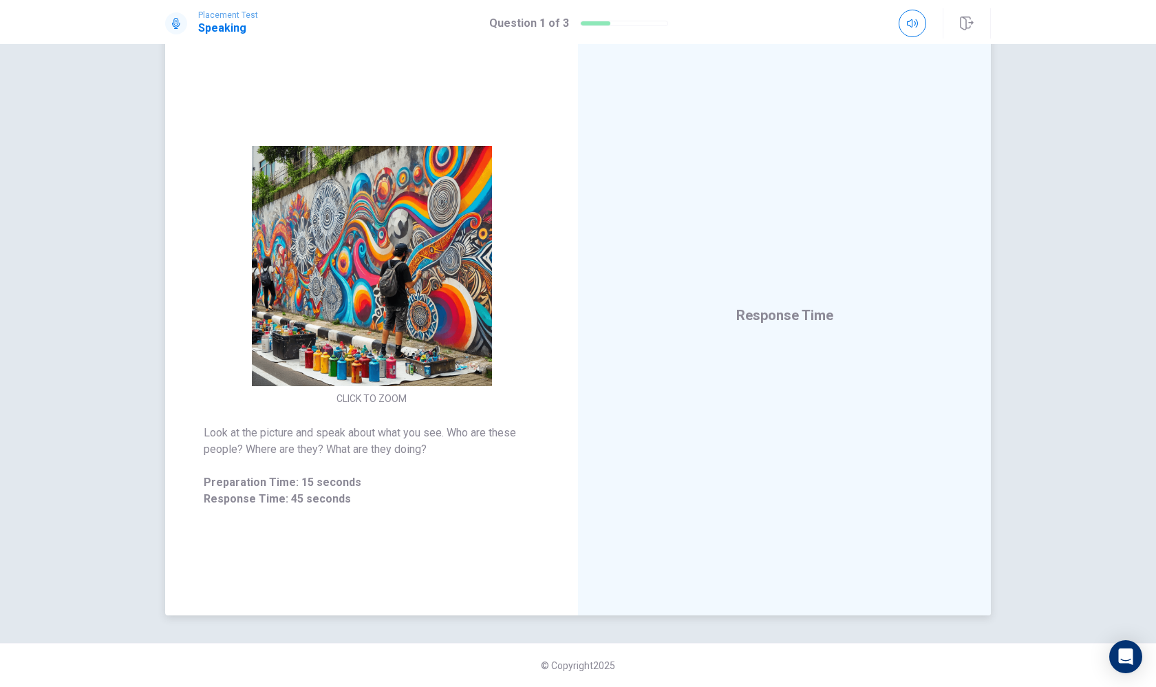
click at [818, 261] on div "Response Time" at bounding box center [784, 315] width 413 height 600
click at [818, 262] on div "Response Time" at bounding box center [784, 315] width 413 height 600
drag, startPoint x: 818, startPoint y: 262, endPoint x: 807, endPoint y: 257, distance: 12.0
click at [813, 261] on div "Response Time" at bounding box center [784, 315] width 413 height 600
click at [807, 255] on div "Response Time" at bounding box center [784, 315] width 413 height 600
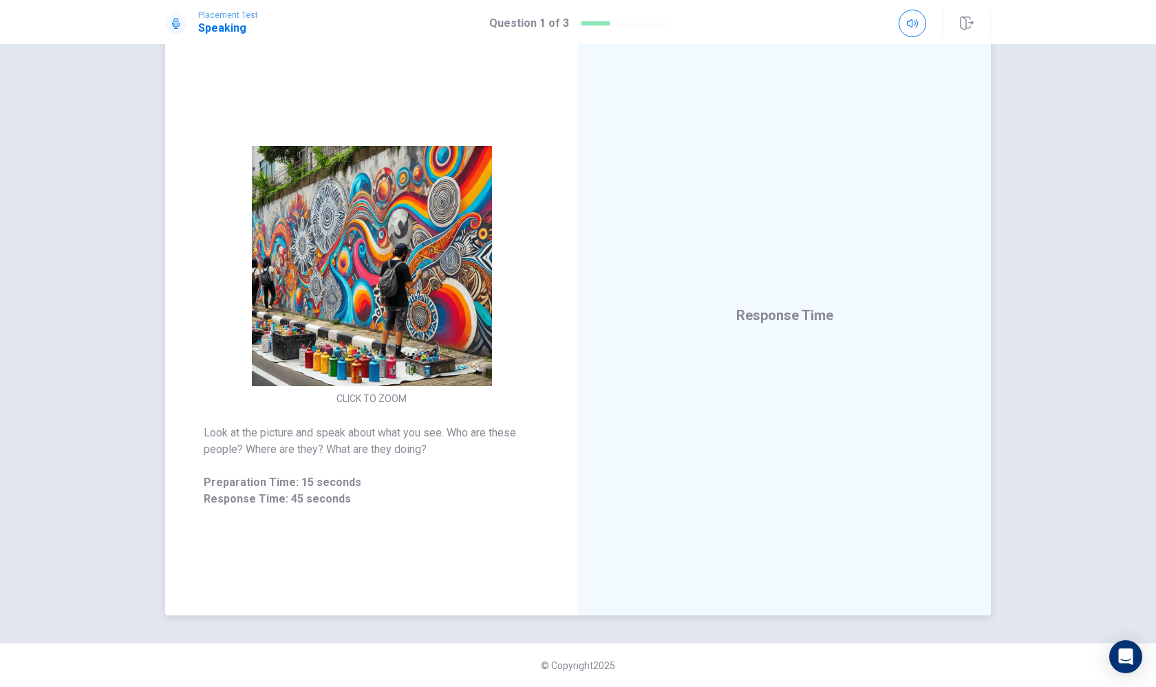
drag, startPoint x: 805, startPoint y: 251, endPoint x: 801, endPoint y: 245, distance: 7.4
click at [803, 249] on div "Response Time" at bounding box center [784, 315] width 413 height 600
drag, startPoint x: 801, startPoint y: 245, endPoint x: 801, endPoint y: 228, distance: 17.2
click at [801, 236] on div "Response Time" at bounding box center [784, 315] width 413 height 600
click at [753, 280] on div "Response Time" at bounding box center [784, 315] width 413 height 600
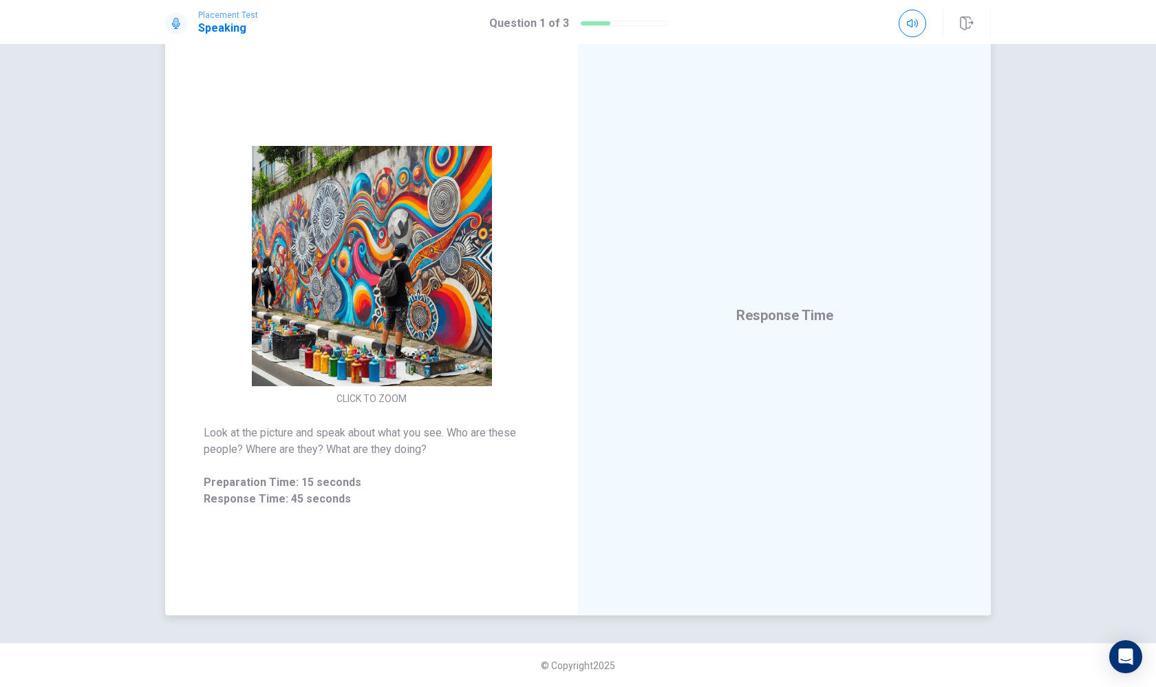
click at [753, 281] on div "Response Time" at bounding box center [784, 315] width 413 height 600
click at [753, 283] on div "Response Time" at bounding box center [784, 315] width 413 height 600
drag, startPoint x: 753, startPoint y: 283, endPoint x: 742, endPoint y: 310, distance: 29.6
click at [743, 307] on div "Response Time" at bounding box center [784, 315] width 413 height 600
click at [742, 310] on span "Response Time" at bounding box center [784, 315] width 97 height 17
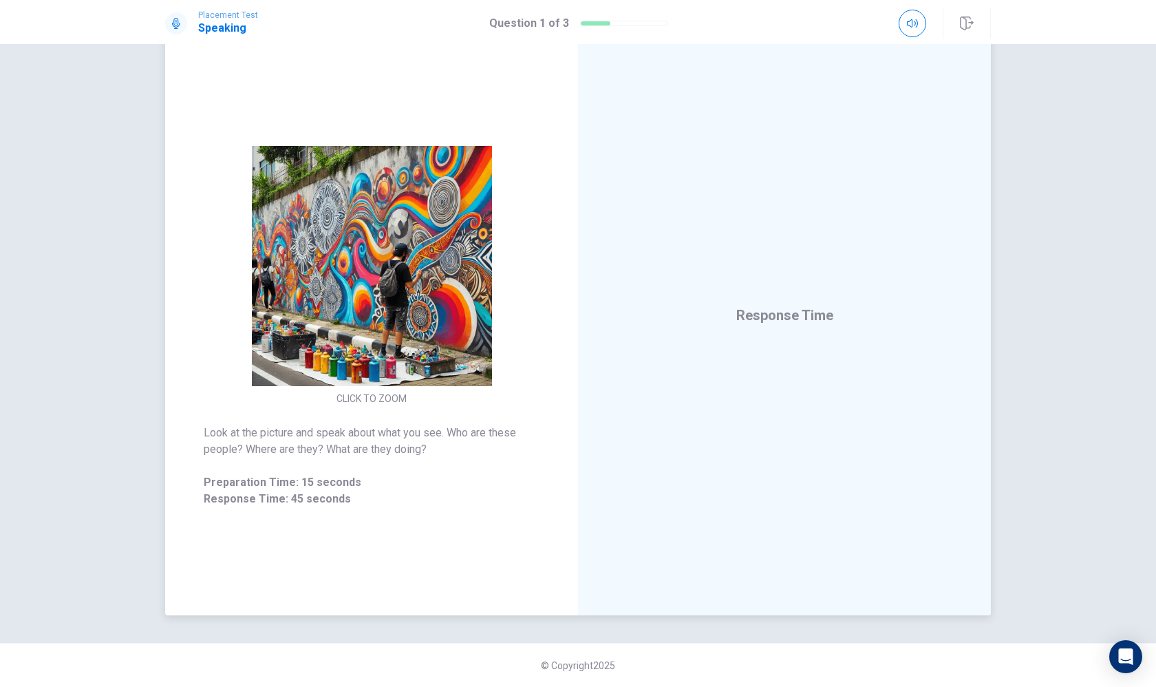
drag, startPoint x: 742, startPoint y: 323, endPoint x: 742, endPoint y: 315, distance: 8.3
click at [742, 319] on span "Response Time" at bounding box center [784, 315] width 97 height 17
click at [742, 307] on span "Response Time" at bounding box center [784, 315] width 97 height 17
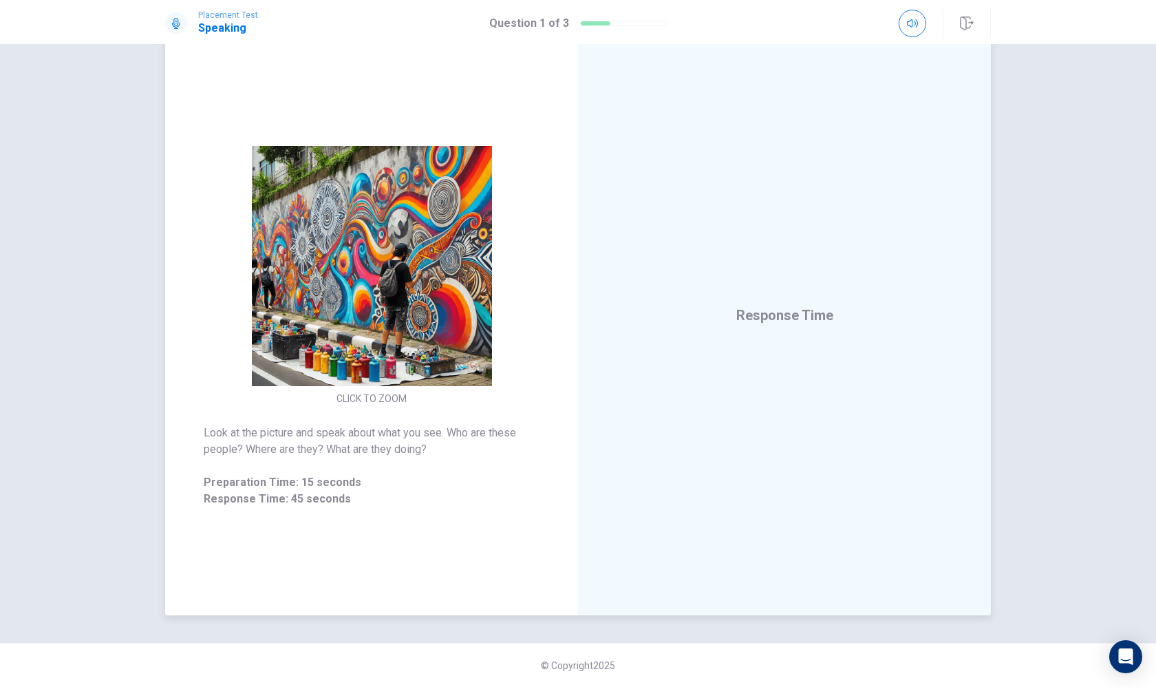
click at [742, 307] on span "Response Time" at bounding box center [784, 315] width 97 height 17
click at [752, 314] on span "Response Time" at bounding box center [784, 315] width 97 height 17
click at [752, 315] on span "Response Time" at bounding box center [784, 315] width 97 height 17
click at [751, 315] on span "Response Time" at bounding box center [784, 315] width 97 height 17
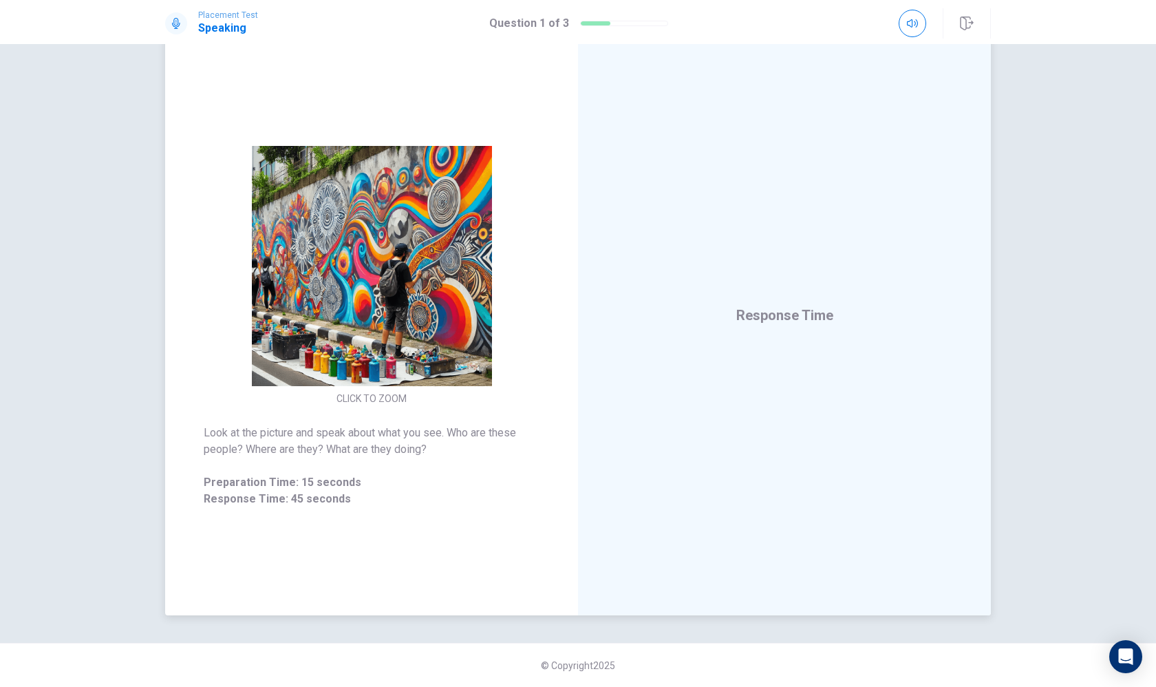
drag, startPoint x: 749, startPoint y: 315, endPoint x: 759, endPoint y: 315, distance: 10.3
click at [759, 314] on span "Response Time" at bounding box center [784, 315] width 97 height 17
click at [759, 316] on span "Response Time" at bounding box center [784, 315] width 97 height 17
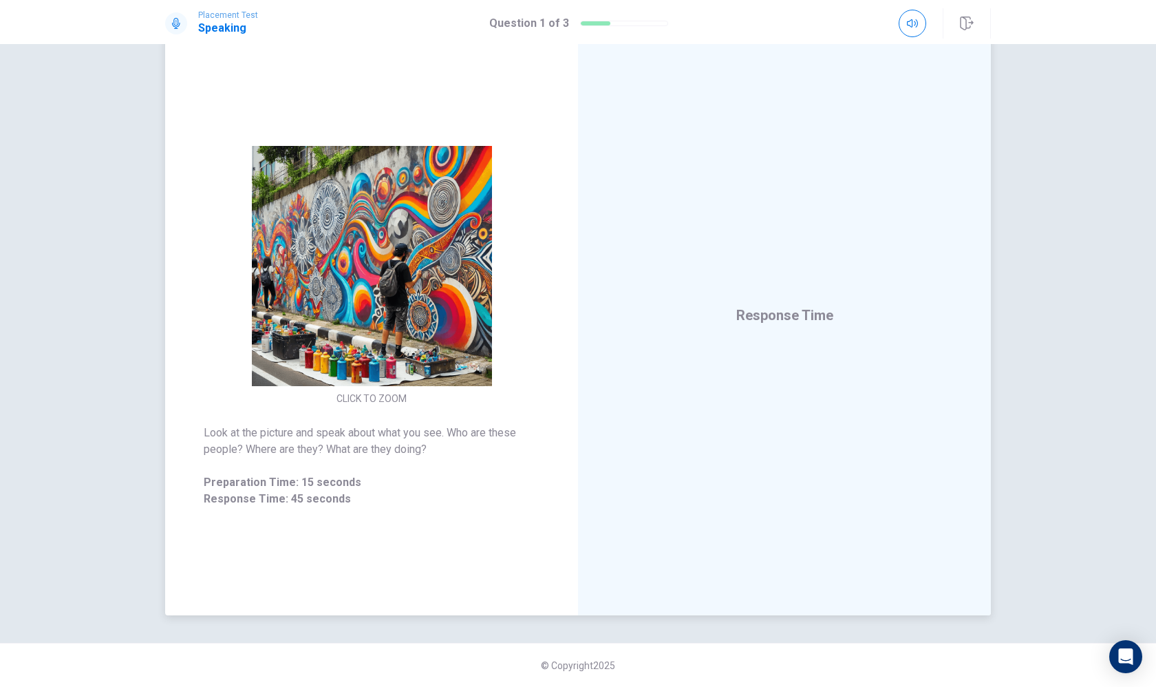
click at [759, 318] on span "Response Time" at bounding box center [784, 315] width 97 height 17
click at [756, 314] on span "Response Time" at bounding box center [784, 315] width 97 height 17
drag, startPoint x: 756, startPoint y: 304, endPoint x: 741, endPoint y: 252, distance: 53.8
click at [751, 281] on div "Response Time" at bounding box center [784, 315] width 413 height 600
click at [761, 317] on span "Response Time" at bounding box center [784, 315] width 97 height 17
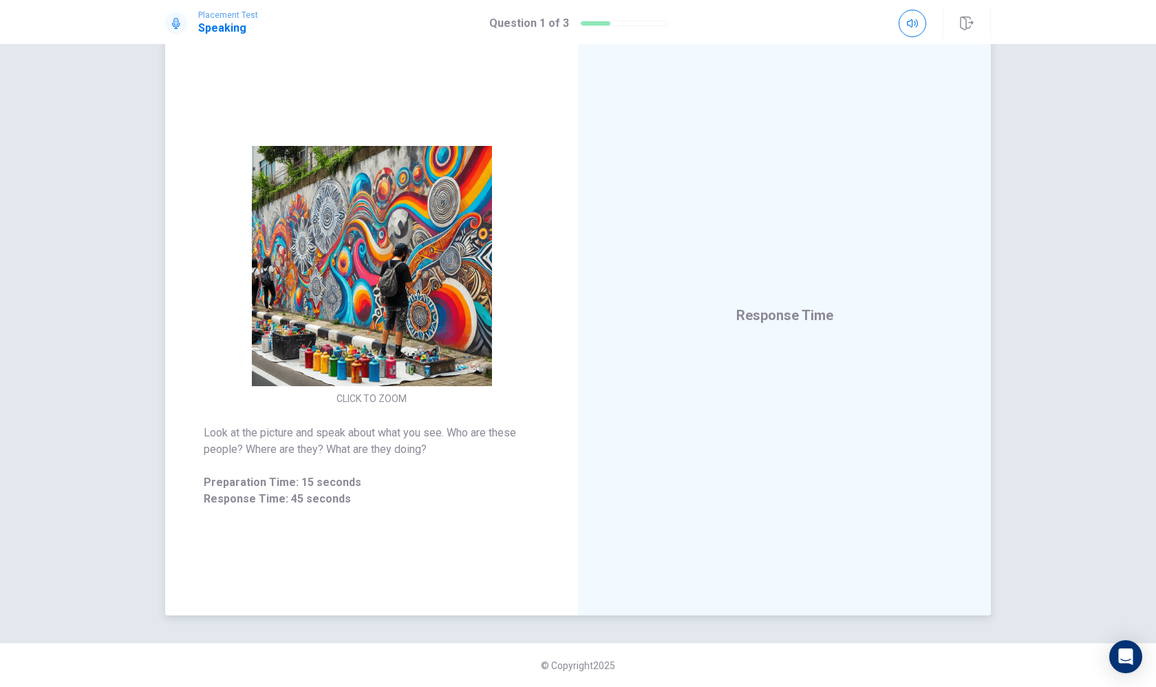
drag, startPoint x: 761, startPoint y: 317, endPoint x: 761, endPoint y: 326, distance: 8.9
click at [761, 347] on div "Response Time" at bounding box center [784, 315] width 413 height 600
click at [832, 269] on div "Response Time" at bounding box center [784, 315] width 413 height 600
